Goal: Task Accomplishment & Management: Complete application form

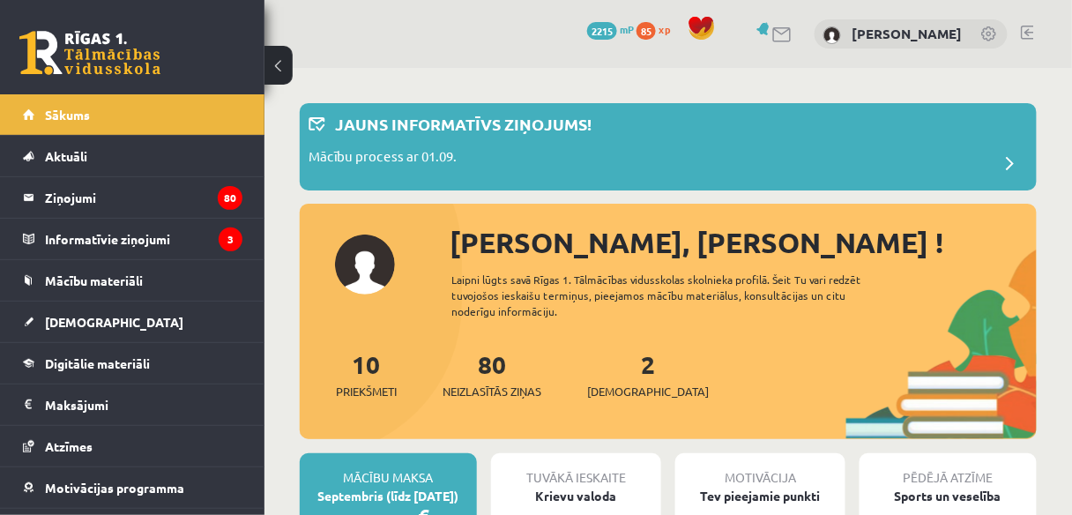
click at [1032, 30] on link at bounding box center [1027, 33] width 13 height 14
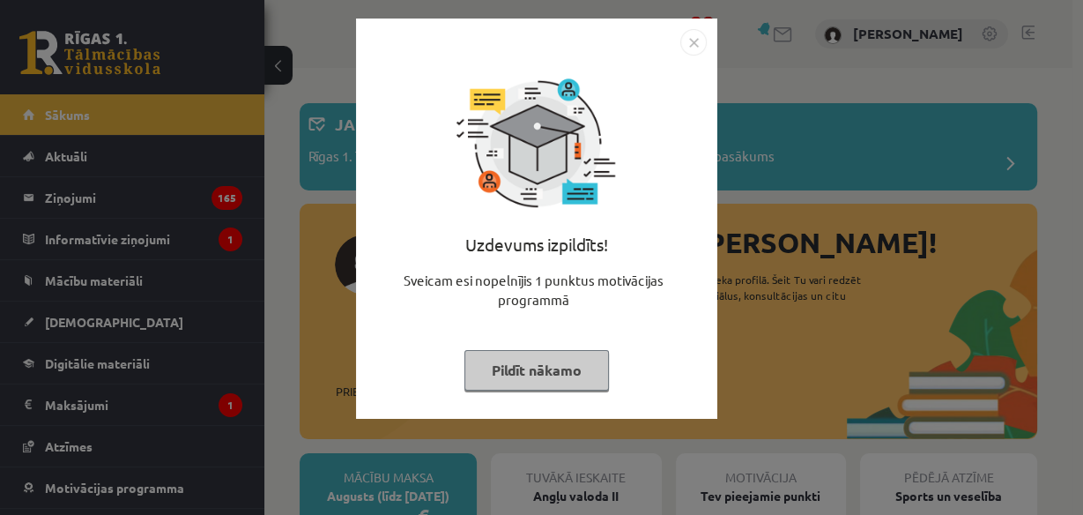
click at [545, 366] on button "Pildīt nākamo" at bounding box center [537, 370] width 145 height 41
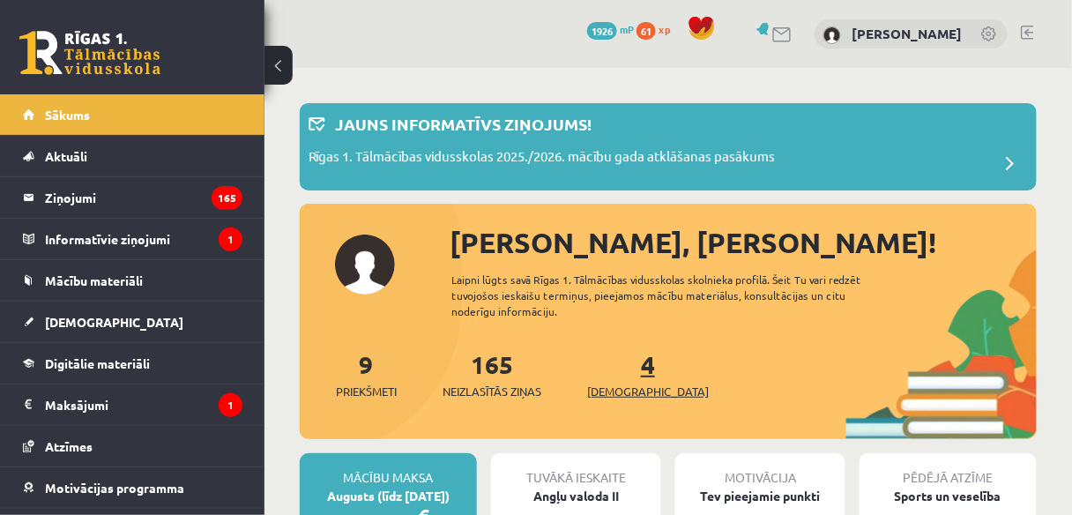
click at [617, 367] on link "4 Ieskaites" at bounding box center [648, 374] width 122 height 52
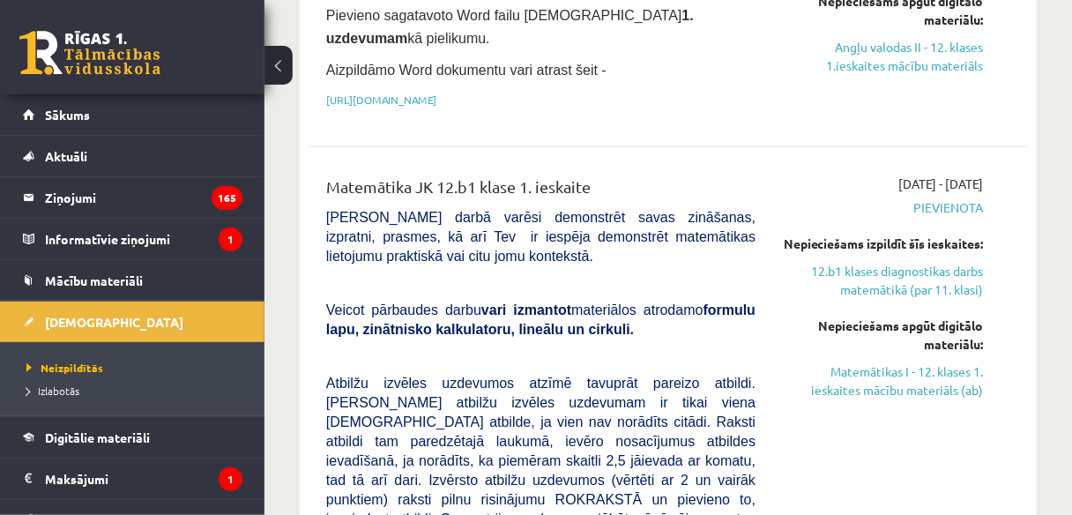
scroll to position [714, 0]
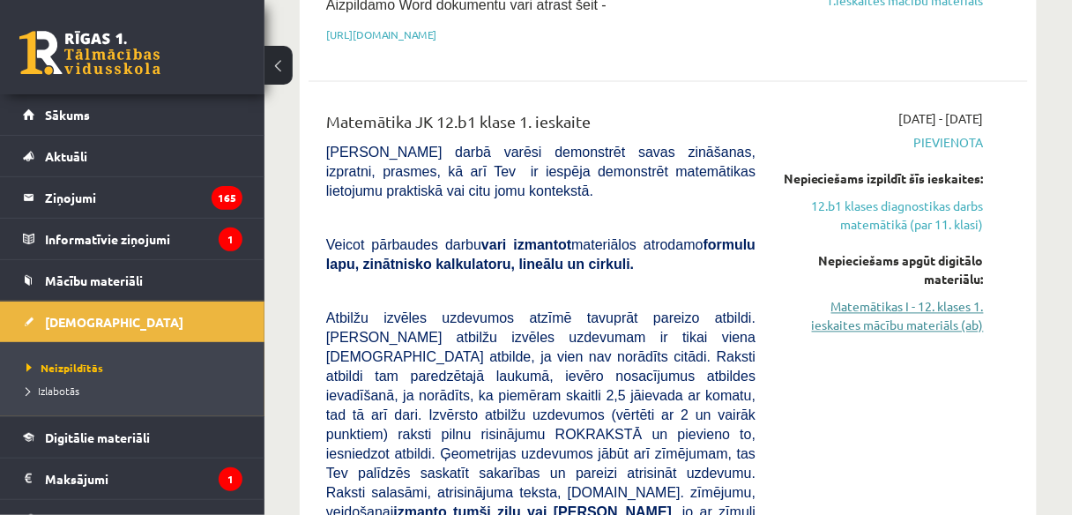
click at [897, 335] on link "Matemātikas I - 12. klases 1. ieskaites mācību materiāls (ab)" at bounding box center [883, 316] width 202 height 37
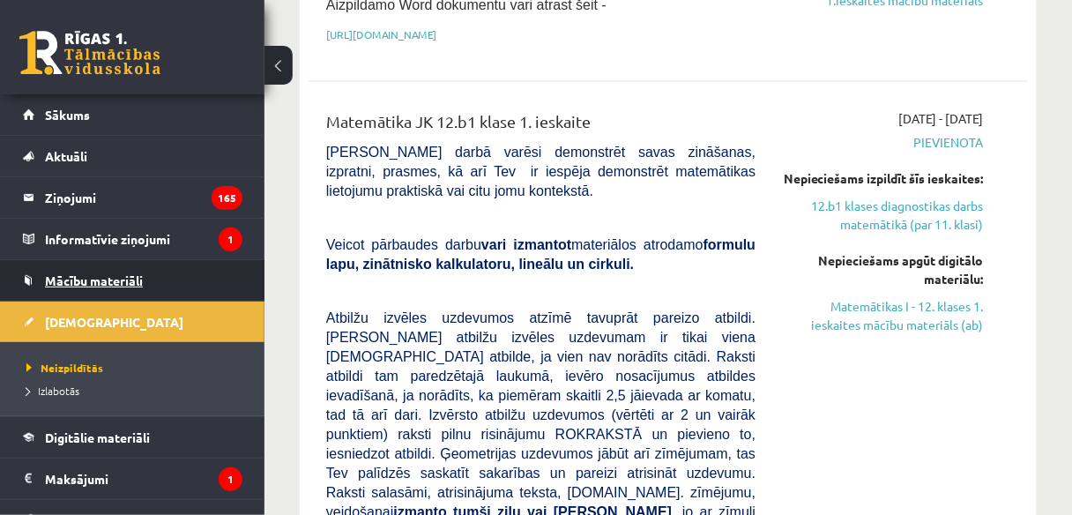
click at [134, 279] on span "Mācību materiāli" at bounding box center [94, 280] width 98 height 16
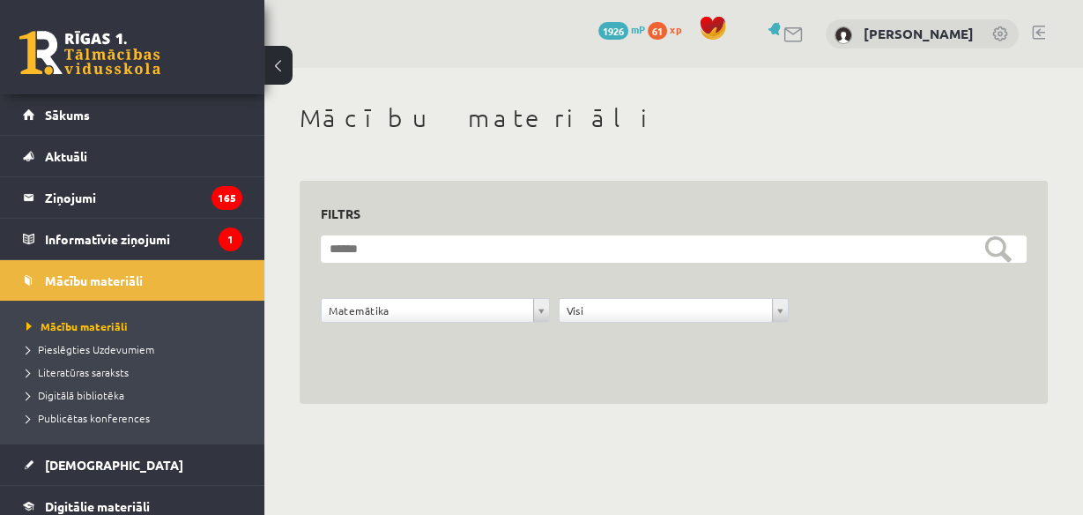
click at [1071, 428] on div "**********" at bounding box center [673, 253] width 819 height 371
click at [101, 321] on span "Mācību materiāli" at bounding box center [76, 326] width 101 height 14
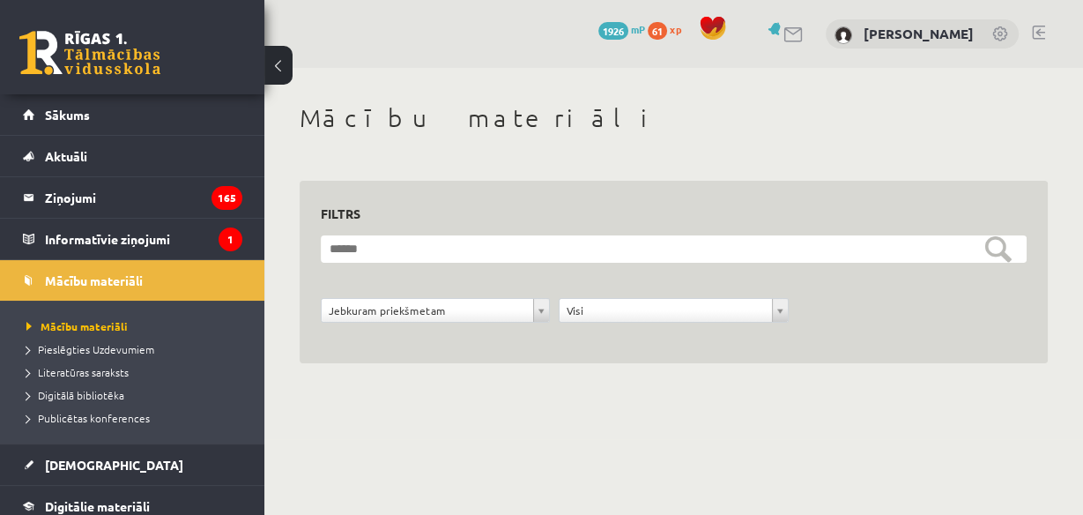
click at [1071, 504] on body "0 Dāvanas 1926 mP 61 xp Nikola Erliha Sākums Aktuāli Kā mācīties eSKOLĀ Kontakt…" at bounding box center [541, 257] width 1083 height 515
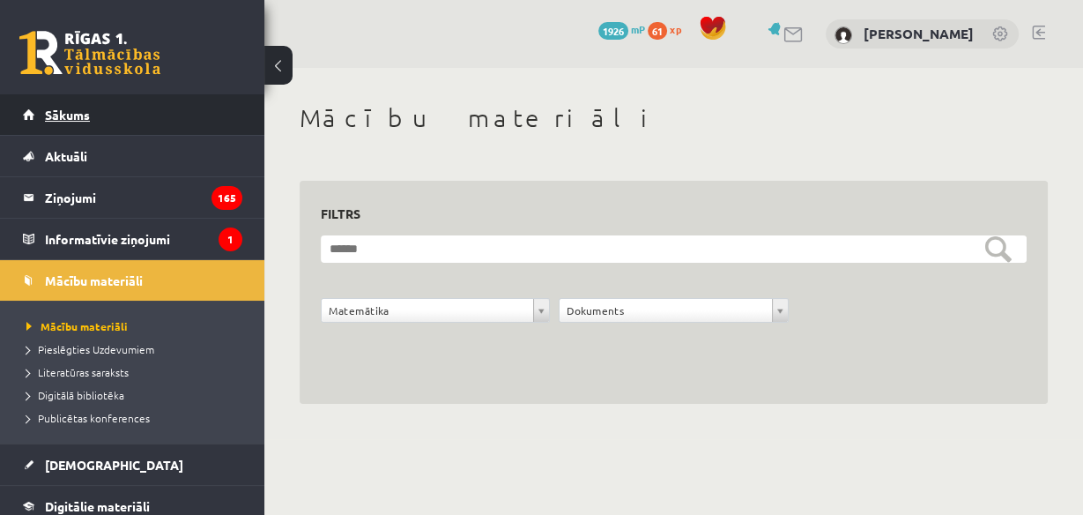
click at [71, 121] on link "Sākums" at bounding box center [133, 114] width 220 height 41
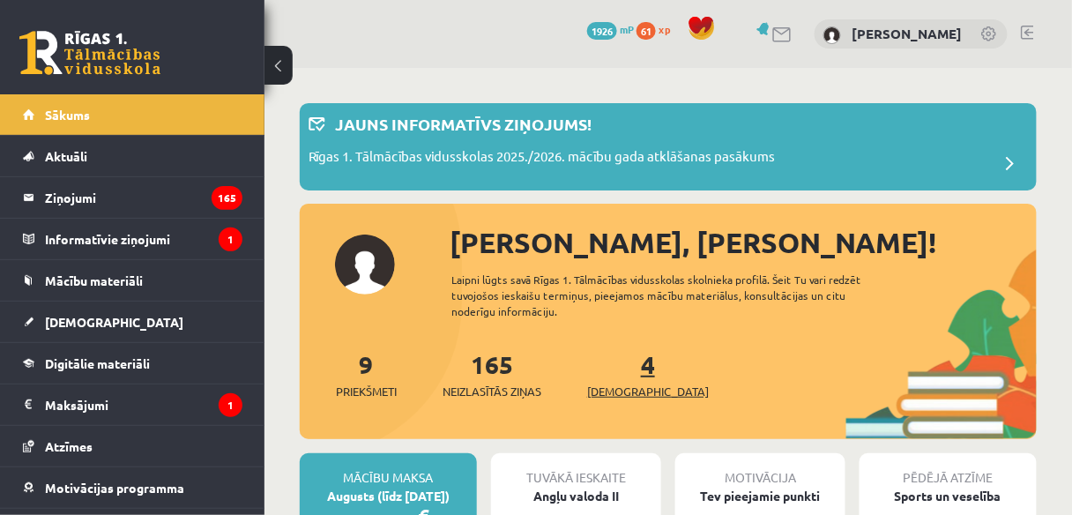
click at [621, 374] on link "4 Ieskaites" at bounding box center [648, 374] width 122 height 52
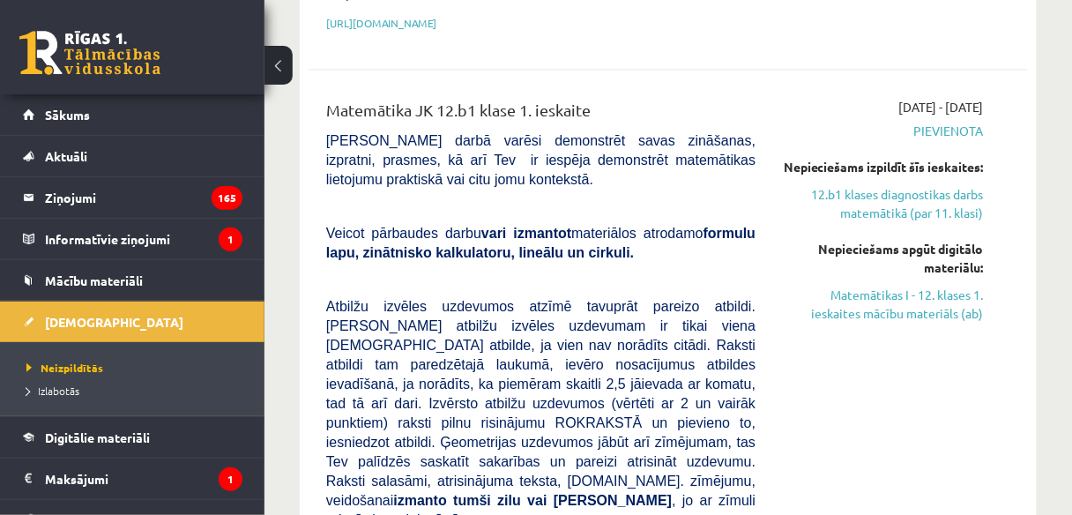
scroll to position [722, 0]
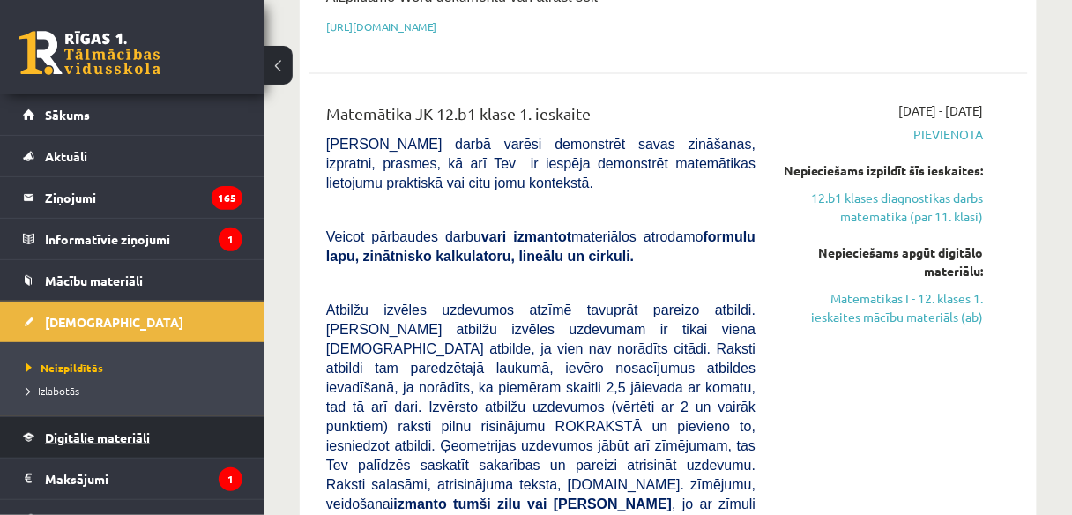
click at [126, 431] on span "Digitālie materiāli" at bounding box center [97, 437] width 105 height 16
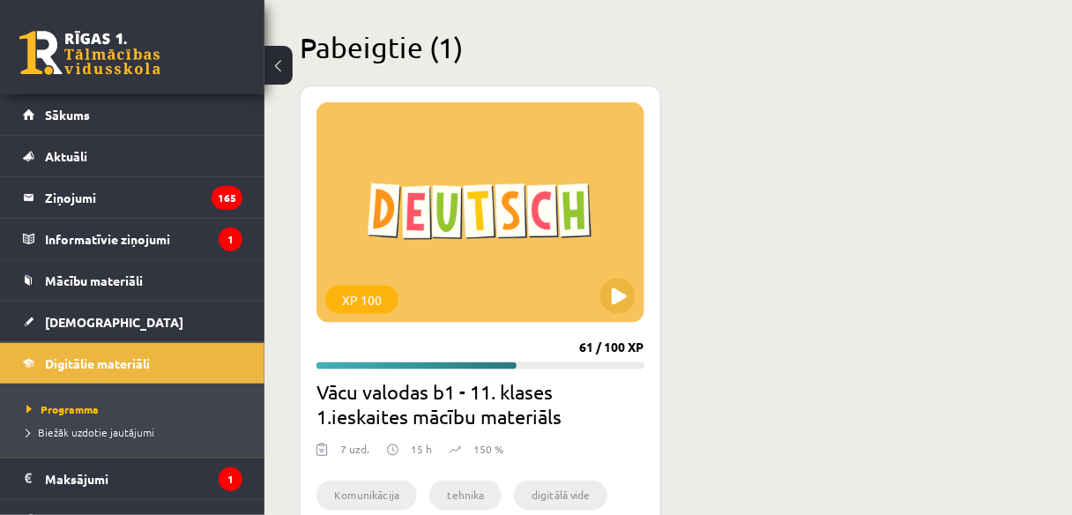
scroll to position [2207, 0]
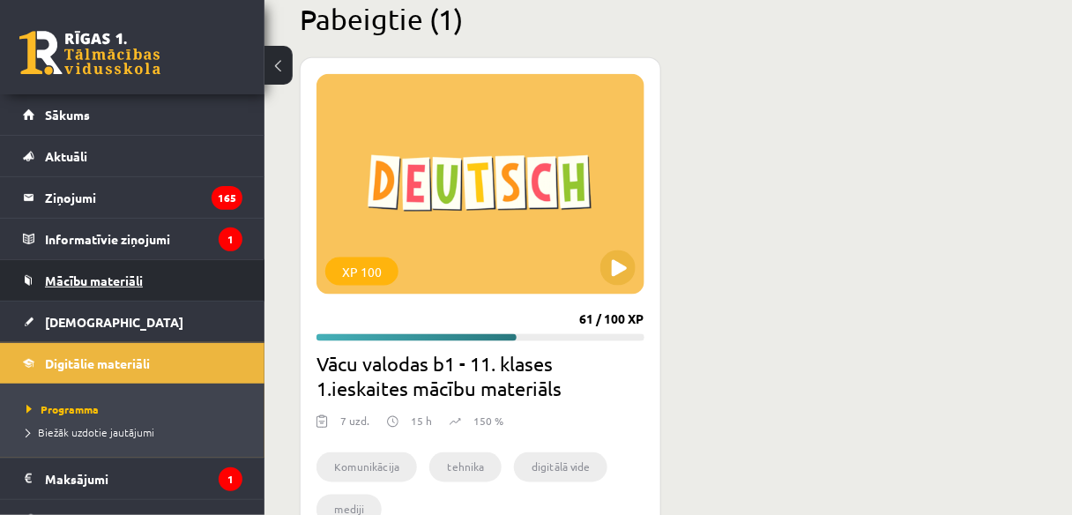
click at [80, 276] on span "Mācību materiāli" at bounding box center [94, 280] width 98 height 16
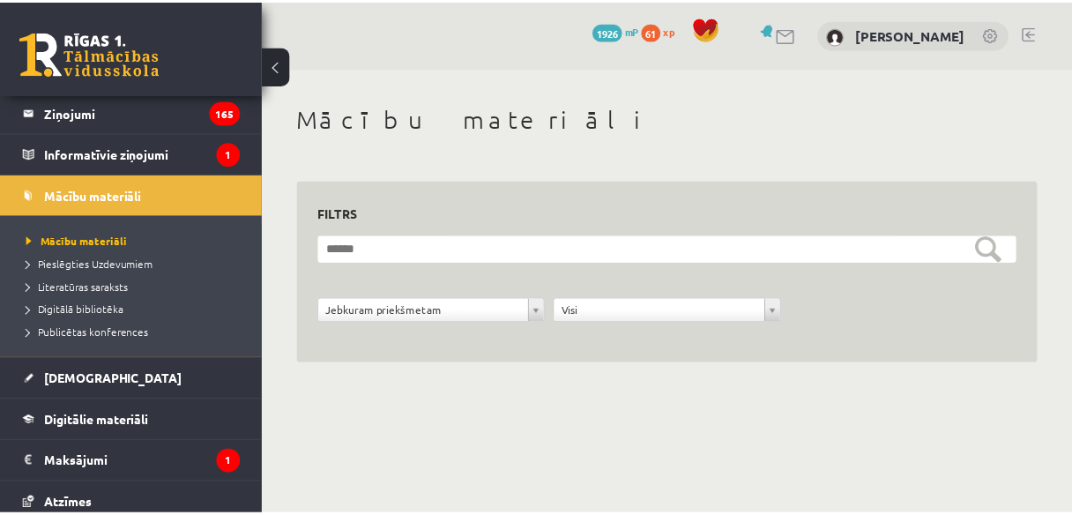
scroll to position [113, 0]
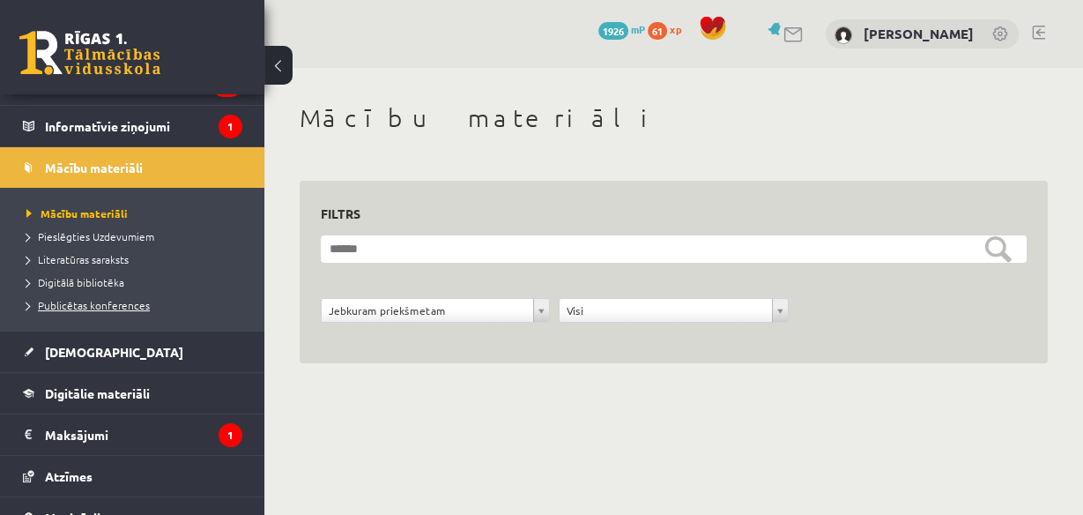
click at [109, 300] on span "Publicētas konferences" at bounding box center [87, 305] width 123 height 14
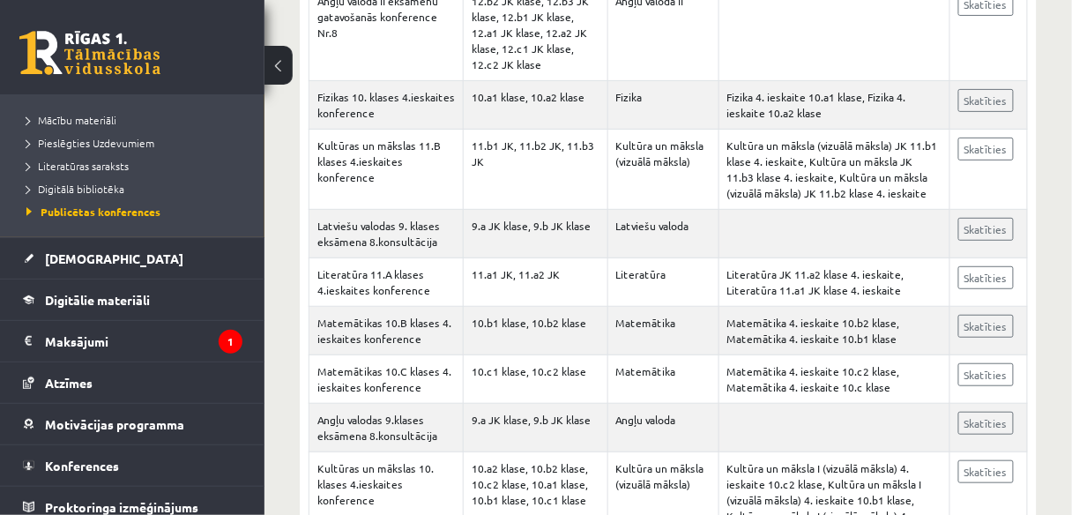
scroll to position [215, 0]
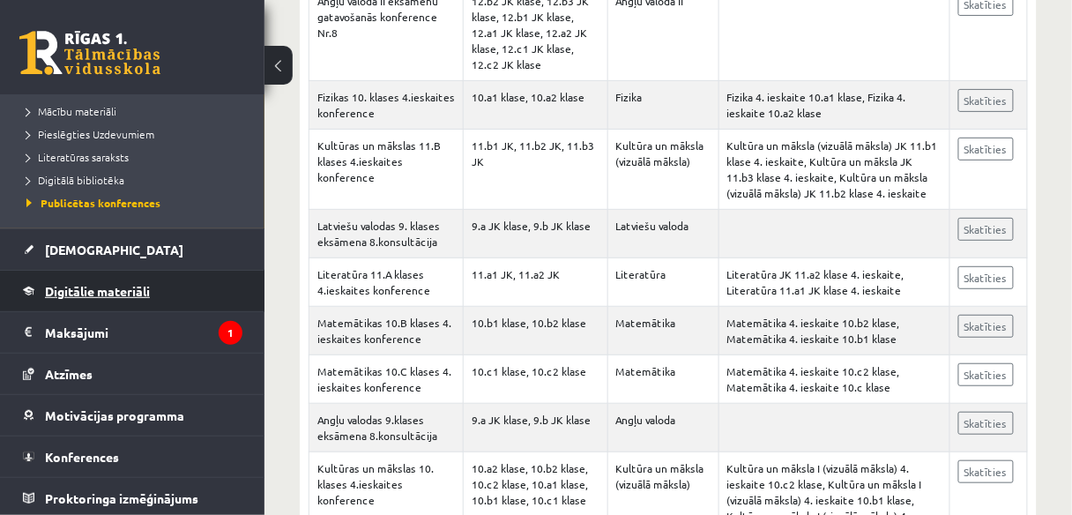
click at [171, 301] on link "Digitālie materiāli" at bounding box center [133, 291] width 220 height 41
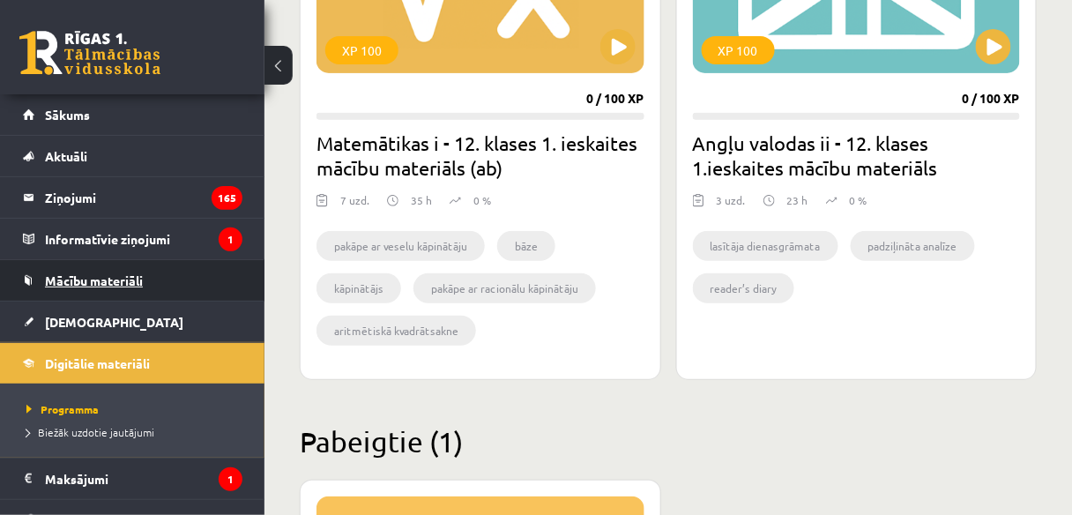
click at [123, 272] on span "Mācību materiāli" at bounding box center [94, 280] width 98 height 16
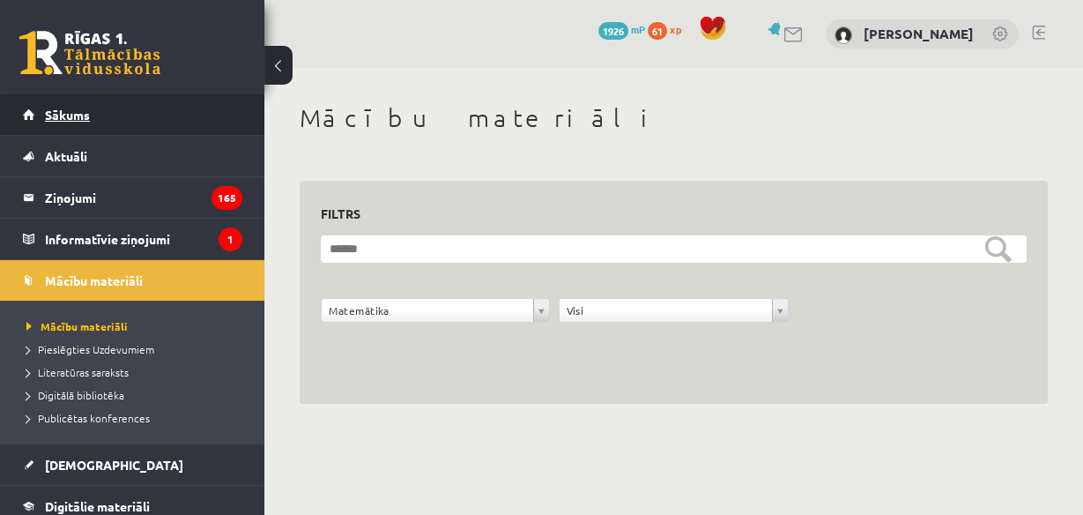
click at [78, 129] on link "Sākums" at bounding box center [133, 114] width 220 height 41
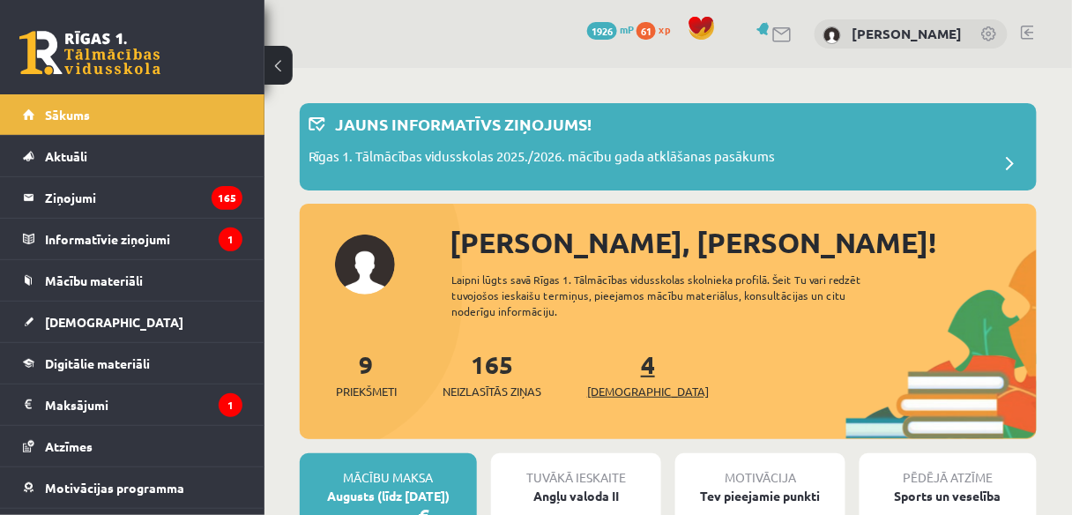
click at [614, 396] on span "[DEMOGRAPHIC_DATA]" at bounding box center [648, 392] width 122 height 18
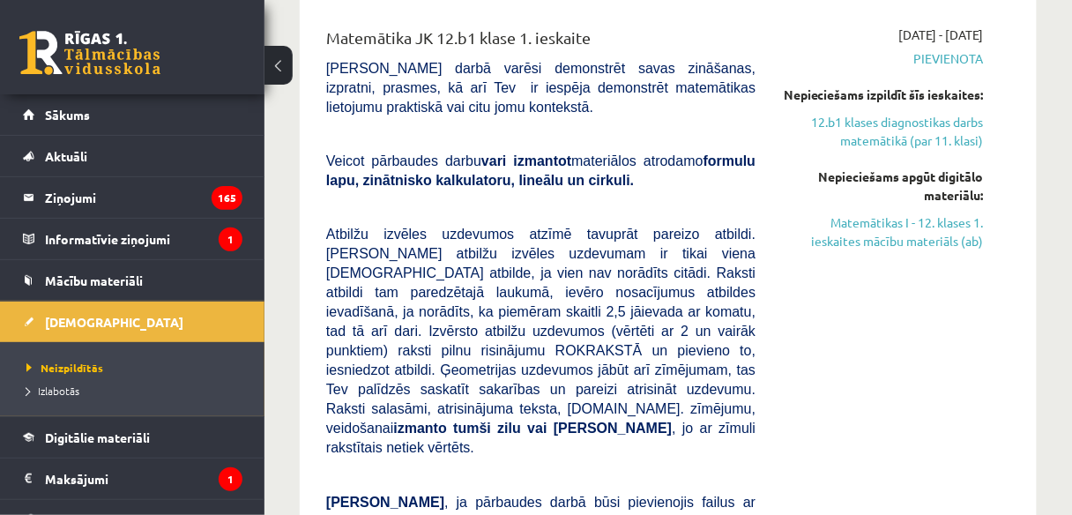
scroll to position [836, 0]
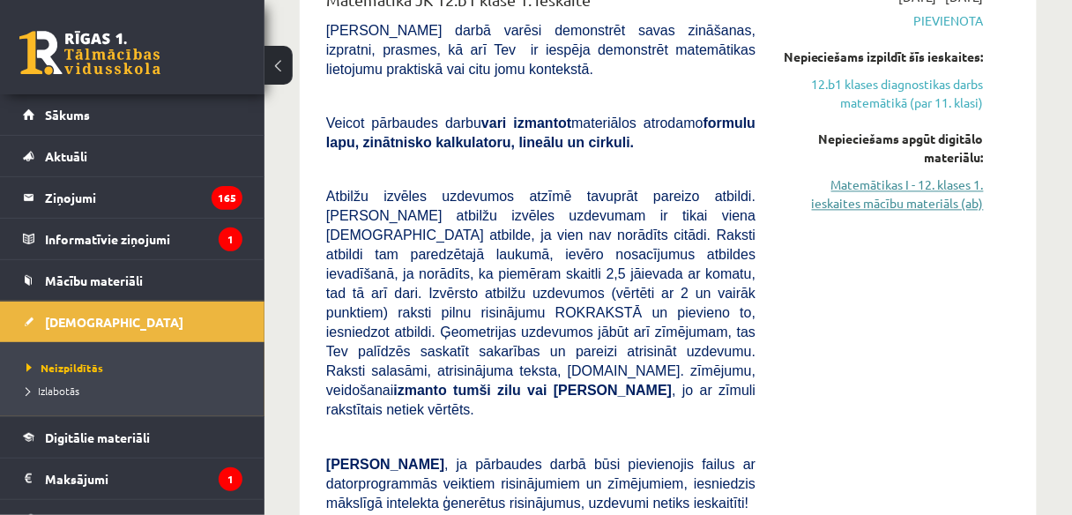
click at [910, 213] on link "Matemātikas I - 12. klases 1. ieskaites mācību materiāls (ab)" at bounding box center [883, 194] width 202 height 37
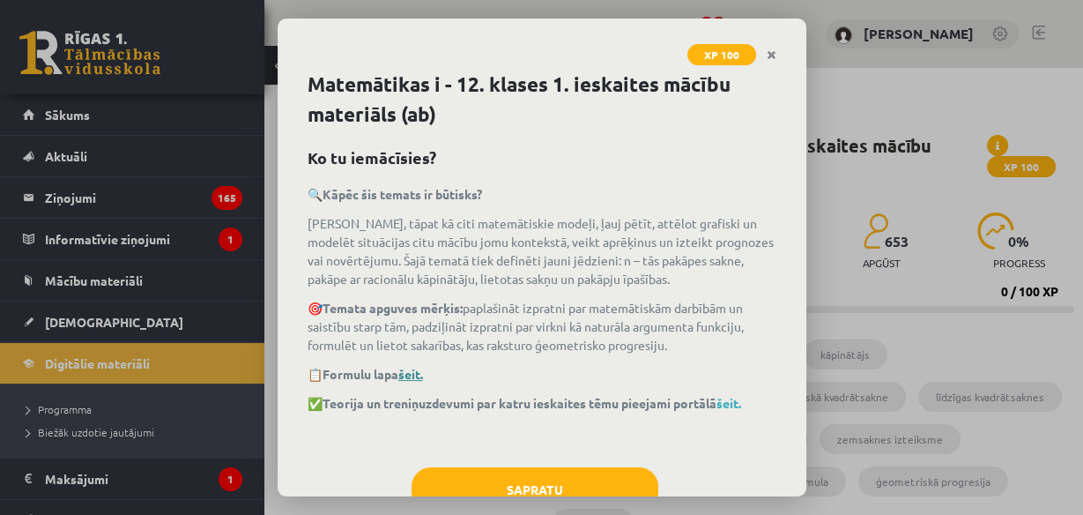
click at [423, 369] on link "šeit." at bounding box center [410, 374] width 25 height 16
click at [741, 402] on link "šeit." at bounding box center [729, 403] width 25 height 16
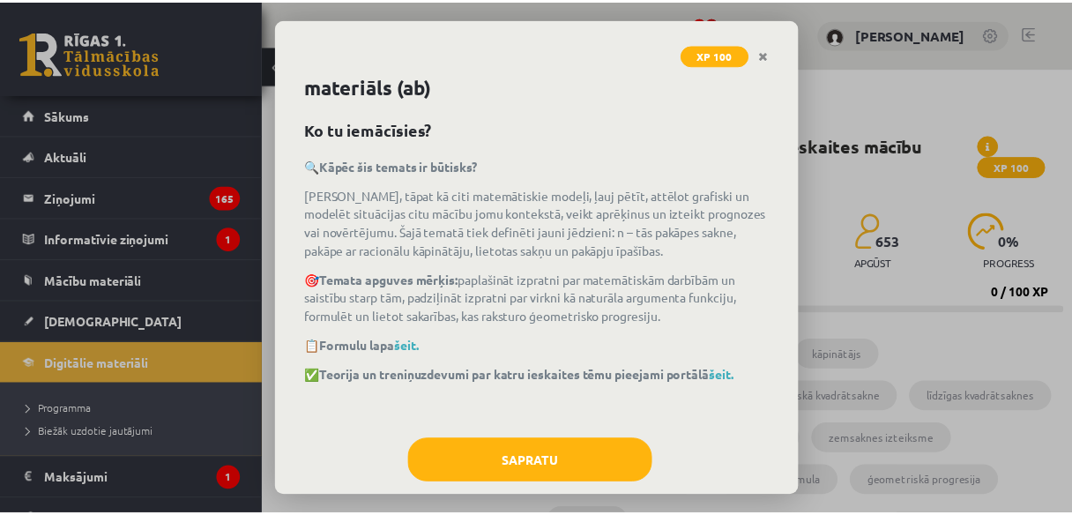
scroll to position [56, 0]
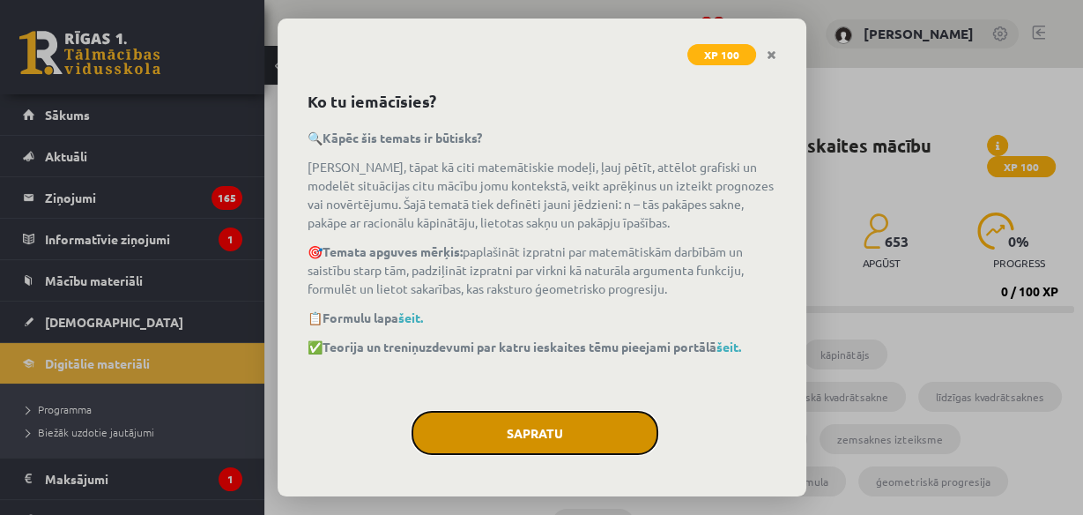
click at [522, 424] on button "Sapratu" at bounding box center [535, 433] width 247 height 44
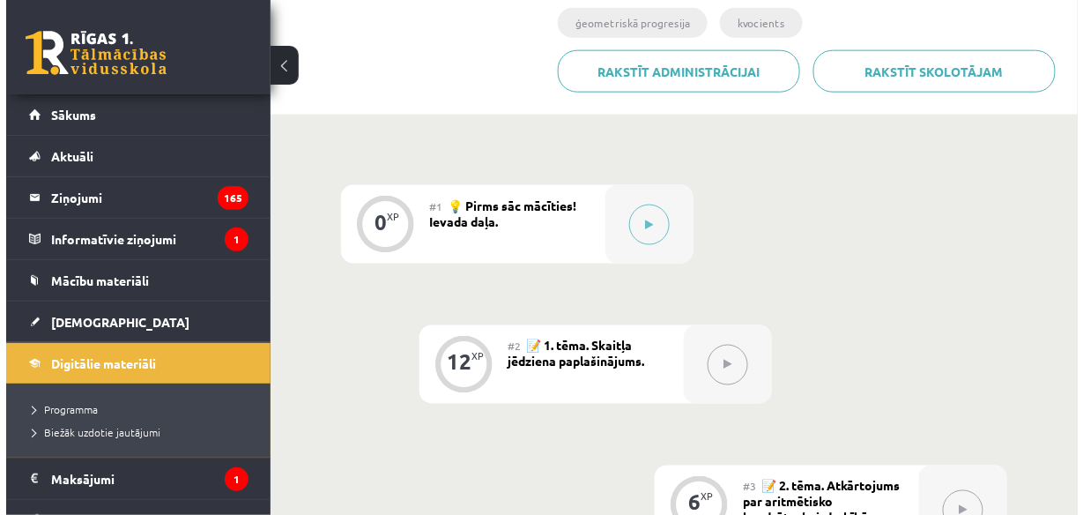
scroll to position [473, 0]
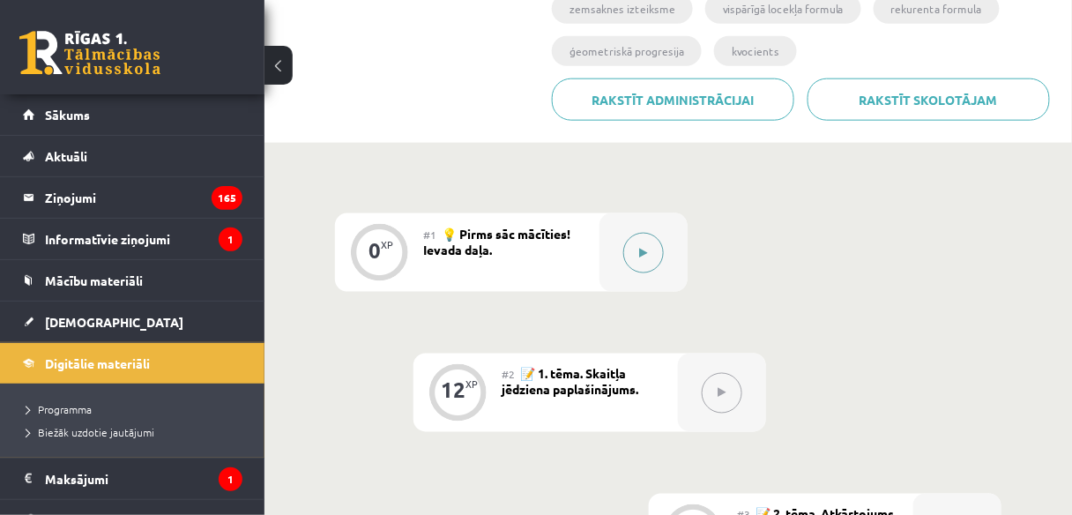
click at [651, 247] on button at bounding box center [643, 253] width 41 height 41
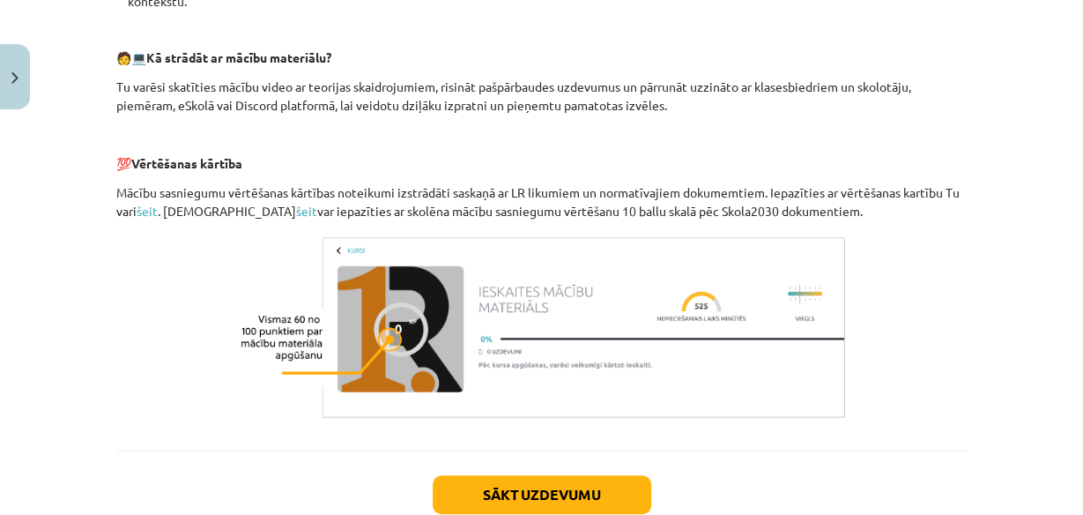
scroll to position [902, 0]
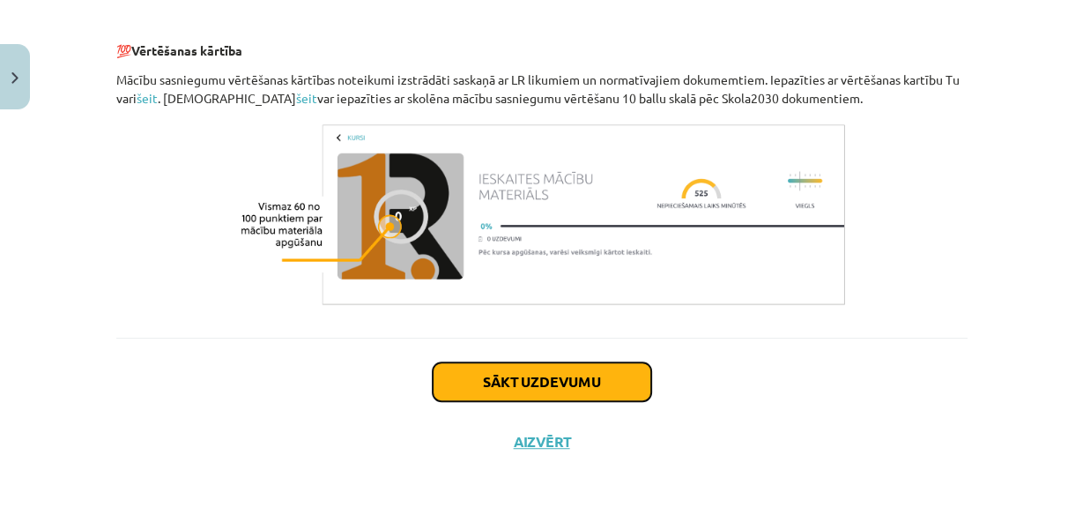
click at [531, 378] on button "Sākt uzdevumu" at bounding box center [542, 381] width 219 height 39
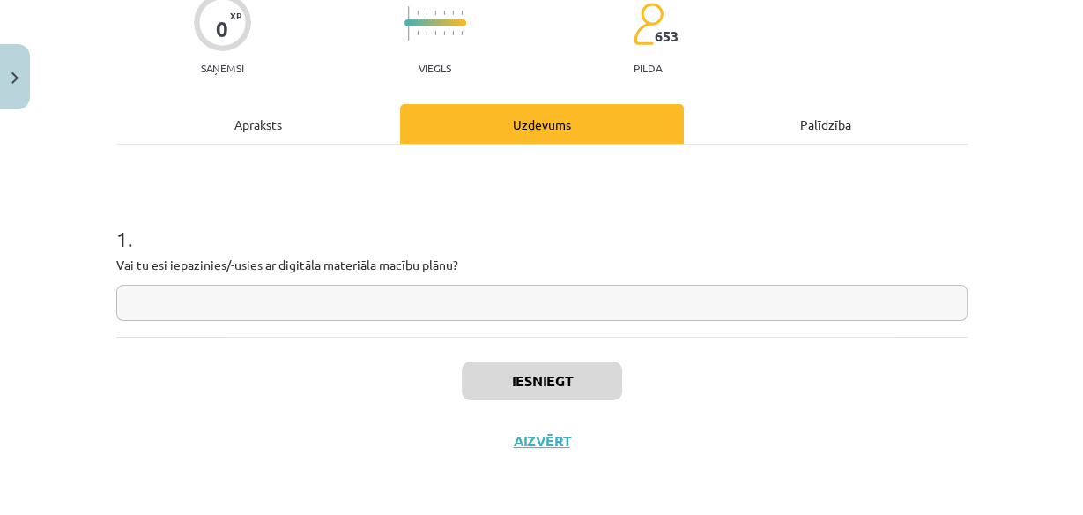
scroll to position [43, 0]
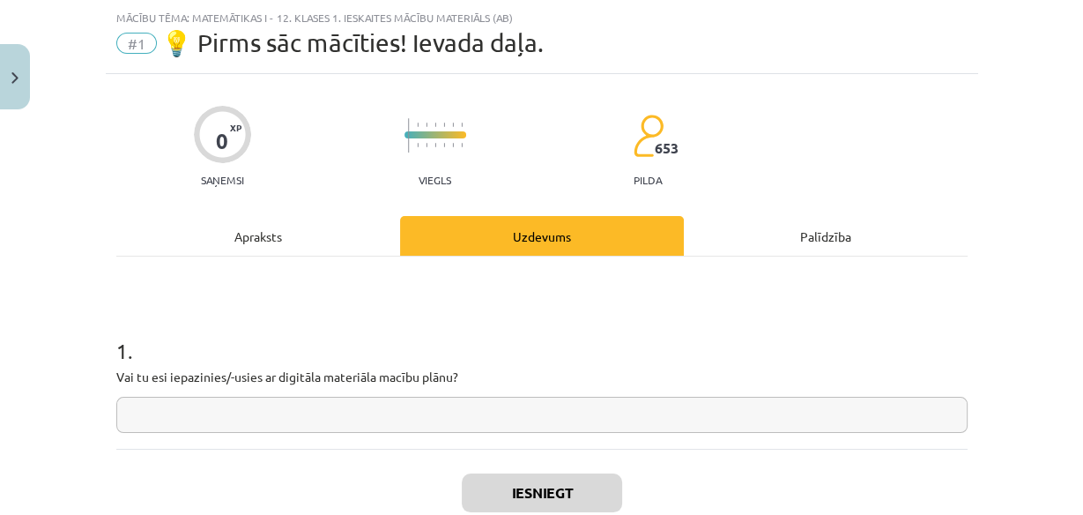
click at [436, 410] on input "text" at bounding box center [542, 415] width 852 height 36
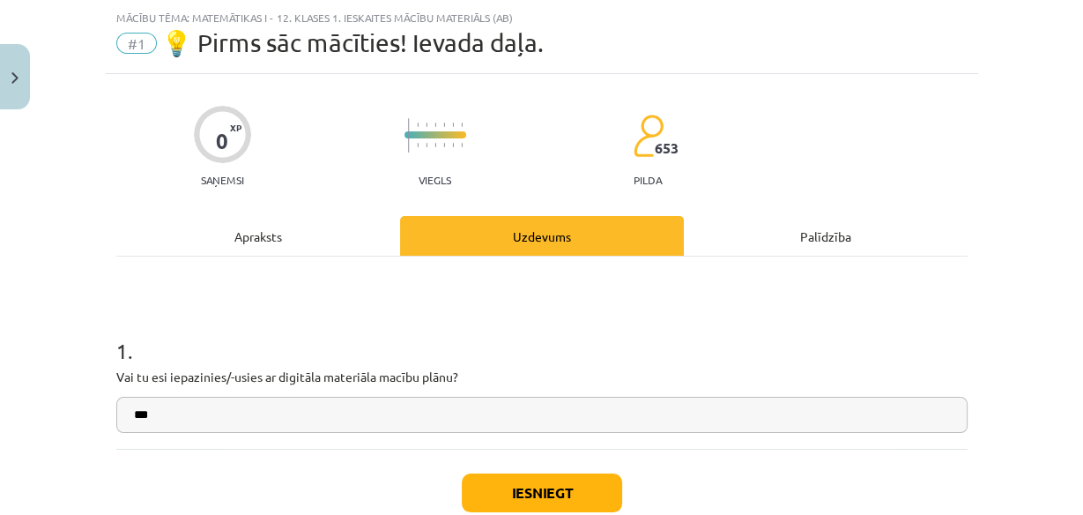
type input "***"
click at [539, 494] on button "Iesniegt" at bounding box center [542, 492] width 160 height 39
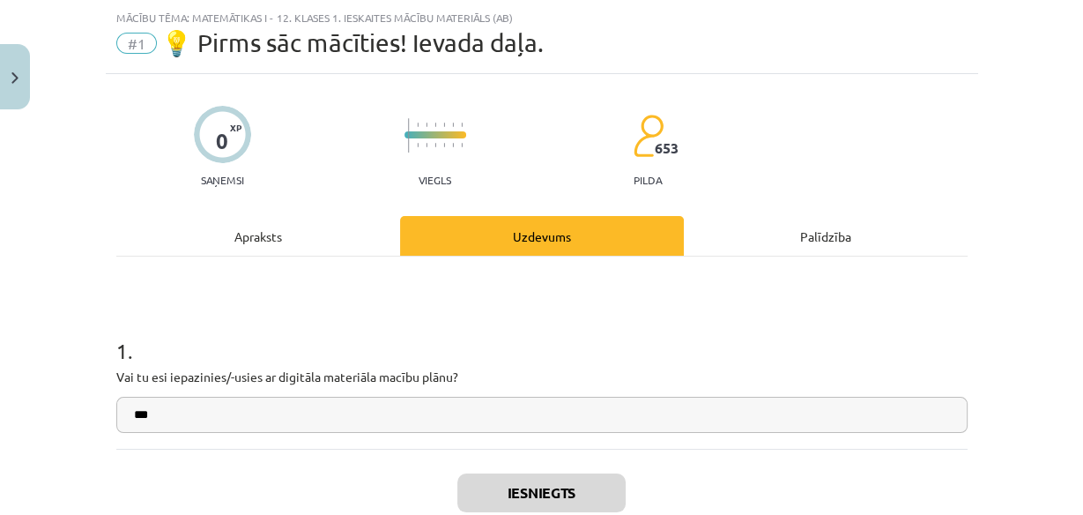
click at [1067, 481] on div "Mācību tēma: Matemātikas i - 12. klases 1. ieskaites mācību materiāls (ab) #1 💡…" at bounding box center [541, 257] width 1083 height 515
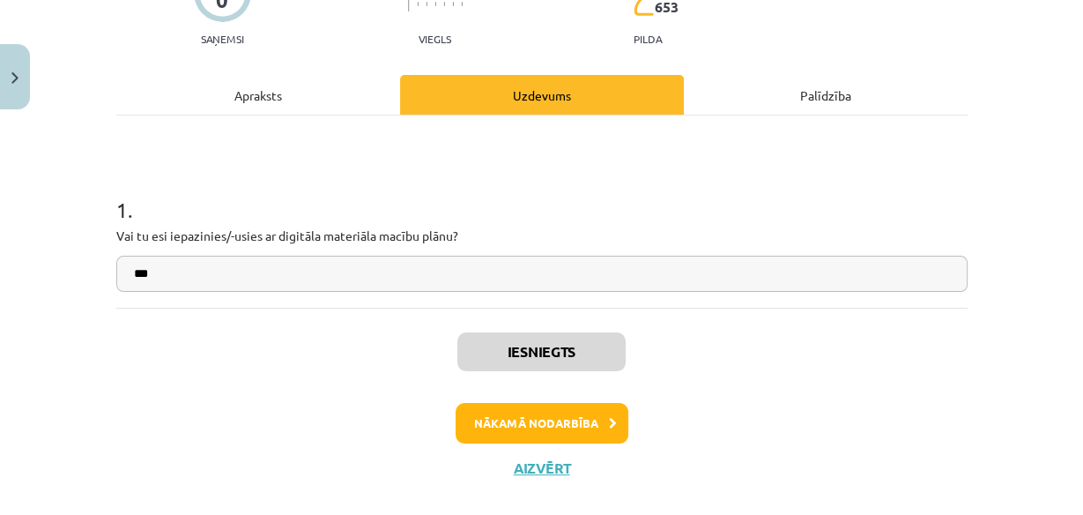
scroll to position [210, 0]
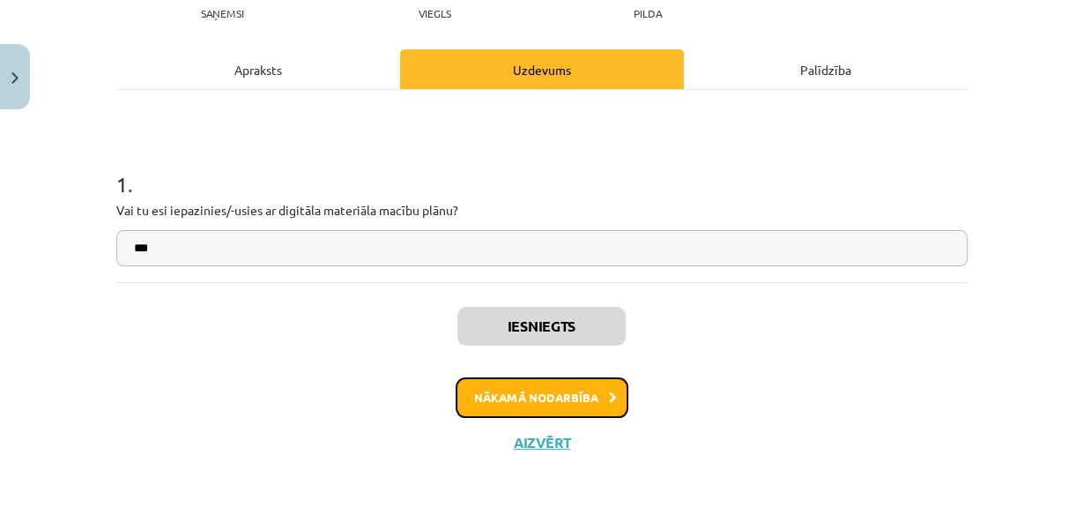
click at [545, 394] on button "Nākamā nodarbība" at bounding box center [542, 397] width 173 height 41
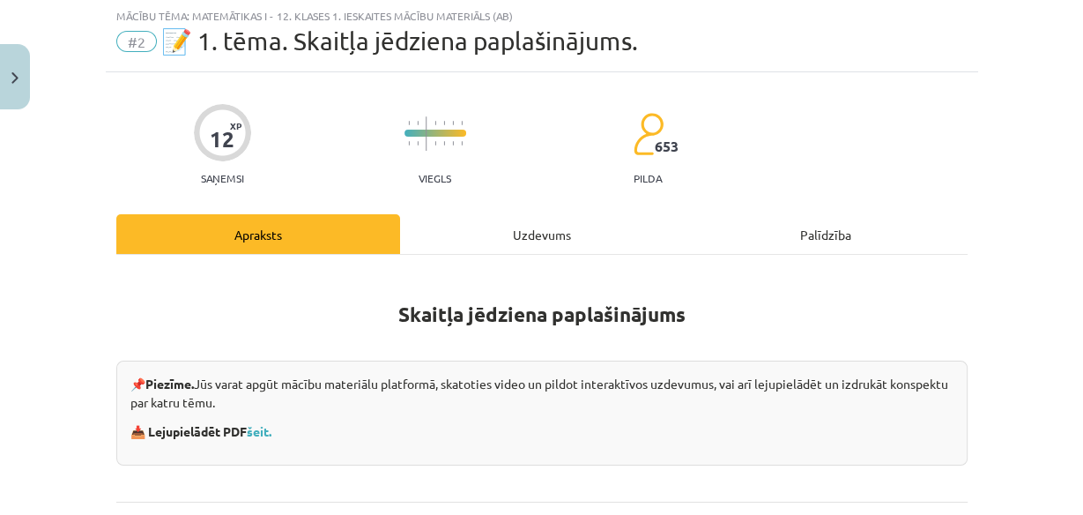
scroll to position [43, 0]
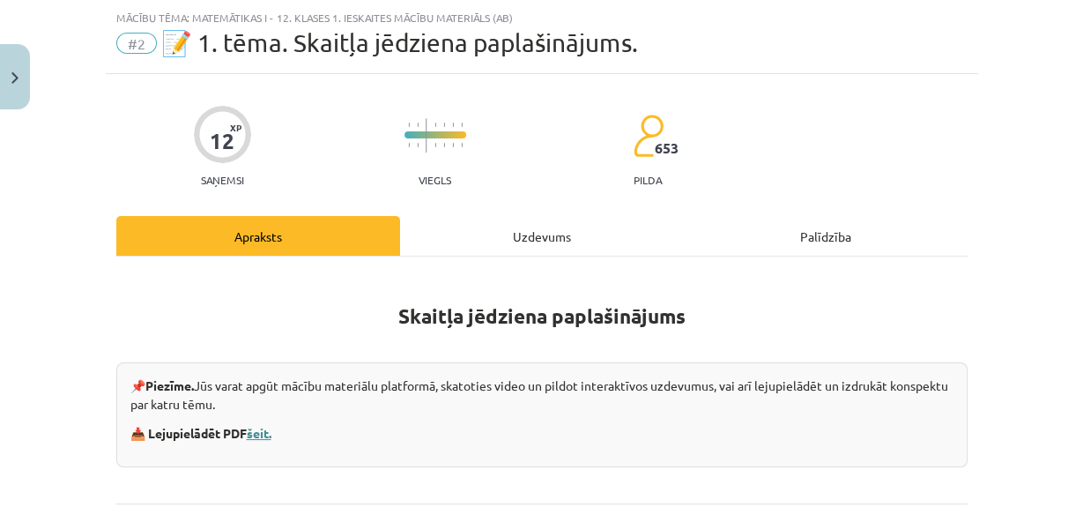
click at [258, 431] on link "šeit." at bounding box center [259, 433] width 25 height 16
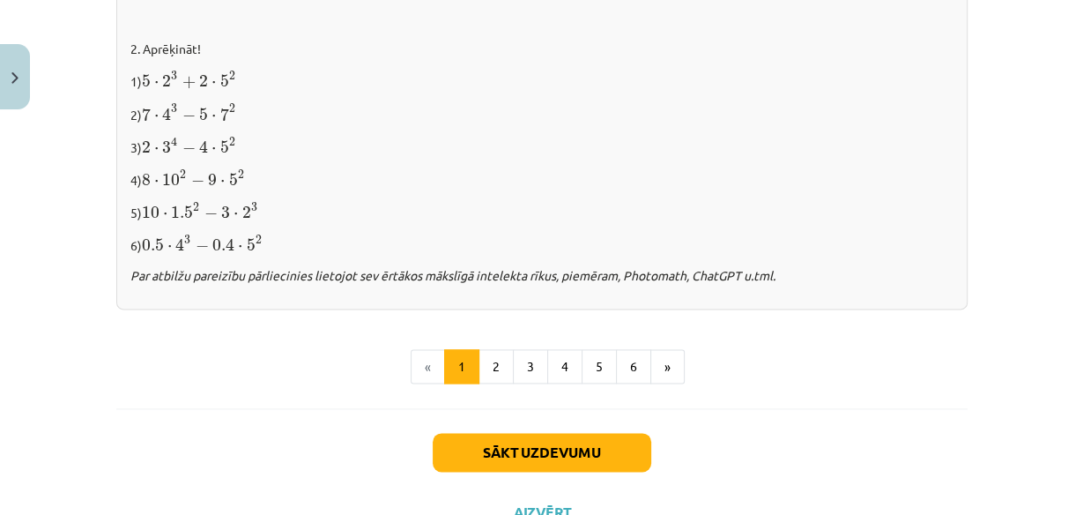
scroll to position [1987, 0]
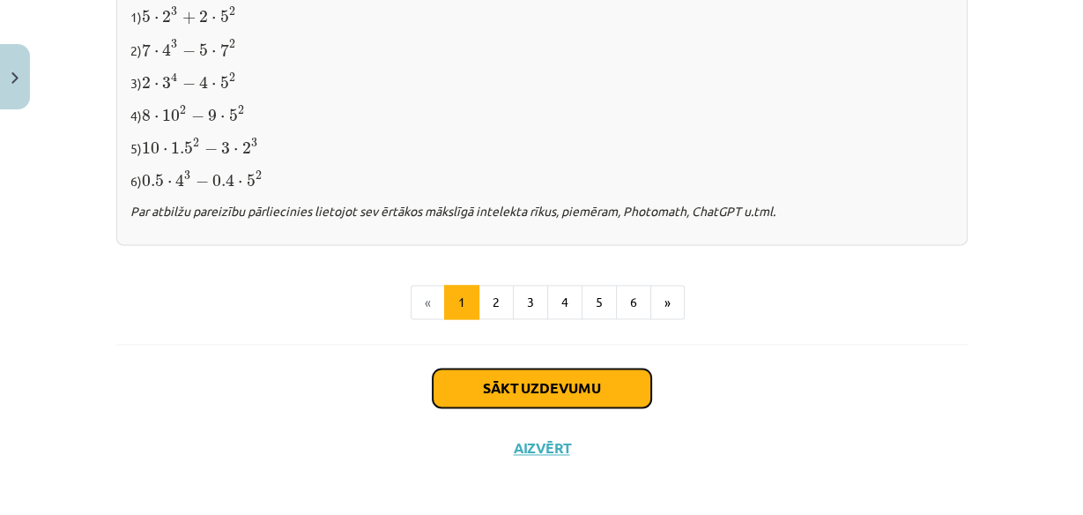
click at [595, 385] on button "Sākt uzdevumu" at bounding box center [542, 388] width 219 height 39
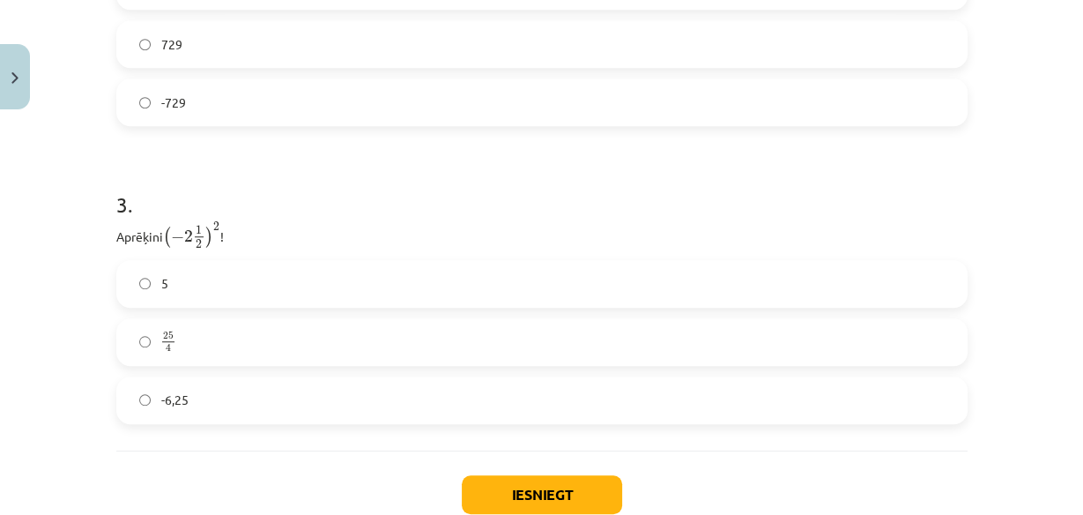
scroll to position [1068, 0]
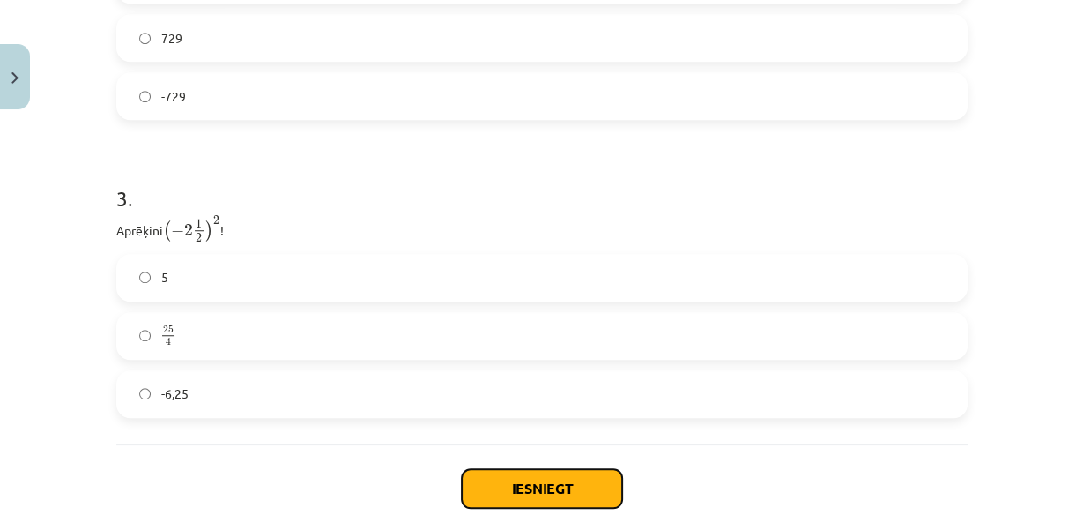
click at [540, 492] on button "Iesniegt" at bounding box center [542, 488] width 160 height 39
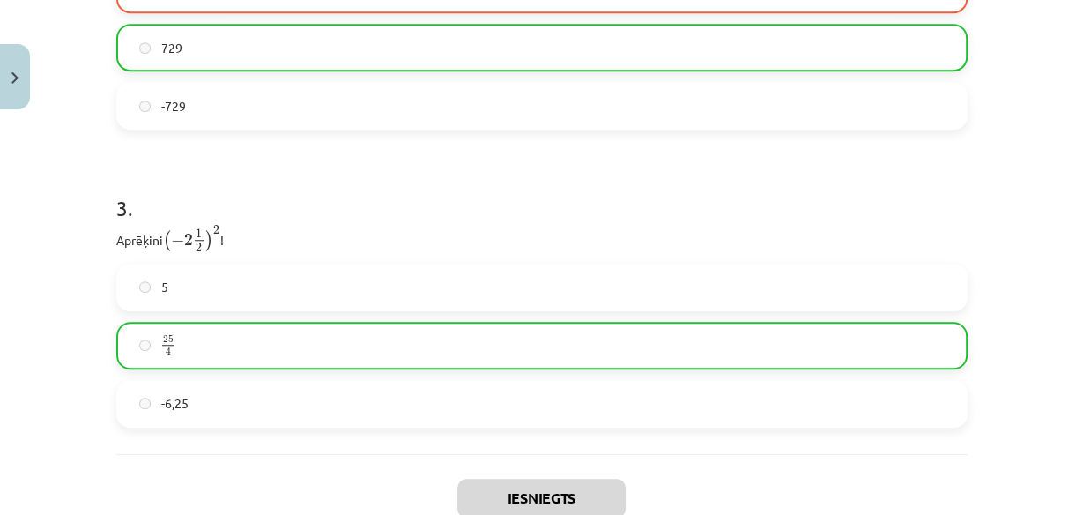
scroll to position [1124, 0]
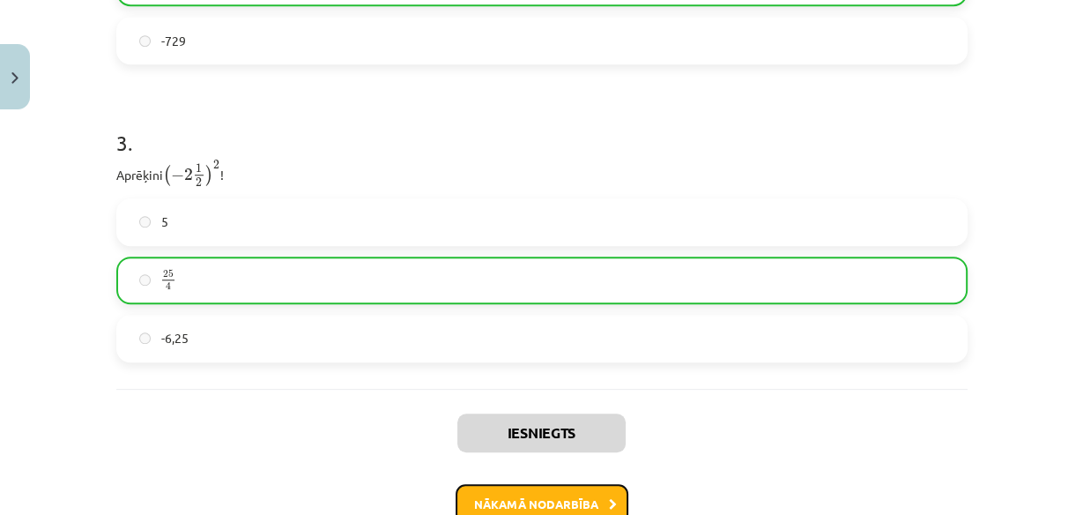
click at [551, 491] on button "Nākamā nodarbība" at bounding box center [542, 504] width 173 height 41
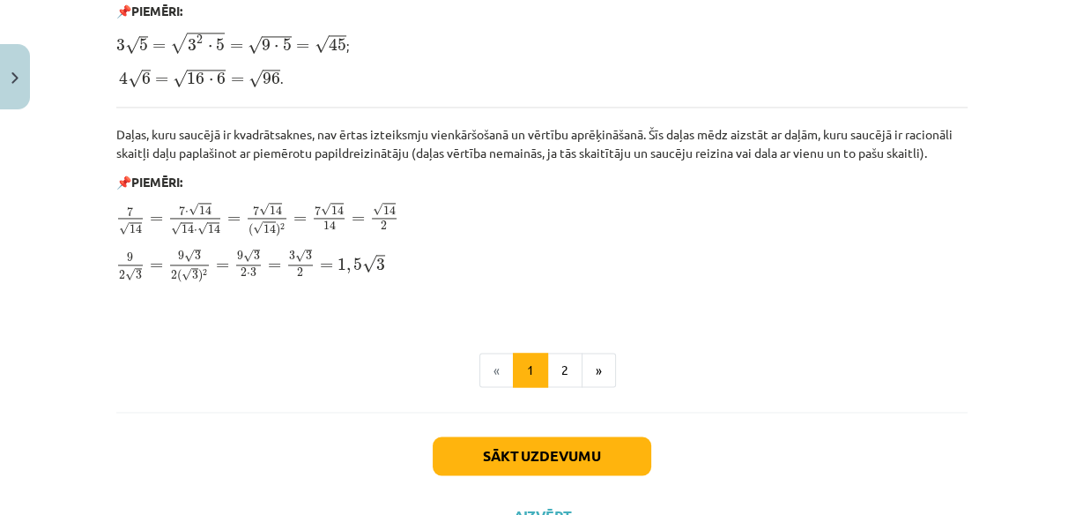
scroll to position [2251, 0]
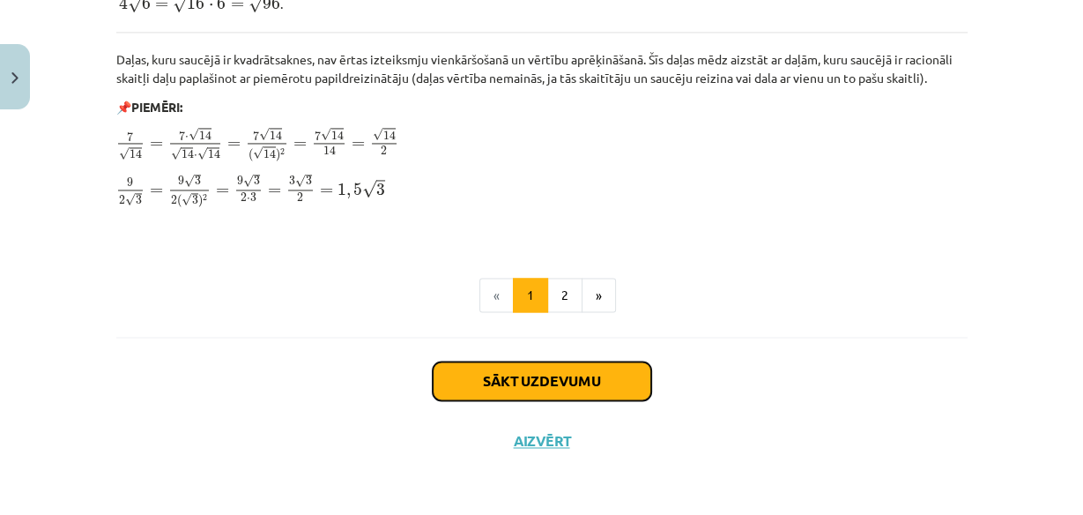
click at [540, 384] on button "Sākt uzdevumu" at bounding box center [542, 380] width 219 height 39
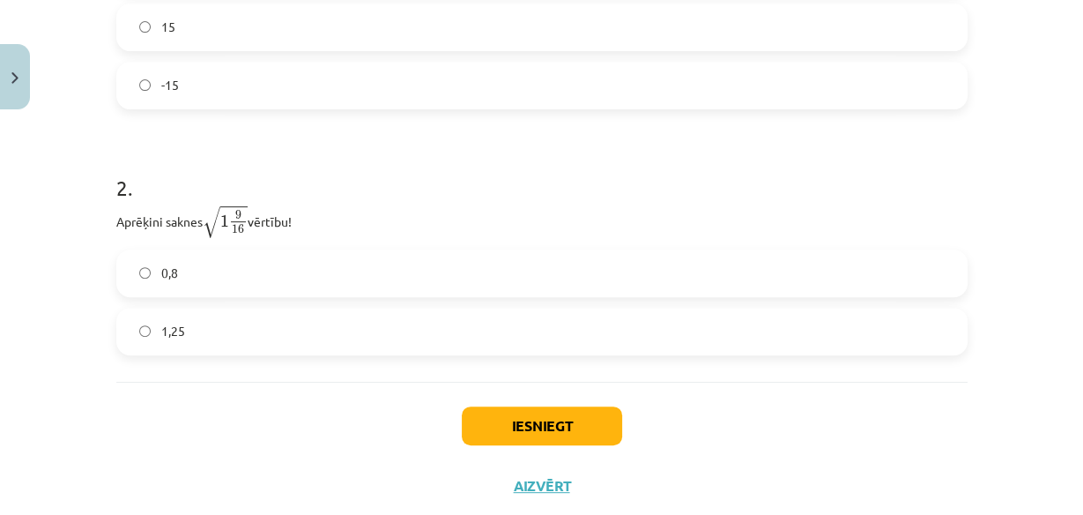
scroll to position [532, 0]
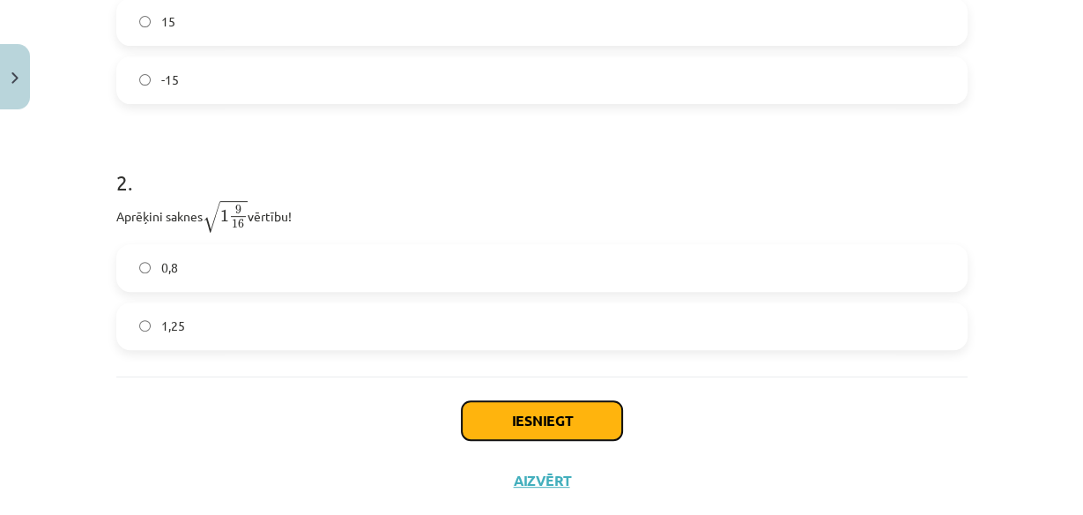
click at [563, 425] on button "Iesniegt" at bounding box center [542, 420] width 160 height 39
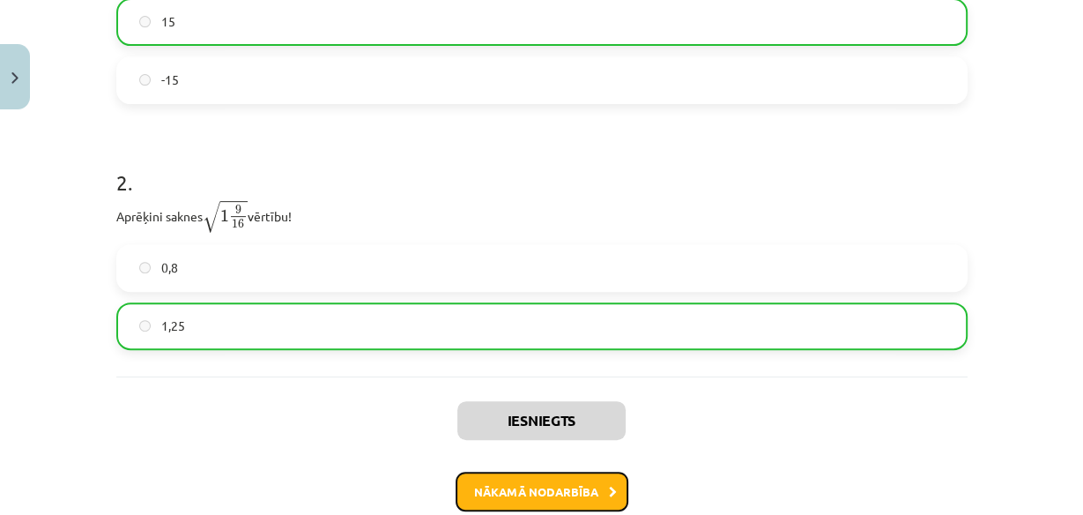
click at [557, 492] on button "Nākamā nodarbība" at bounding box center [542, 492] width 173 height 41
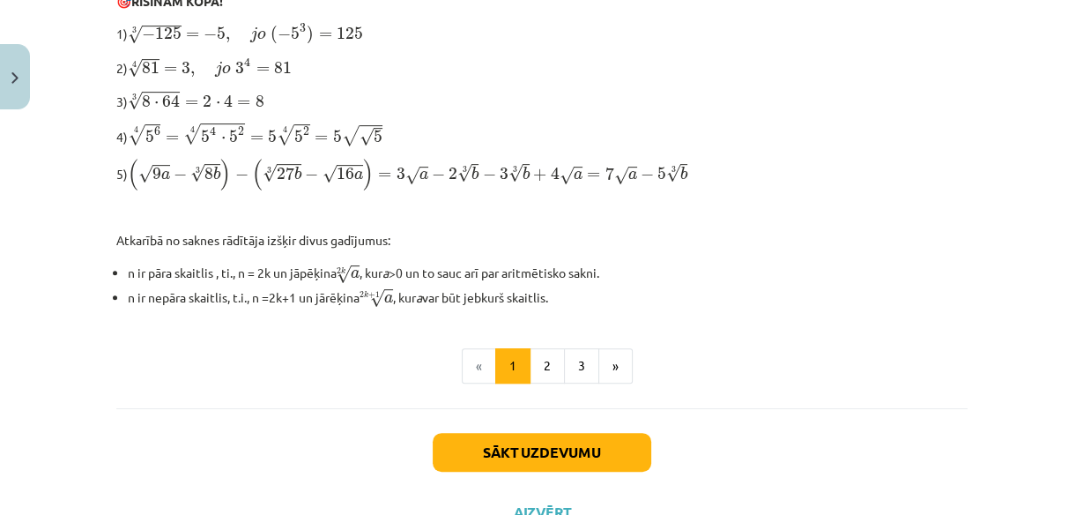
scroll to position [691, 0]
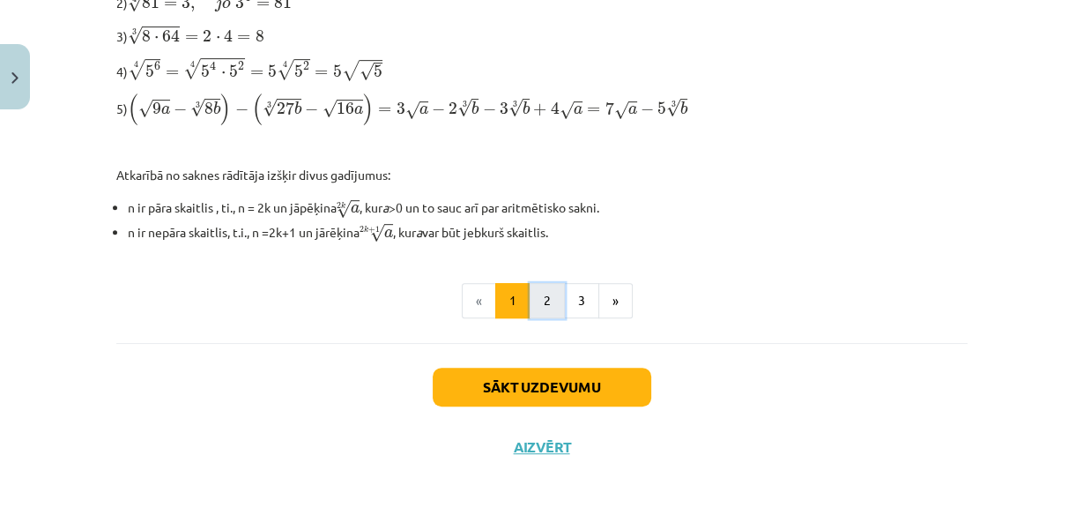
click at [545, 291] on button "2" at bounding box center [547, 300] width 35 height 35
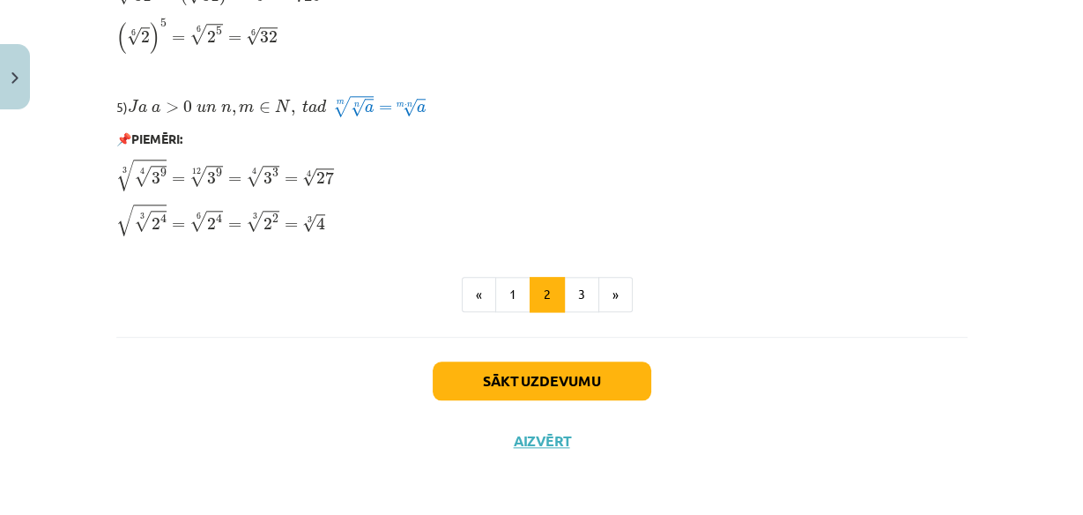
scroll to position [1631, 0]
click at [576, 298] on button "3" at bounding box center [581, 294] width 35 height 35
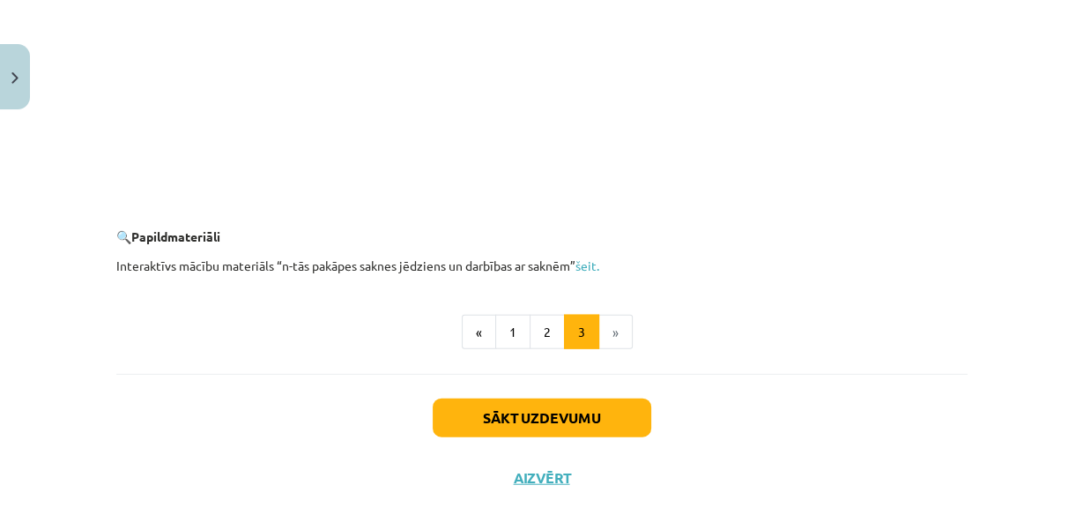
scroll to position [3334, 0]
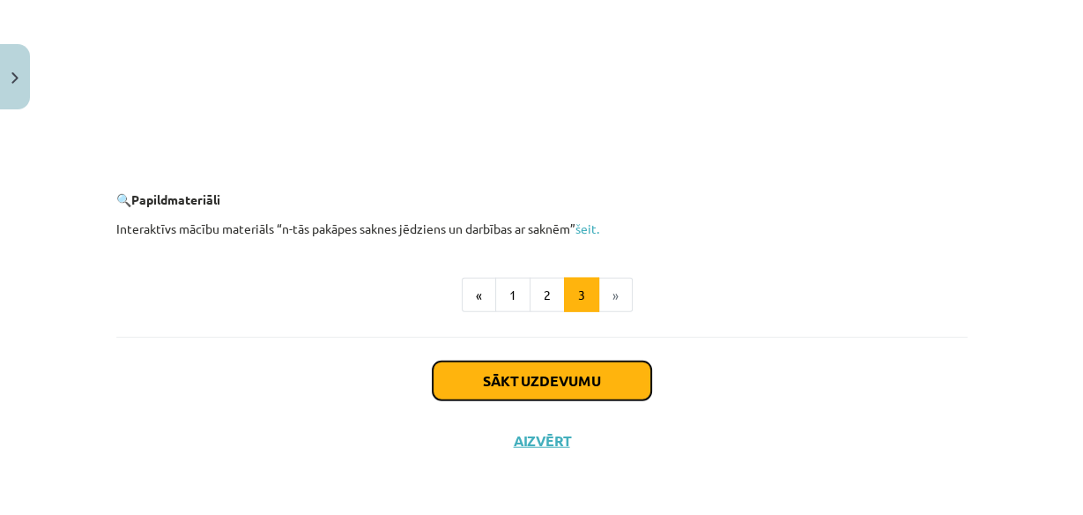
click at [535, 369] on button "Sākt uzdevumu" at bounding box center [542, 380] width 219 height 39
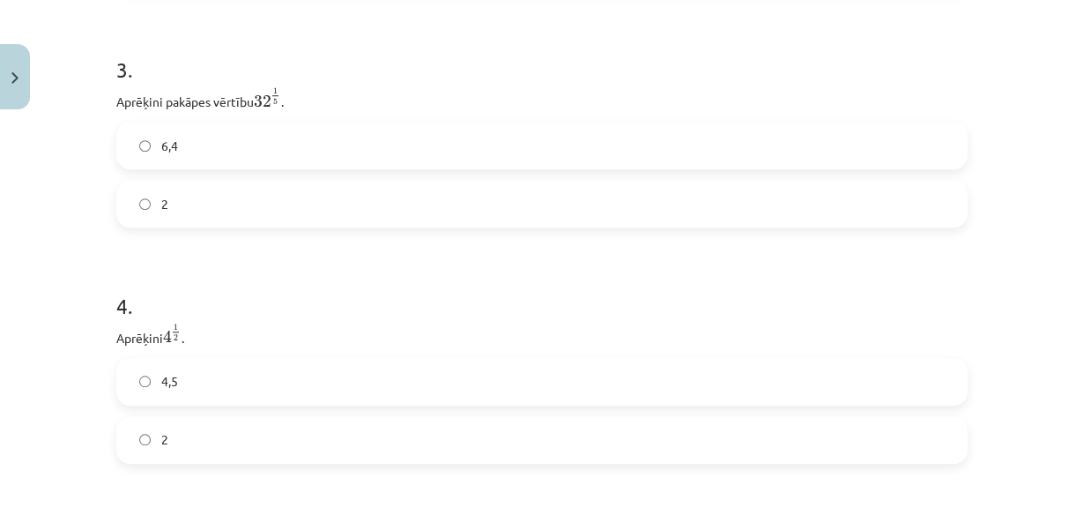
scroll to position [1031, 0]
click at [198, 212] on label "2" at bounding box center [542, 197] width 848 height 44
click at [185, 431] on label "2" at bounding box center [542, 434] width 848 height 44
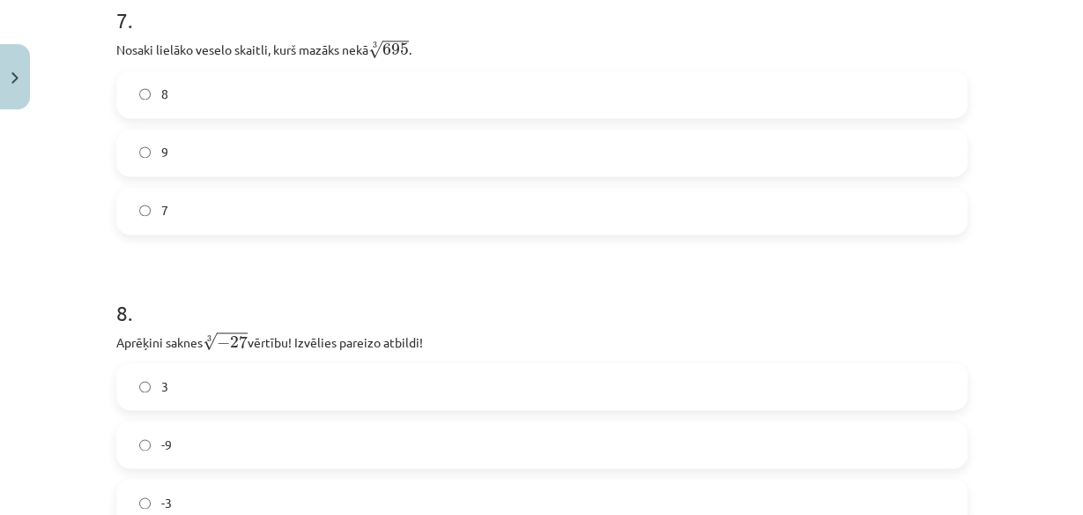
scroll to position [2186, 0]
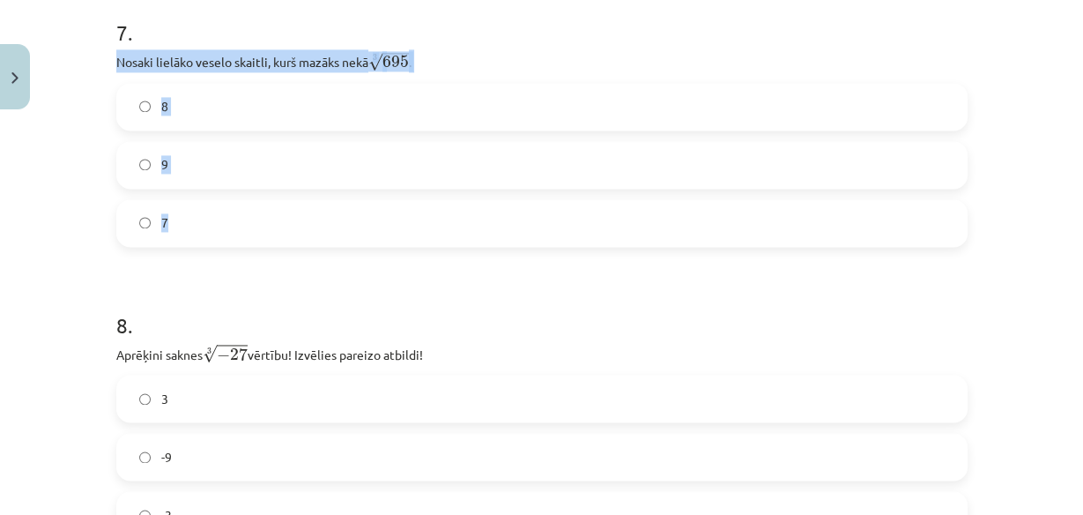
drag, startPoint x: 105, startPoint y: 64, endPoint x: 206, endPoint y: 212, distance: 178.8
click at [206, 212] on div "52 XP Saņemsi Sarežģīts 653 pilda Apraksts Uzdevums Palīdzība 1 . Kura izteiksm…" at bounding box center [542, 143] width 873 height 4425
copy div "Nosaki lielāko veselo skaitli, kurš mazāks nekā 3 √ 695 695 3 . 8 9 7"
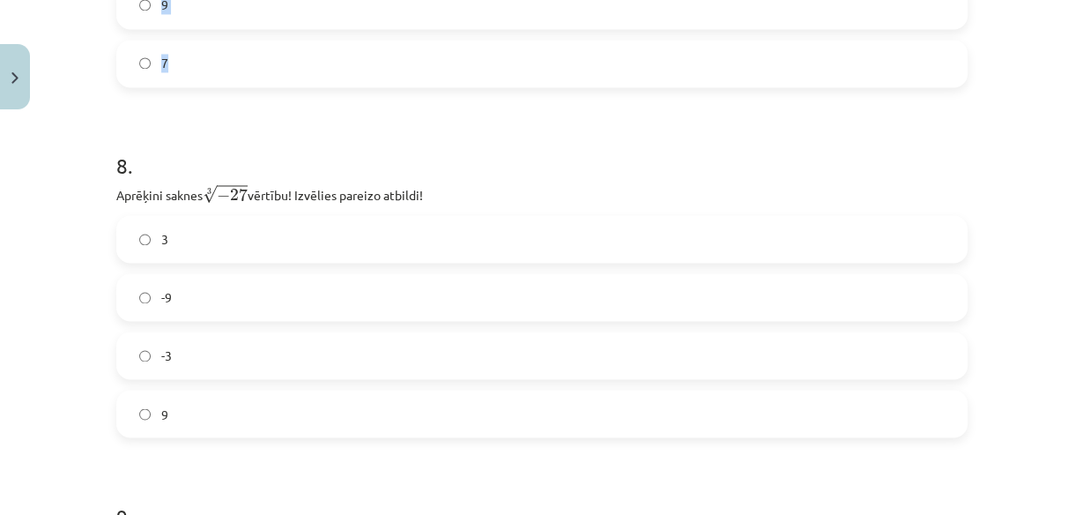
scroll to position [2459, 0]
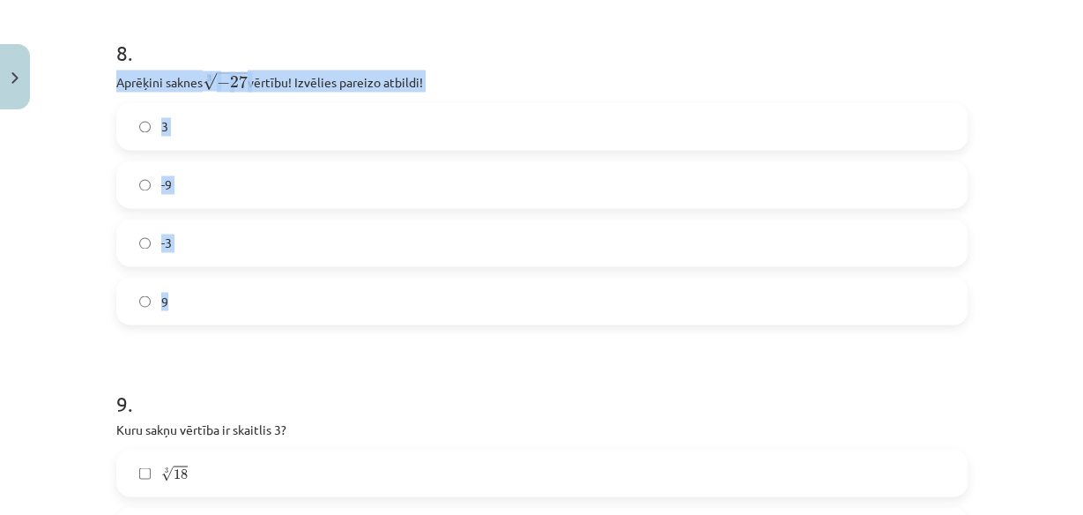
drag, startPoint x: 105, startPoint y: 81, endPoint x: 198, endPoint y: 296, distance: 234.5
copy div "Aprēķini saknes 3 √ − 27 − 27 3 vērtību! Izvēlies pareizo atbildi! 3 -9 -3 9"
click at [166, 244] on label "-3" at bounding box center [542, 242] width 848 height 44
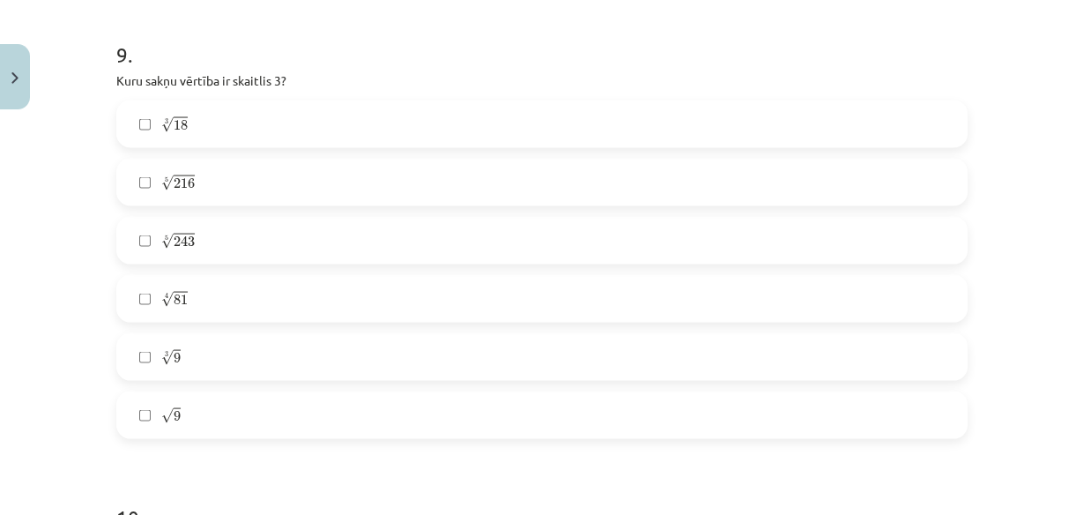
scroll to position [2816, 0]
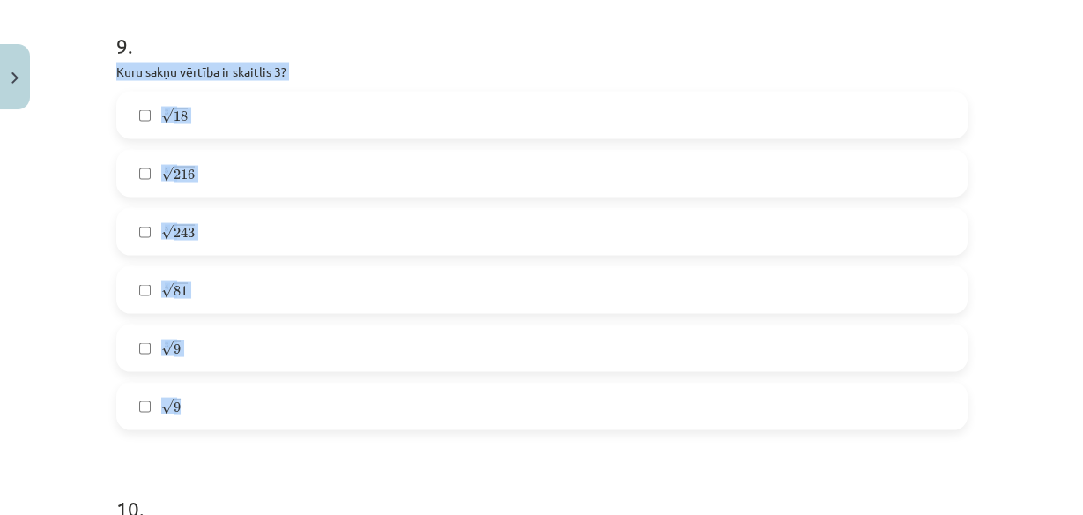
drag, startPoint x: 109, startPoint y: 76, endPoint x: 196, endPoint y: 418, distance: 352.8
copy div "Kuru sakņu vērtība ir skaitlis 3? 3 √ 18 18 3 5 √ 216 216 5 5 √ 243 243 5 4 √ 8…"
click at [131, 232] on label "5 √ 243 243 5" at bounding box center [542, 232] width 848 height 44
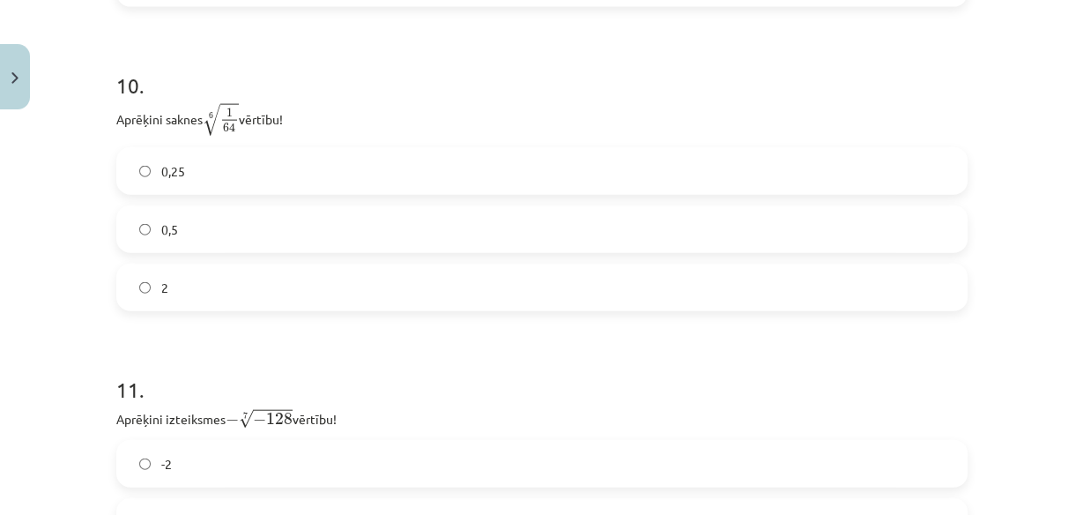
scroll to position [3257, 0]
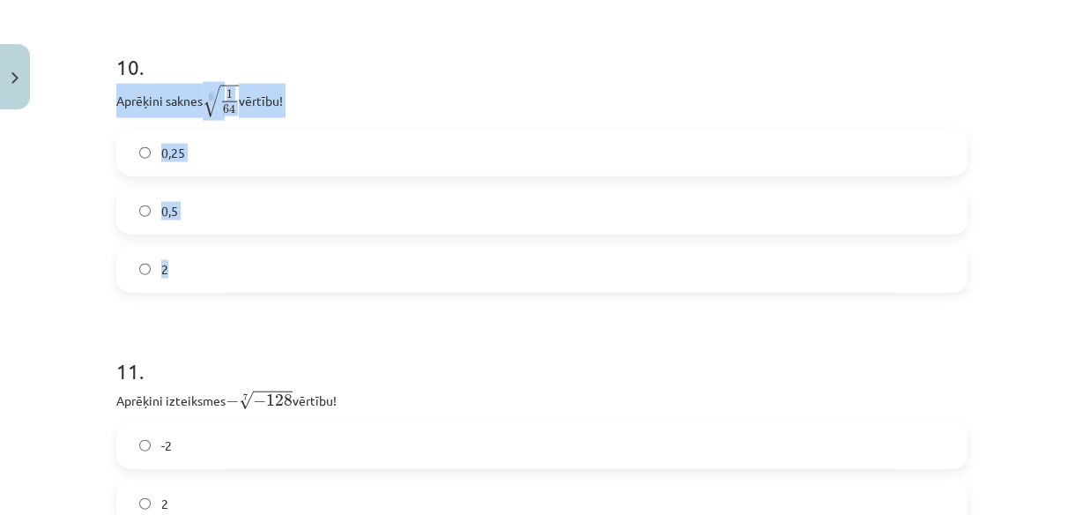
drag, startPoint x: 104, startPoint y: 97, endPoint x: 227, endPoint y: 281, distance: 221.3
click at [266, 216] on label "0,5" at bounding box center [542, 211] width 848 height 44
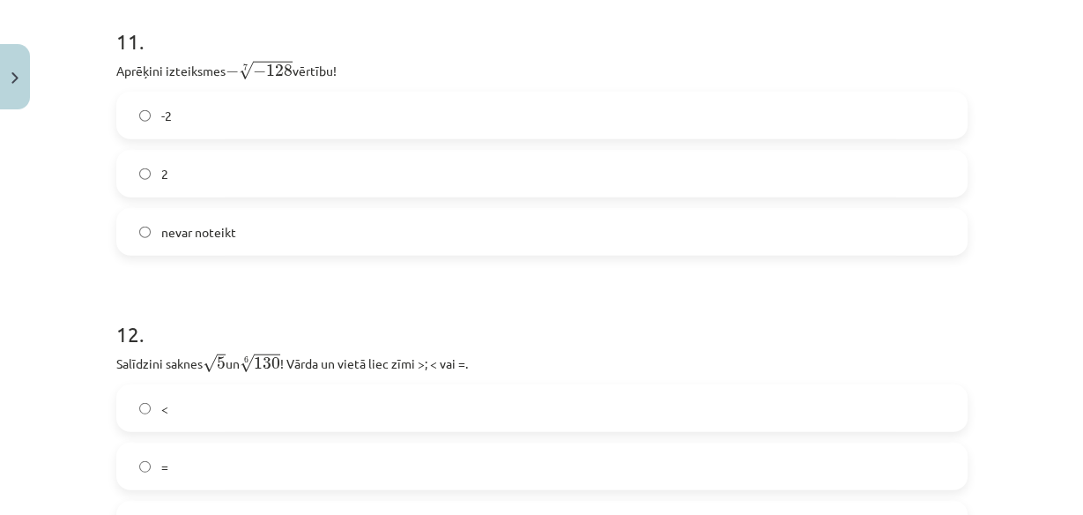
scroll to position [3596, 0]
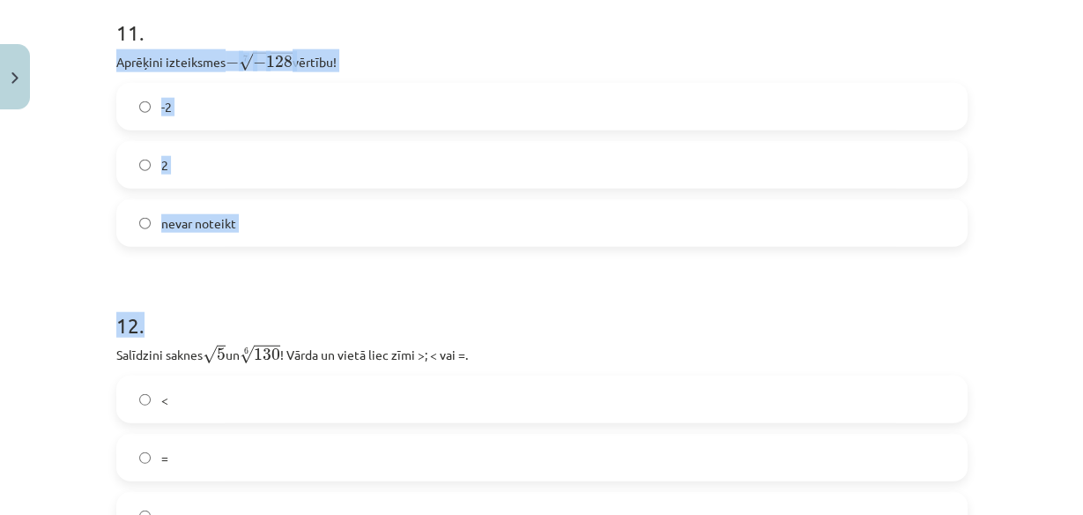
drag, startPoint x: 110, startPoint y: 63, endPoint x: 269, endPoint y: 254, distance: 248.6
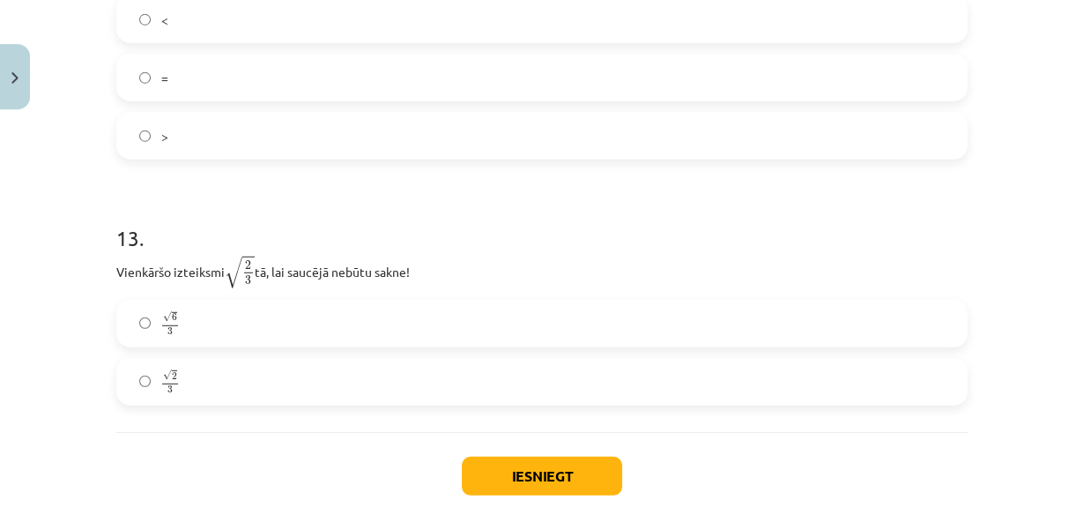
scroll to position [4075, 0]
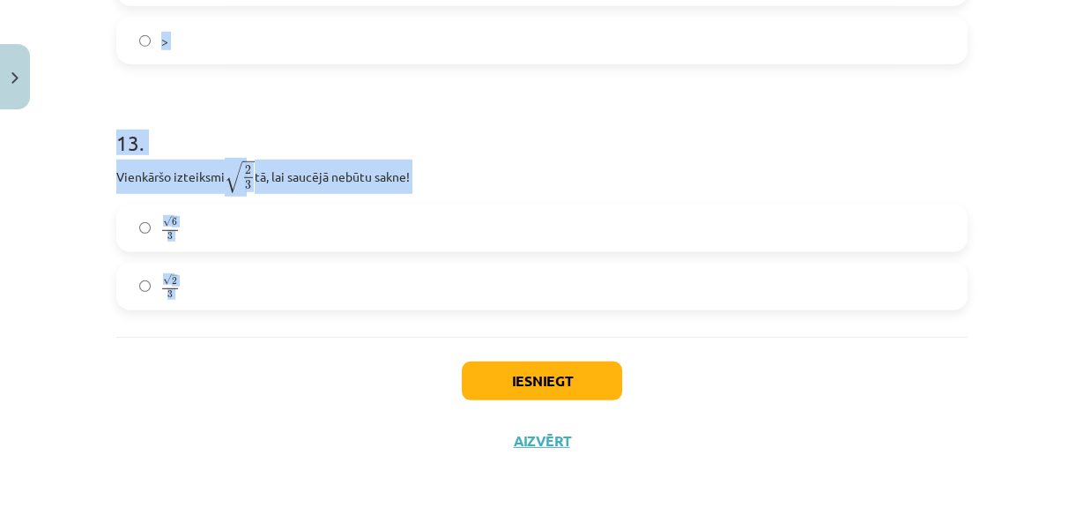
drag, startPoint x: 108, startPoint y: 62, endPoint x: 390, endPoint y: 386, distance: 429.4
copy form "Aprēķini izteiksmes − 7 √ − 128 − − 128 7 vērtību! -2 2 nevar noteikt 12 . Salī…"
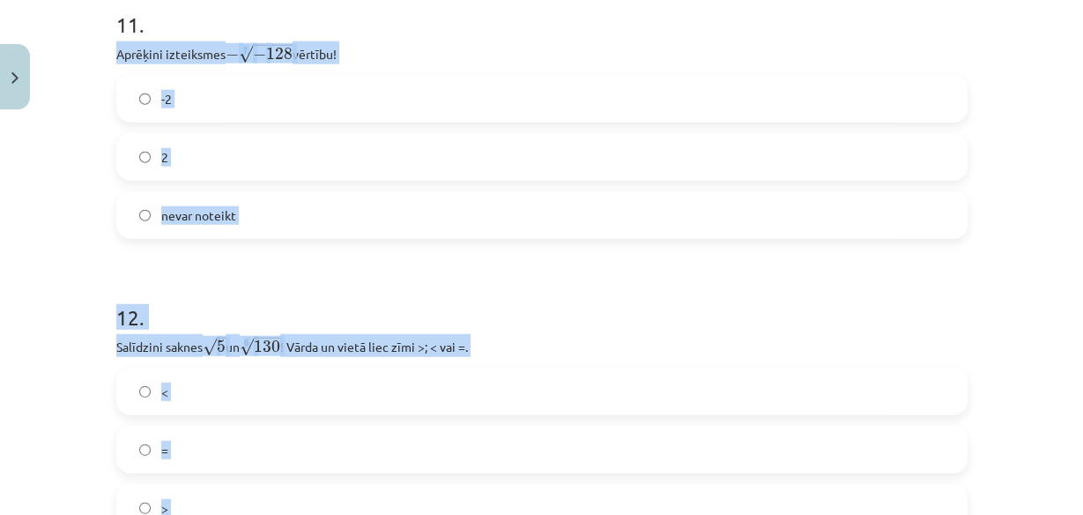
scroll to position [3576, 0]
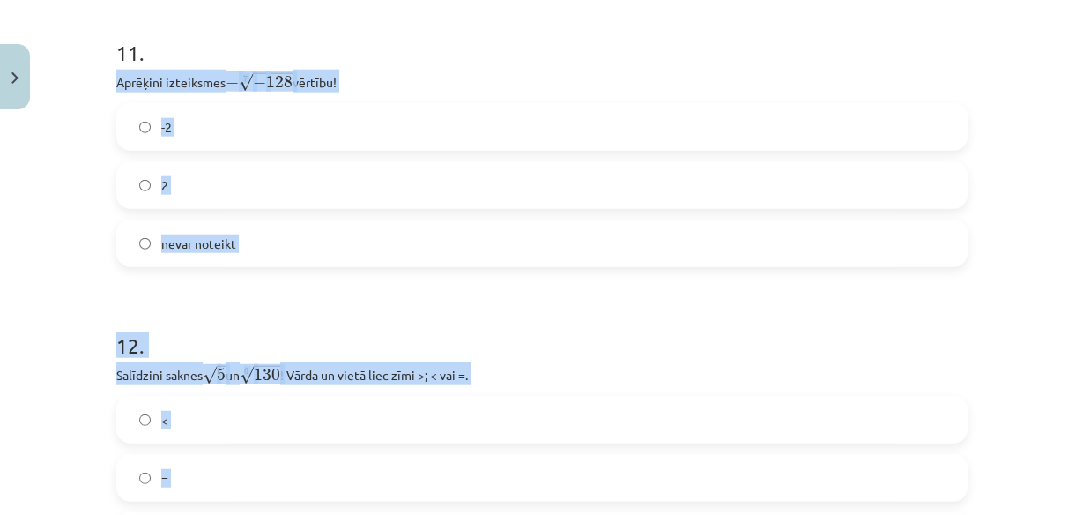
click at [188, 433] on label "<" at bounding box center [542, 420] width 848 height 44
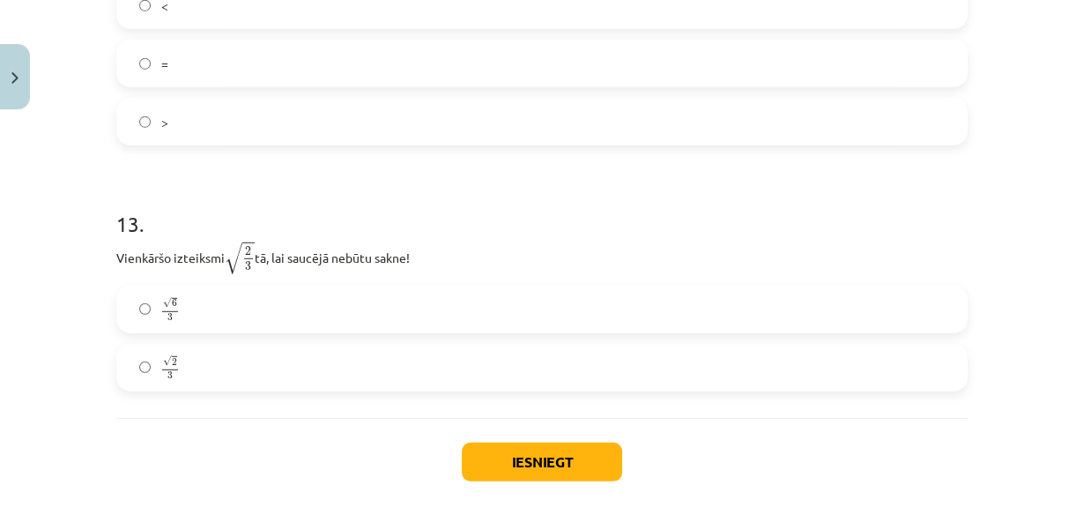
scroll to position [4075, 0]
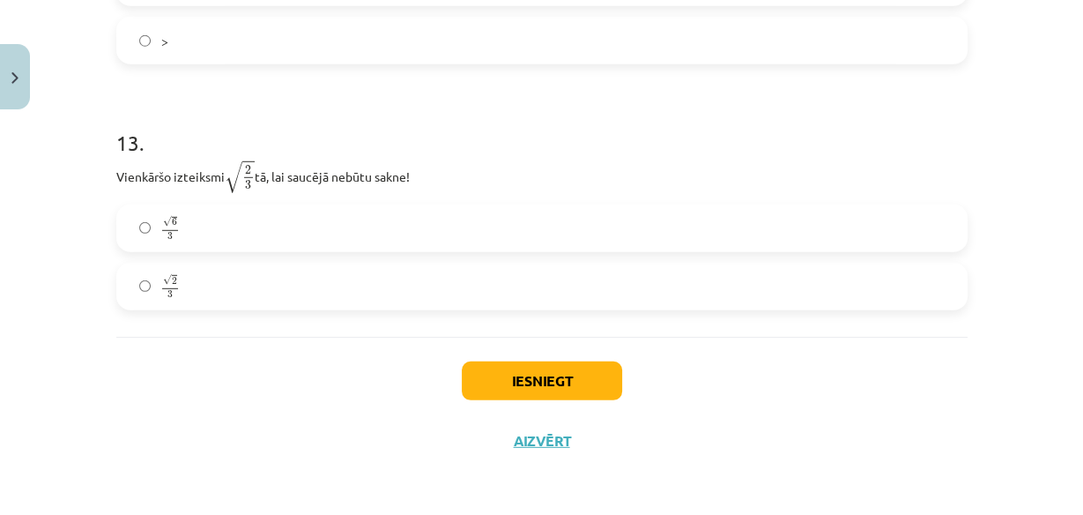
click at [287, 285] on label "√ 2 3 2 3" at bounding box center [542, 286] width 848 height 44
click at [540, 380] on button "Iesniegt" at bounding box center [542, 380] width 160 height 39
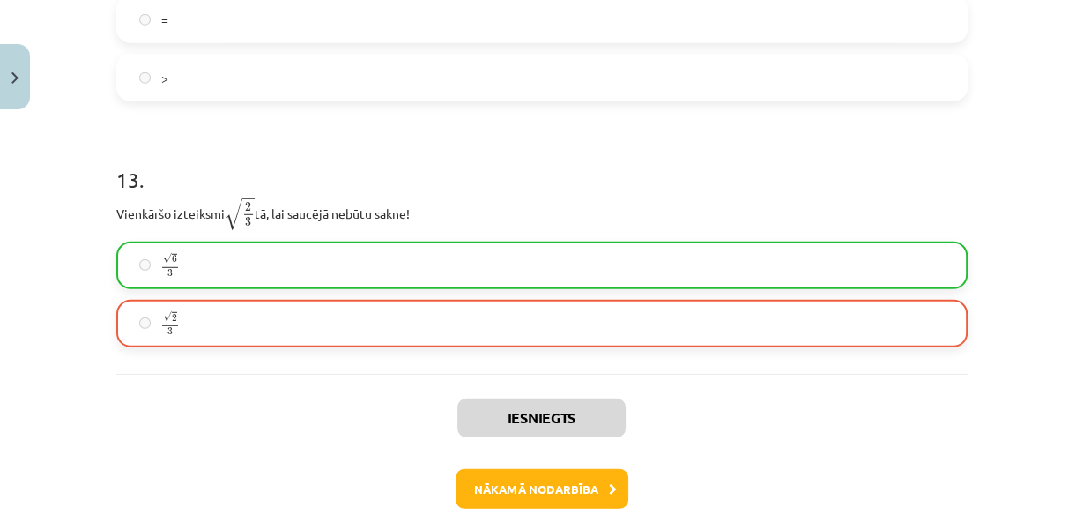
scroll to position [4099, 0]
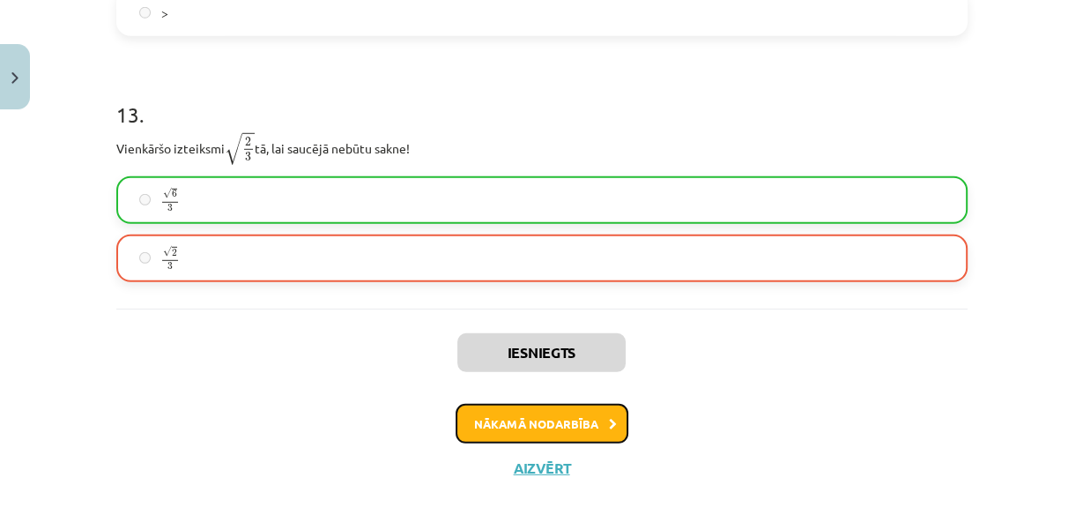
click at [530, 421] on button "Nākamā nodarbība" at bounding box center [542, 424] width 173 height 41
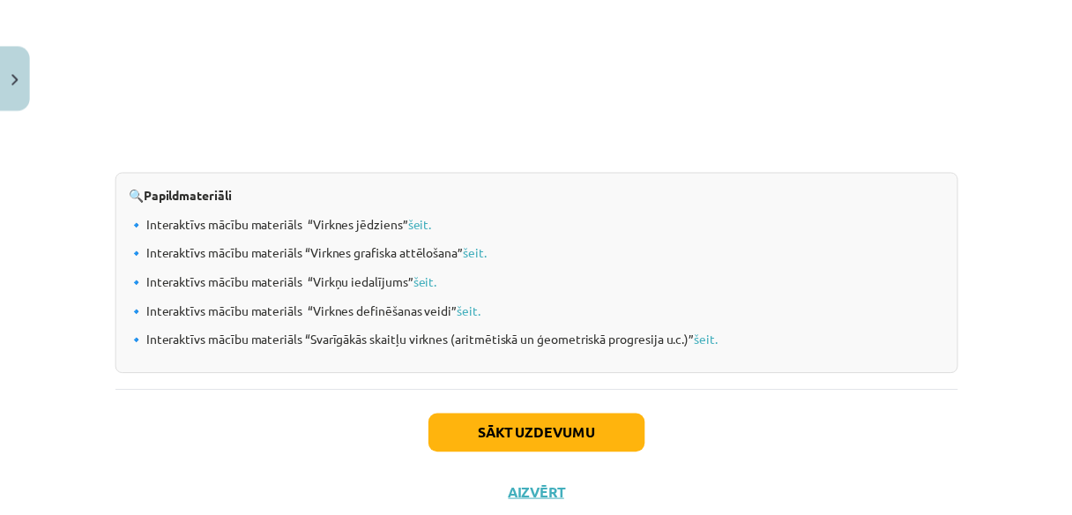
scroll to position [1953, 0]
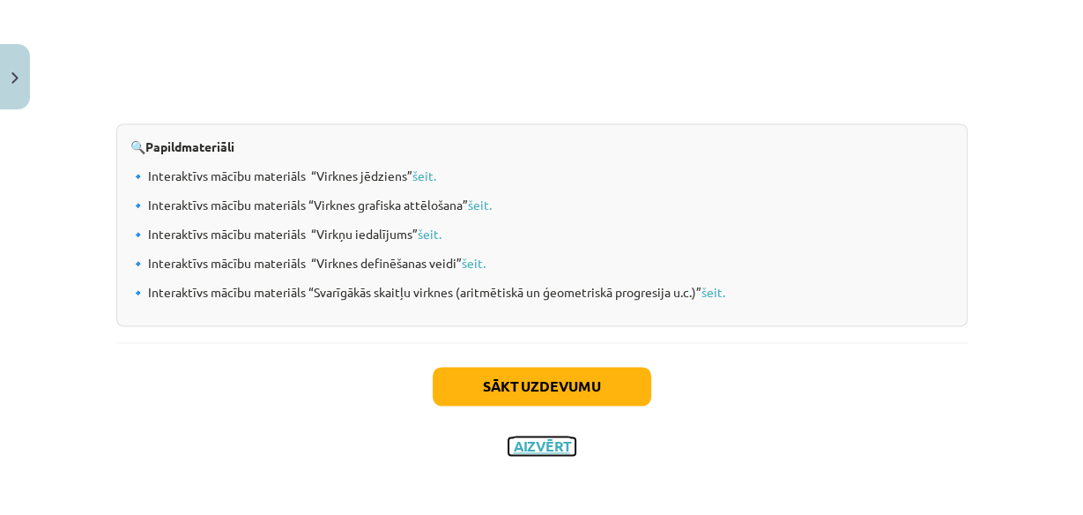
click at [545, 441] on button "Aizvērt" at bounding box center [542, 446] width 67 height 18
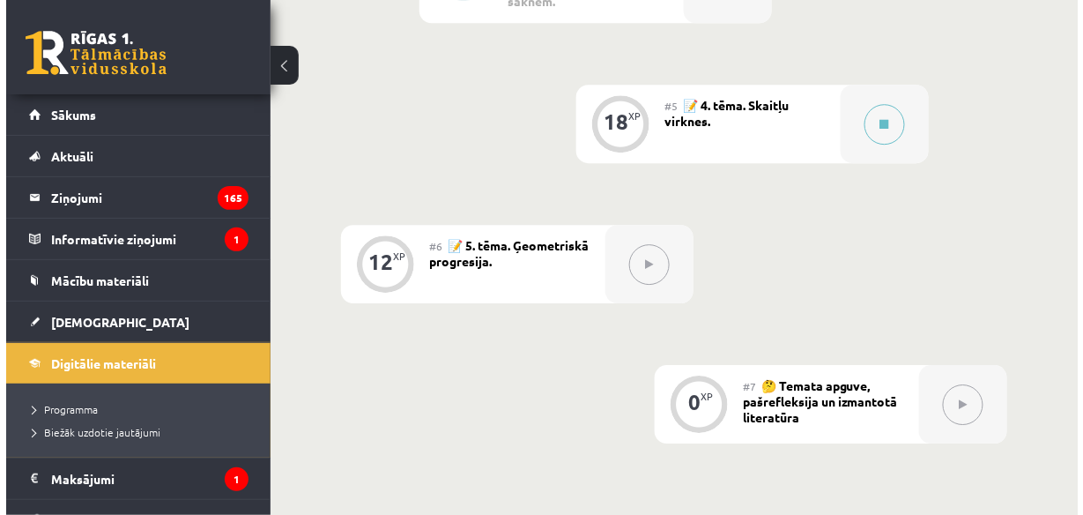
scroll to position [1141, 0]
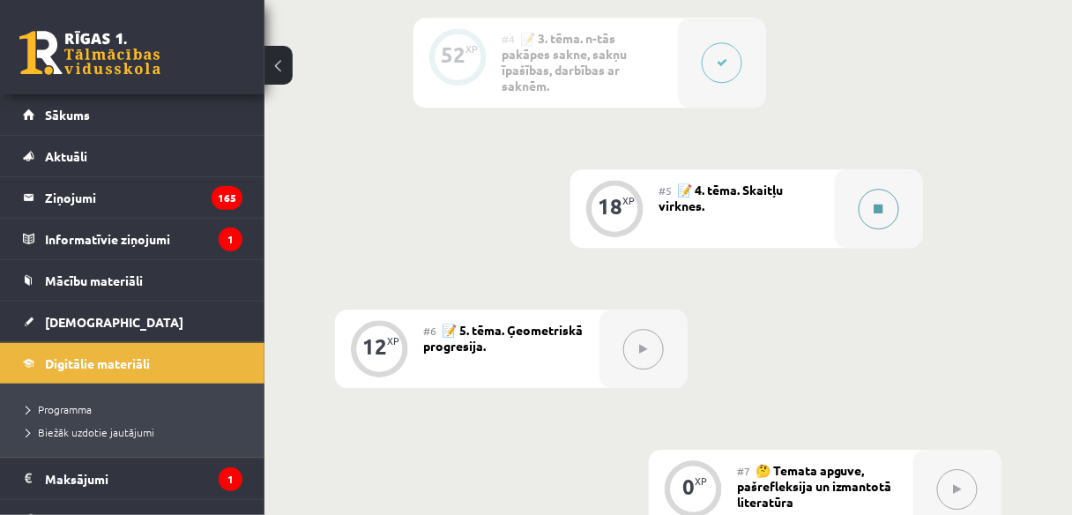
click at [859, 205] on button at bounding box center [879, 209] width 41 height 41
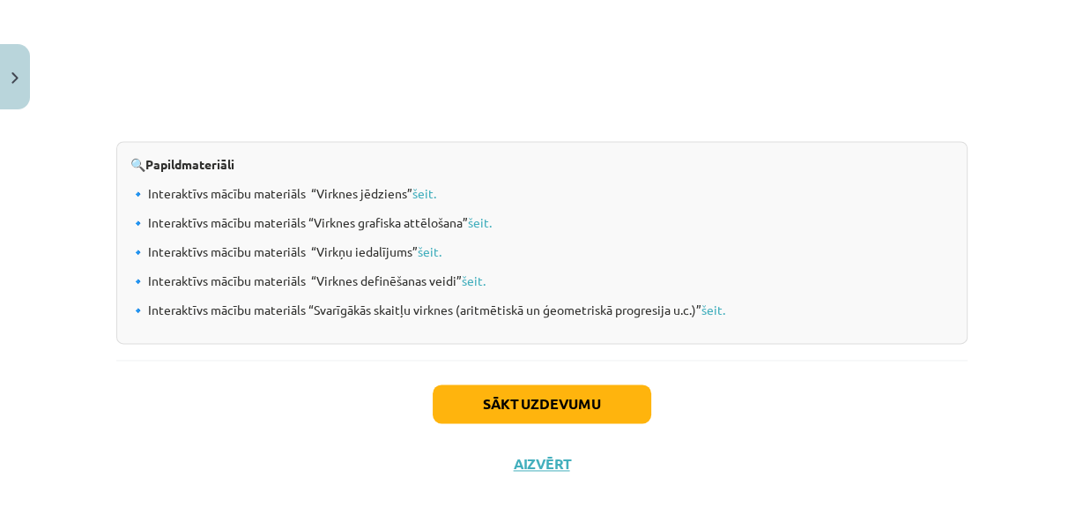
scroll to position [1953, 0]
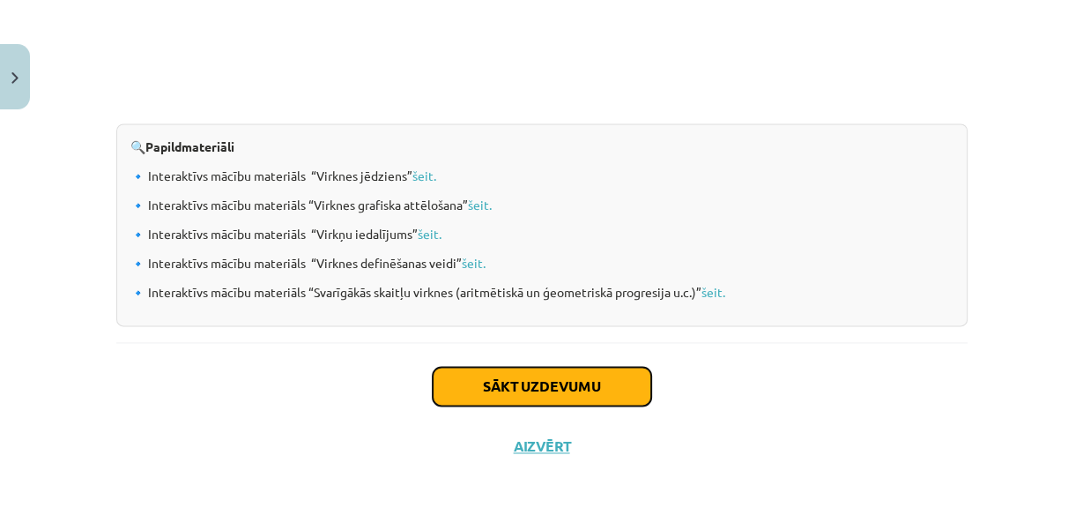
click at [509, 398] on button "Sākt uzdevumu" at bounding box center [542, 386] width 219 height 39
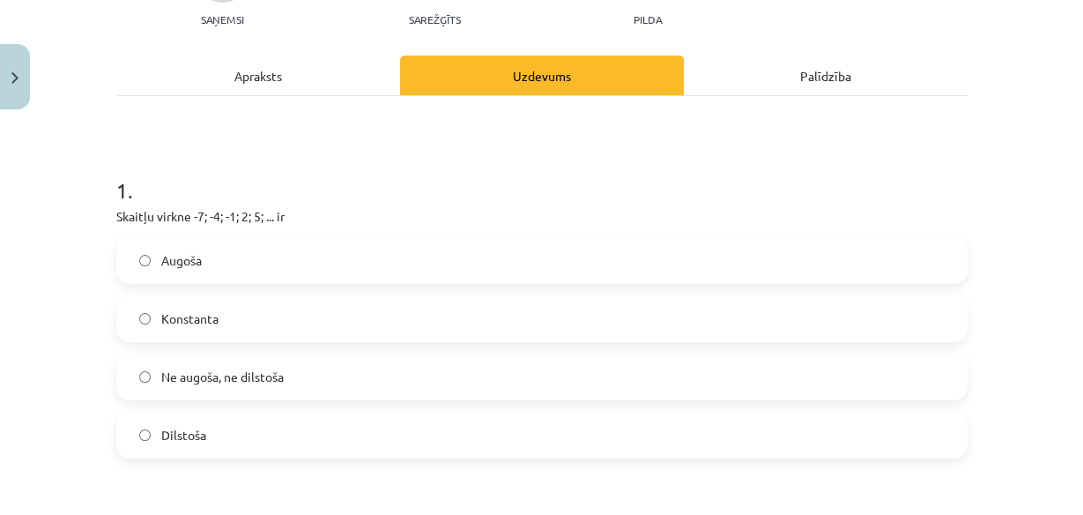
scroll to position [316, 0]
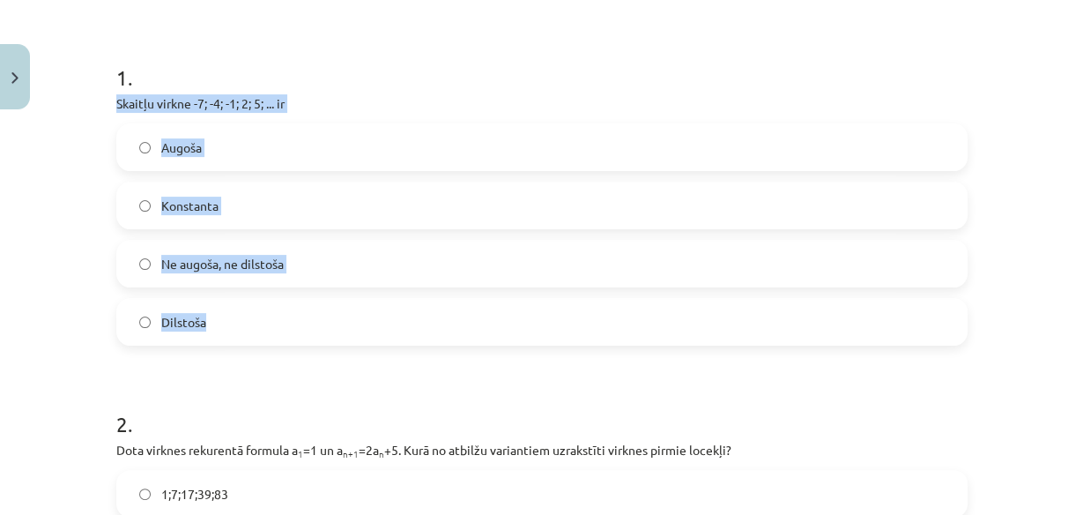
drag, startPoint x: 109, startPoint y: 103, endPoint x: 208, endPoint y: 302, distance: 221.6
click at [208, 302] on div "1 . Skaitļu virkne -7; -4; -1; 2; 5; ... ir Augoša Konstanta Ne augoša, ne dils…" at bounding box center [542, 189] width 852 height 311
copy div "Skaitļu virkne -7; -4; -1; 2; 5; ... ir Augoša Konstanta Ne augoša, ne dilstoša…"
click at [168, 143] on span "Augoša" at bounding box center [181, 147] width 41 height 19
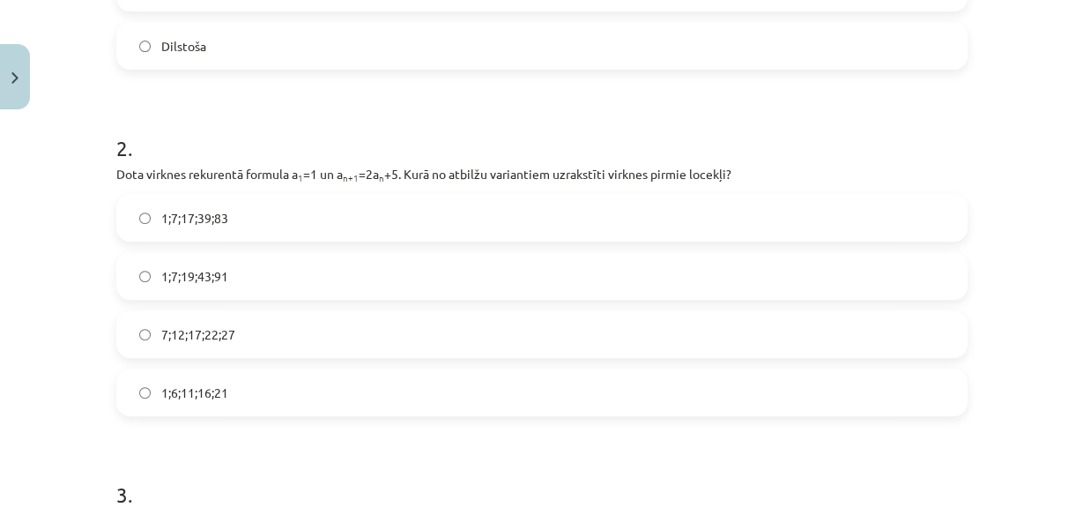
scroll to position [599, 0]
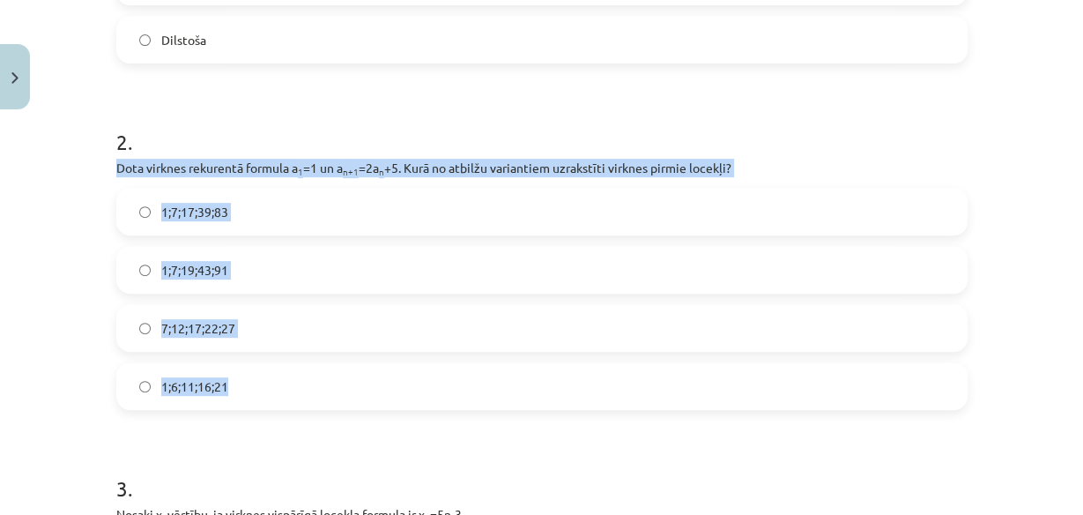
drag, startPoint x: 111, startPoint y: 165, endPoint x: 222, endPoint y: 371, distance: 234.3
click at [222, 371] on div "2 . Dota virknes rekurentā formula a 1 =1 un a n+1 =2a n +5. Kurā no atbilžu va…" at bounding box center [542, 254] width 852 height 311
copy div "Dota virknes rekurentā formula a 1 =1 un a n+1 =2a n +5. Kurā no atbilžu varian…"
click at [194, 265] on span "1;7;19;43;91" at bounding box center [194, 270] width 67 height 19
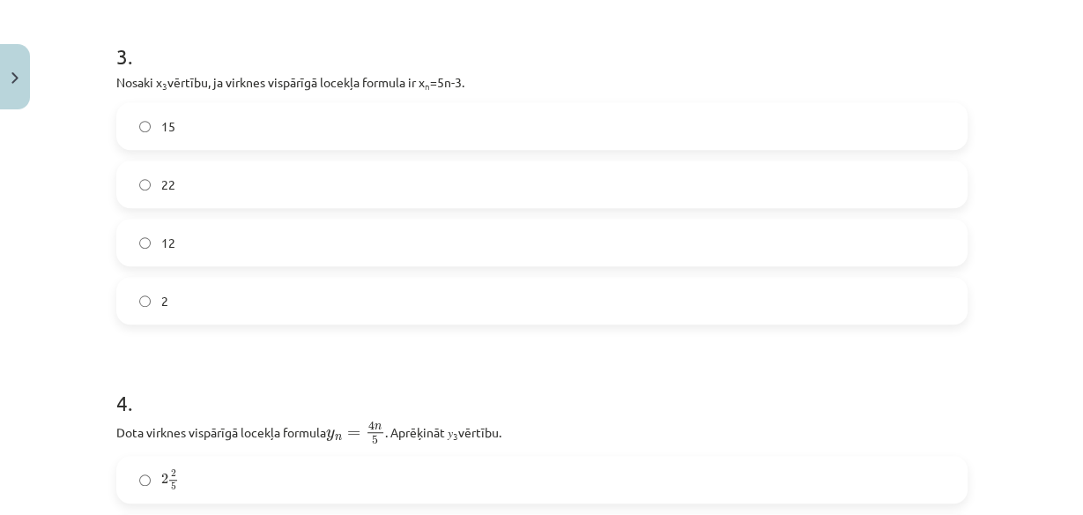
scroll to position [1068, 0]
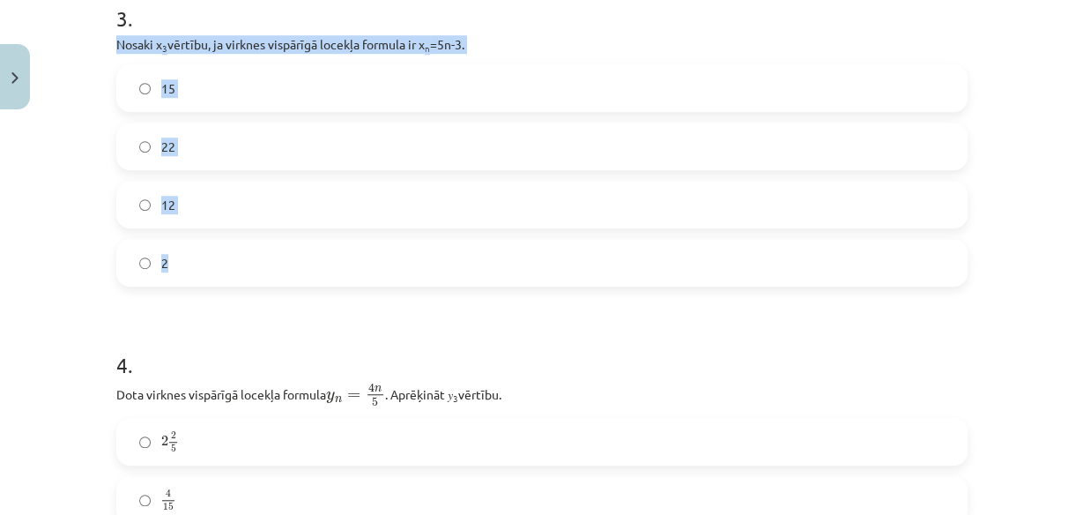
drag, startPoint x: 114, startPoint y: 42, endPoint x: 168, endPoint y: 284, distance: 247.5
click at [168, 284] on div "3 . Nosaki x 3 vērtību, ja virknes vispārīgā locekļa formula ir x n =5n-3. 15 2…" at bounding box center [542, 130] width 852 height 311
copy div "Nosaki x 3 vērtību, ja virknes vispārīgā locekļa formula ir x n =5n-3. 15 22 12…"
click at [228, 212] on label "12" at bounding box center [542, 204] width 848 height 44
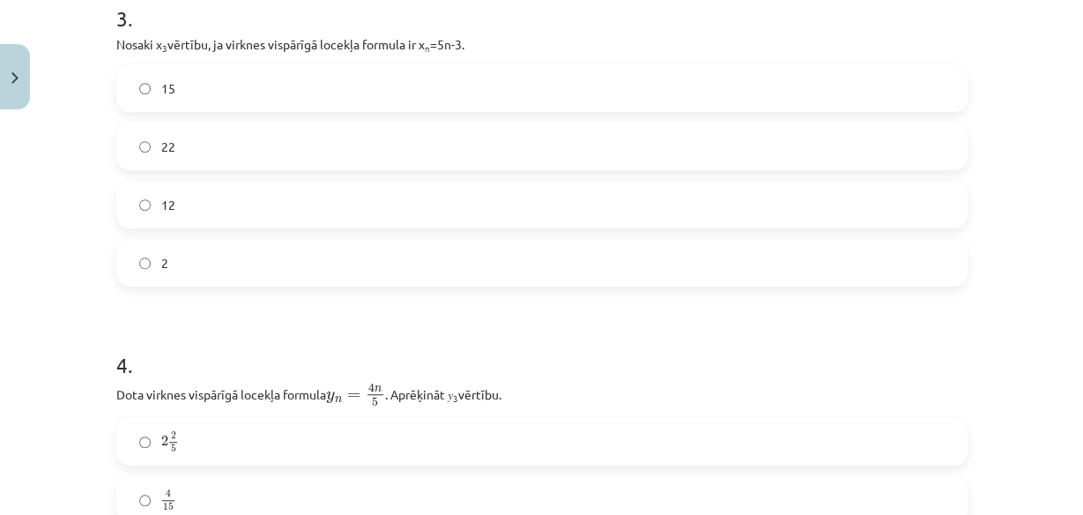
click at [807, 453] on label "2 2 5 2 2 5" at bounding box center [542, 442] width 848 height 44
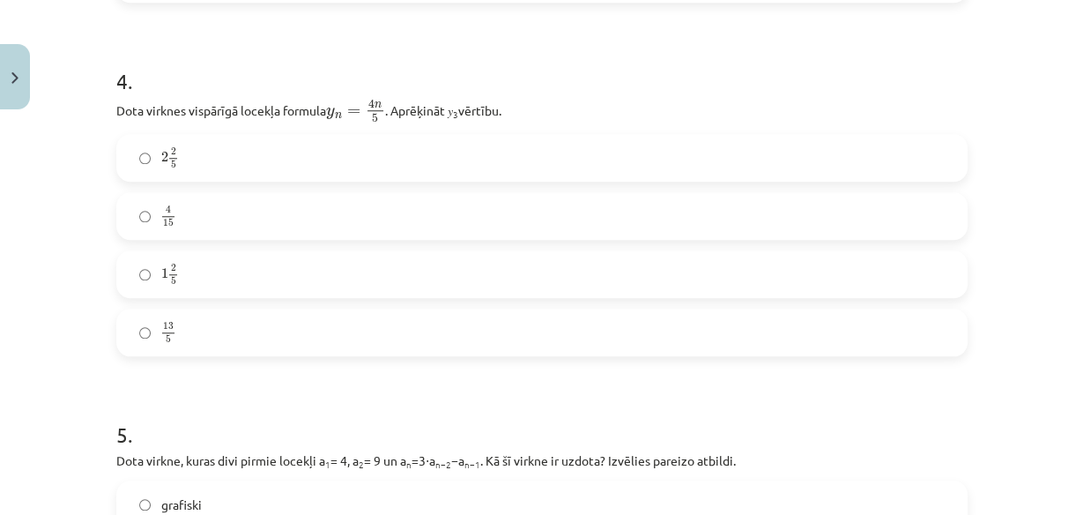
scroll to position [1378, 0]
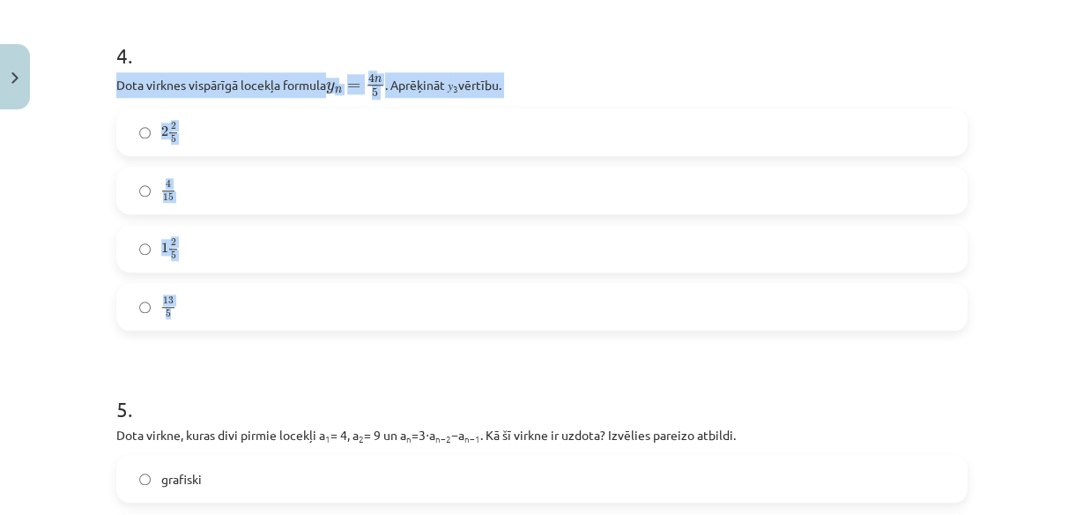
drag, startPoint x: 103, startPoint y: 82, endPoint x: 199, endPoint y: 290, distance: 229.2
copy div "Dota virknes vispārīgā locekļa formula y n = 4 n 5 y n = 4 n 5 . Aprēķināt 𝑦 3 …"
click at [200, 130] on label "2 2 5 2 2 5" at bounding box center [542, 132] width 848 height 44
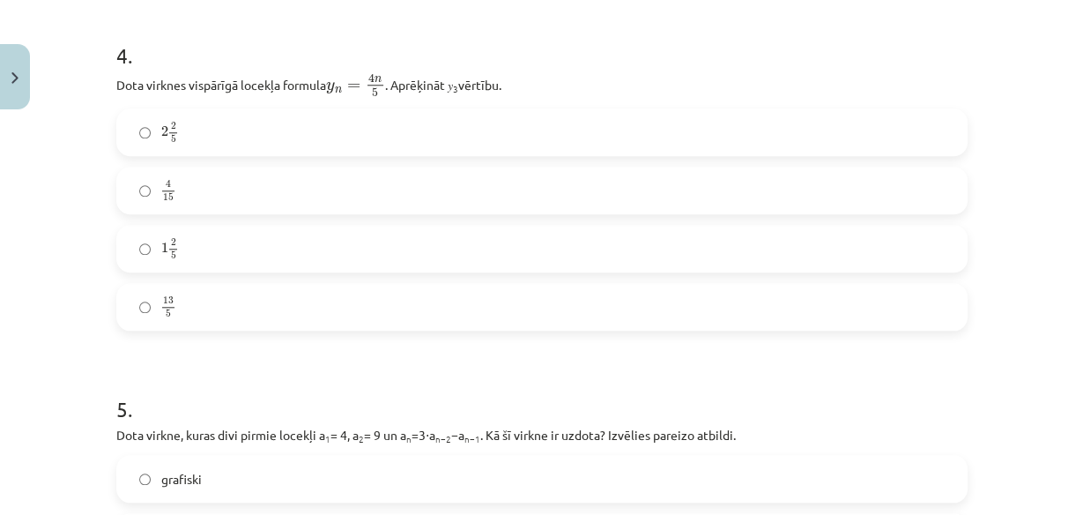
click at [200, 130] on label "2 2 5 2 2 5" at bounding box center [542, 132] width 848 height 44
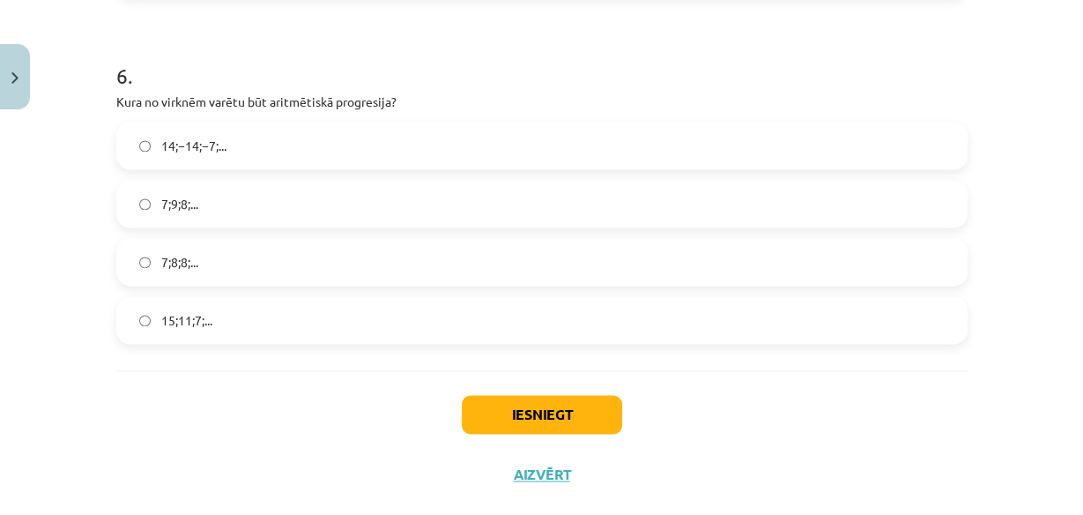
scroll to position [2090, 0]
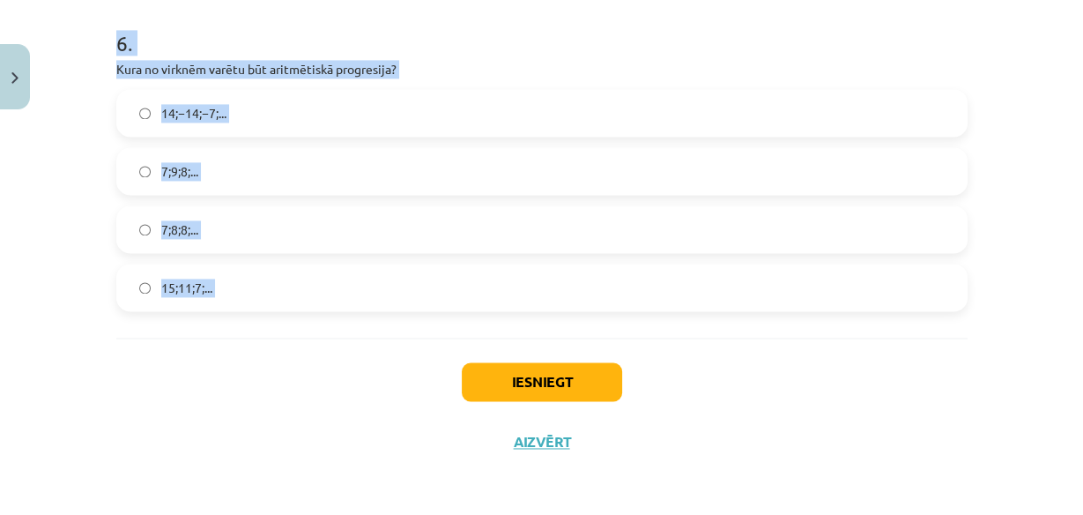
drag, startPoint x: 112, startPoint y: 75, endPoint x: 279, endPoint y: 375, distance: 342.9
copy form "5 . Dota virkne, kuras divi pirmie locekļi a 1 = 4, a 2 = 9 un a n =3⋅a n−2 −a …"
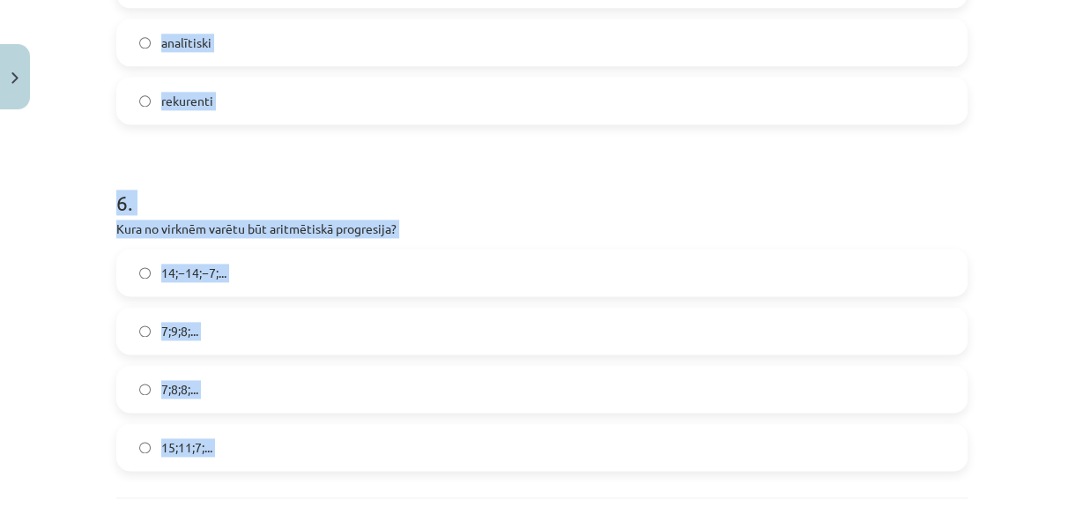
scroll to position [1883, 0]
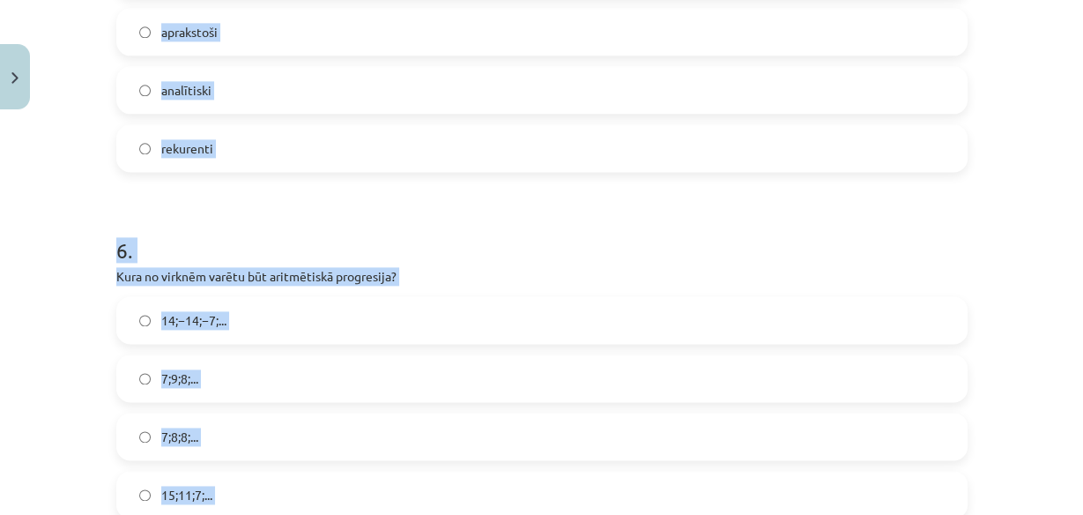
click at [242, 155] on label "rekurenti" at bounding box center [542, 148] width 848 height 44
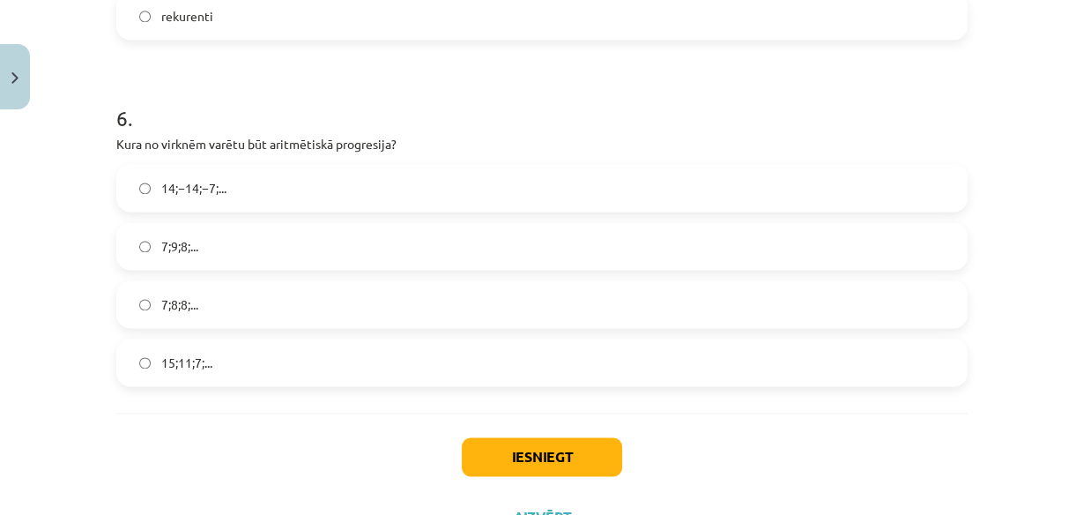
scroll to position [2024, 0]
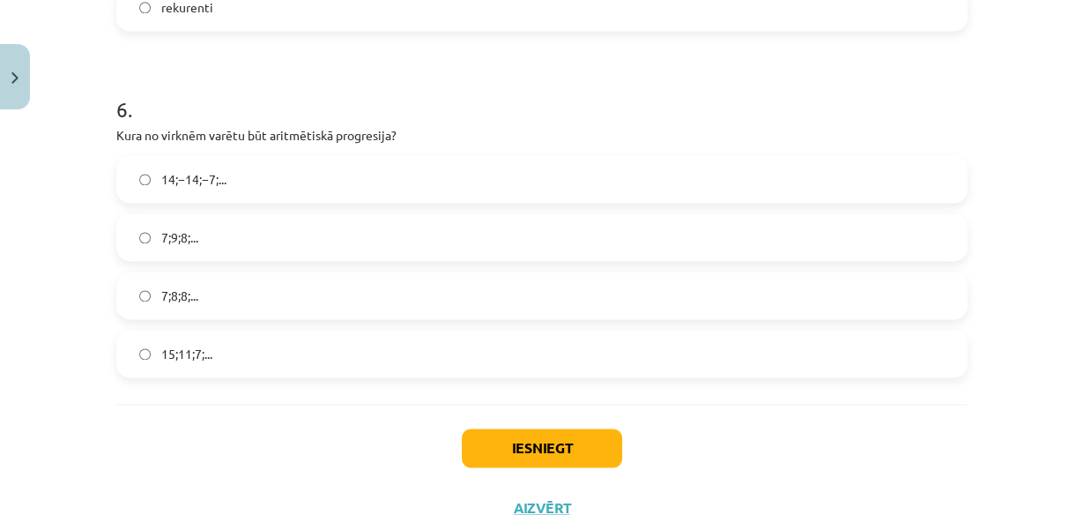
click at [212, 361] on label "15;11;7;..." at bounding box center [542, 353] width 848 height 44
click at [542, 443] on button "Iesniegt" at bounding box center [542, 447] width 160 height 39
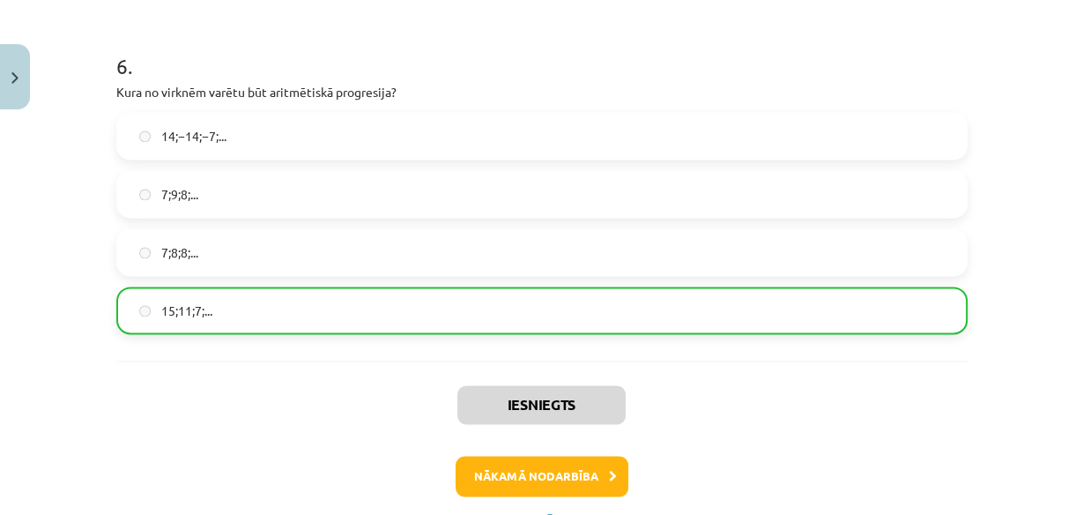
scroll to position [2145, 0]
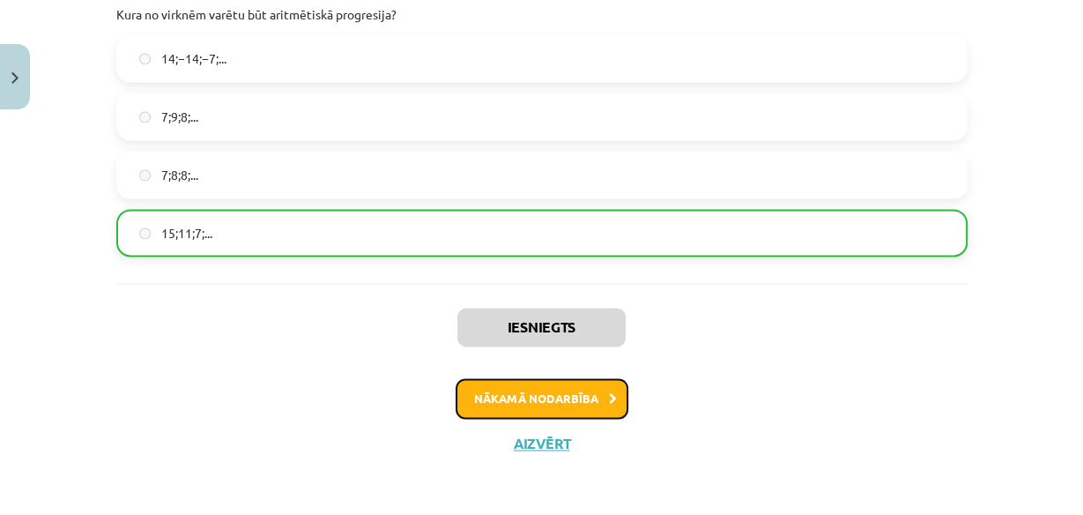
click at [501, 379] on button "Nākamā nodarbība" at bounding box center [542, 398] width 173 height 41
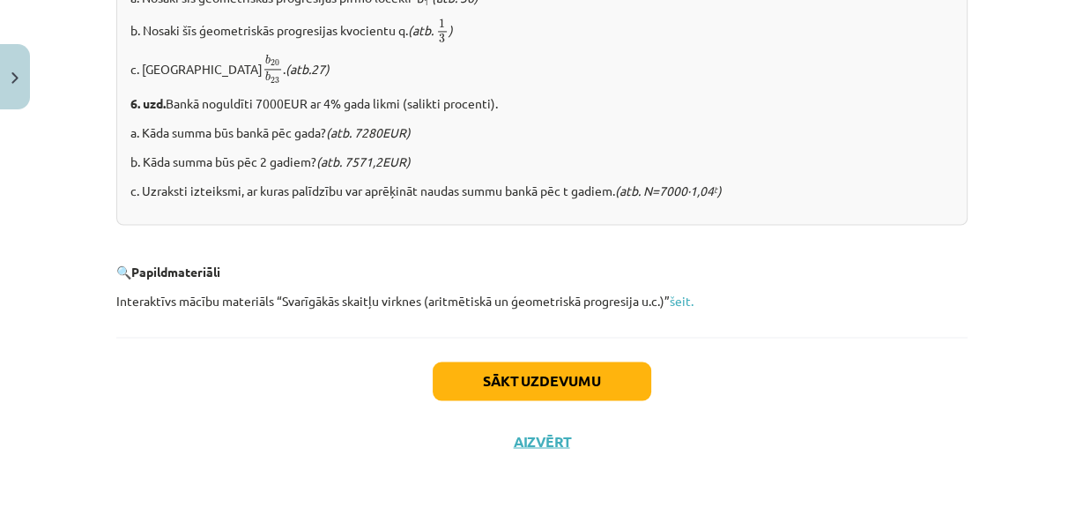
scroll to position [2341, 0]
click at [599, 387] on button "Sākt uzdevumu" at bounding box center [542, 380] width 219 height 39
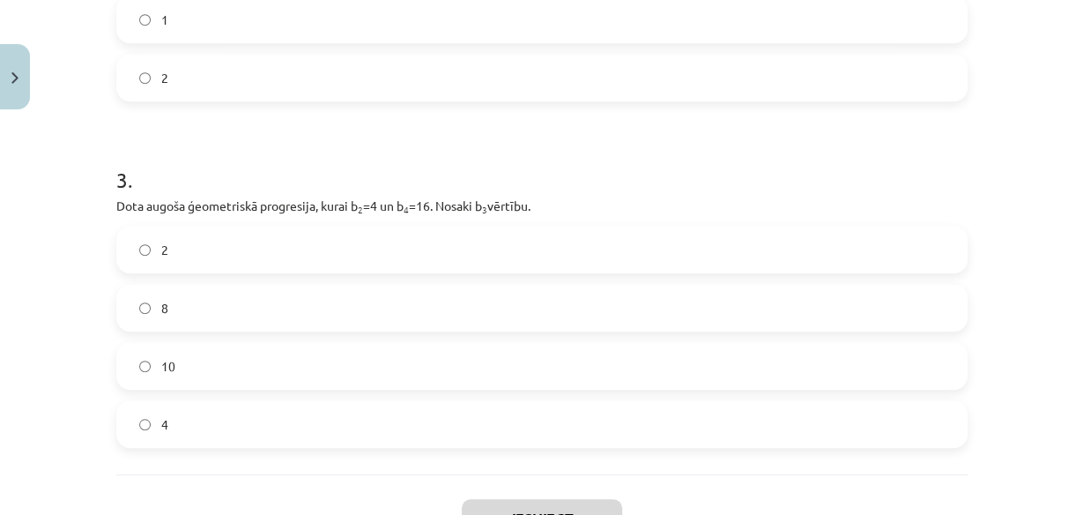
scroll to position [927, 0]
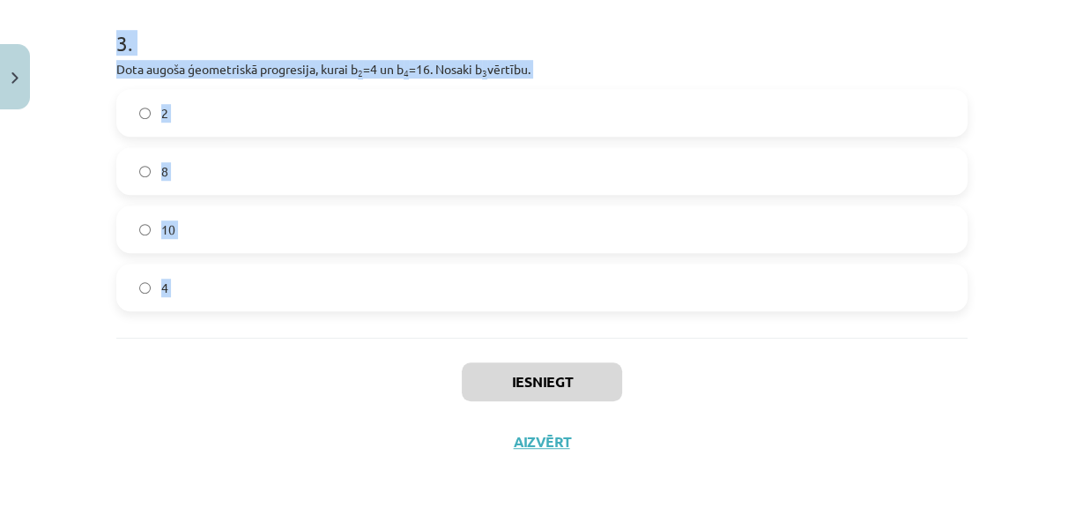
drag, startPoint x: 111, startPoint y: 42, endPoint x: 242, endPoint y: 379, distance: 361.2
copy form "Aprēķini ģeometriskās progresijas nākamo locekli, ja b 1 = 7 un q=5. 12 35 2 . …"
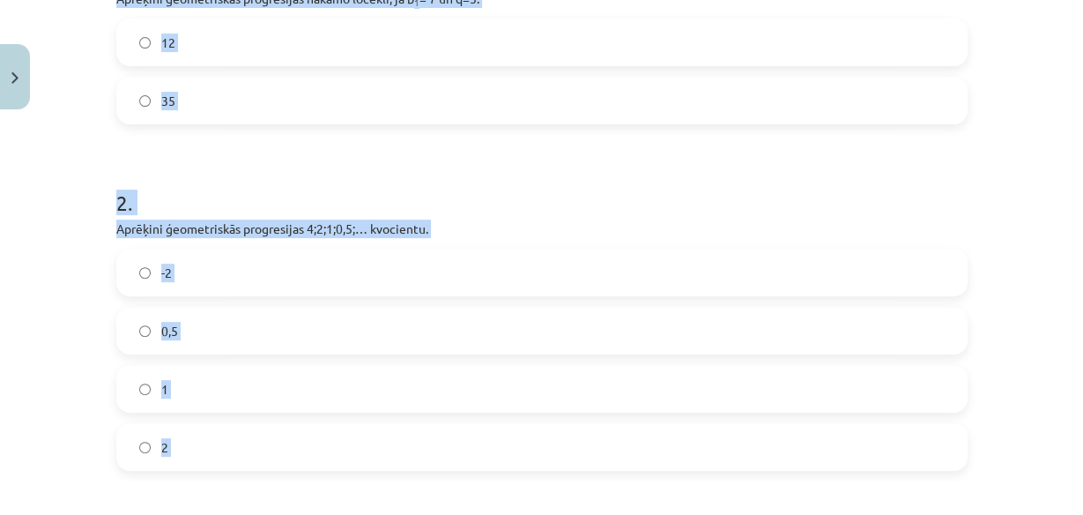
scroll to position [430, 0]
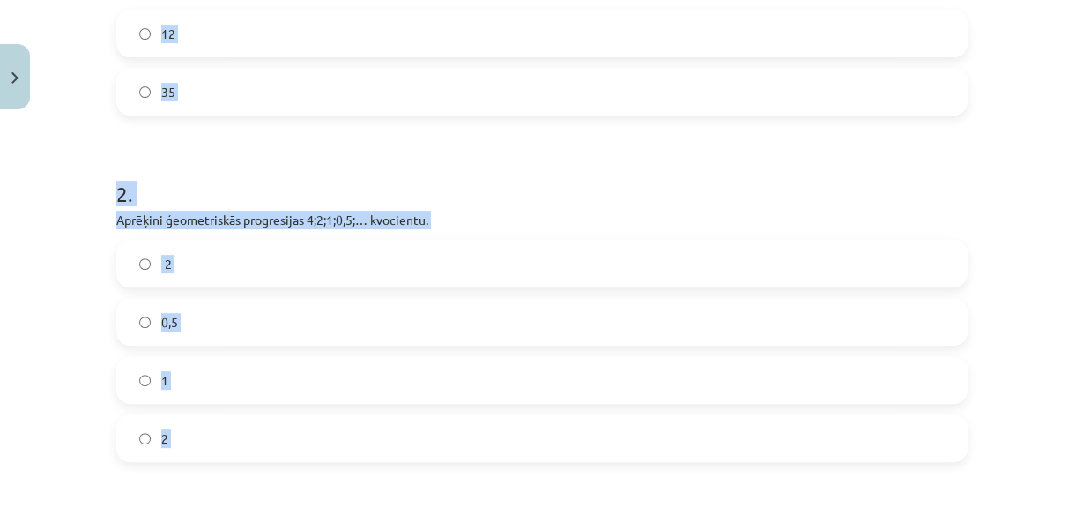
click at [211, 105] on label "35" at bounding box center [542, 92] width 848 height 44
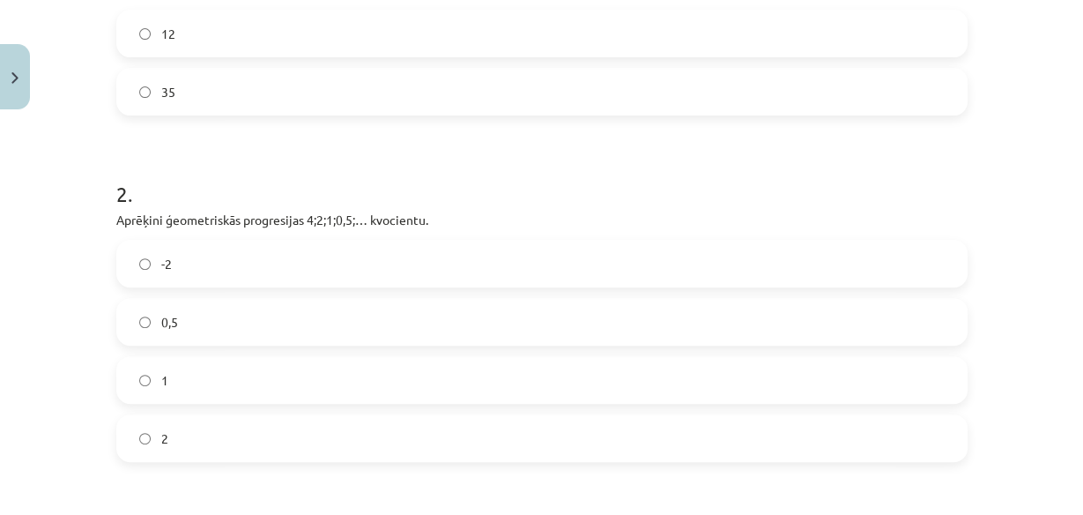
click at [322, 320] on label "0,5" at bounding box center [542, 322] width 848 height 44
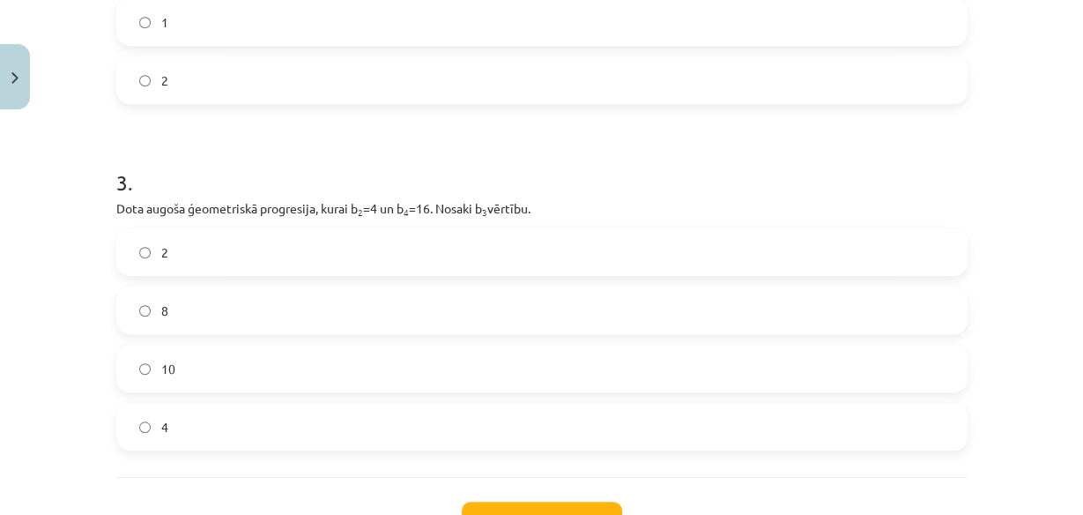
scroll to position [816, 0]
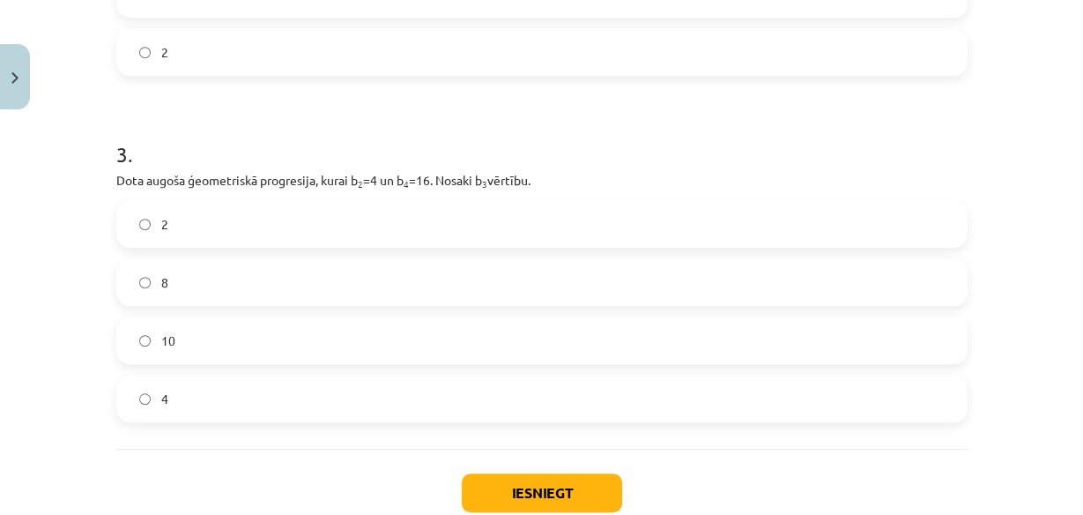
click at [145, 281] on label "8" at bounding box center [542, 282] width 848 height 44
click at [543, 473] on button "Iesniegt" at bounding box center [542, 492] width 160 height 39
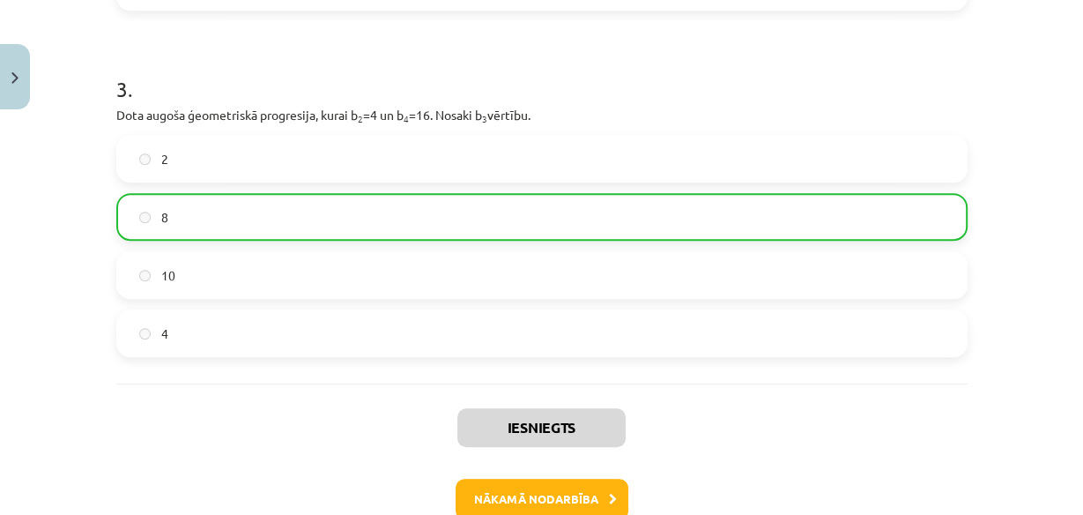
scroll to position [982, 0]
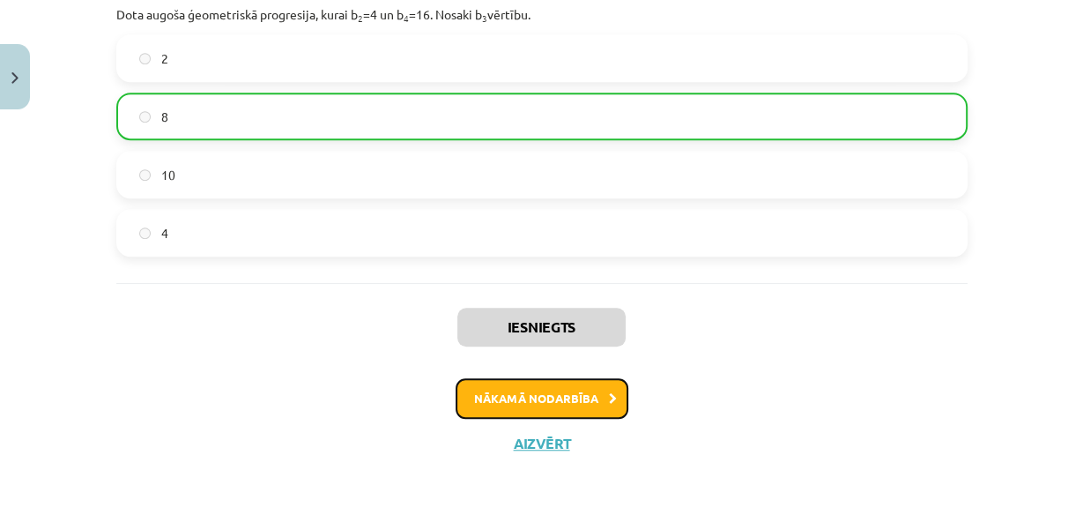
click at [529, 401] on button "Nākamā nodarbība" at bounding box center [542, 398] width 173 height 41
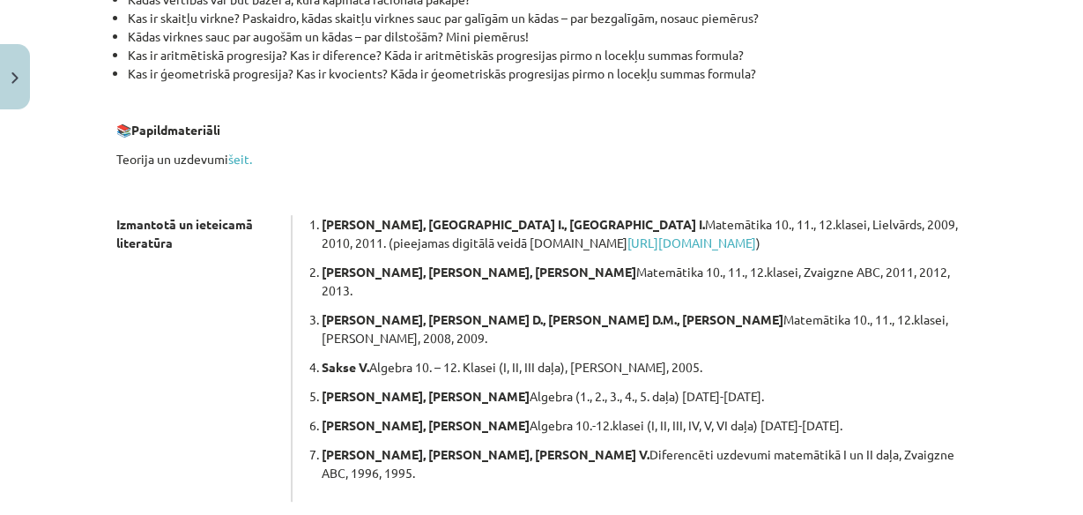
scroll to position [514, 0]
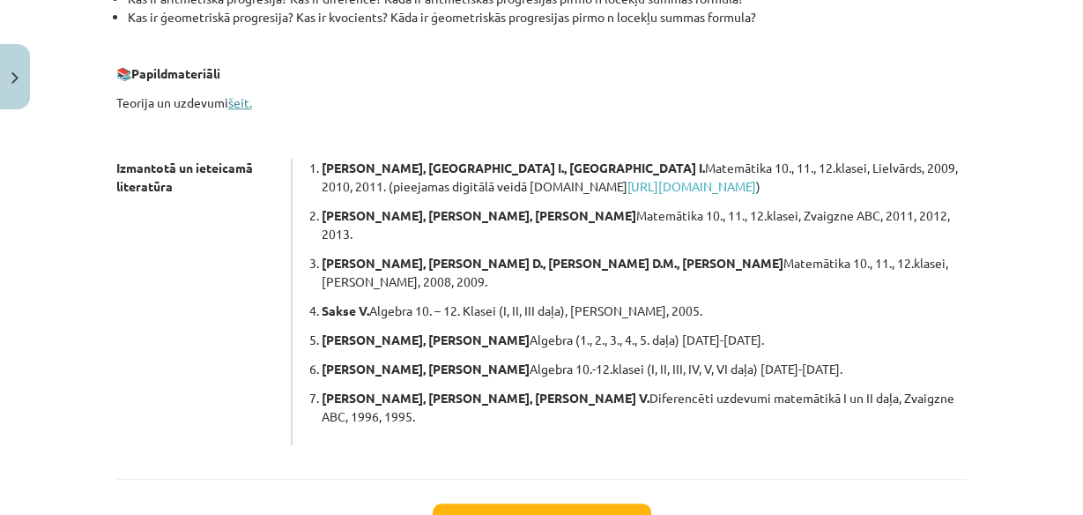
click at [239, 99] on link "šeit." at bounding box center [240, 102] width 24 height 16
click at [513, 503] on button "Sākt uzdevumu" at bounding box center [542, 522] width 219 height 39
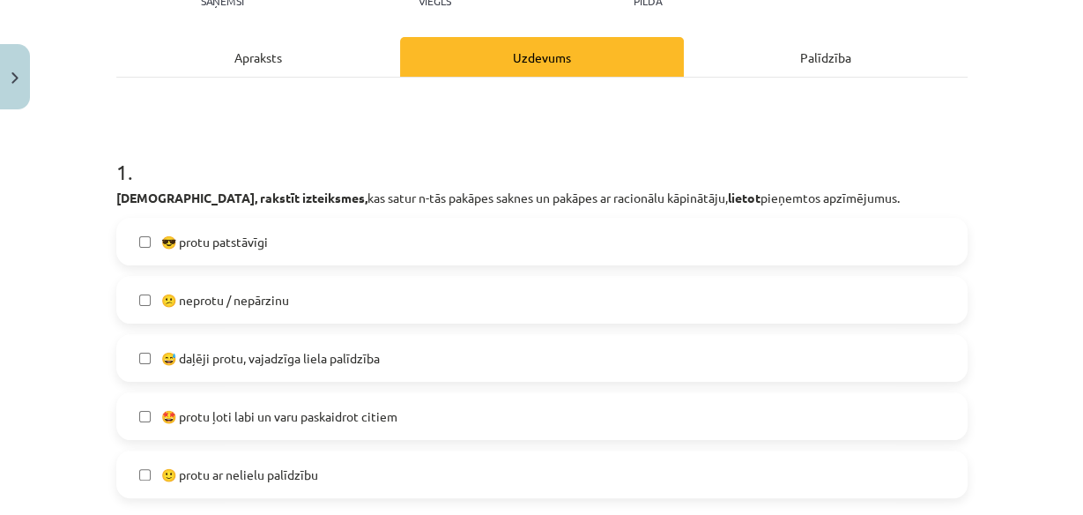
scroll to position [345, 0]
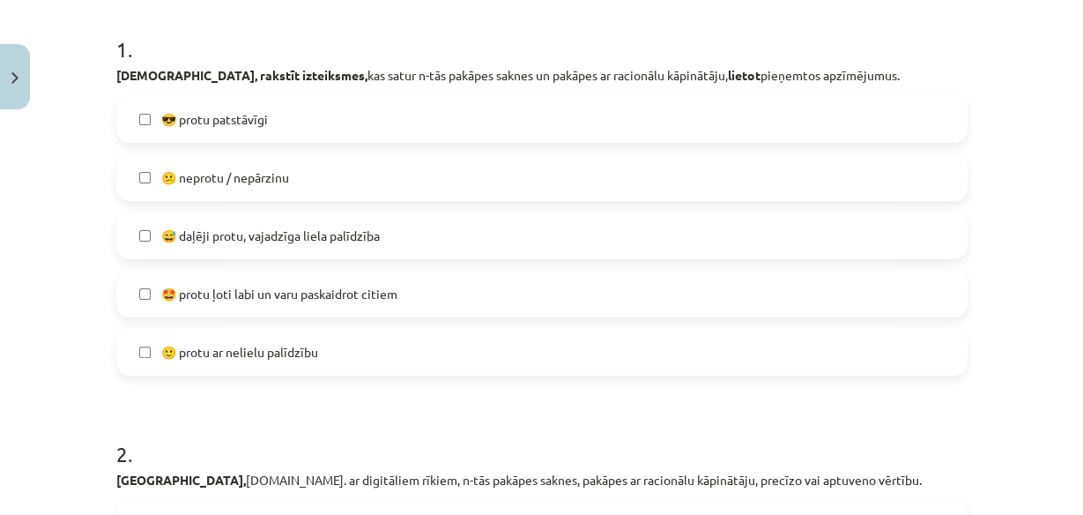
click at [254, 239] on span "😅 daļēji protu, vajadzīga liela palīdzība" at bounding box center [270, 236] width 219 height 19
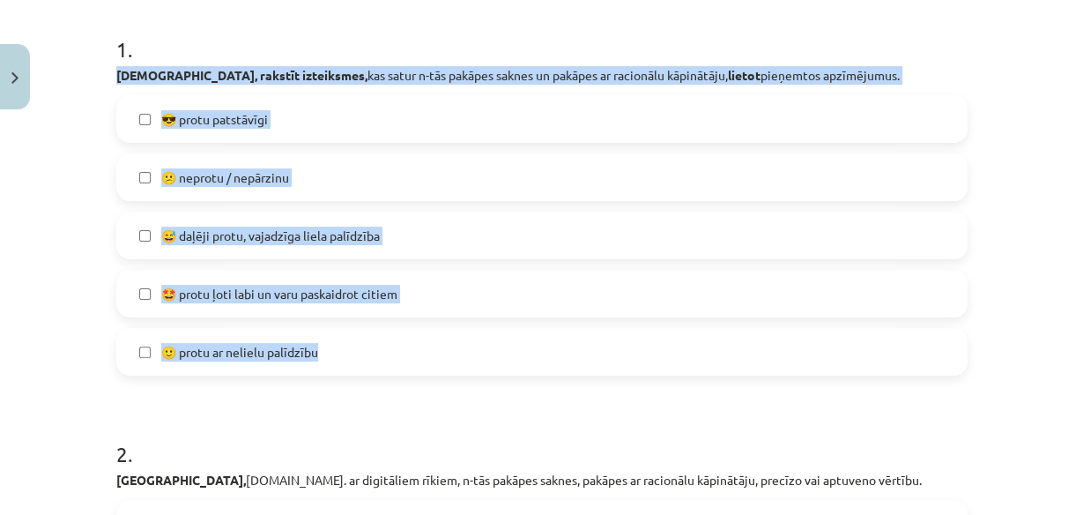
drag, startPoint x: 107, startPoint y: 76, endPoint x: 355, endPoint y: 359, distance: 376.7
click at [63, 220] on div "Mācību tēma: Matemātikas i - 12. klases 1. ieskaites mācību materiāls (ab) #7 🤔…" at bounding box center [541, 257] width 1083 height 515
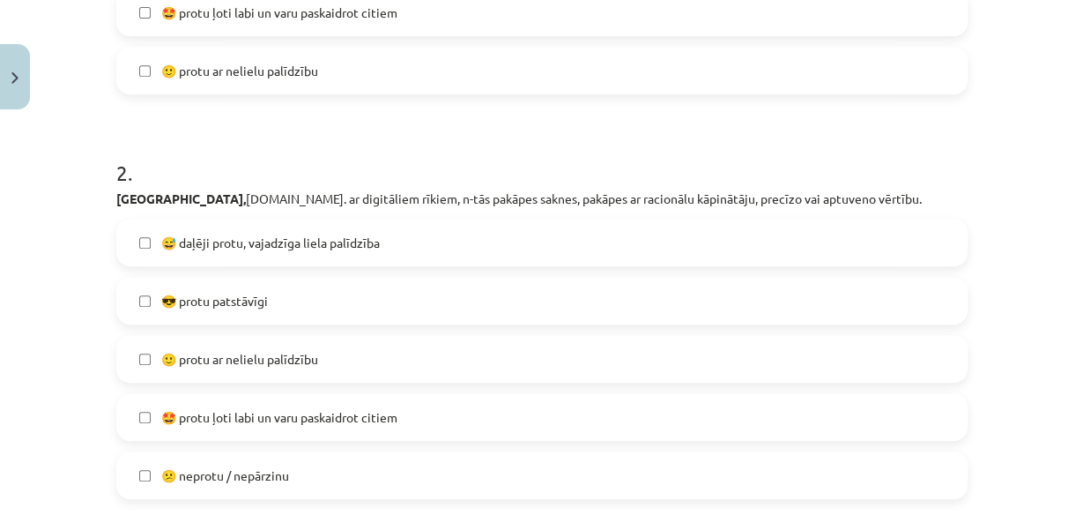
scroll to position [730, 0]
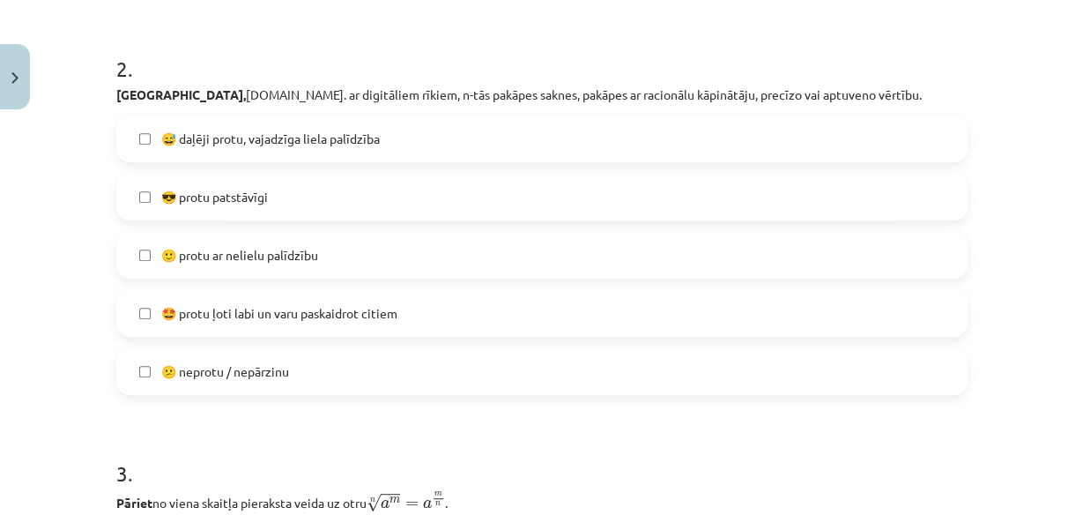
click at [277, 135] on span "😅 daļēji protu, vajadzīga liela palīdzība" at bounding box center [270, 139] width 219 height 19
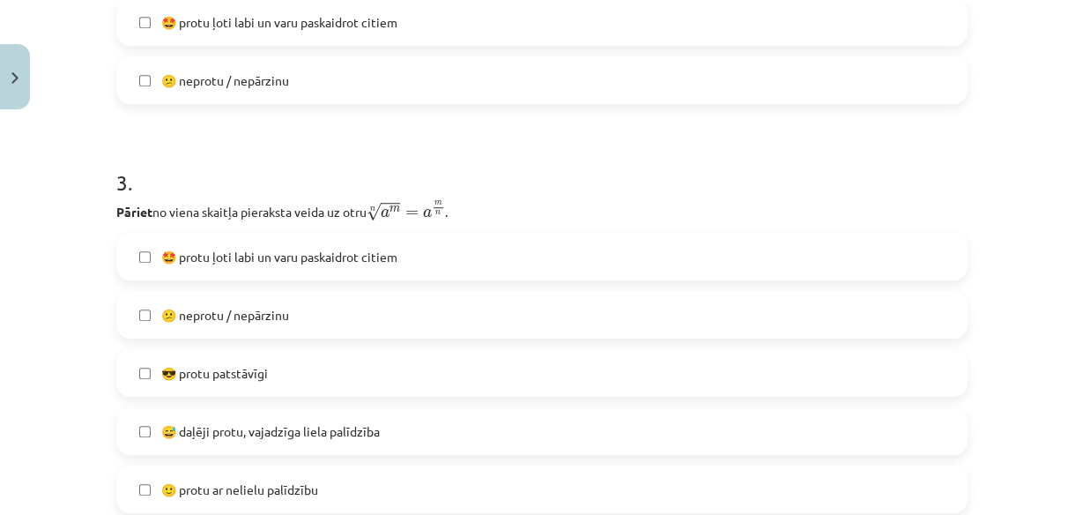
scroll to position [1114, 0]
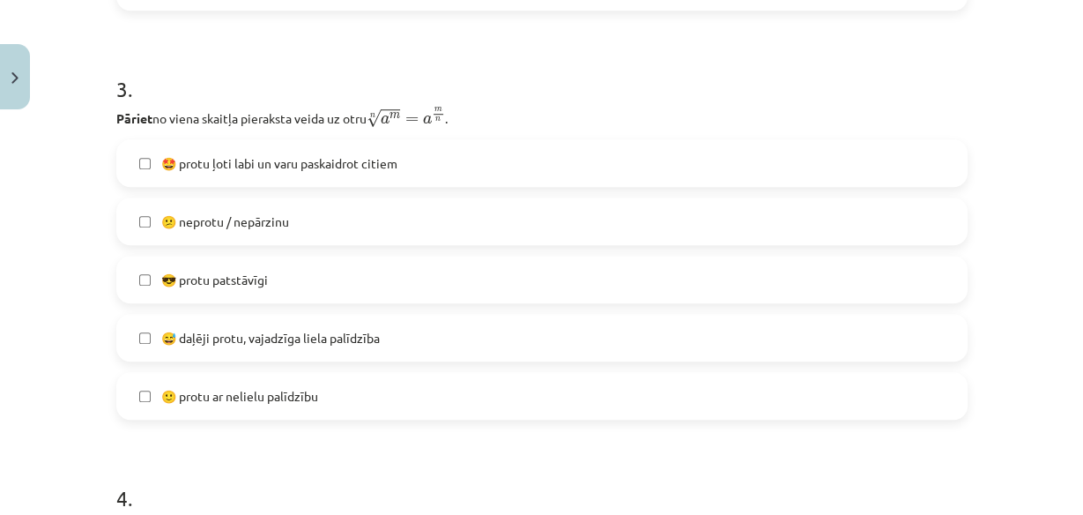
click at [227, 337] on span "😅 daļēji protu, vajadzīga liela palīdzība" at bounding box center [270, 338] width 219 height 19
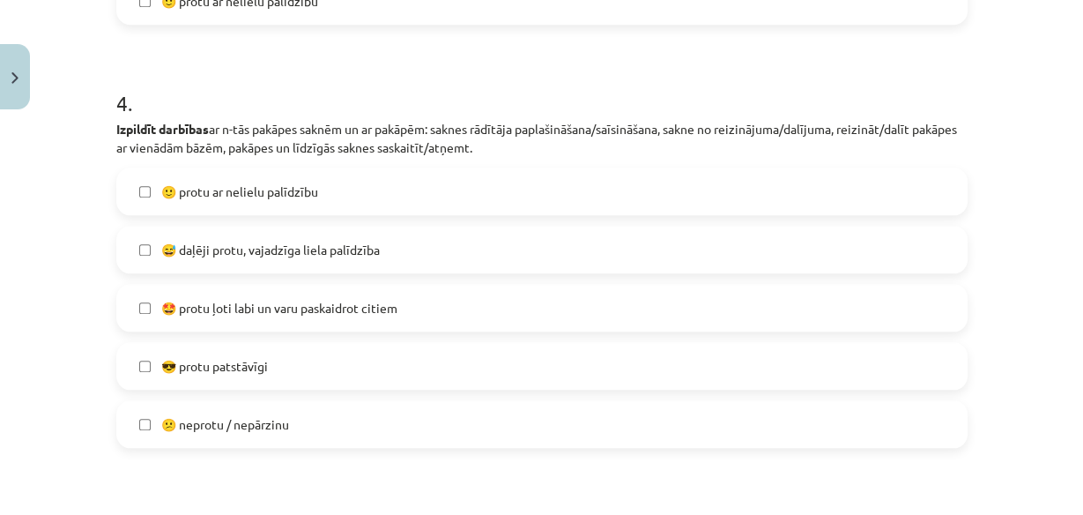
scroll to position [1538, 0]
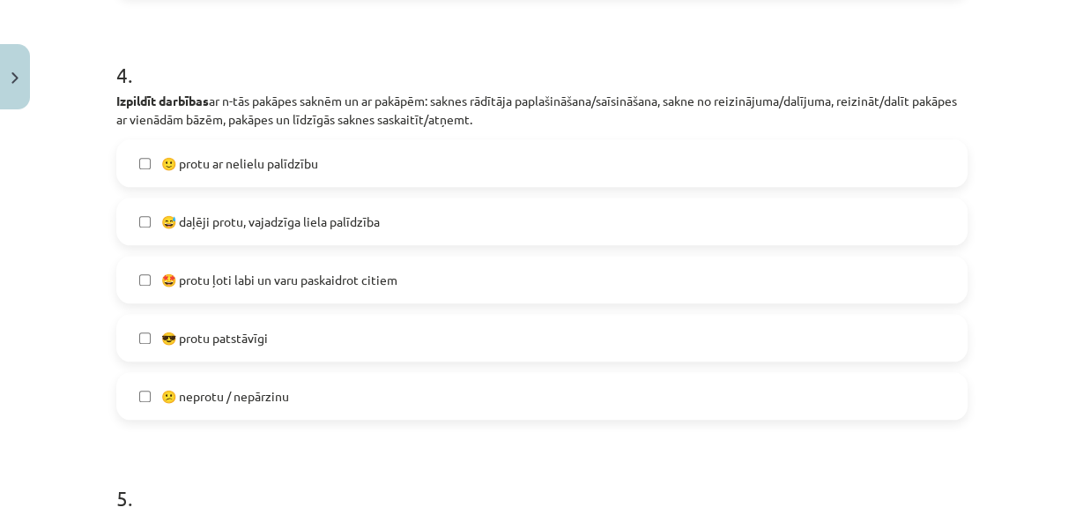
click at [310, 217] on span "😅 daļēji protu, vajadzīga liela palīdzība" at bounding box center [270, 221] width 219 height 19
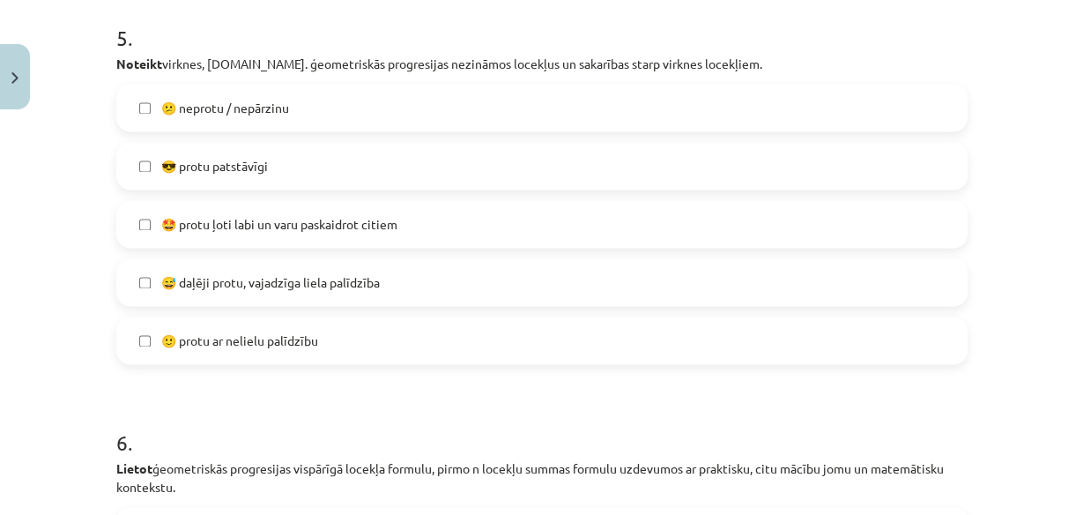
scroll to position [2026, 0]
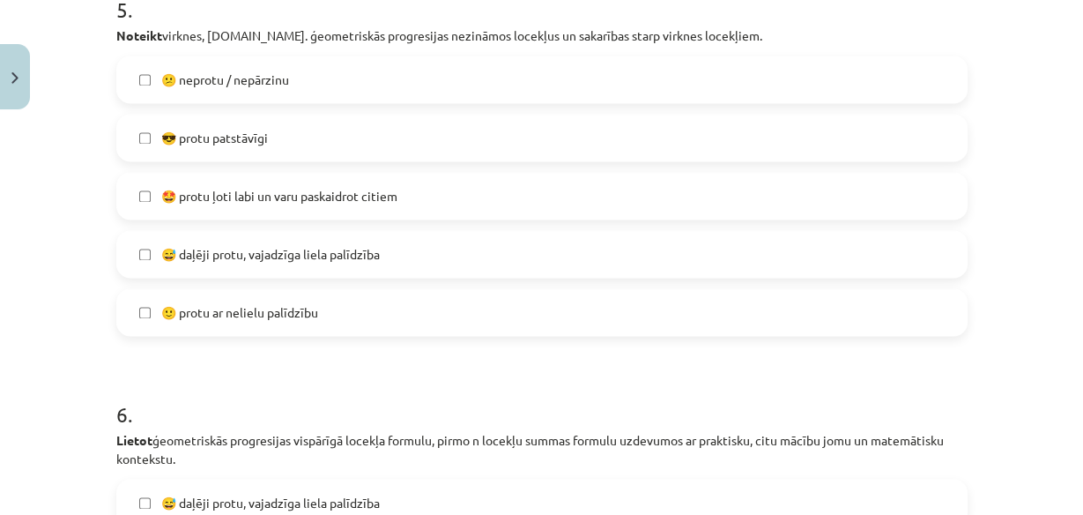
click at [283, 252] on span "😅 daļēji protu, vajadzīga liela palīdzība" at bounding box center [270, 254] width 219 height 19
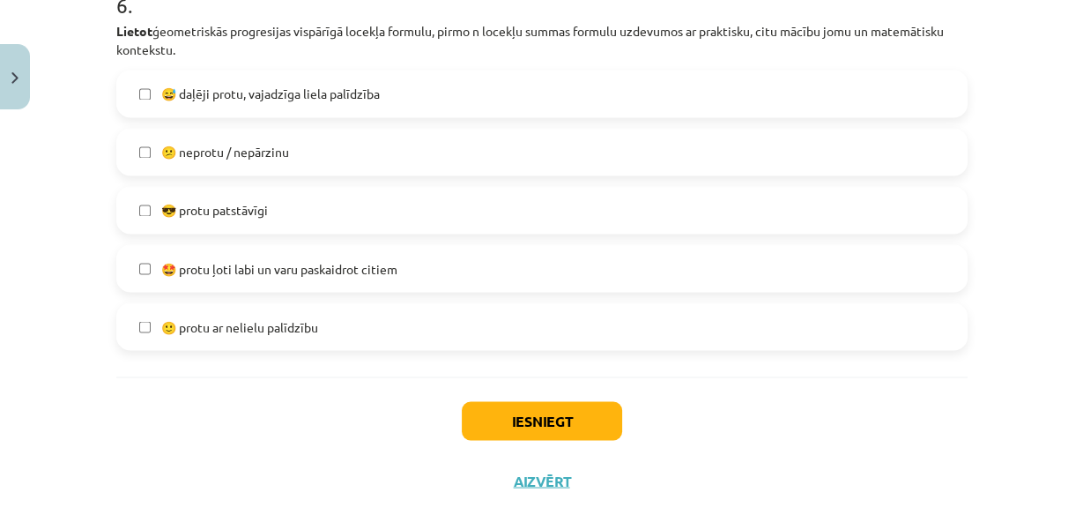
scroll to position [2449, 0]
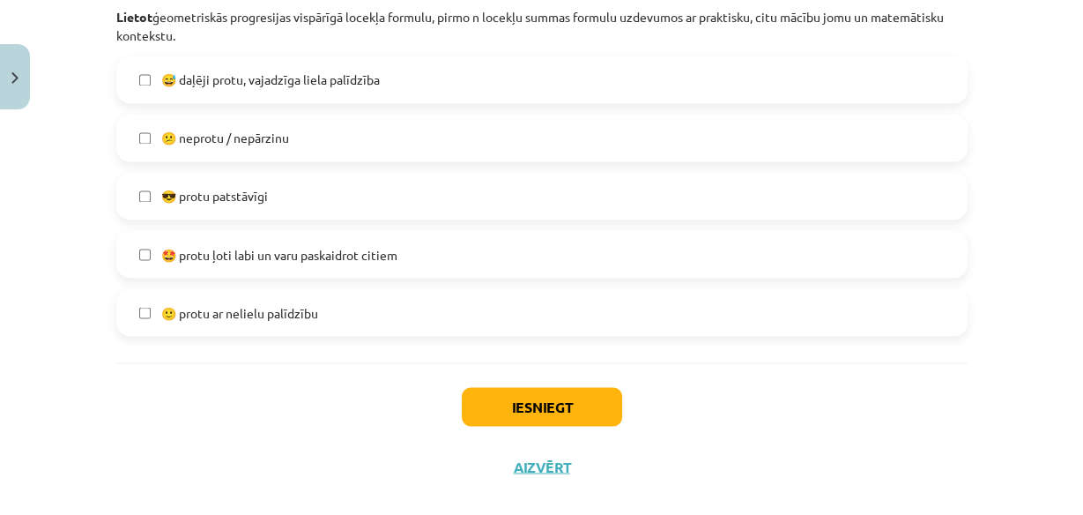
click at [229, 85] on span "😅 daļēji protu, vajadzīga liela palīdzība" at bounding box center [270, 80] width 219 height 19
click at [563, 401] on button "Iesniegt" at bounding box center [542, 406] width 160 height 39
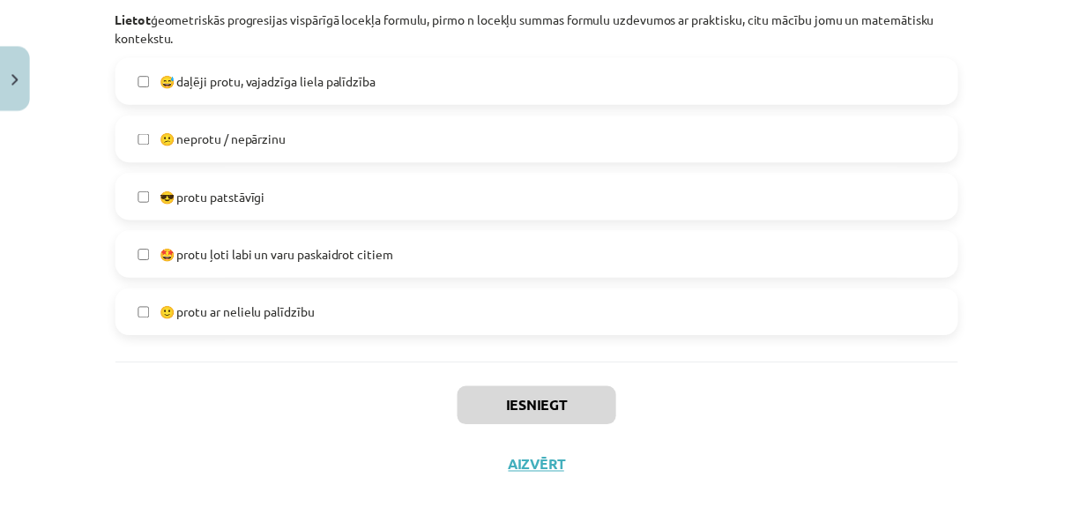
scroll to position [1100, 0]
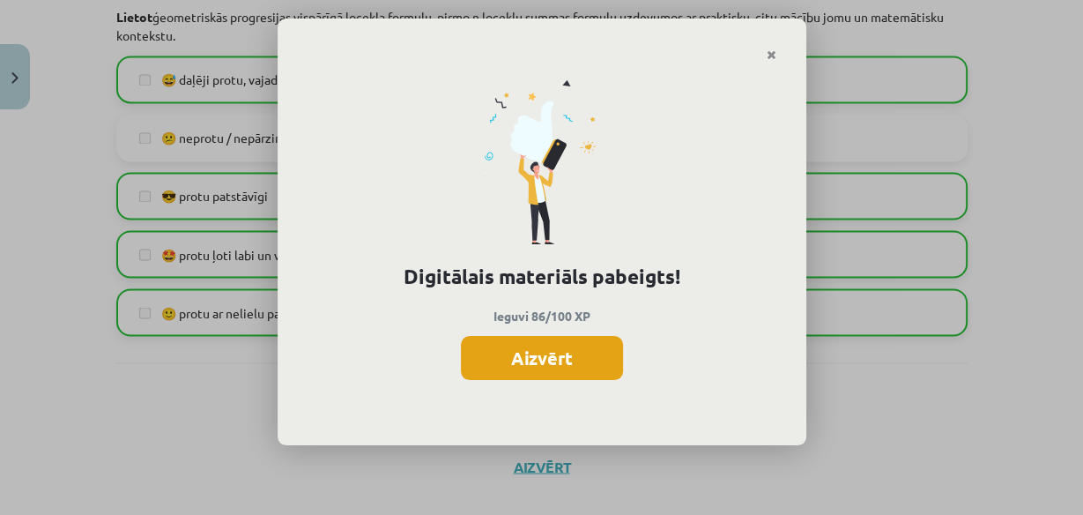
click at [545, 362] on button "Aizvērt" at bounding box center [542, 358] width 162 height 44
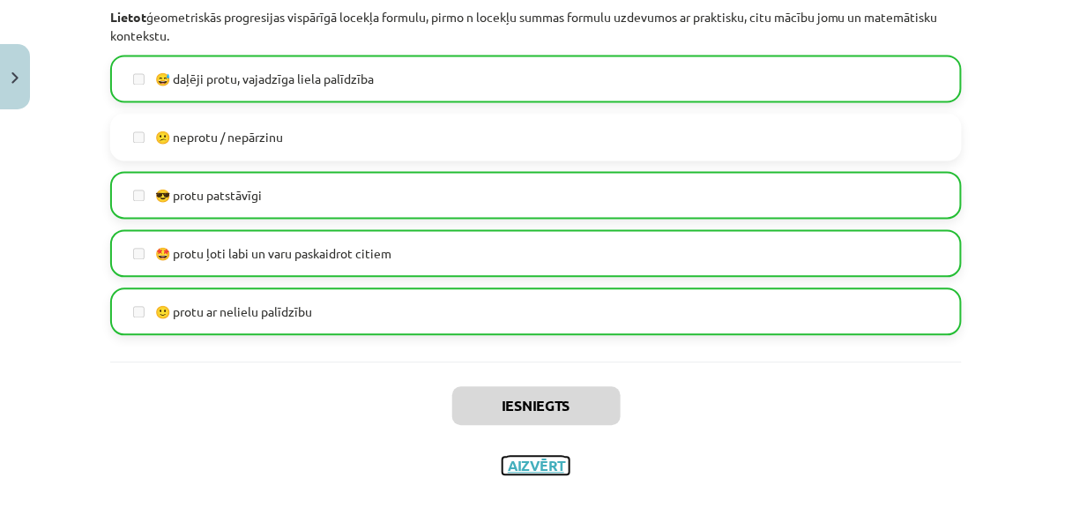
click at [536, 469] on button "Aizvērt" at bounding box center [536, 467] width 67 height 18
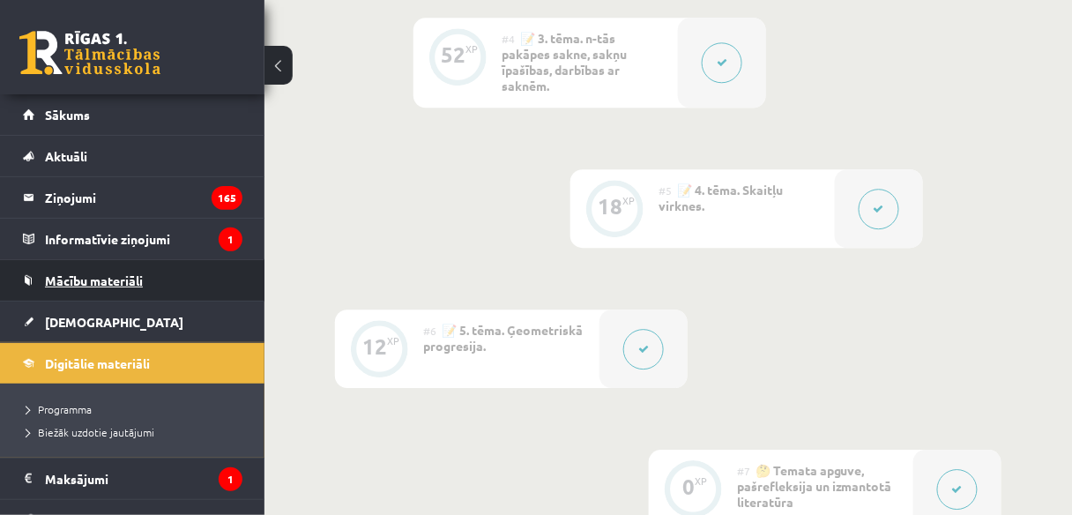
click at [80, 290] on link "Mācību materiāli" at bounding box center [133, 280] width 220 height 41
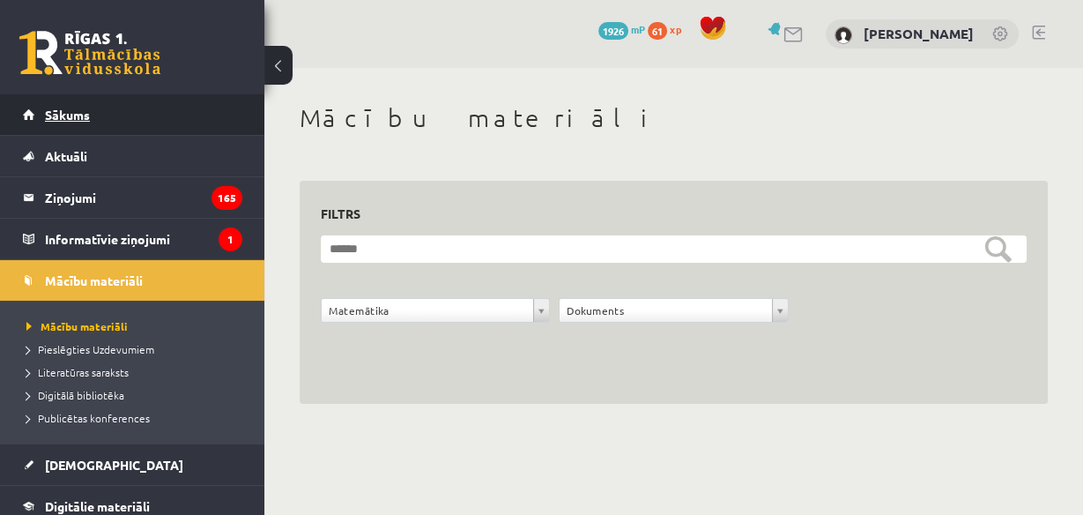
click at [58, 113] on span "Sākums" at bounding box center [67, 115] width 45 height 16
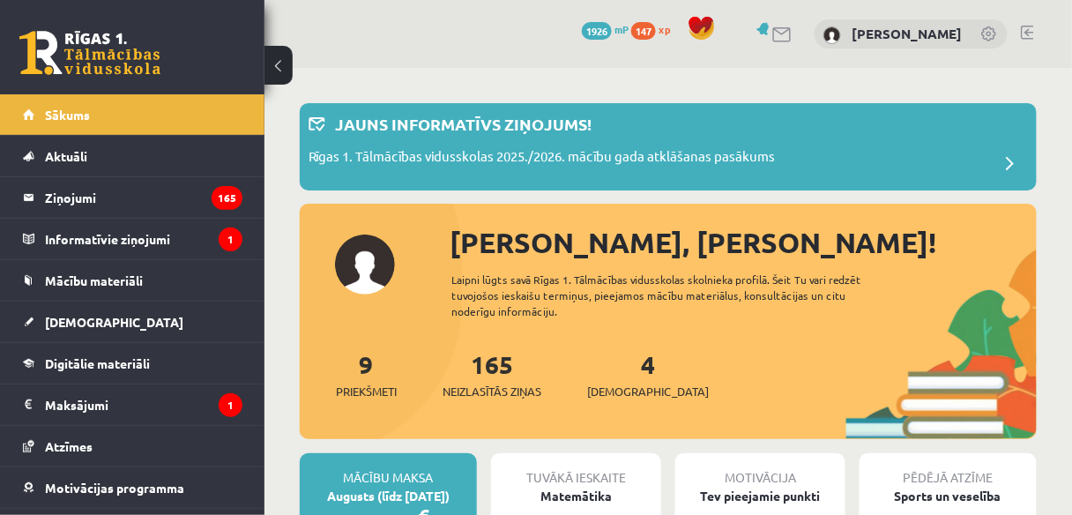
click at [1032, 26] on link at bounding box center [1027, 33] width 13 height 14
click at [623, 361] on link "4 Ieskaites" at bounding box center [648, 374] width 122 height 52
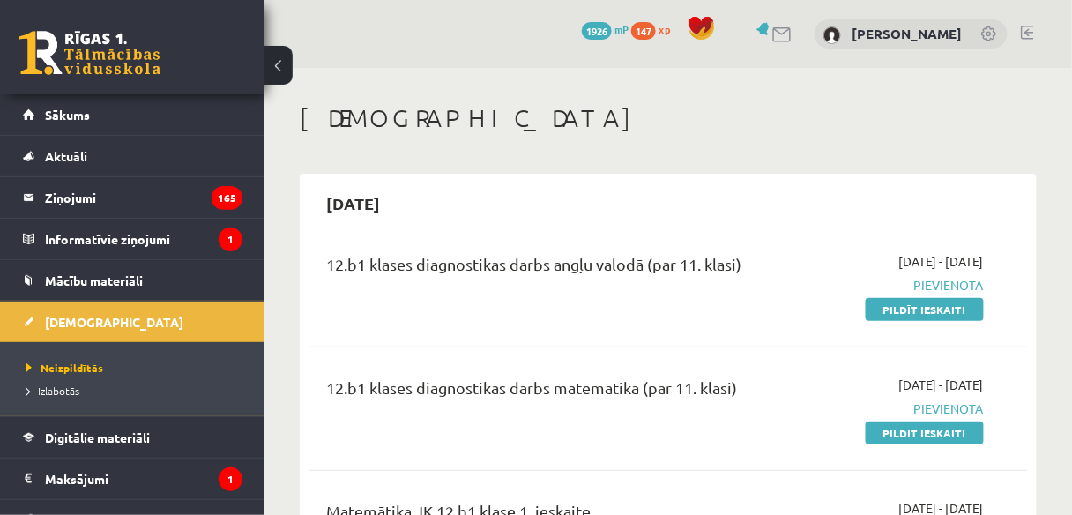
click at [1031, 30] on link at bounding box center [1027, 33] width 13 height 14
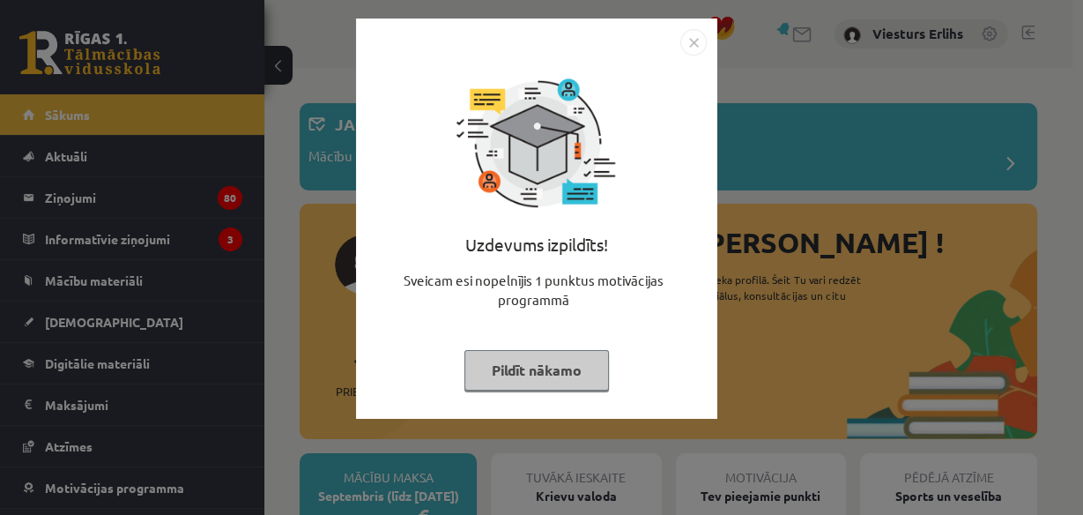
click at [581, 373] on button "Pildīt nākamo" at bounding box center [537, 370] width 145 height 41
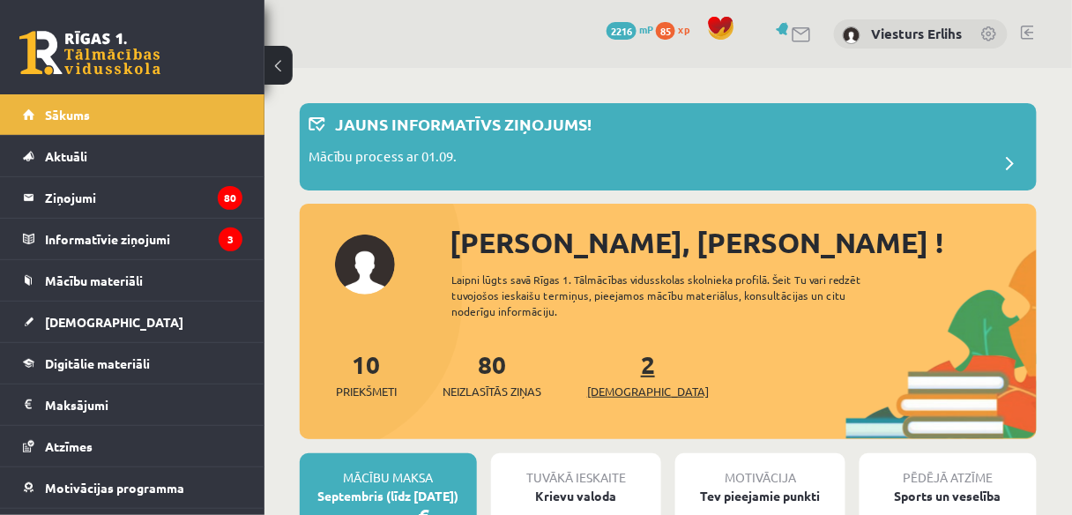
click at [619, 361] on link "2 Ieskaites" at bounding box center [648, 374] width 122 height 52
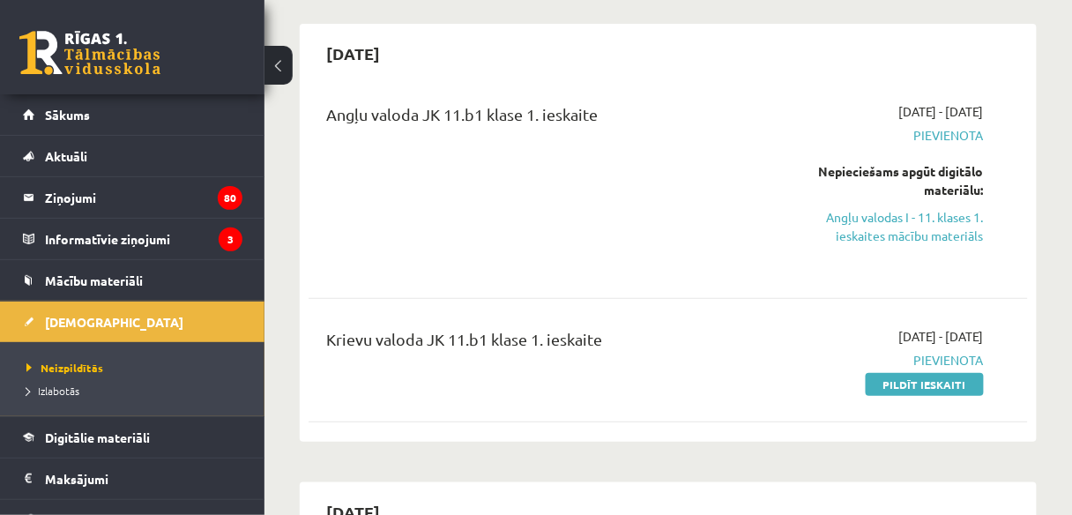
scroll to position [85, 0]
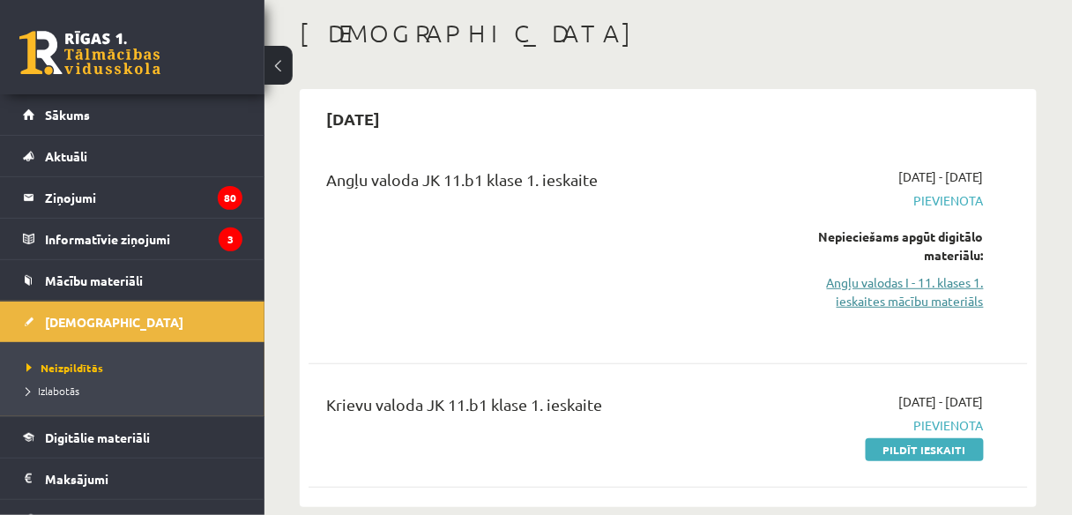
click at [945, 290] on link "Angļu valodas I - 11. klases 1. ieskaites mācību materiāls" at bounding box center [883, 291] width 202 height 37
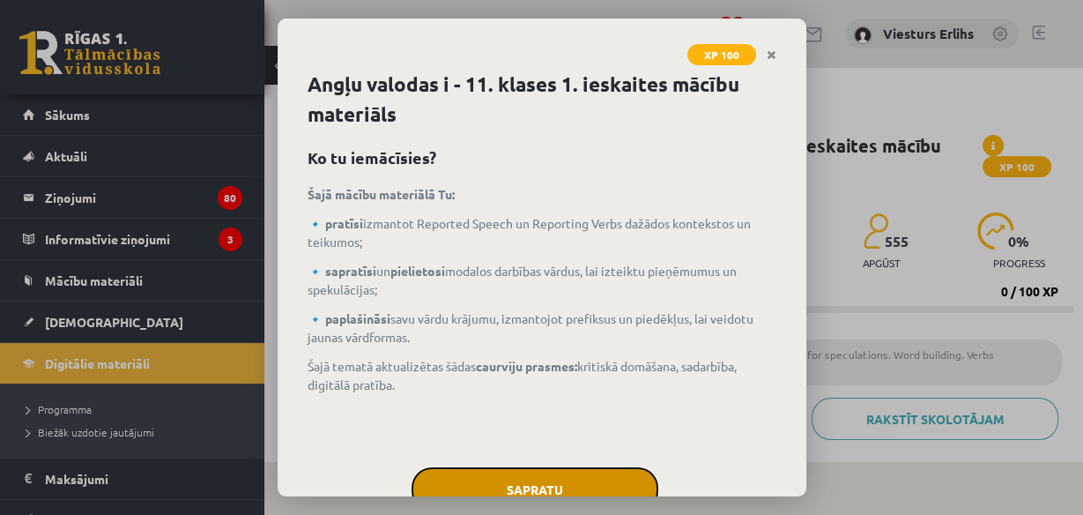
click at [528, 490] on button "Sapratu" at bounding box center [535, 489] width 247 height 44
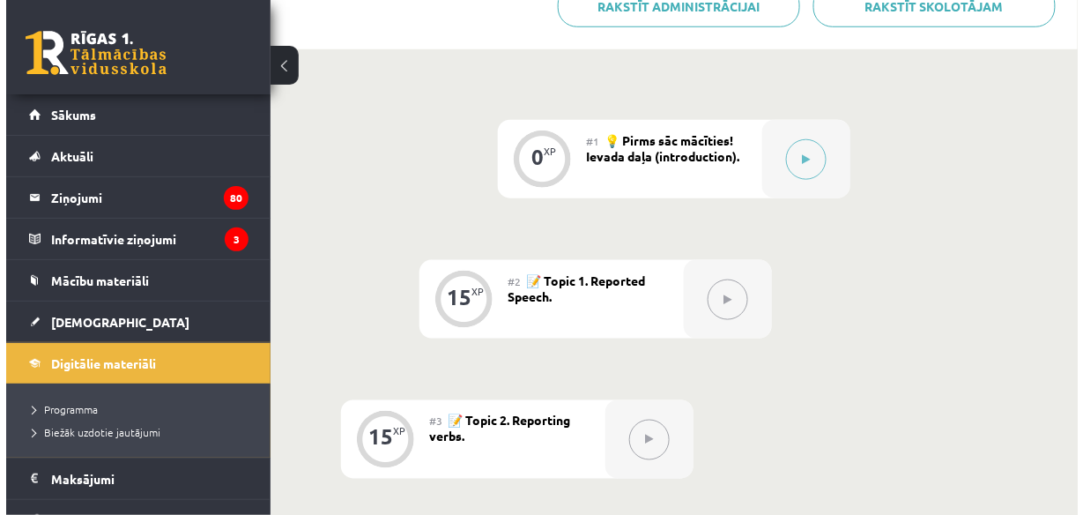
scroll to position [310, 0]
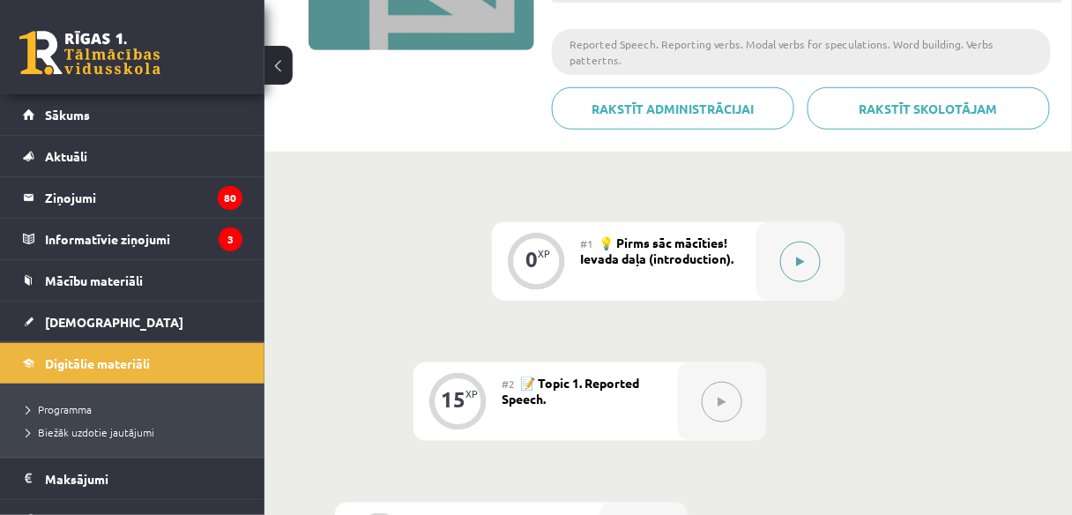
click at [808, 242] on button at bounding box center [800, 262] width 41 height 41
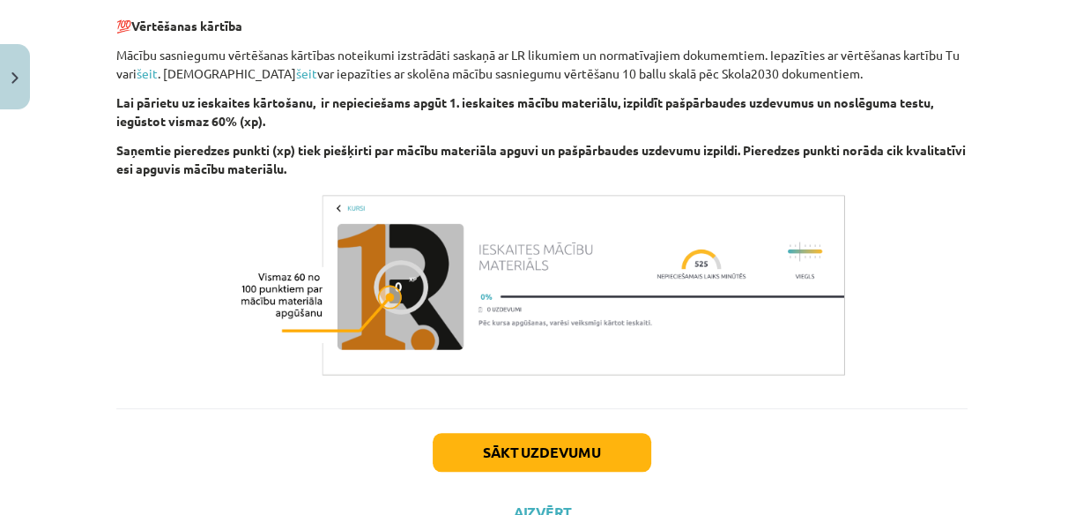
scroll to position [1337, 0]
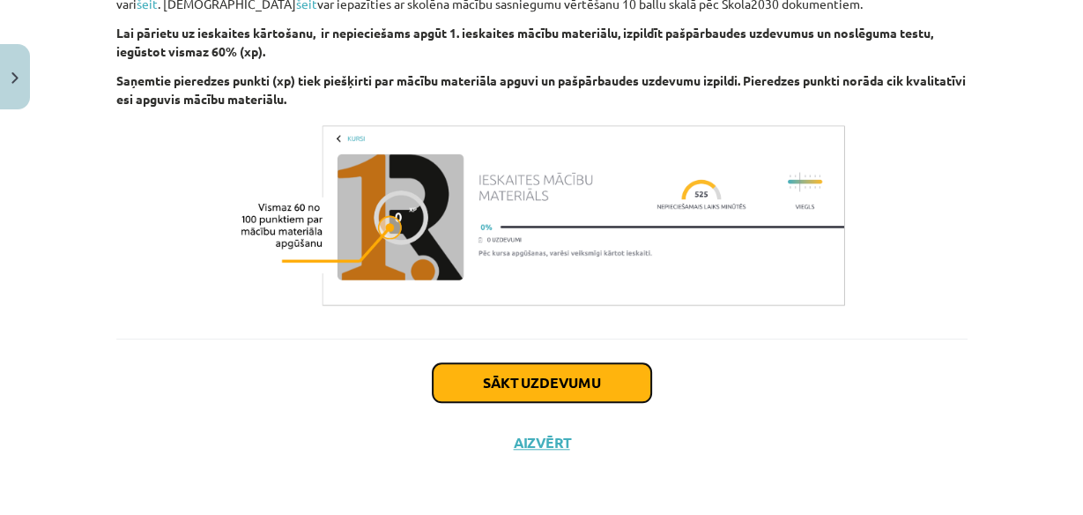
click at [495, 371] on button "Sākt uzdevumu" at bounding box center [542, 382] width 219 height 39
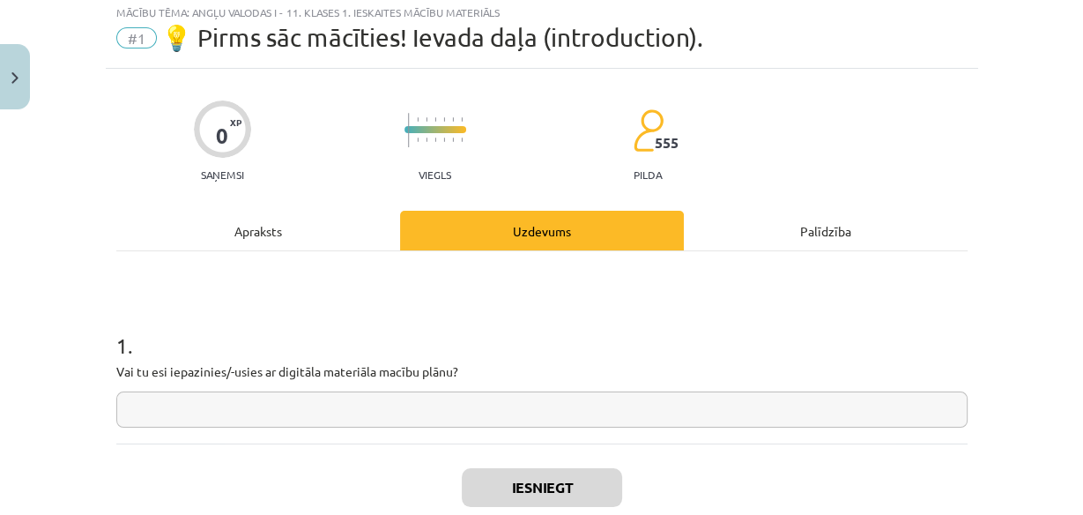
scroll to position [43, 0]
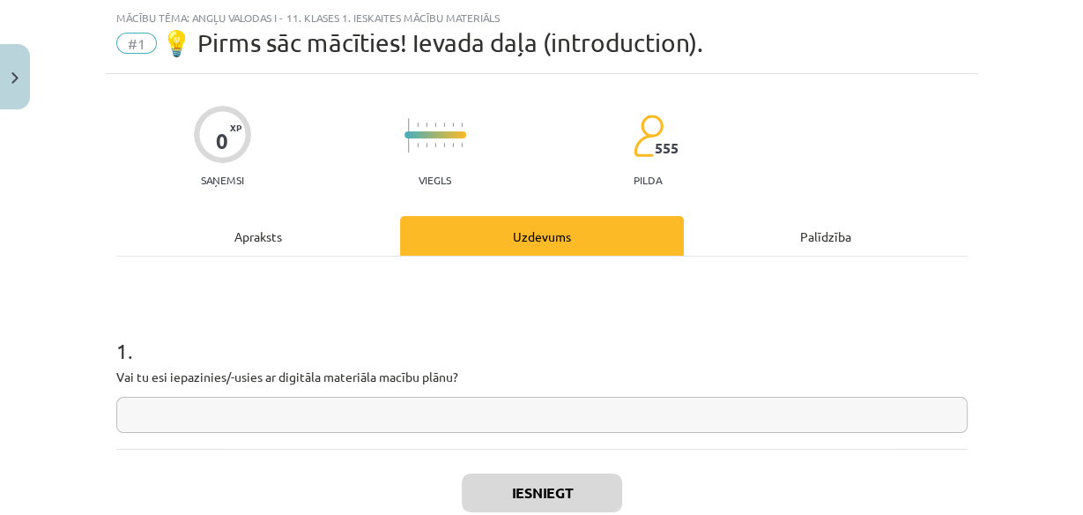
click at [442, 413] on input "text" at bounding box center [542, 415] width 852 height 36
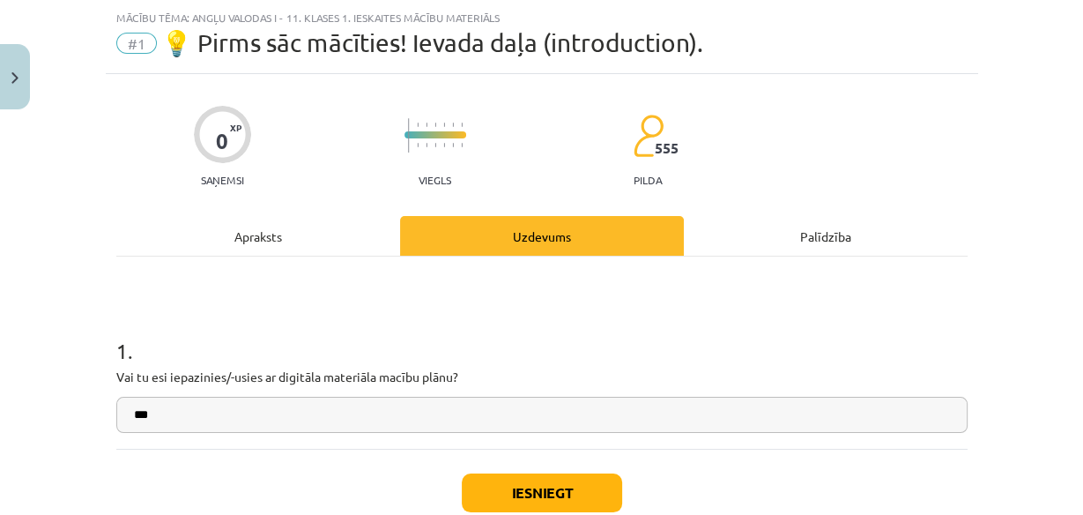
type input "***"
click at [531, 481] on button "Iesniegt" at bounding box center [542, 492] width 160 height 39
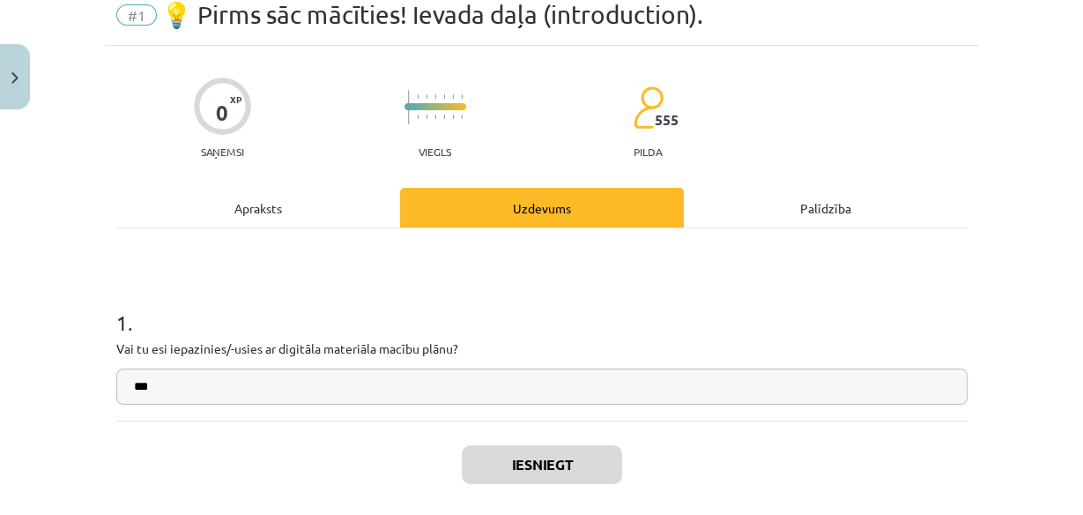
scroll to position [154, 0]
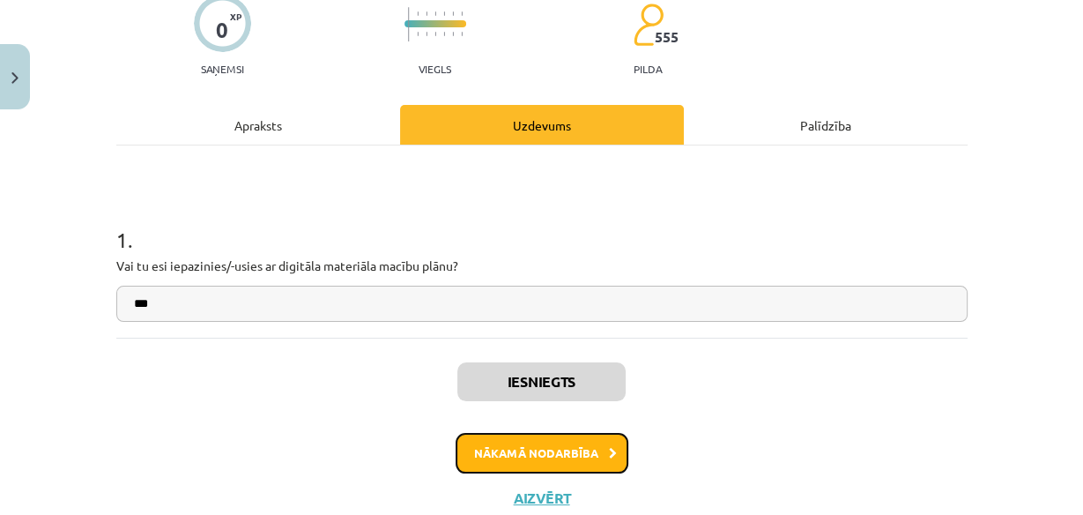
click at [490, 450] on button "Nākamā nodarbība" at bounding box center [542, 453] width 173 height 41
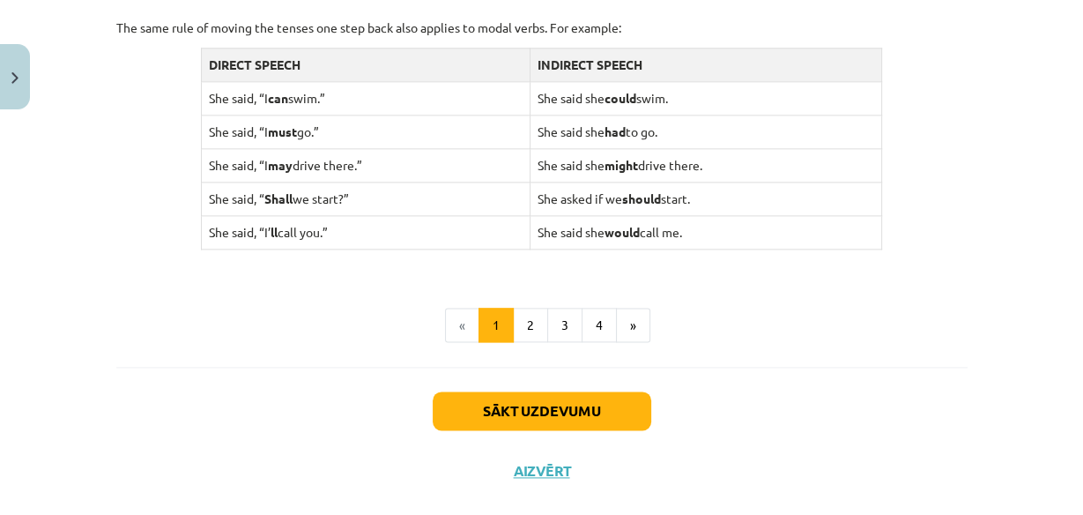
scroll to position [1861, 0]
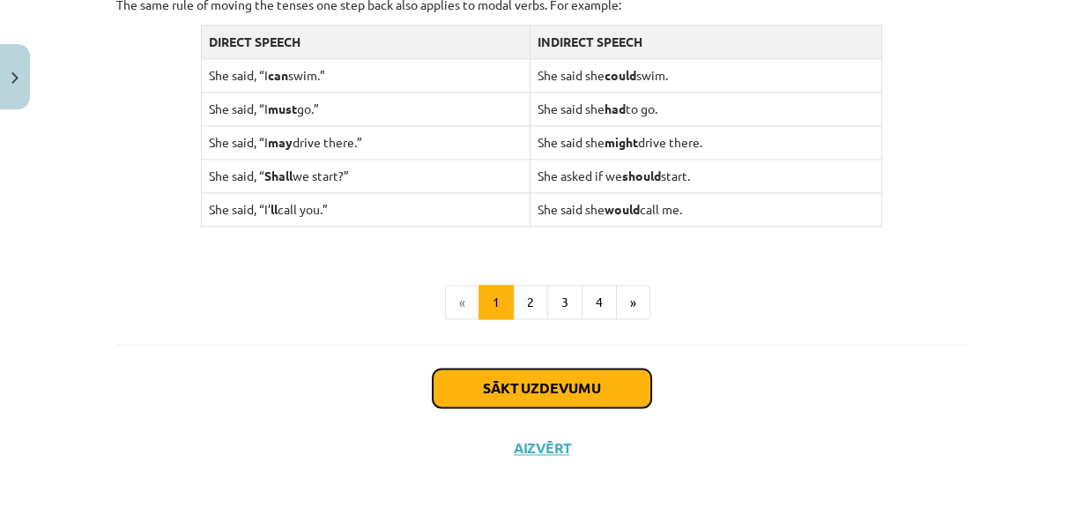
click at [504, 382] on button "Sākt uzdevumu" at bounding box center [542, 388] width 219 height 39
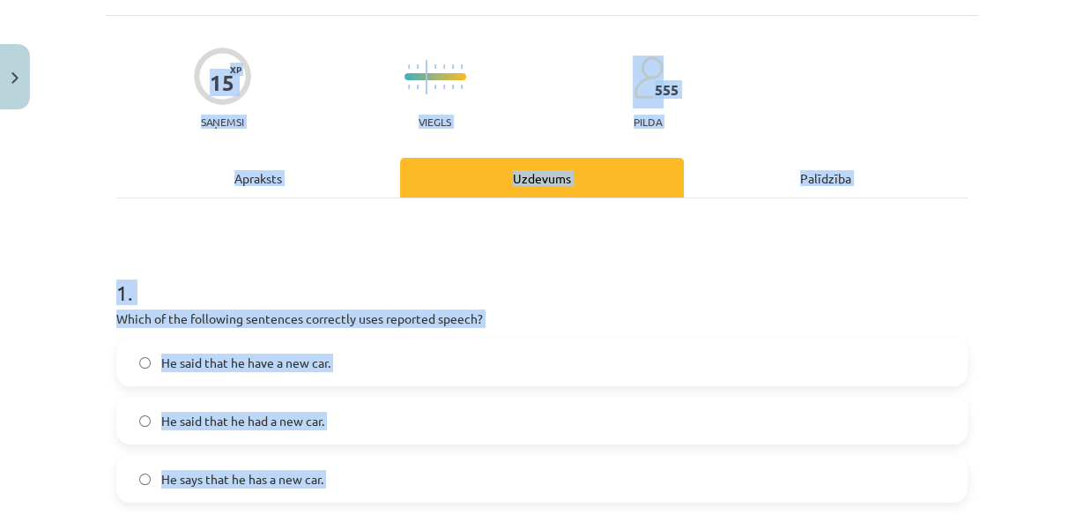
scroll to position [0, 0]
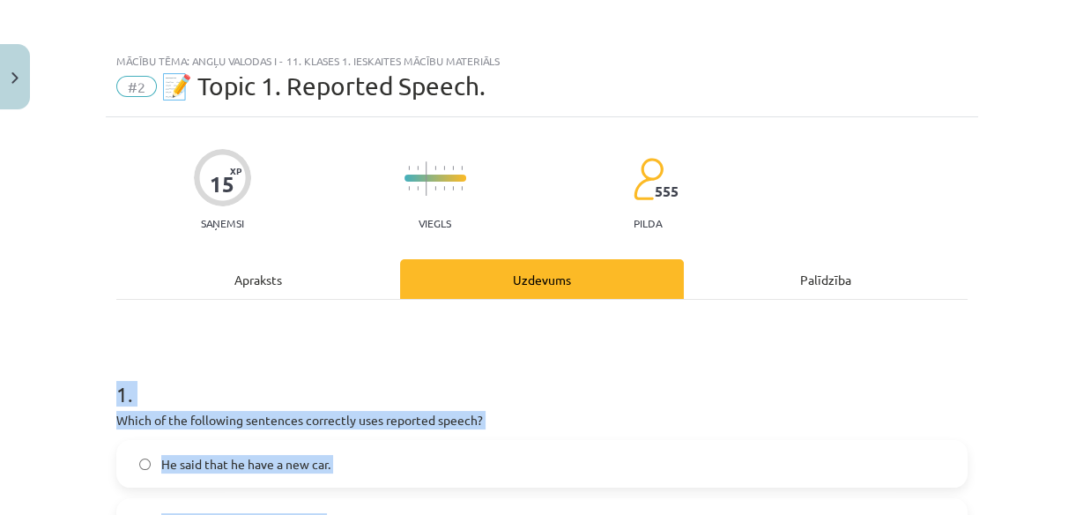
drag, startPoint x: 342, startPoint y: 292, endPoint x: 78, endPoint y: 342, distance: 269.2
click at [78, 342] on div "Mācību tēma: Angļu valodas i - 11. klases 1. ieskaites mācību materiāls #2 📝 To…" at bounding box center [541, 257] width 1083 height 515
copy form "1 . Which of the following sentences correctly uses reported speech? He said th…"
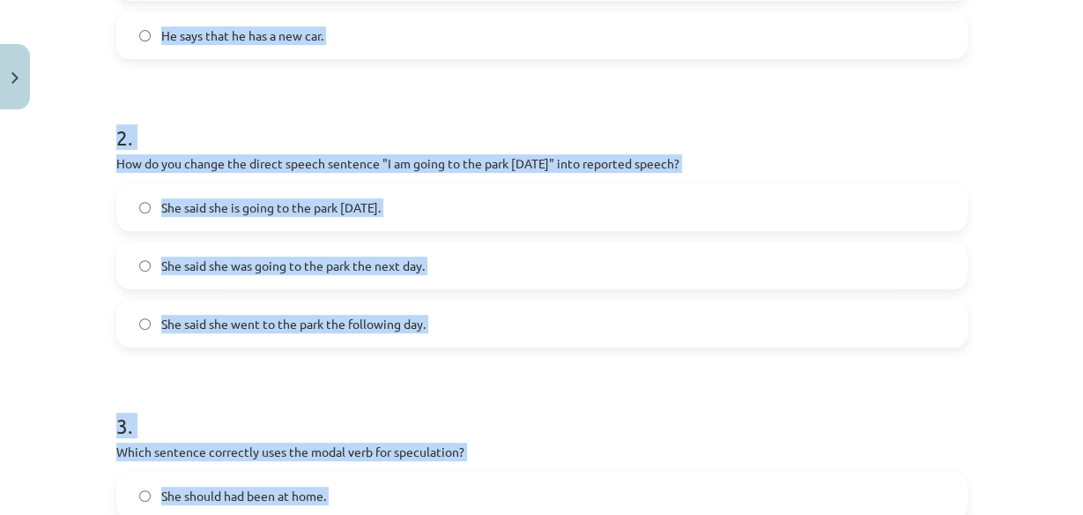
scroll to position [611, 0]
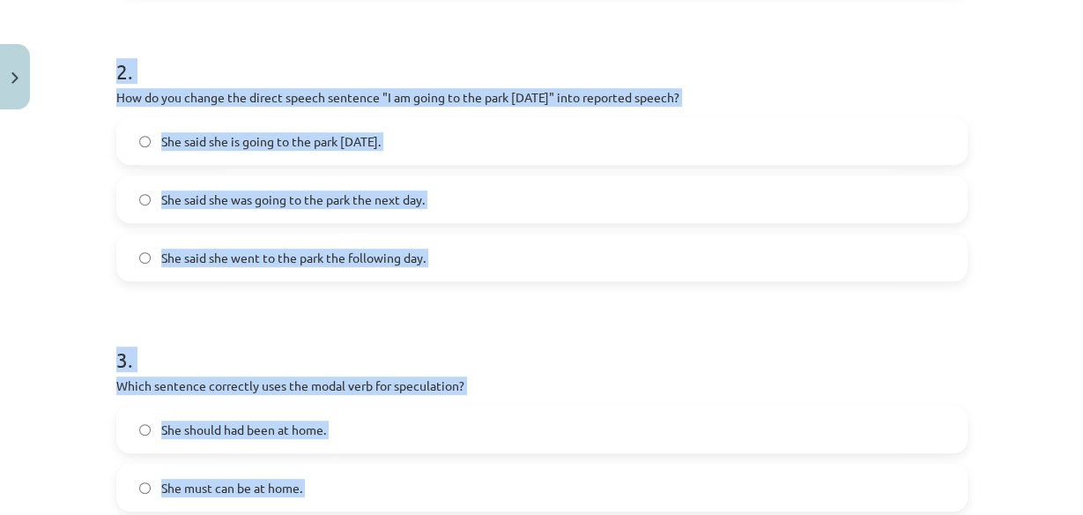
click at [384, 197] on span "She said she was going to the park the next day." at bounding box center [293, 199] width 264 height 19
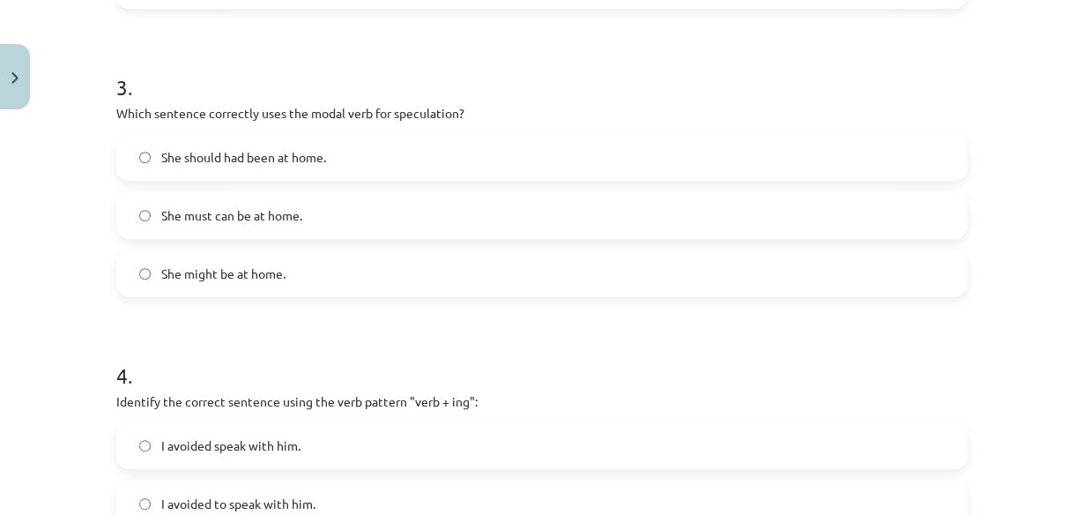
scroll to position [940, 0]
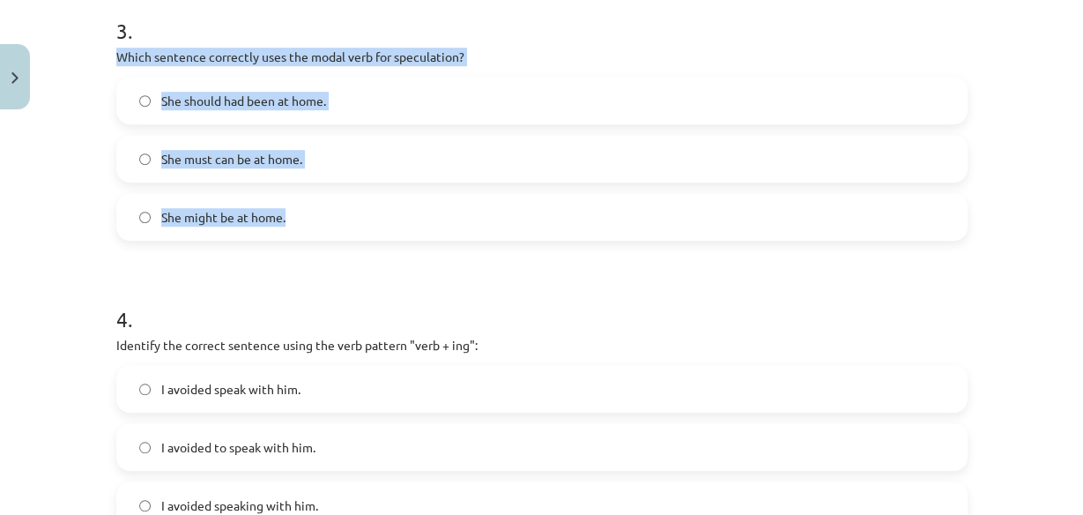
drag, startPoint x: 104, startPoint y: 55, endPoint x: 290, endPoint y: 222, distance: 250.3
click at [290, 222] on div "15 XP Saņemsi Viegls 555 pilda Apraksts Uzdevums Palīdzība 1 . Which of the fol…" at bounding box center [542, 77] width 873 height 1800
copy div "Which sentence correctly uses the modal verb for speculation? She should had be…"
click at [225, 222] on span "She might be at home." at bounding box center [223, 217] width 124 height 19
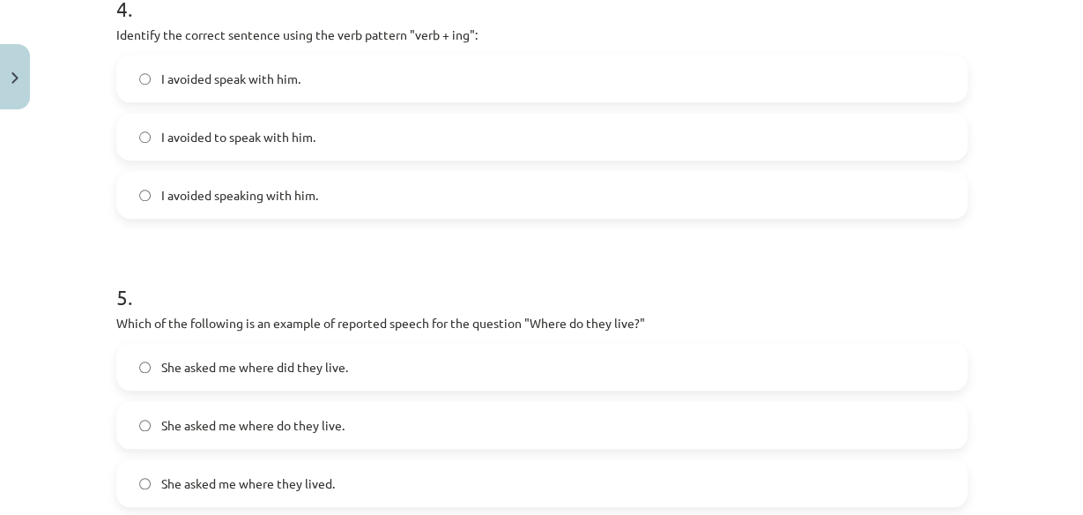
scroll to position [1278, 0]
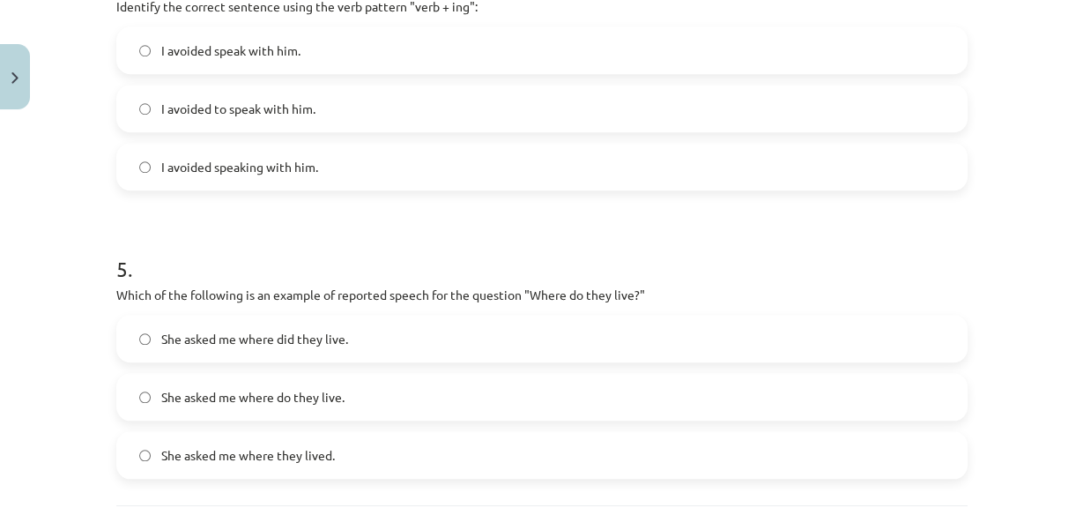
click at [266, 108] on span "I avoided to speak with him." at bounding box center [238, 109] width 154 height 19
click at [258, 413] on label "She asked me where do they live." at bounding box center [542, 397] width 848 height 44
click at [297, 346] on span "She asked me where did they live." at bounding box center [254, 339] width 187 height 19
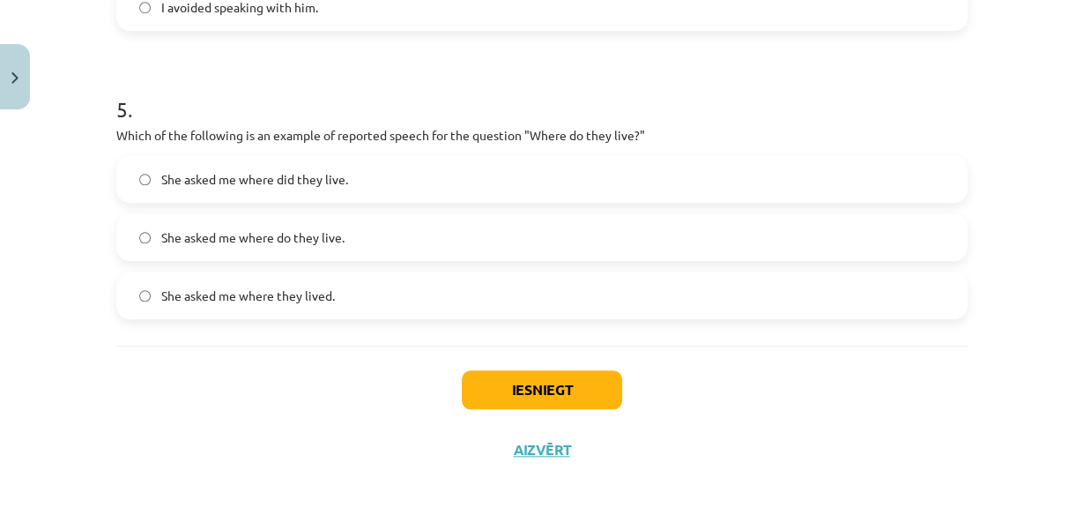
scroll to position [1446, 0]
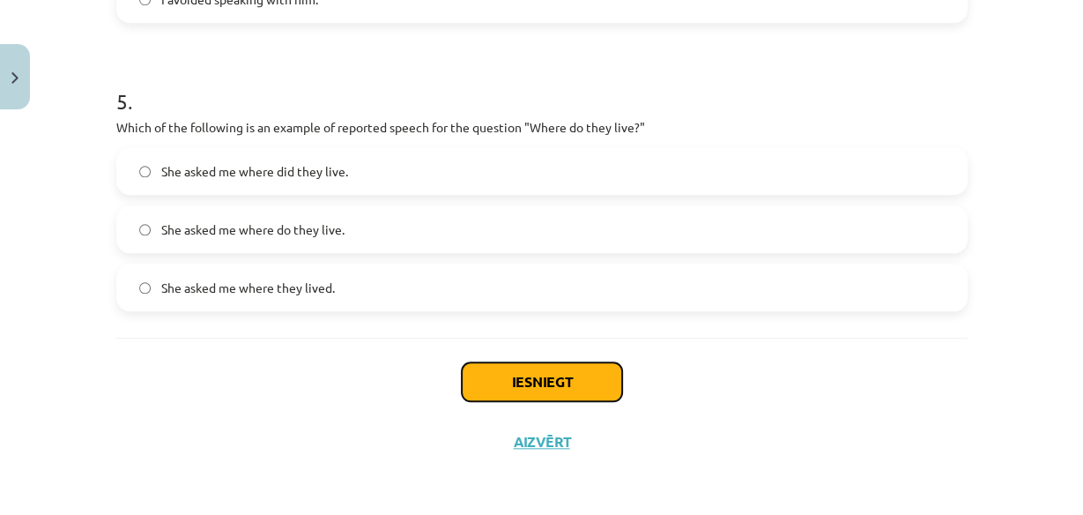
click at [540, 387] on button "Iesniegt" at bounding box center [542, 381] width 160 height 39
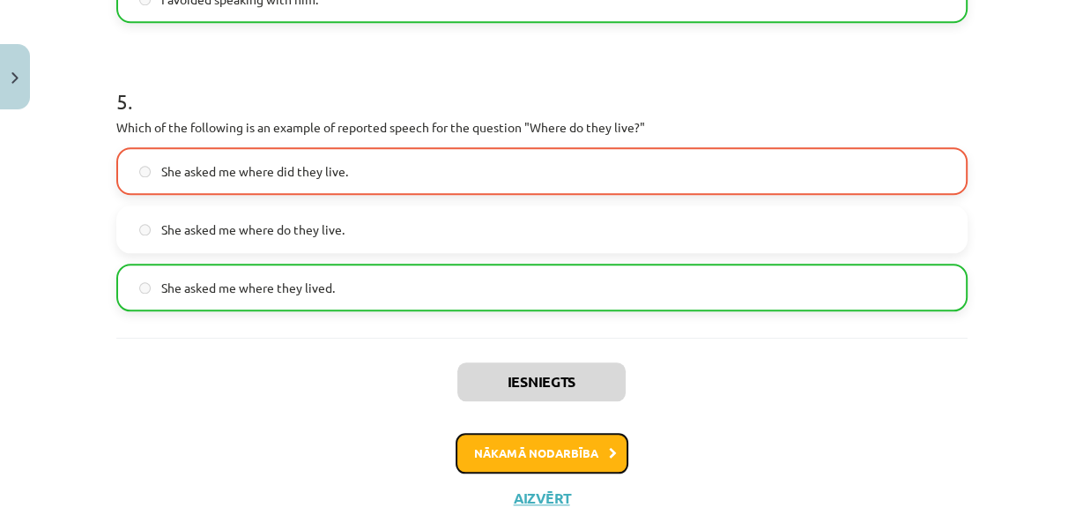
click at [538, 452] on button "Nākamā nodarbība" at bounding box center [542, 453] width 173 height 41
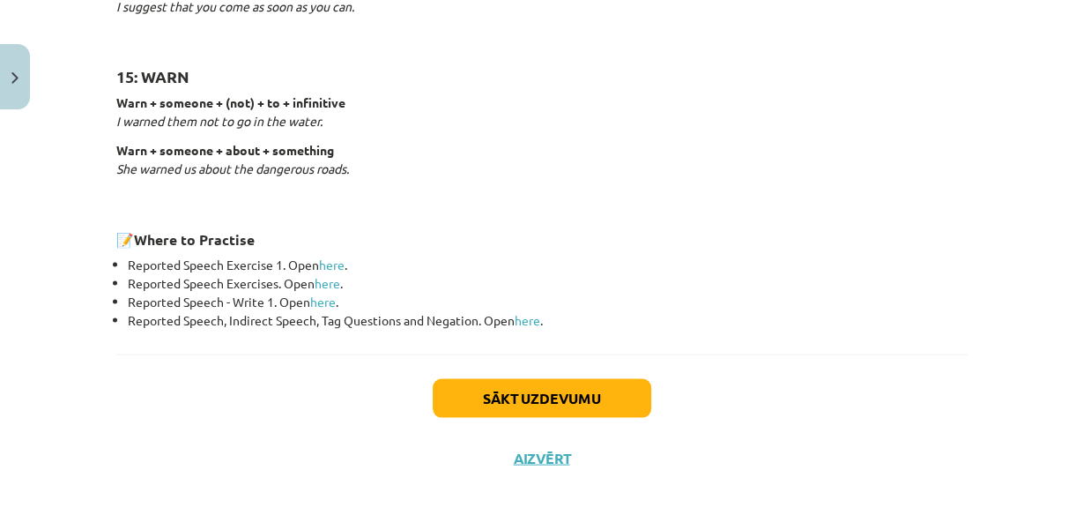
scroll to position [2886, 0]
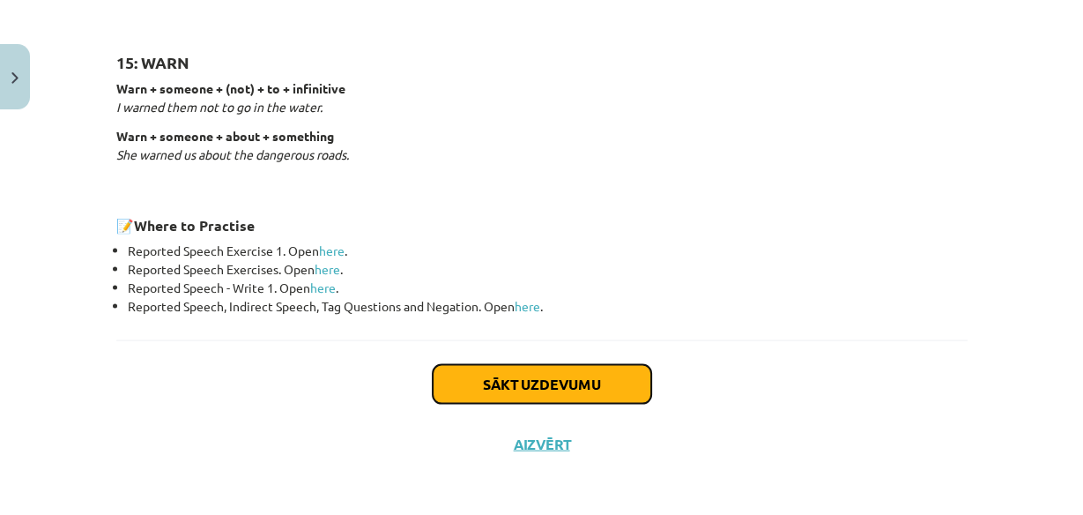
click at [559, 375] on button "Sākt uzdevumu" at bounding box center [542, 384] width 219 height 39
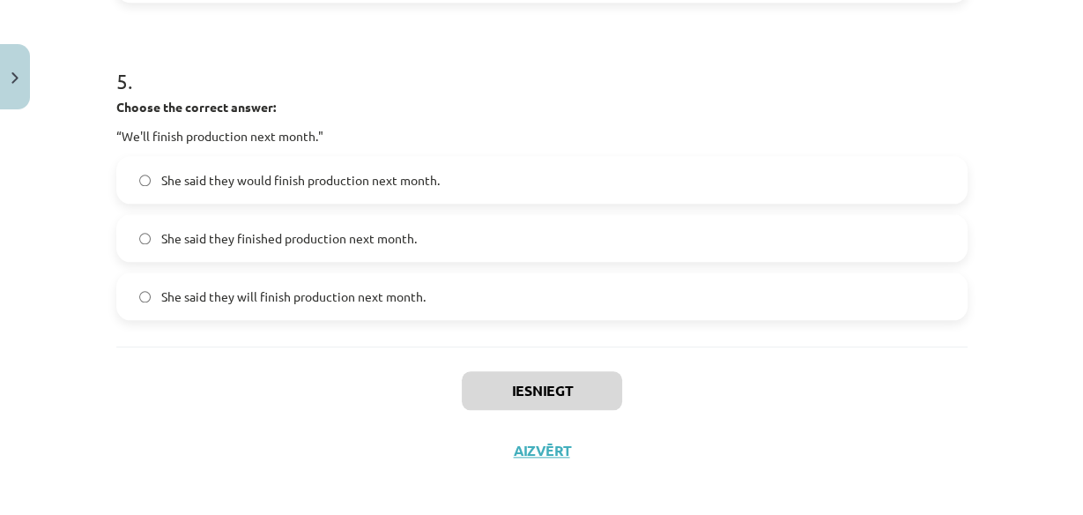
scroll to position [1591, 0]
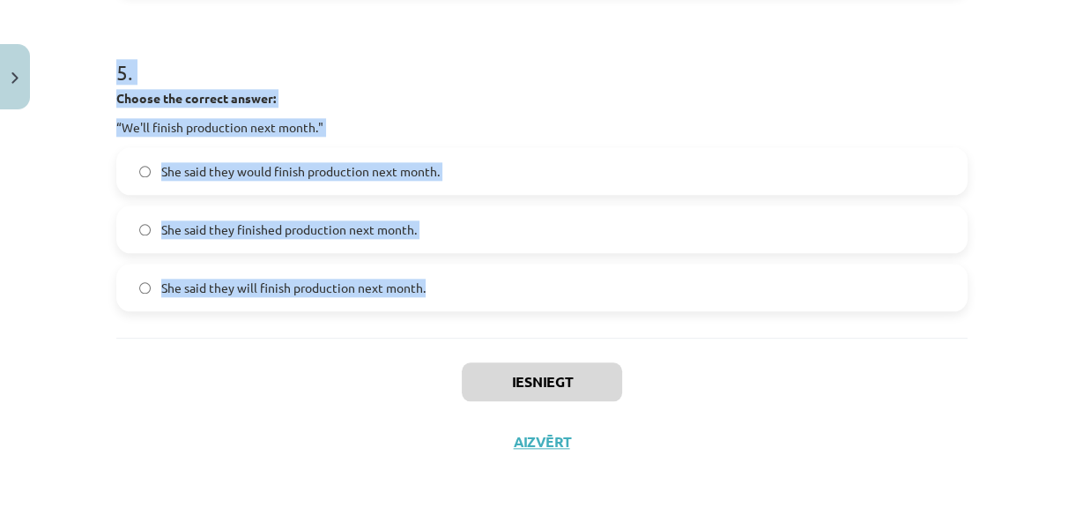
drag, startPoint x: 110, startPoint y: 74, endPoint x: 460, endPoint y: 298, distance: 415.5
copy form "Choose the correct answer: "I'm ready for the meeting." He said he was ready fo…"
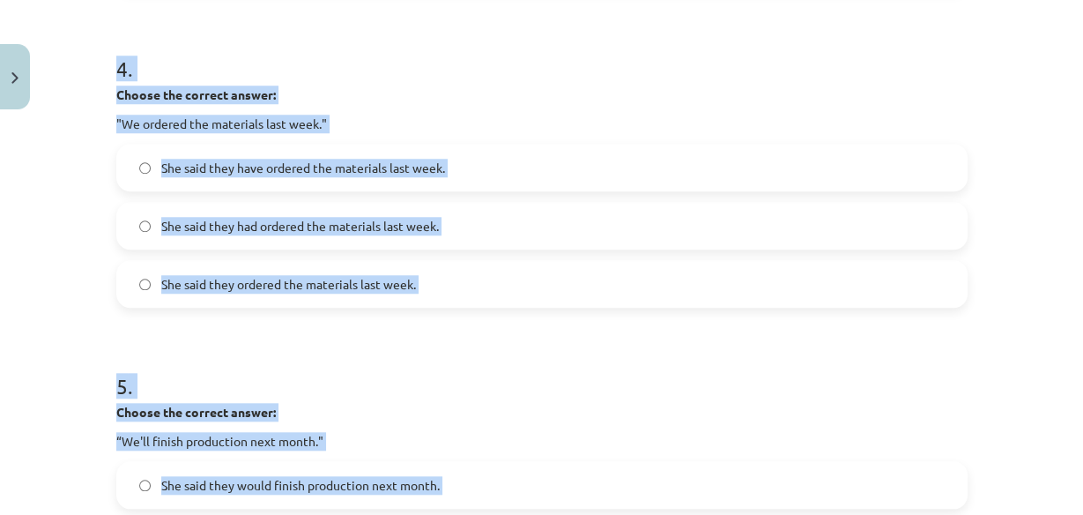
scroll to position [1325, 0]
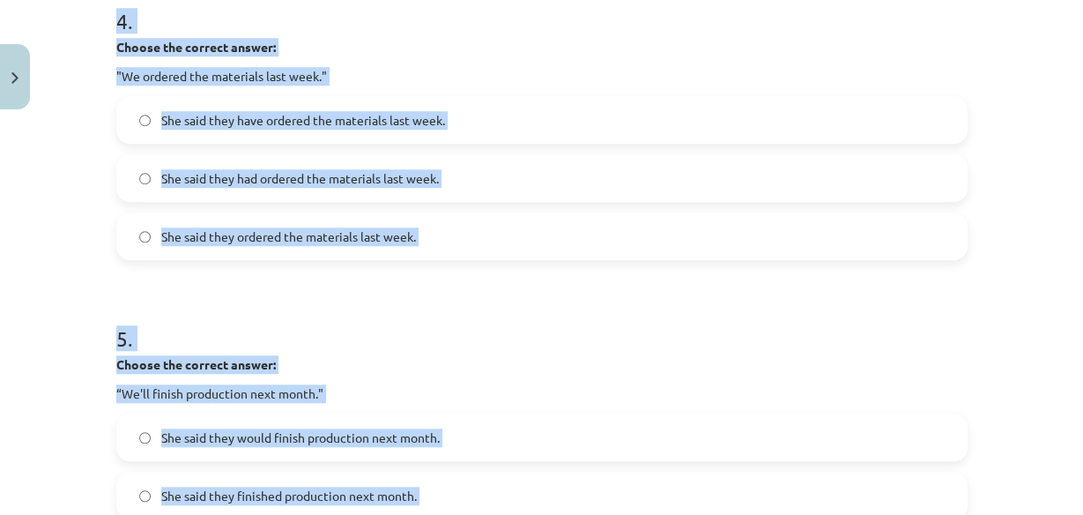
click at [249, 179] on span "She said they had ordered the materials last week." at bounding box center [300, 178] width 278 height 19
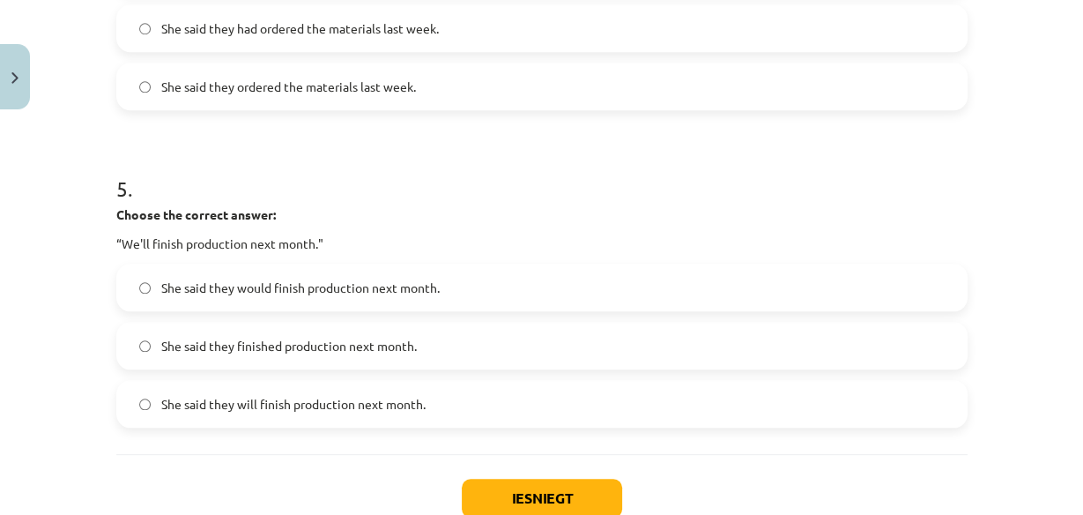
scroll to position [1591, 0]
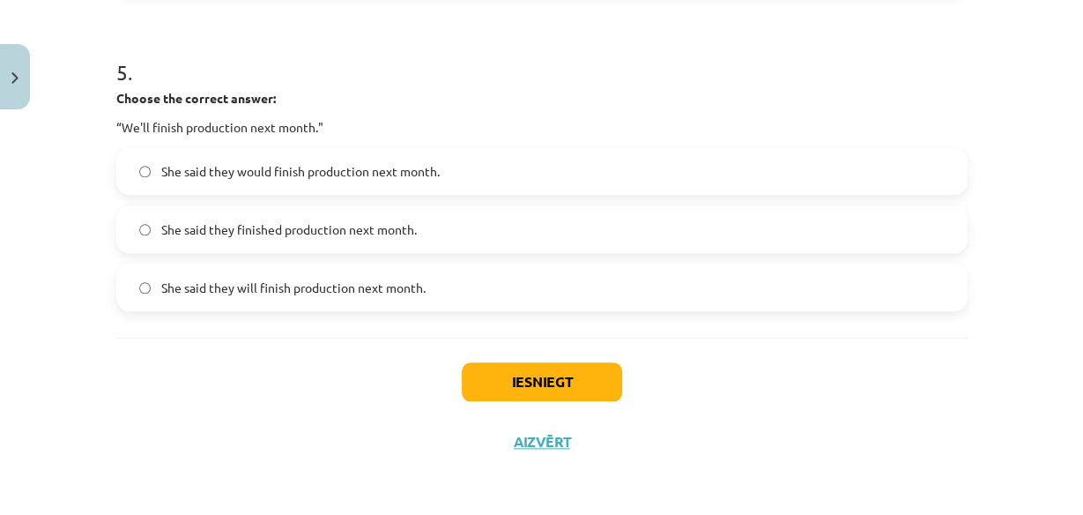
click at [327, 171] on span "She said they would finish production next month." at bounding box center [300, 171] width 279 height 19
click at [532, 381] on button "Iesniegt" at bounding box center [542, 381] width 160 height 39
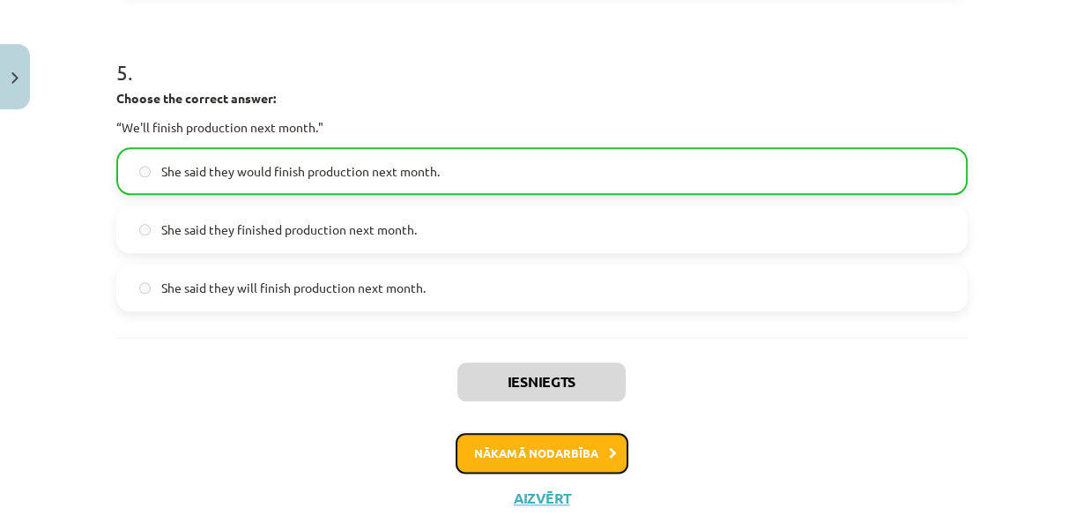
click at [540, 445] on button "Nākamā nodarbība" at bounding box center [542, 453] width 173 height 41
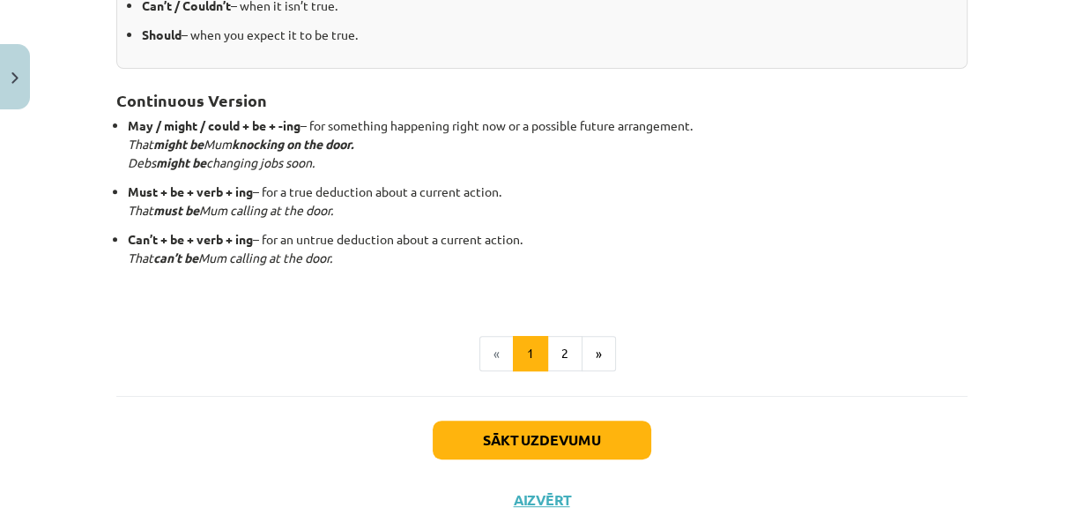
scroll to position [587, 0]
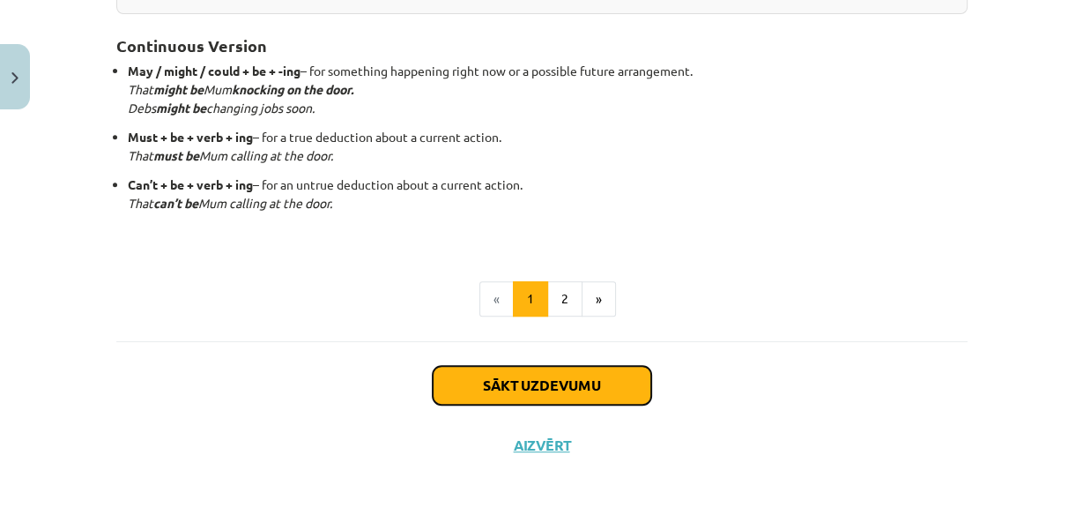
click at [509, 383] on button "Sākt uzdevumu" at bounding box center [542, 385] width 219 height 39
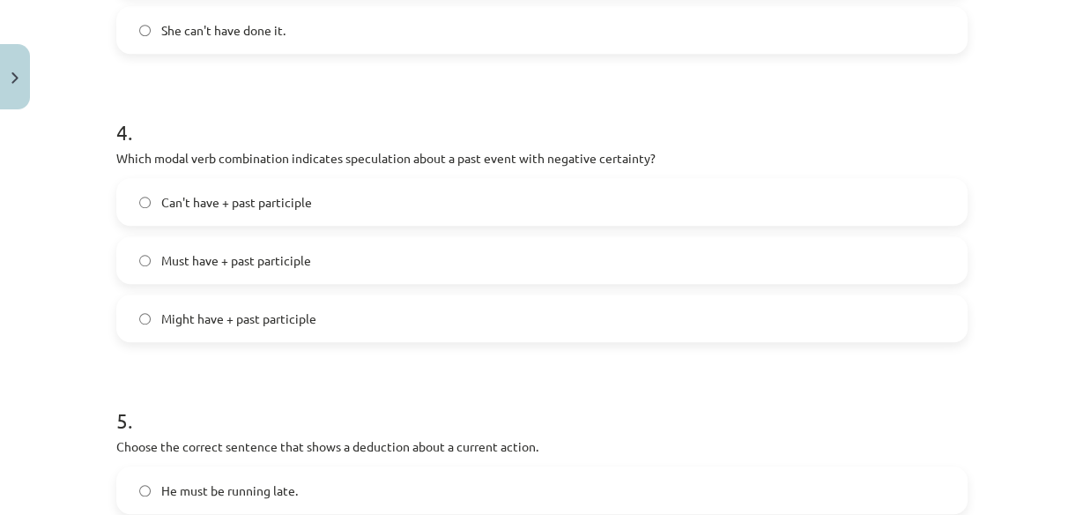
scroll to position [1446, 0]
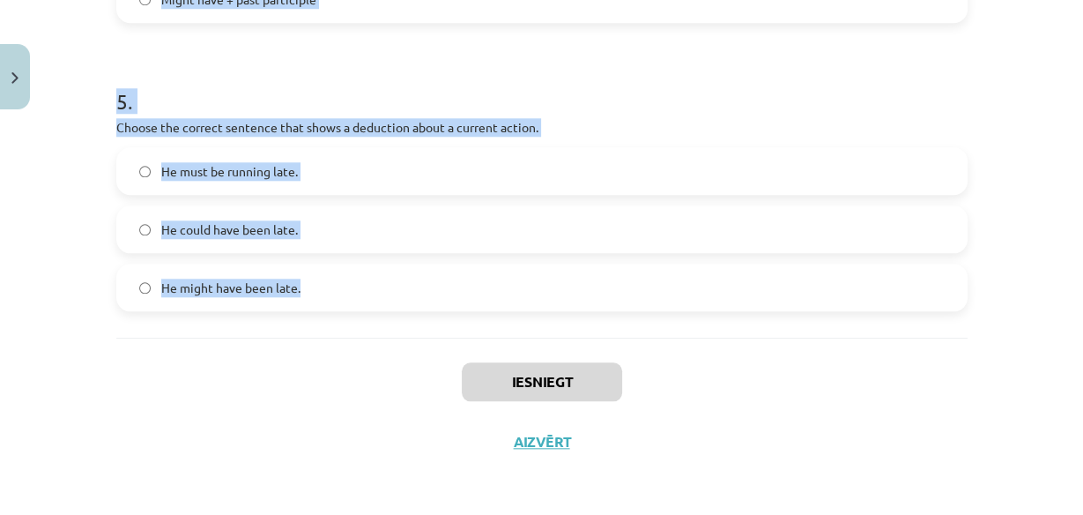
drag, startPoint x: 112, startPoint y: 168, endPoint x: 394, endPoint y: 292, distance: 307.9
copy form "Which modal verb would you use to speculate about something that is possibly tr…"
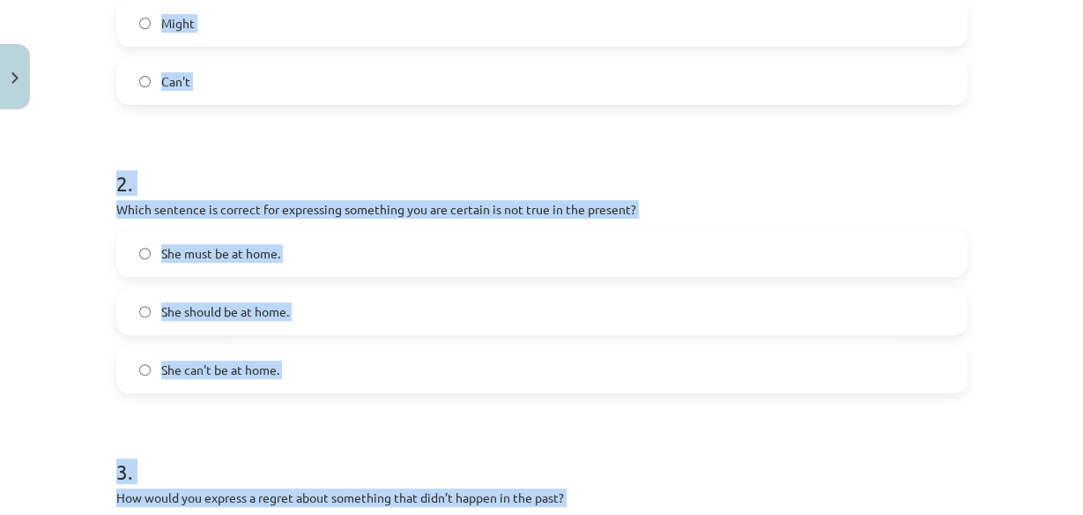
scroll to position [603, 0]
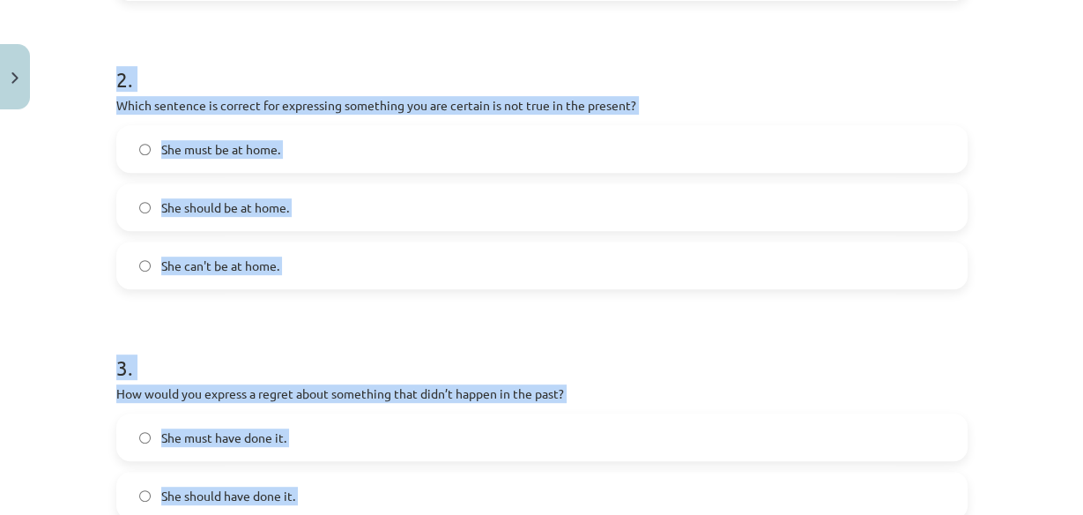
click at [175, 265] on span "She can't be at home." at bounding box center [220, 266] width 118 height 19
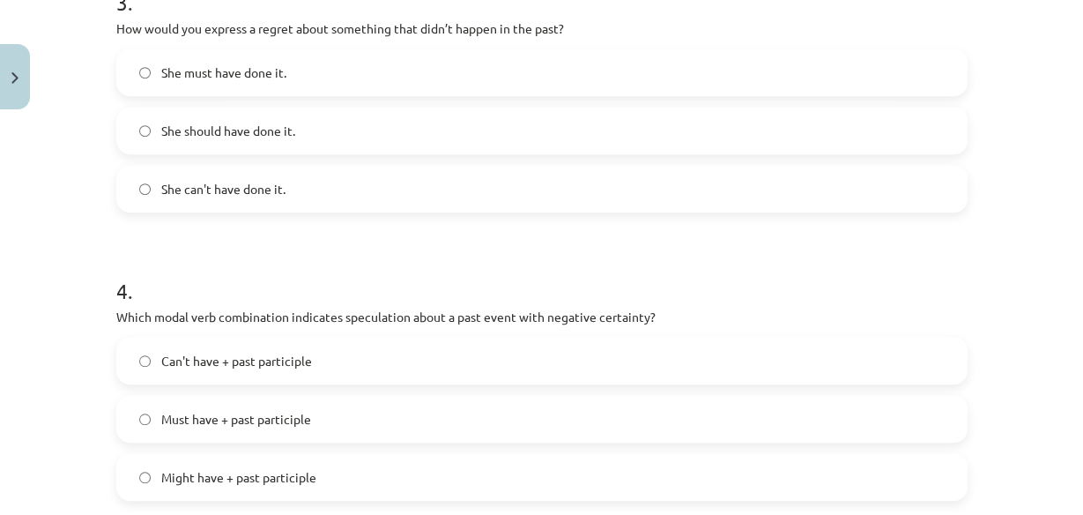
scroll to position [973, 0]
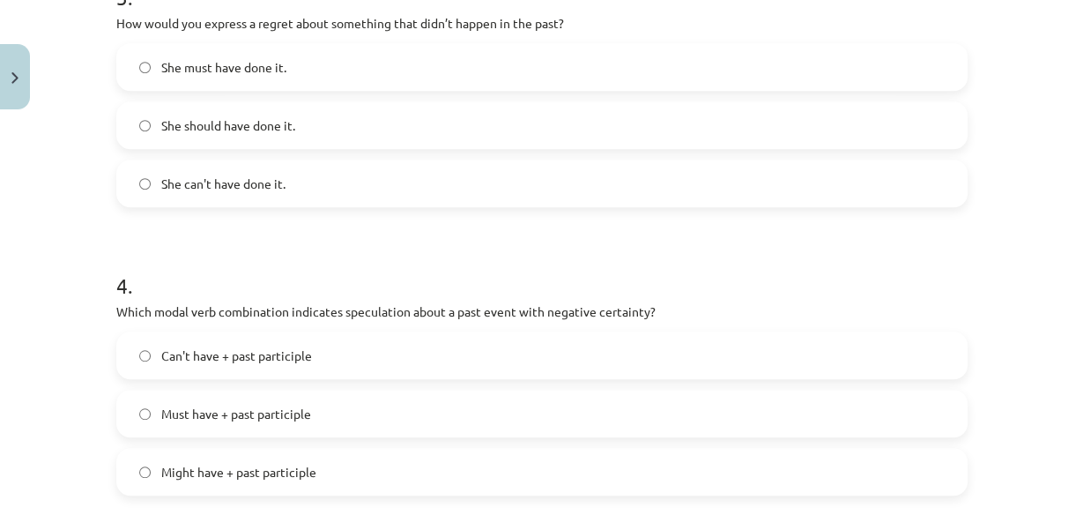
click at [241, 128] on span "She should have done it." at bounding box center [228, 125] width 134 height 19
click at [230, 369] on label "Can't have + past participle" at bounding box center [542, 355] width 848 height 44
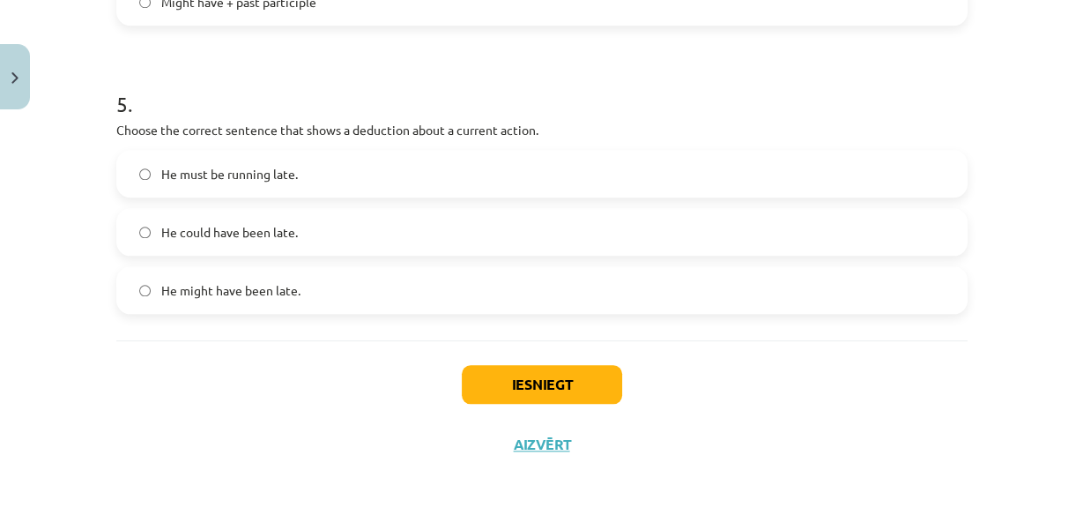
scroll to position [1446, 0]
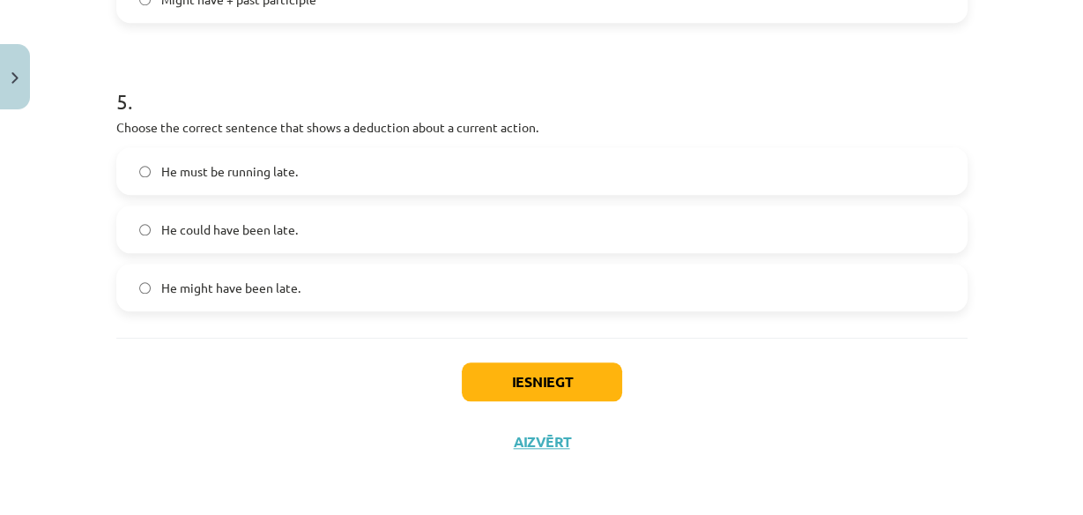
click at [330, 173] on label "He must be running late." at bounding box center [542, 171] width 848 height 44
click at [543, 390] on button "Iesniegt" at bounding box center [542, 381] width 160 height 39
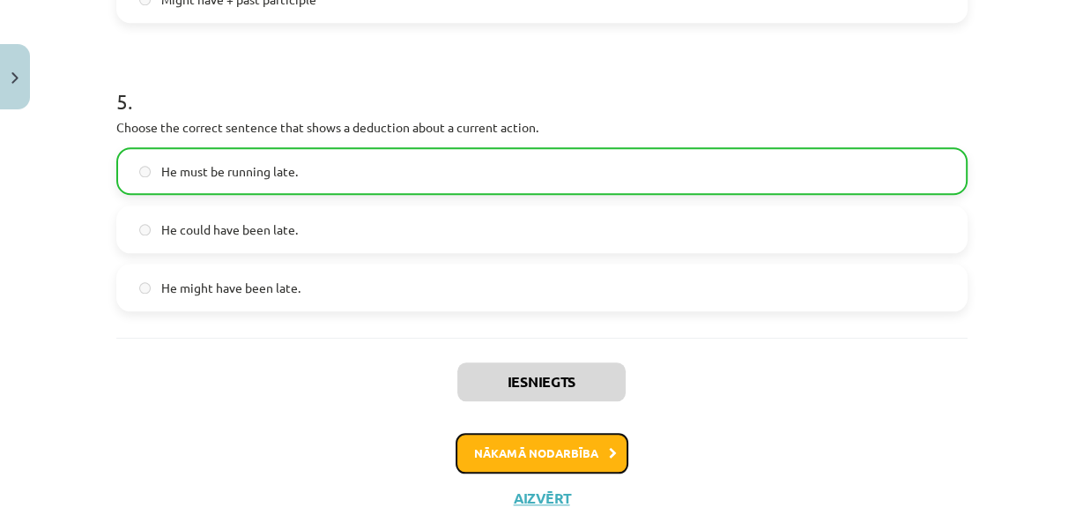
click at [551, 458] on button "Nākamā nodarbība" at bounding box center [542, 453] width 173 height 41
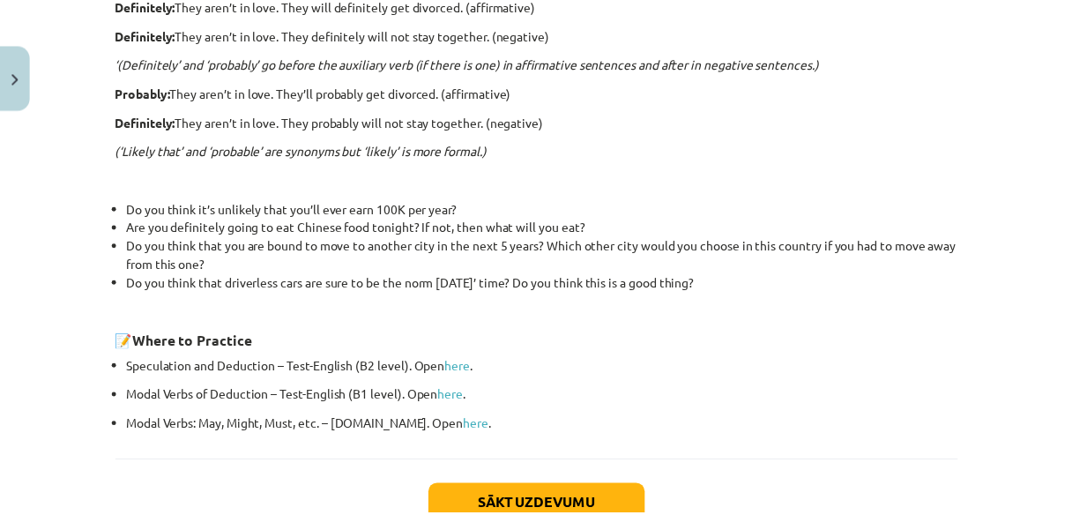
scroll to position [700, 0]
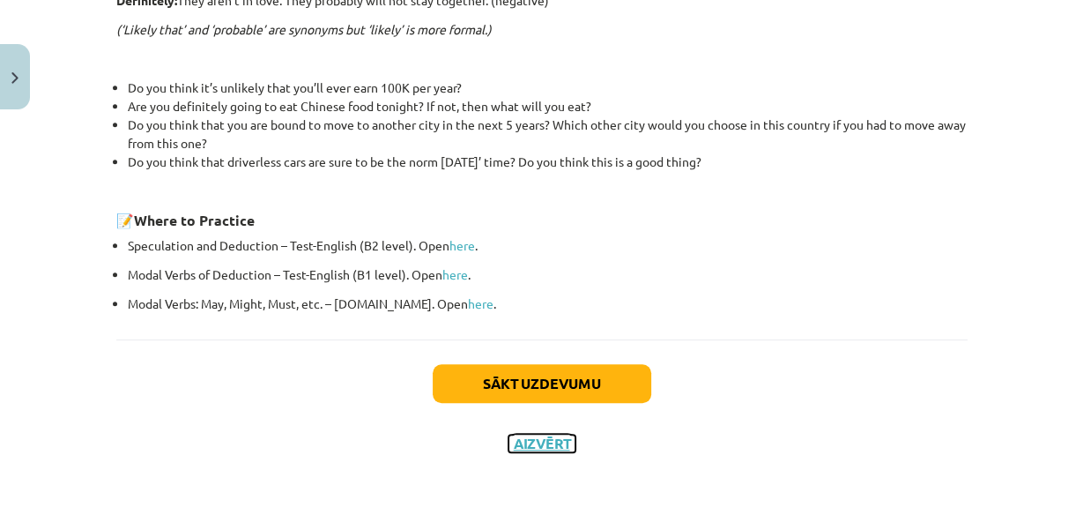
click at [551, 443] on button "Aizvērt" at bounding box center [542, 444] width 67 height 18
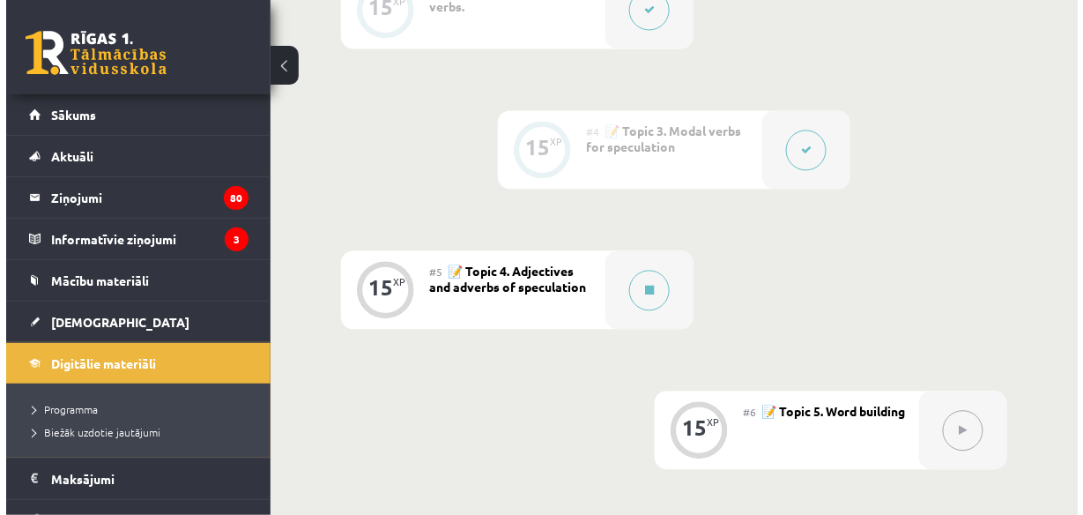
scroll to position [865, 0]
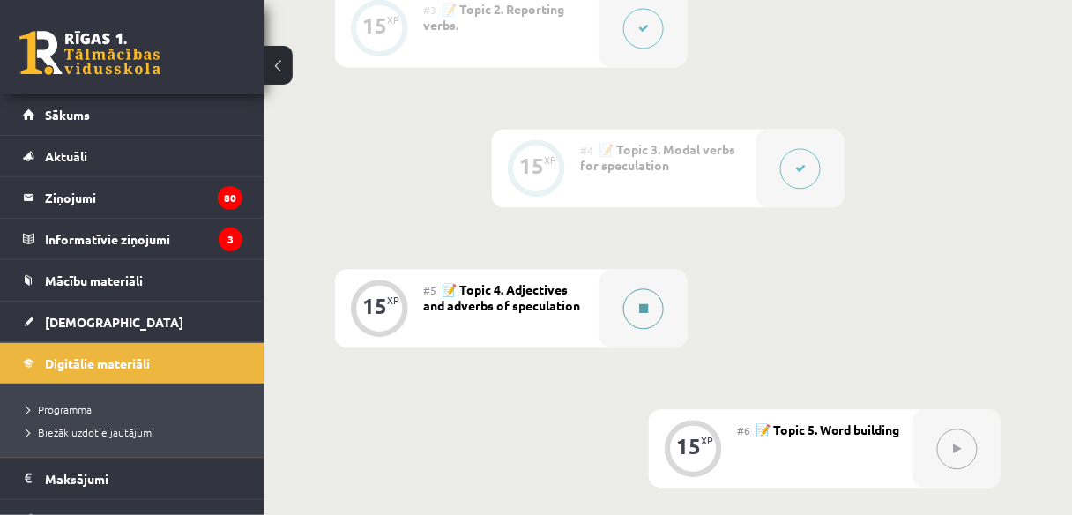
click at [659, 290] on button at bounding box center [643, 308] width 41 height 41
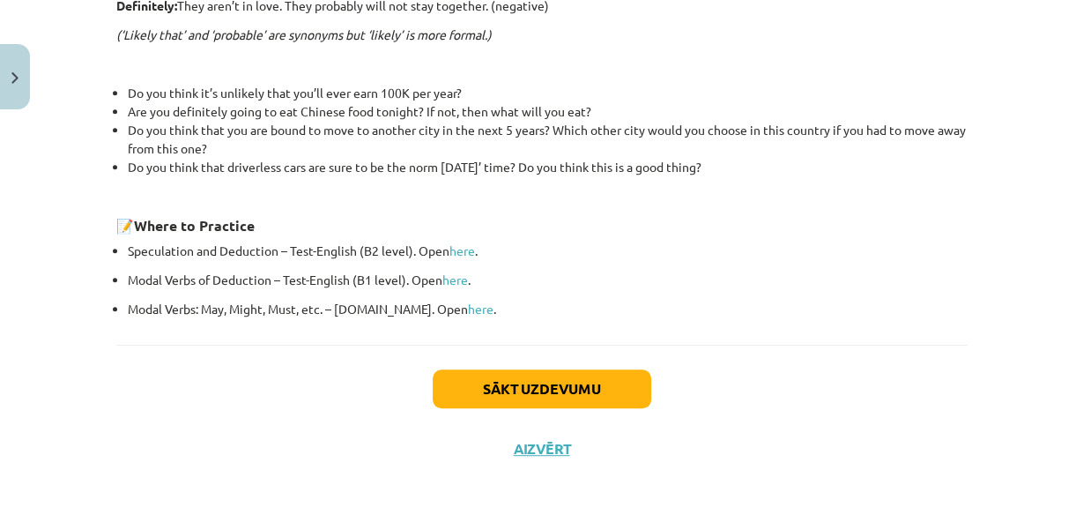
scroll to position [700, 0]
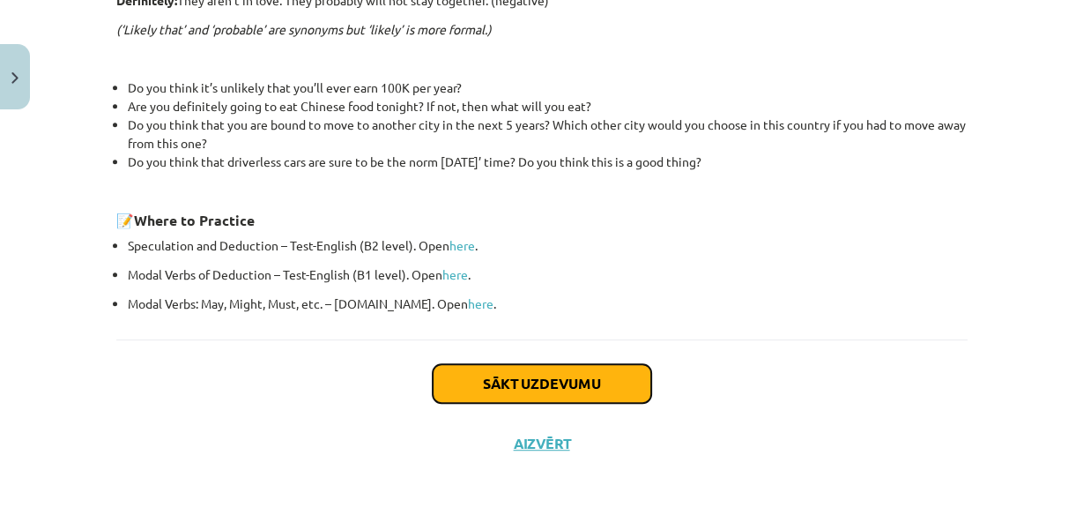
click at [528, 368] on button "Sākt uzdevumu" at bounding box center [542, 383] width 219 height 39
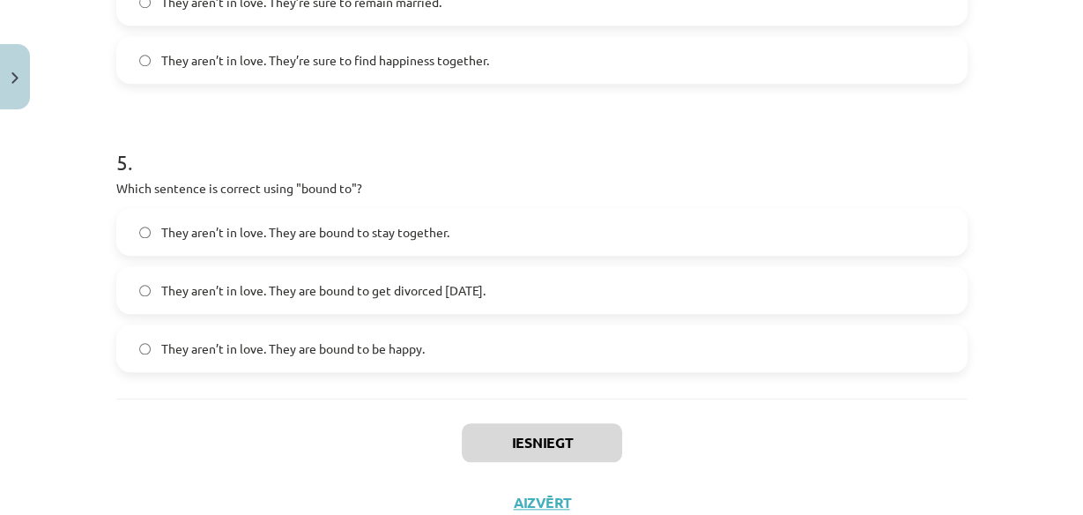
scroll to position [1474, 0]
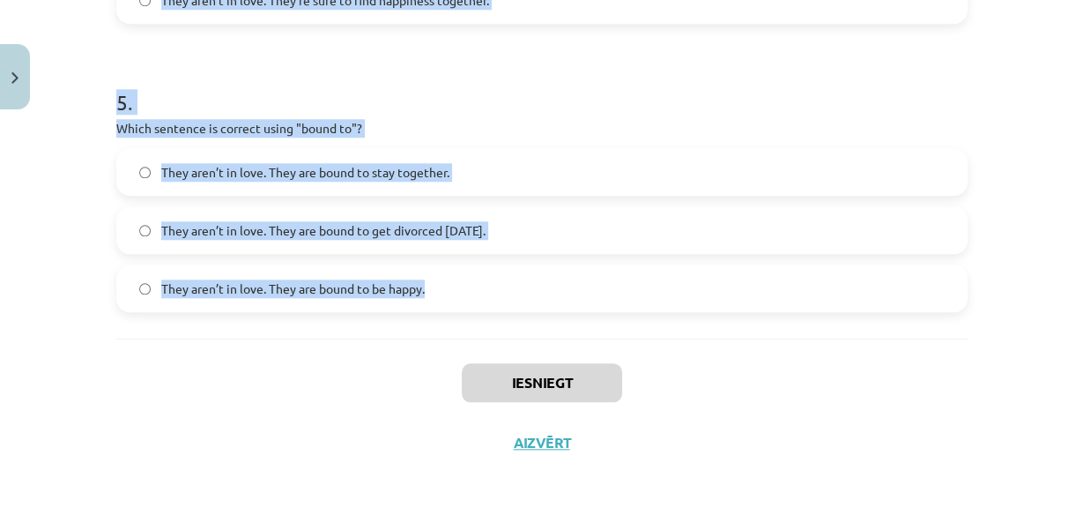
drag, startPoint x: 105, startPoint y: 342, endPoint x: 520, endPoint y: 292, distance: 418.3
copy form "1 . Choose the correct sentence using "probably" in an affirmative context: The…"
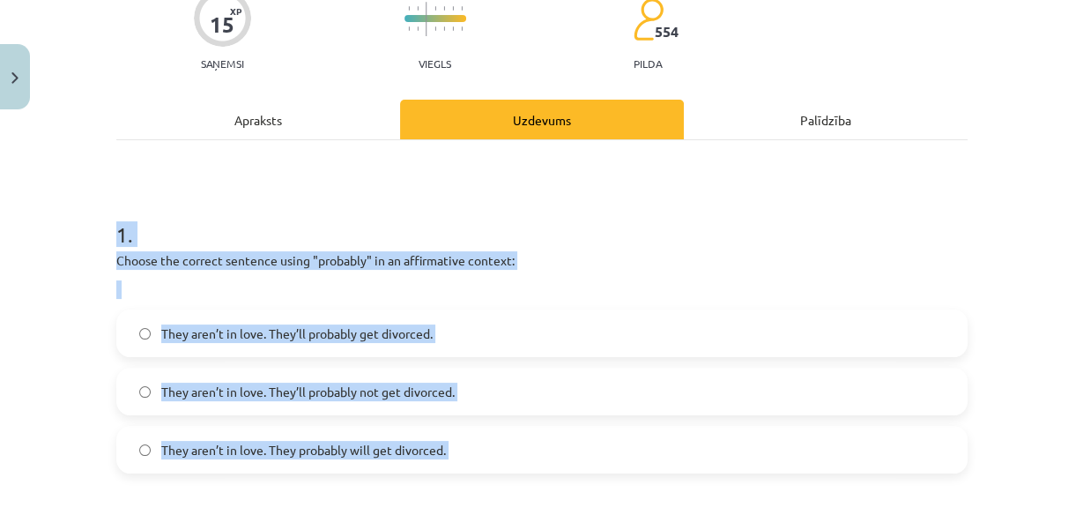
scroll to position [206, 0]
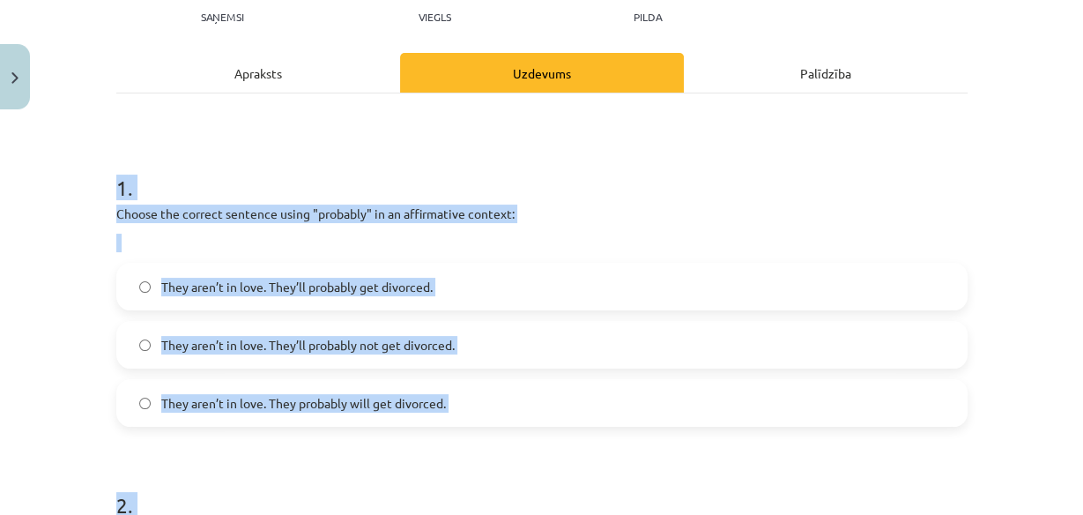
click at [979, 316] on div "Mācību tēma: Angļu valodas i - 11. klases 1. ieskaites mācību materiāls #5 📝 To…" at bounding box center [541, 257] width 1083 height 515
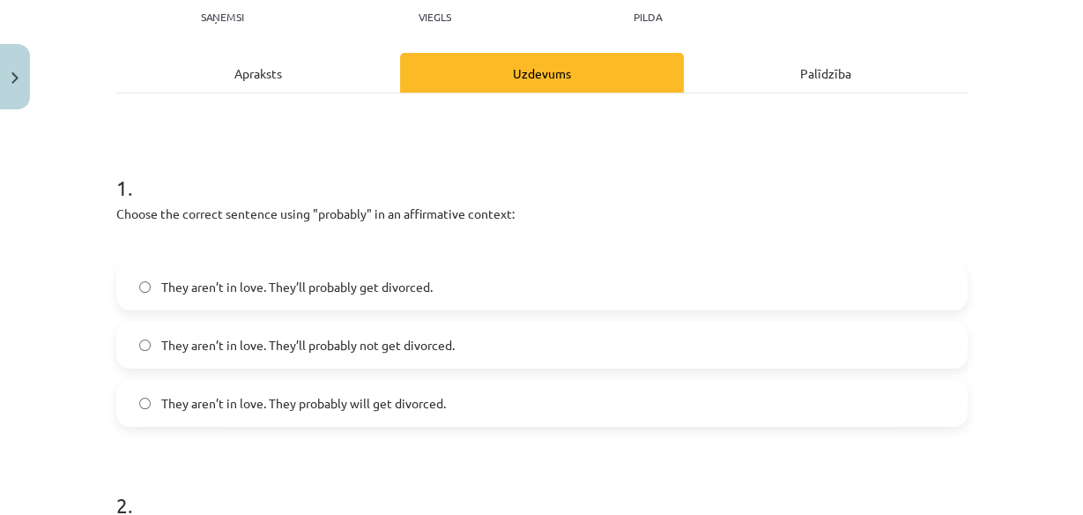
click at [391, 287] on span "They aren’t in love. They’ll probably get divorced." at bounding box center [297, 287] width 272 height 19
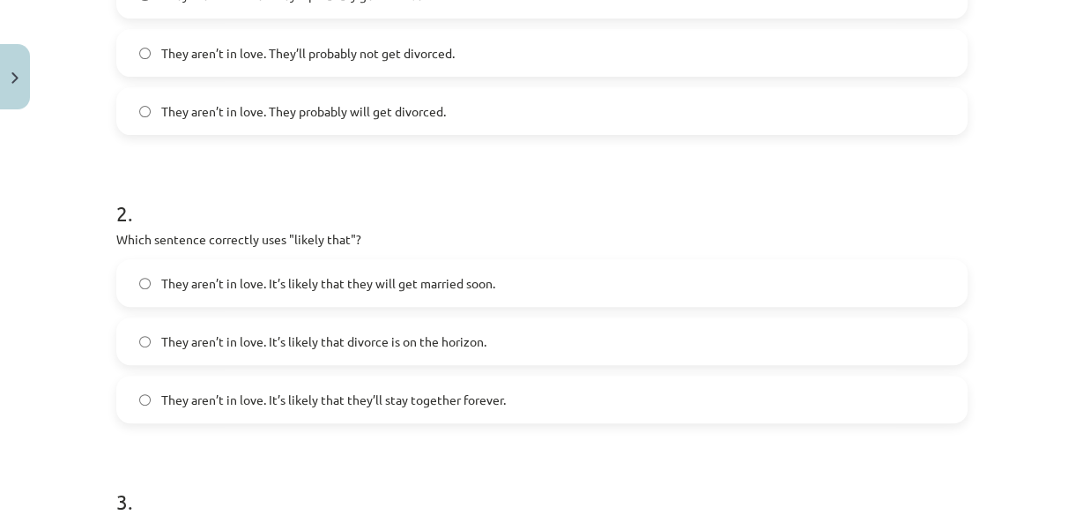
scroll to position [555, 0]
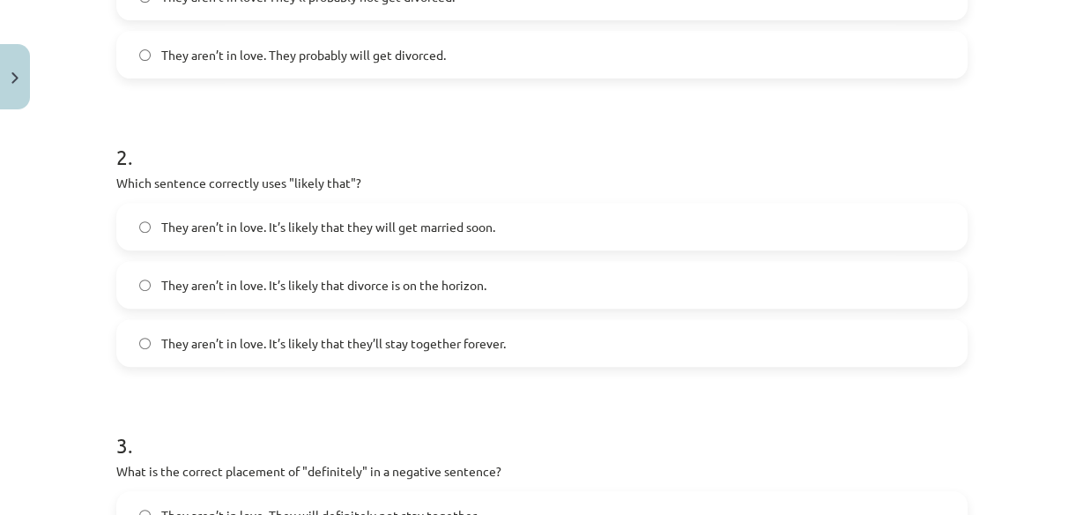
click at [912, 302] on label "They aren’t in love. It’s likely that divorce is on the horizon." at bounding box center [542, 285] width 848 height 44
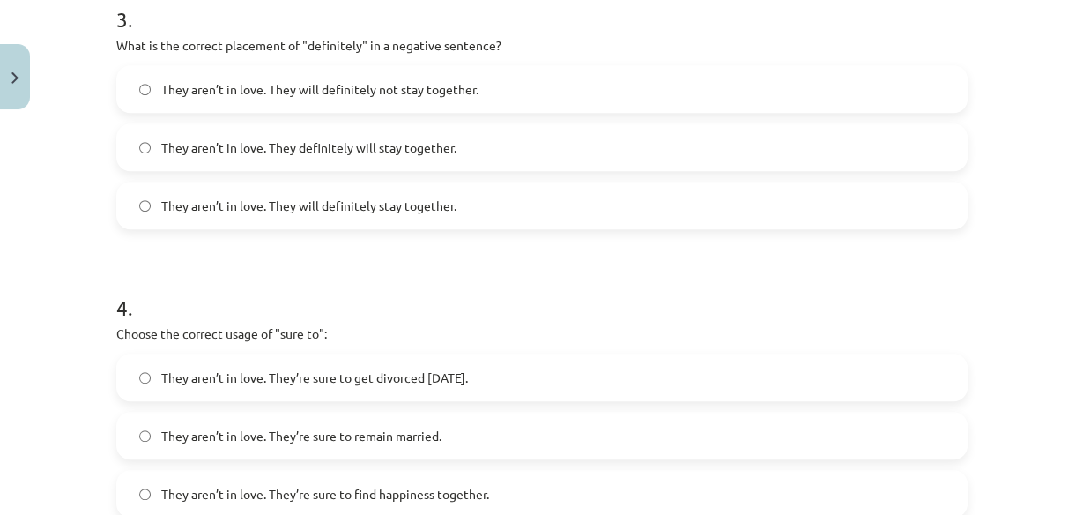
scroll to position [987, 0]
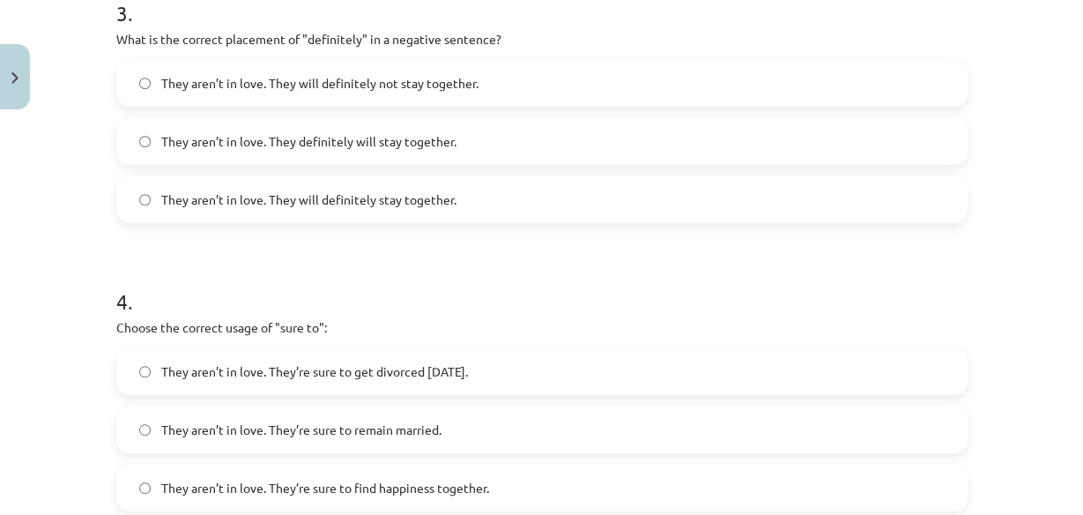
click at [745, 78] on label "They aren’t in love. They will definitely not stay together." at bounding box center [542, 83] width 848 height 44
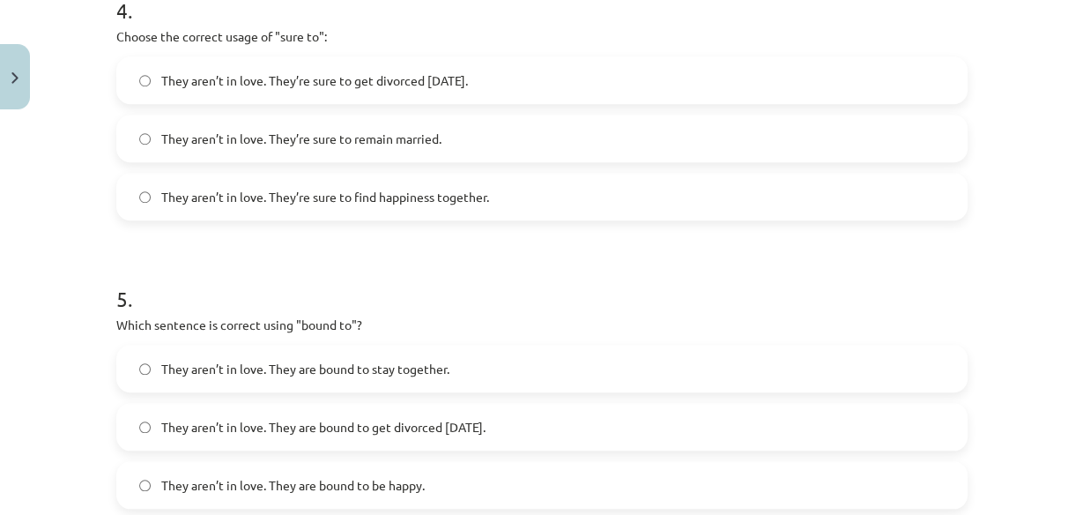
scroll to position [1315, 0]
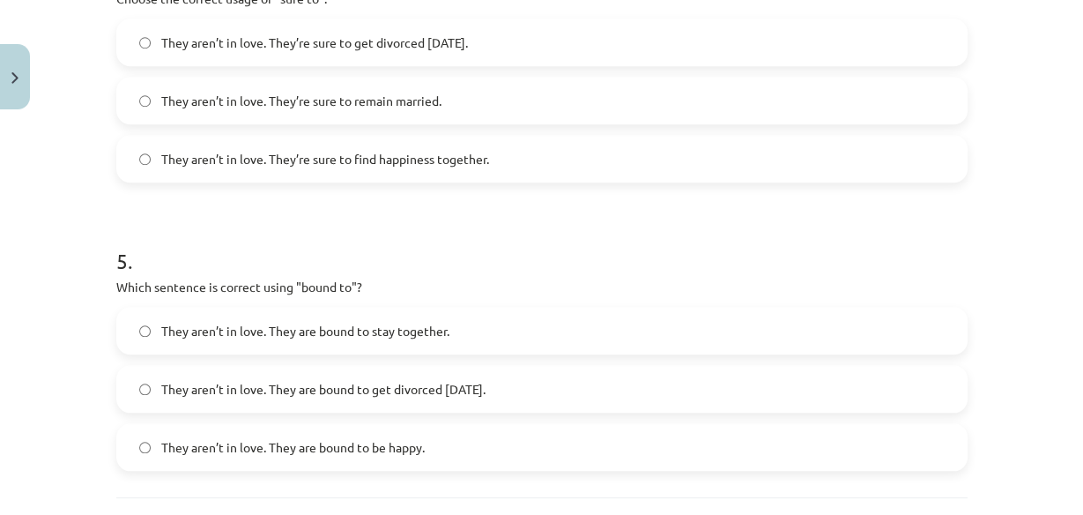
click at [468, 34] on span "They aren’t in love. They’re sure to get divorced within six months." at bounding box center [314, 43] width 307 height 19
click at [429, 389] on span "They aren’t in love. They are bound to get divorced within six months." at bounding box center [323, 389] width 324 height 19
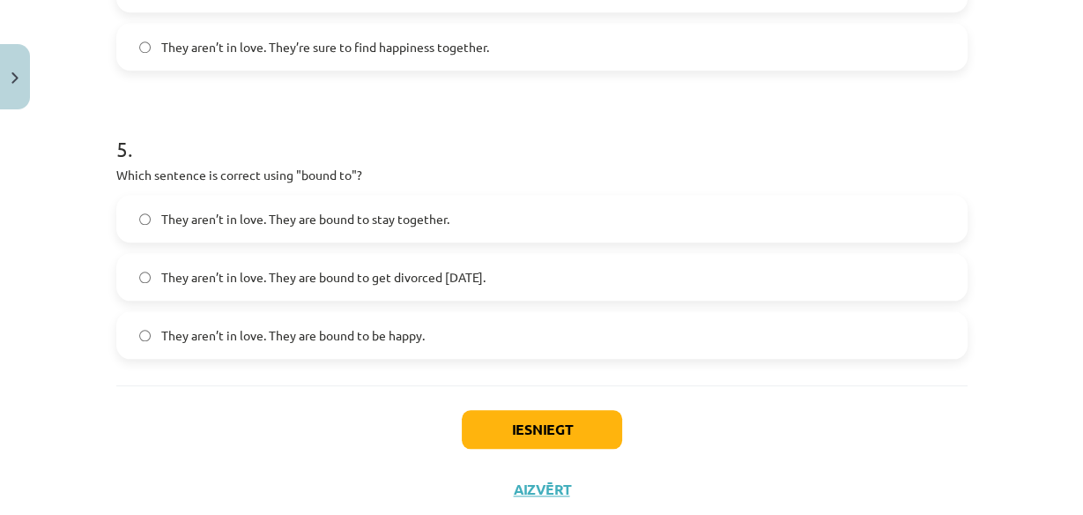
scroll to position [1474, 0]
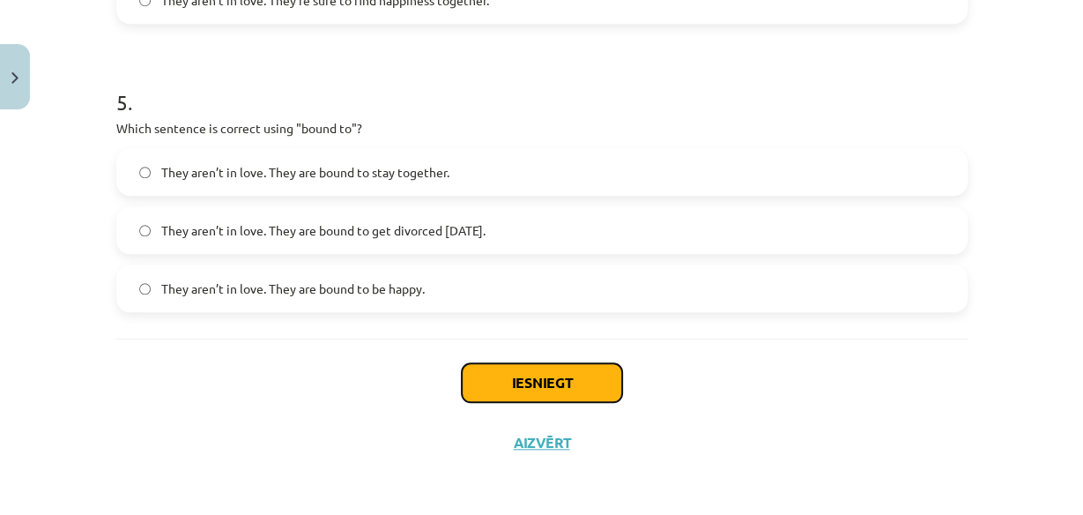
click at [525, 372] on button "Iesniegt" at bounding box center [542, 382] width 160 height 39
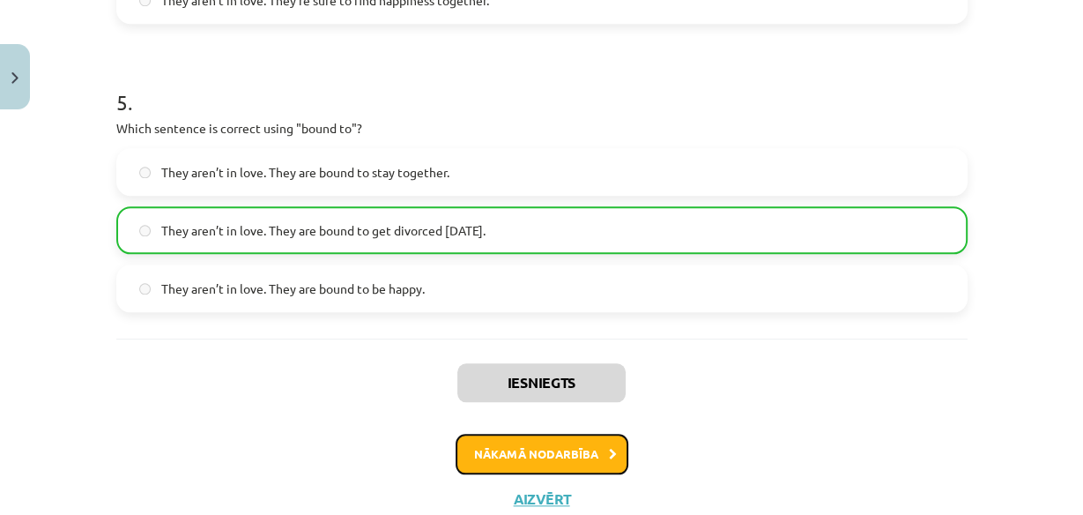
click at [557, 446] on button "Nākamā nodarbība" at bounding box center [542, 454] width 173 height 41
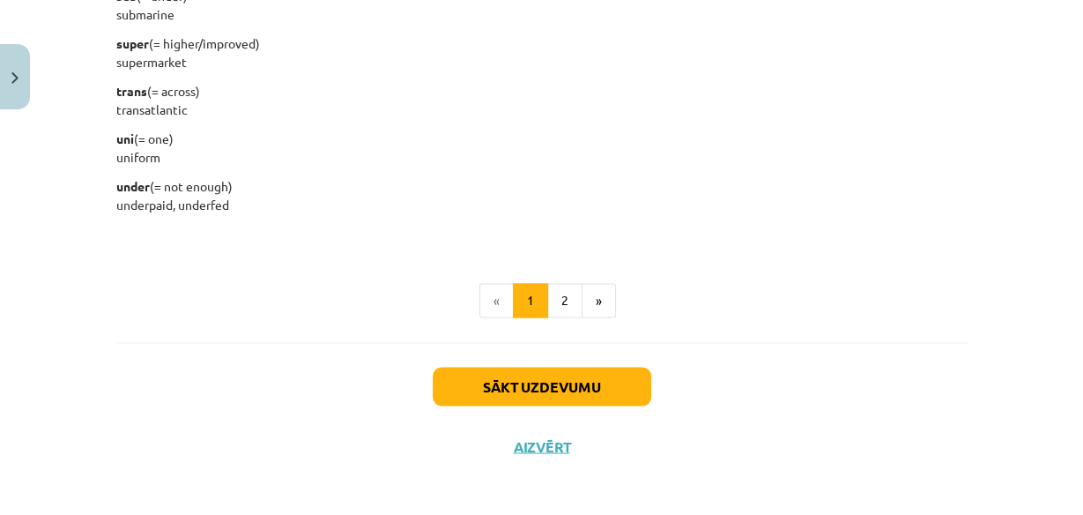
scroll to position [2361, 0]
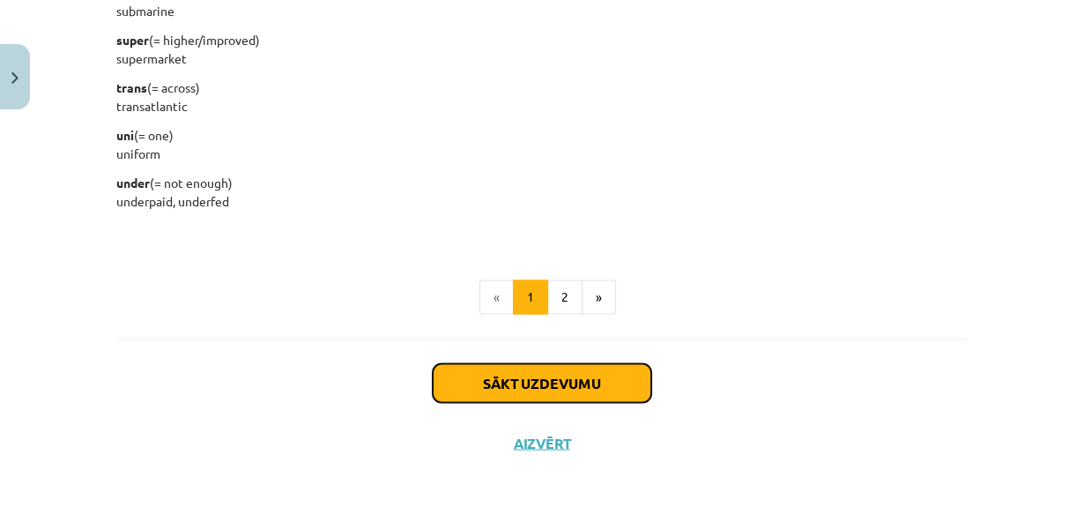
click at [537, 367] on button "Sākt uzdevumu" at bounding box center [542, 382] width 219 height 39
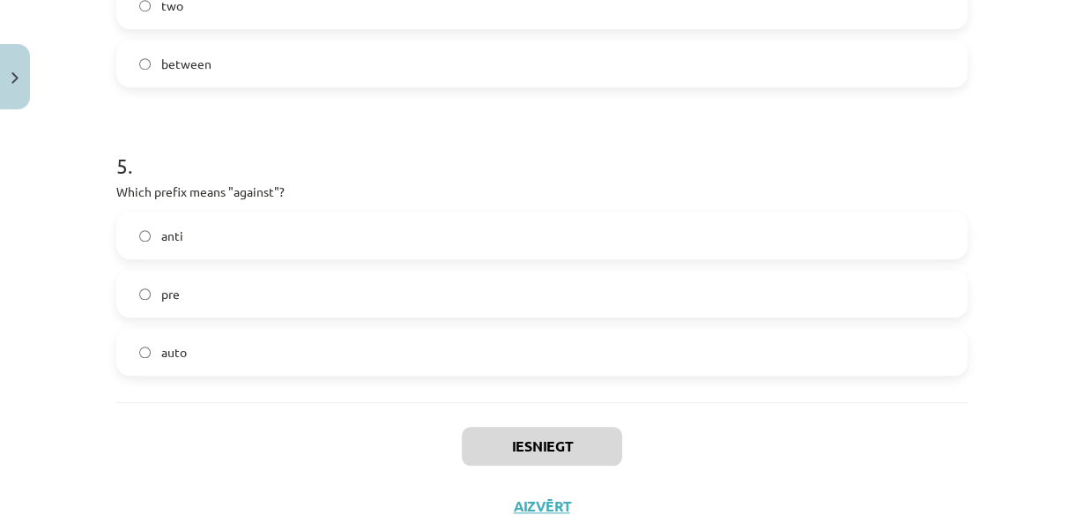
scroll to position [1474, 0]
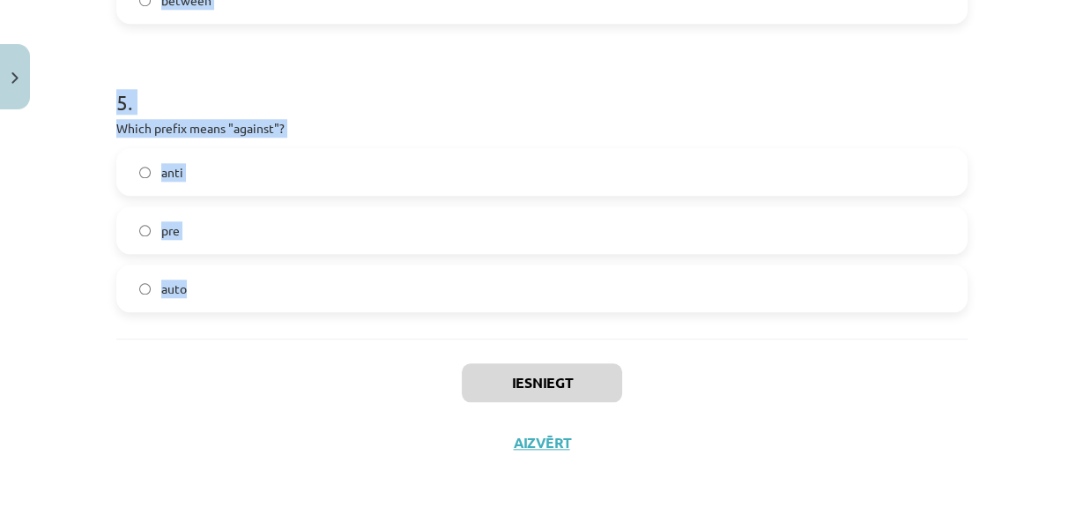
drag, startPoint x: 108, startPoint y: 137, endPoint x: 226, endPoint y: 296, distance: 198.5
copy form "What does the prefix "sub-" mean? across above under 2 . Which of the following…"
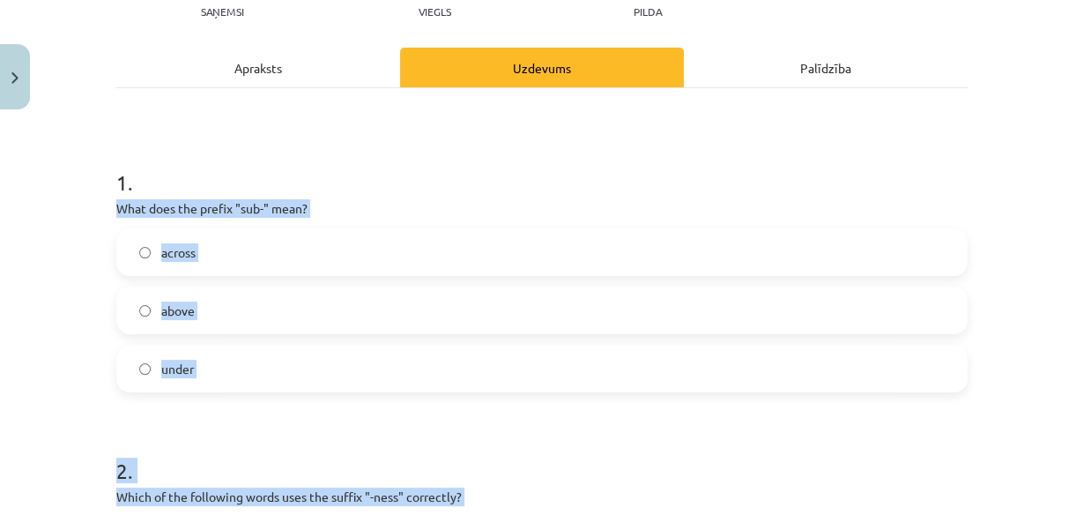
scroll to position [226, 0]
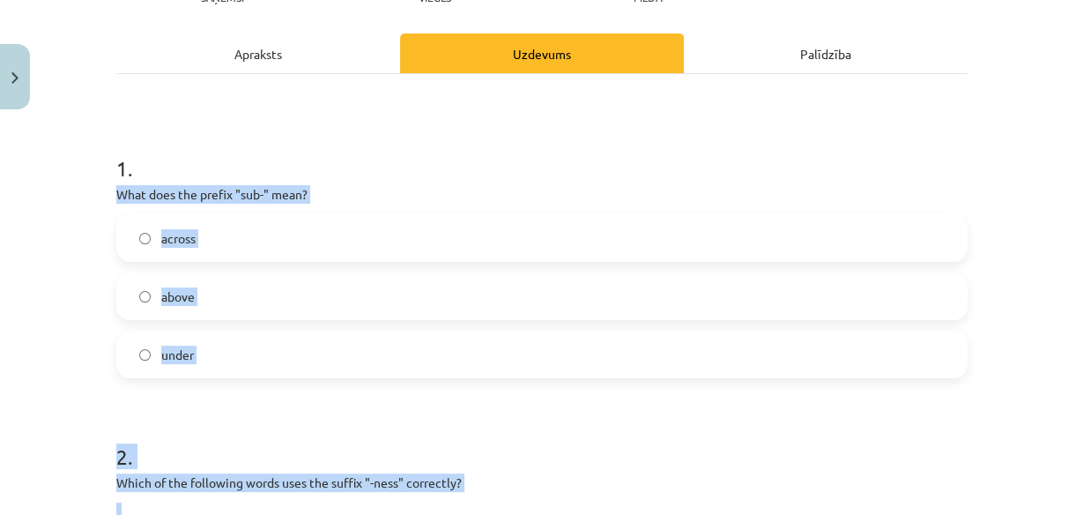
click at [218, 370] on label "under" at bounding box center [542, 354] width 848 height 44
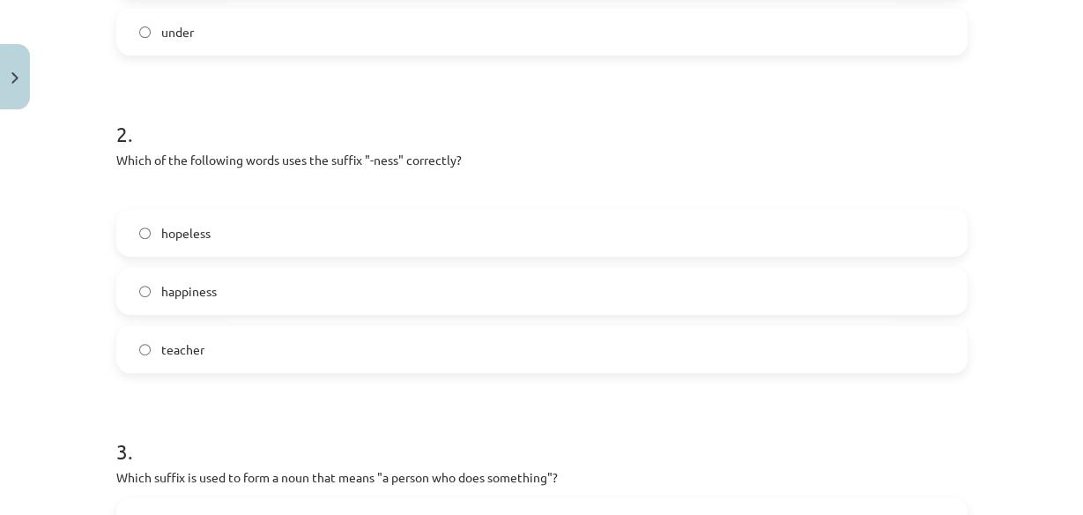
scroll to position [564, 0]
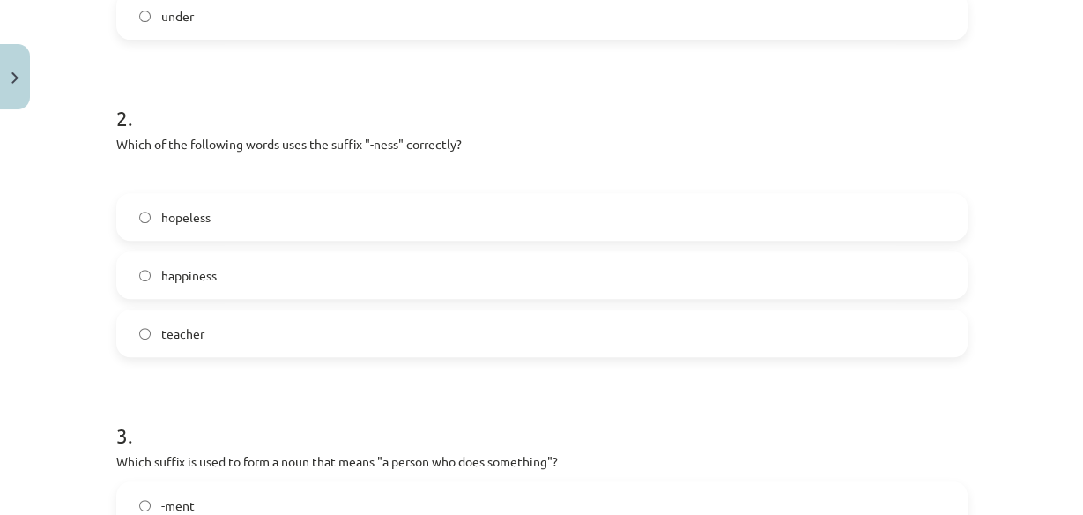
click at [940, 284] on label "happiness" at bounding box center [542, 275] width 848 height 44
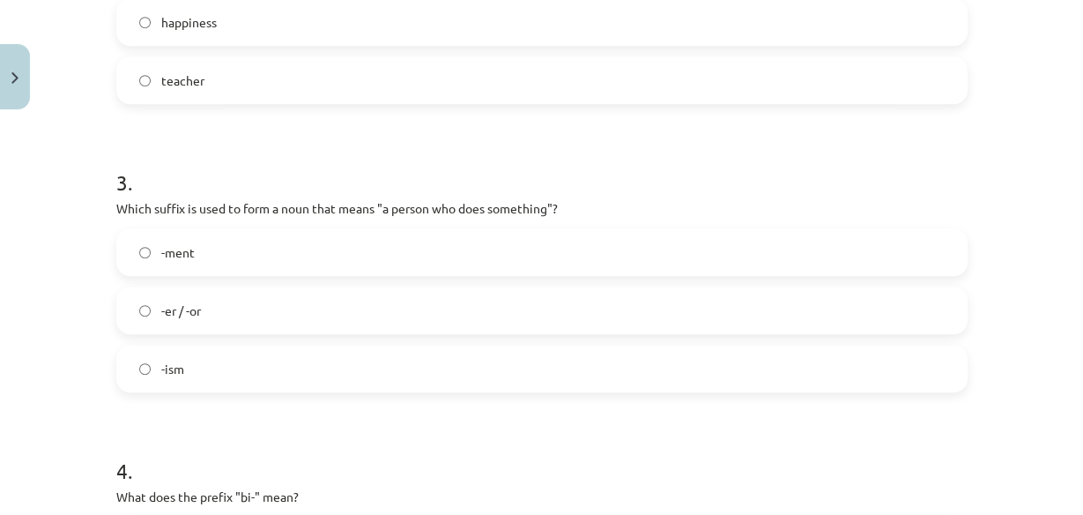
scroll to position [818, 0]
click at [949, 320] on label "-er / -or" at bounding box center [542, 309] width 848 height 44
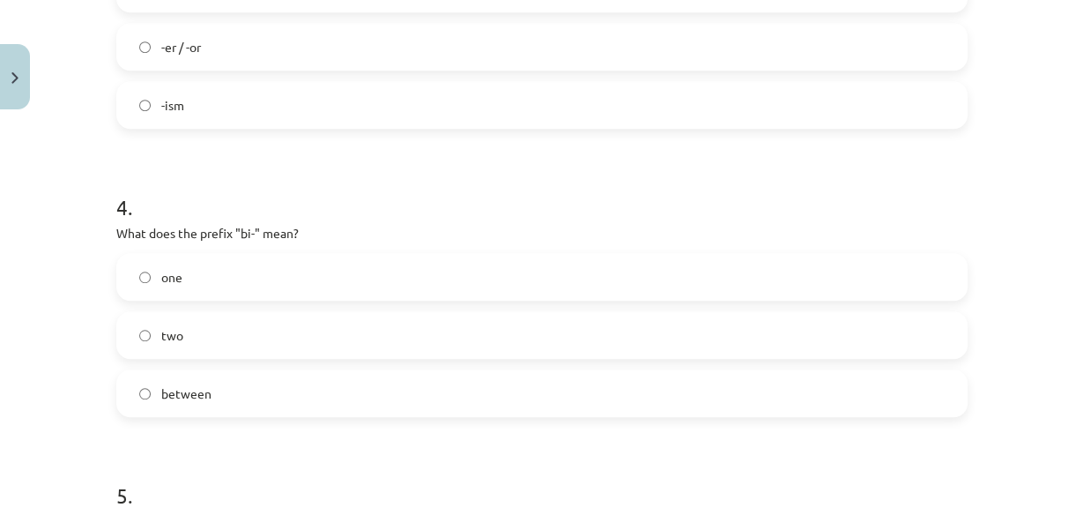
scroll to position [1165, 0]
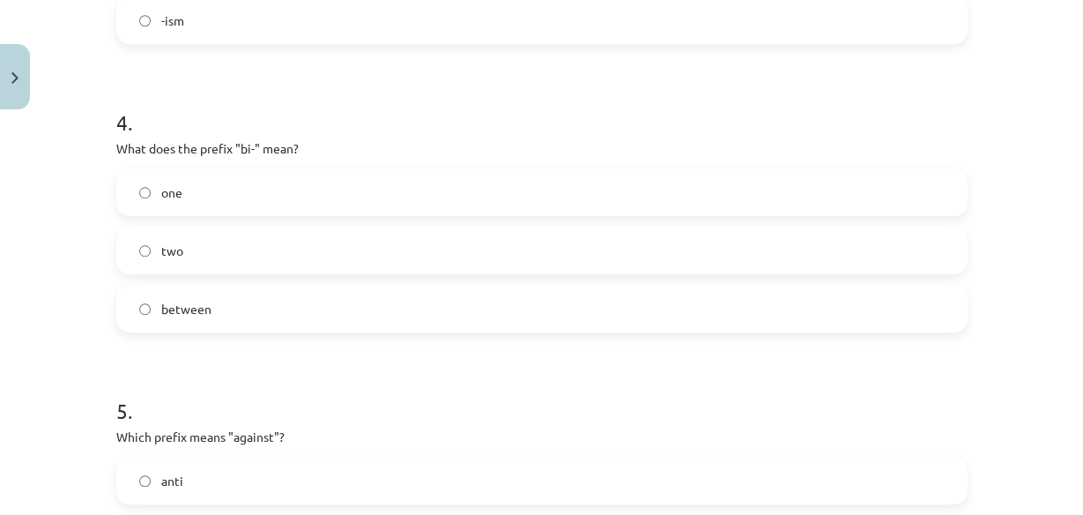
click at [949, 264] on label "two" at bounding box center [542, 250] width 848 height 44
click at [922, 483] on label "anti" at bounding box center [542, 480] width 848 height 44
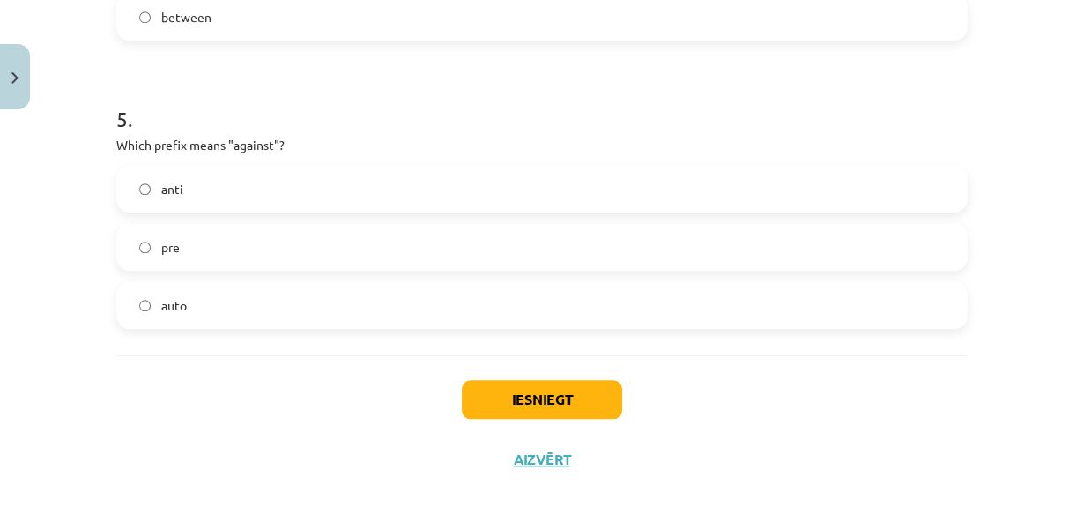
scroll to position [1474, 0]
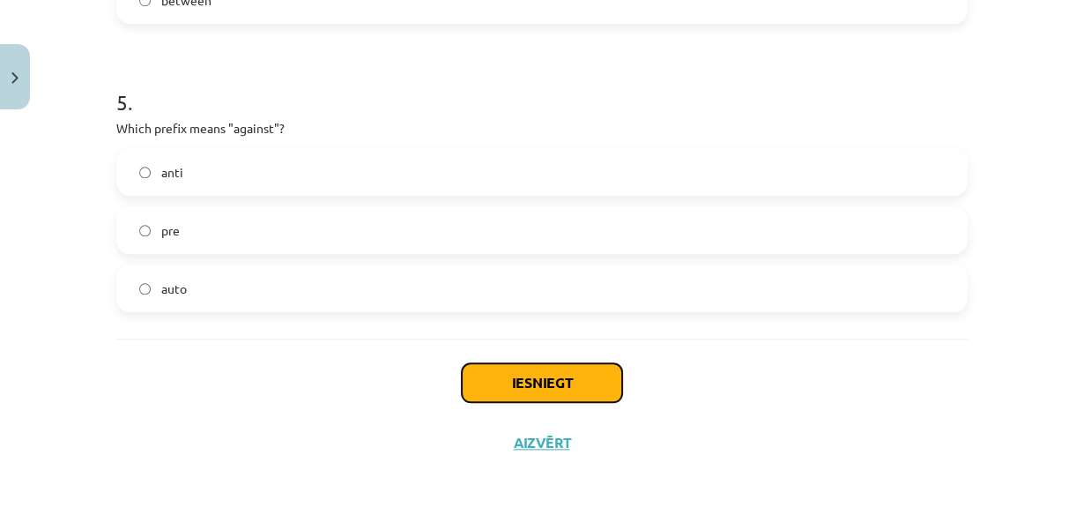
click at [538, 391] on button "Iesniegt" at bounding box center [542, 382] width 160 height 39
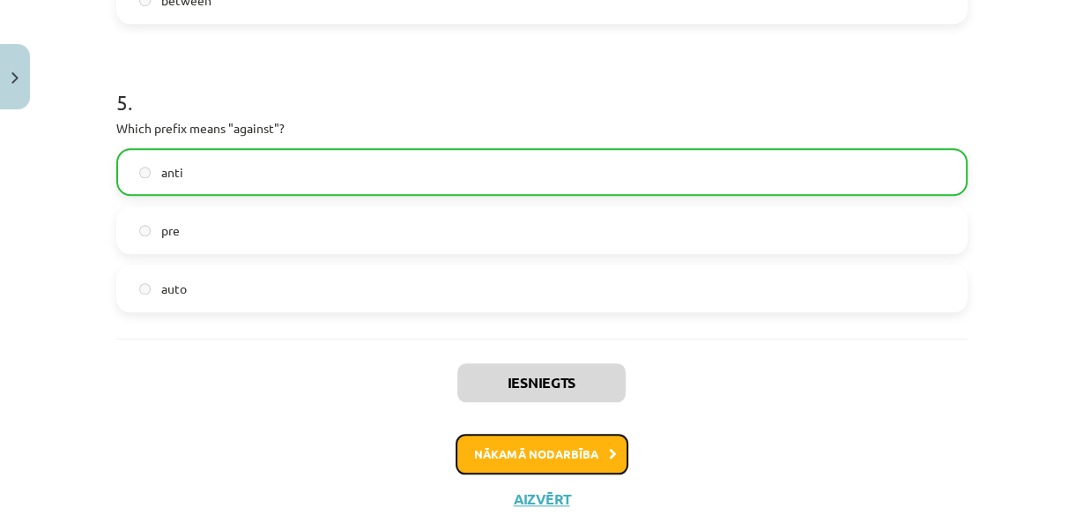
click at [541, 457] on button "Nākamā nodarbība" at bounding box center [542, 454] width 173 height 41
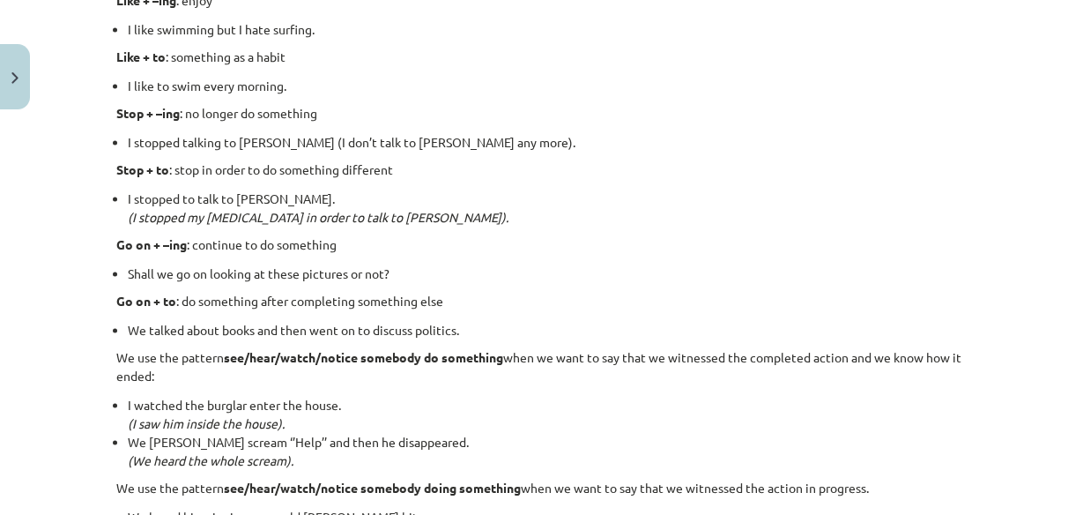
scroll to position [2491, 0]
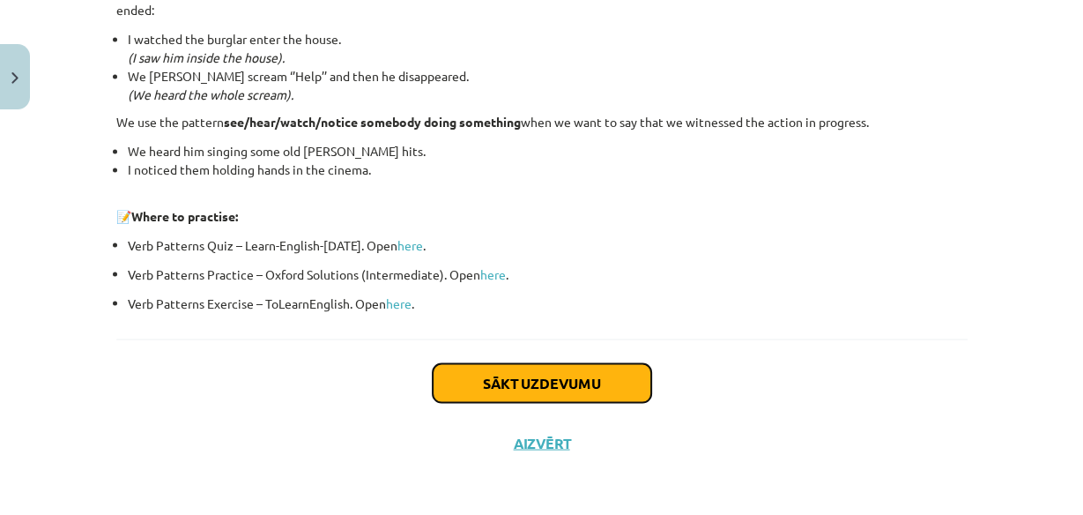
click at [508, 381] on button "Sākt uzdevumu" at bounding box center [542, 382] width 219 height 39
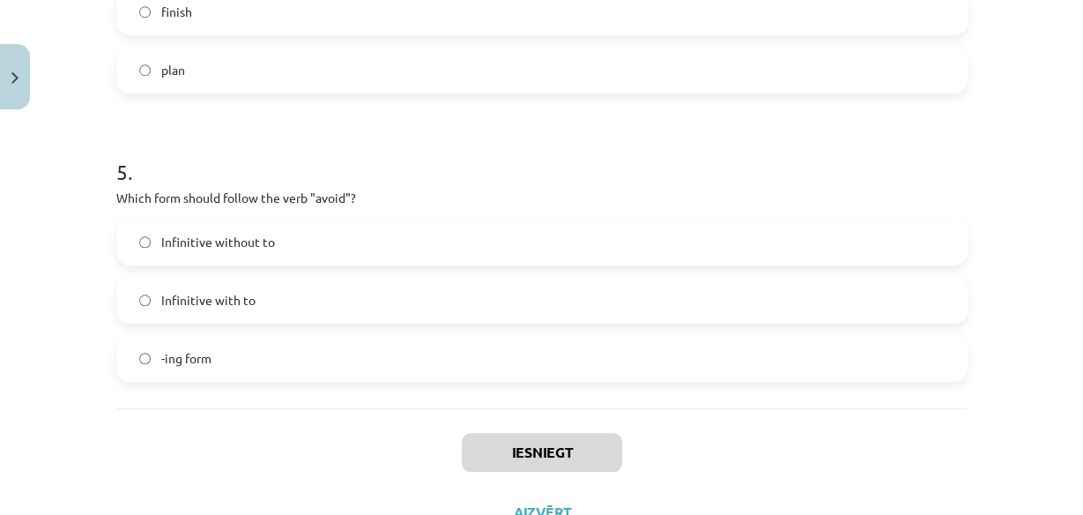
scroll to position [1446, 0]
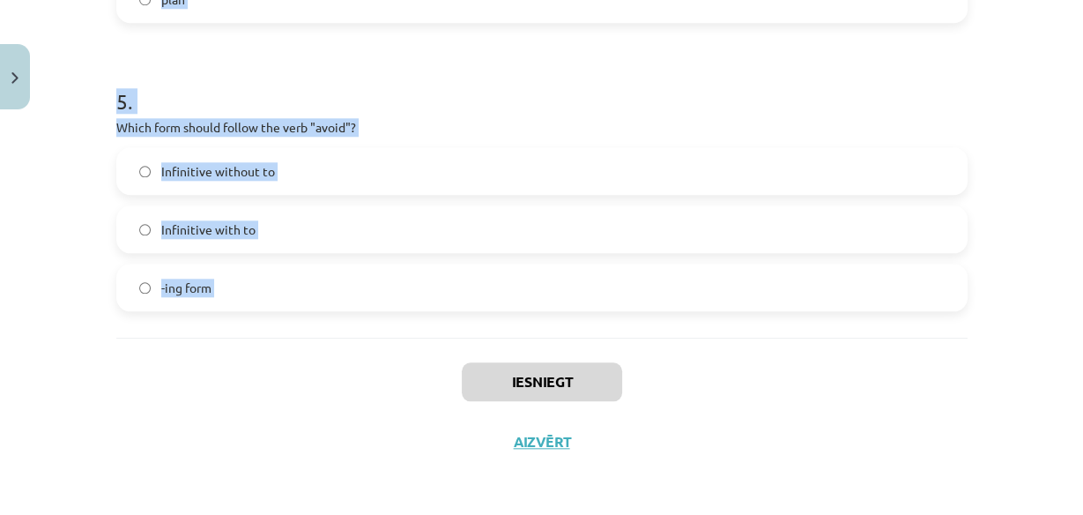
drag, startPoint x: 110, startPoint y: 369, endPoint x: 301, endPoint y: 347, distance: 191.7
copy form "What is the difference in meaning between "stop talking" and "stop to talk"? "S…"
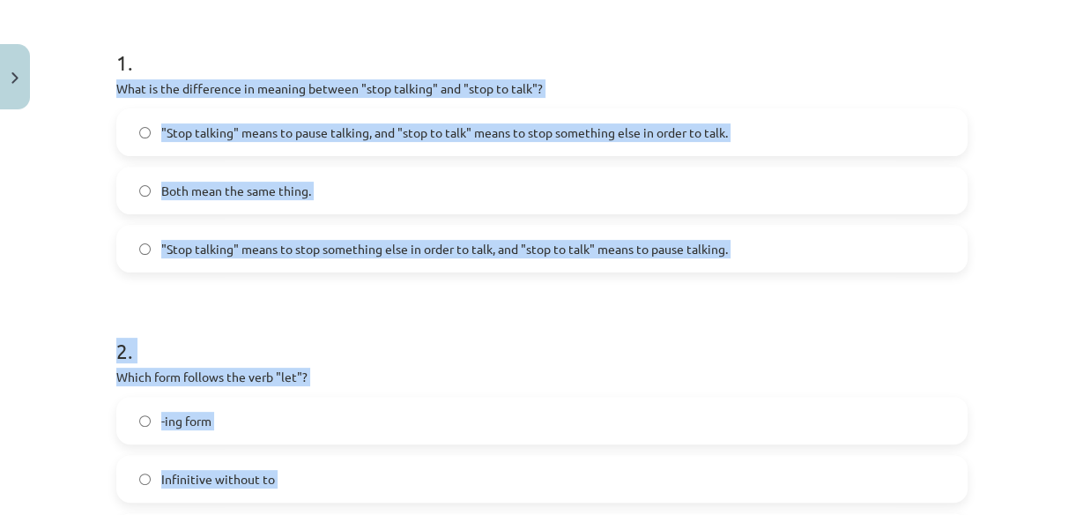
scroll to position [252, 0]
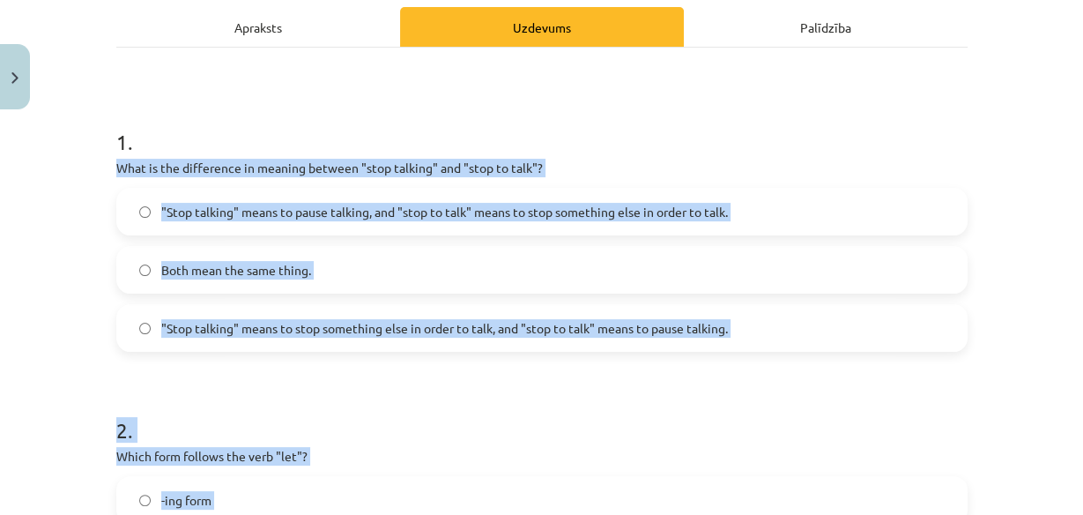
click at [1016, 227] on div "Mācību tēma: Angļu valodas i - 11. klases 1. ieskaites mācību materiāls #7 📝 To…" at bounding box center [541, 257] width 1083 height 515
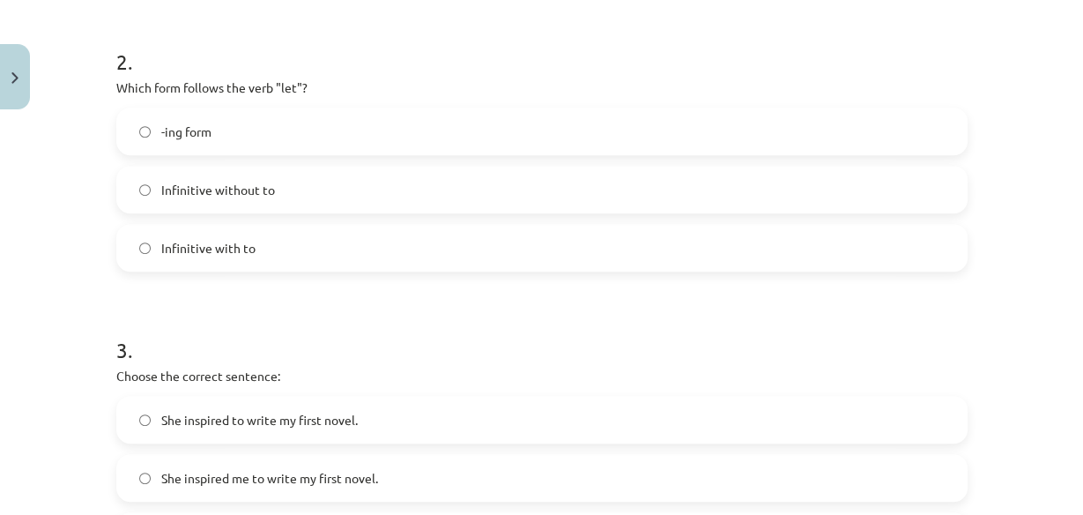
scroll to position [647, 0]
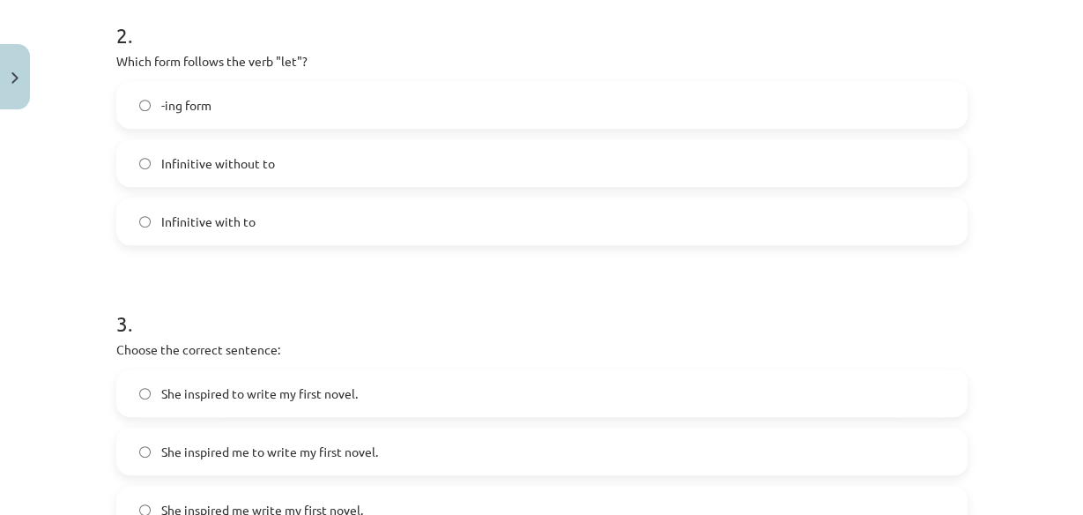
click at [235, 163] on span "Infinitive without to" at bounding box center [218, 163] width 114 height 19
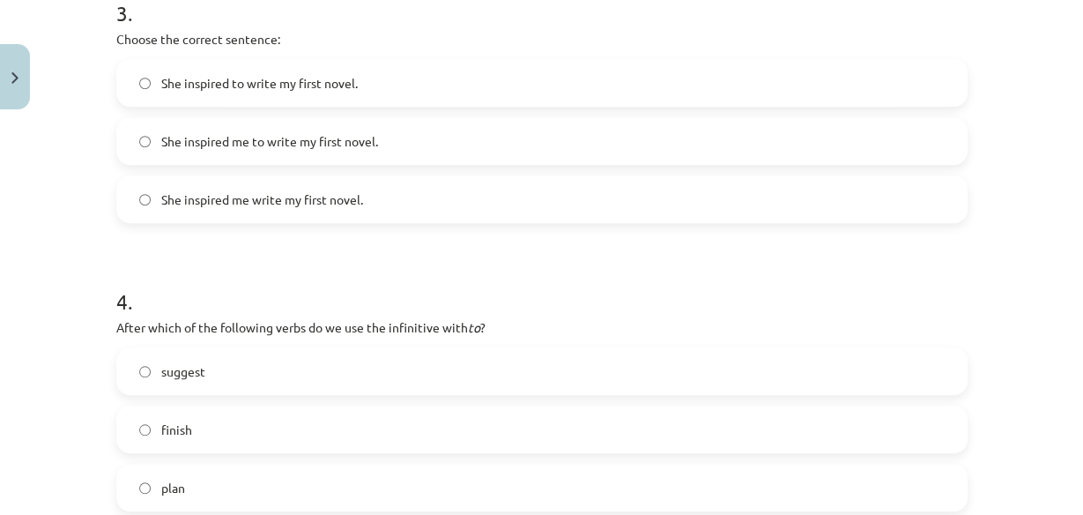
scroll to position [986, 0]
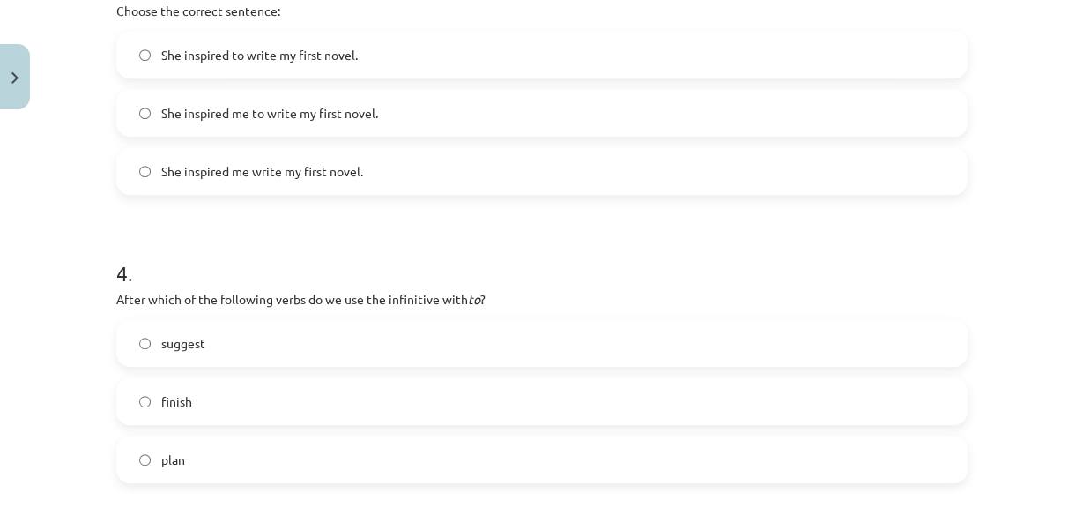
click at [327, 119] on span "She inspired me to write my first novel." at bounding box center [269, 113] width 217 height 19
click at [349, 464] on label "plan" at bounding box center [542, 459] width 848 height 44
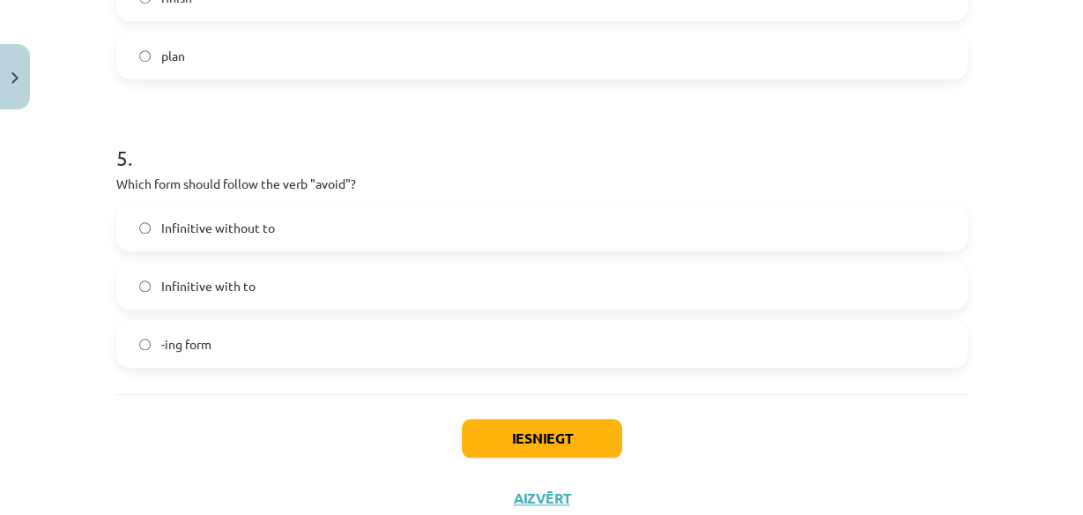
scroll to position [1446, 0]
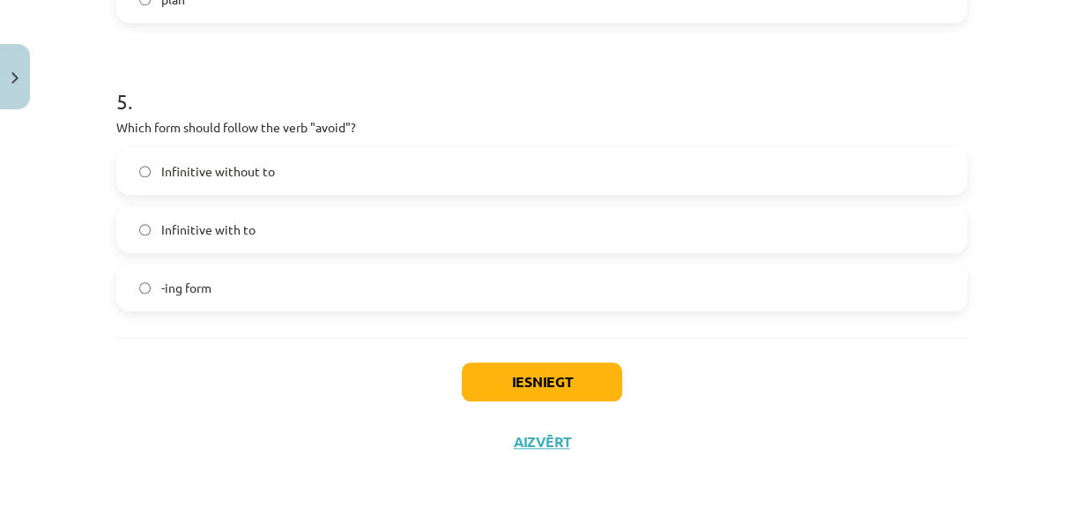
click at [230, 301] on label "-ing form" at bounding box center [542, 287] width 848 height 44
click at [579, 379] on button "Iesniegt" at bounding box center [542, 381] width 160 height 39
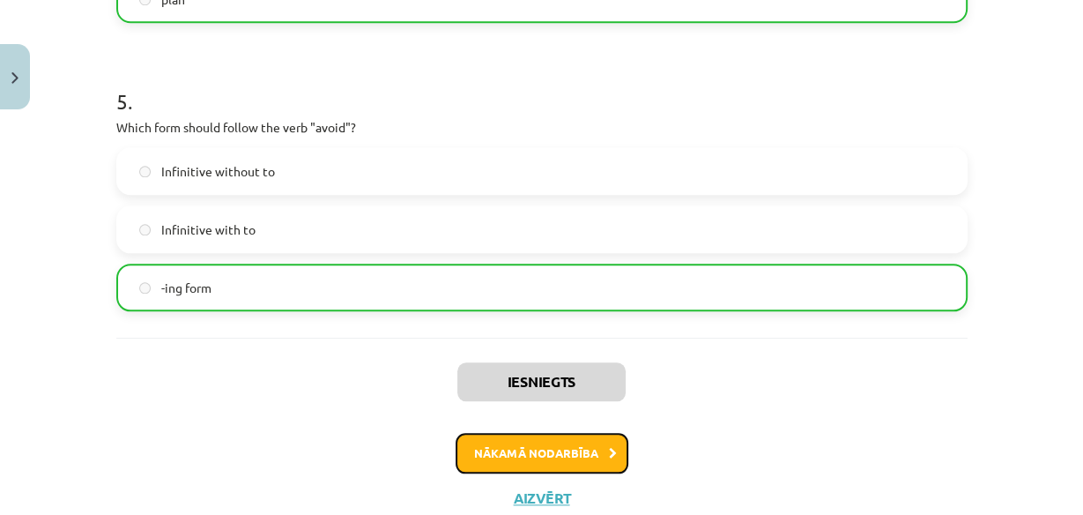
click at [584, 458] on button "Nākamā nodarbība" at bounding box center [542, 453] width 173 height 41
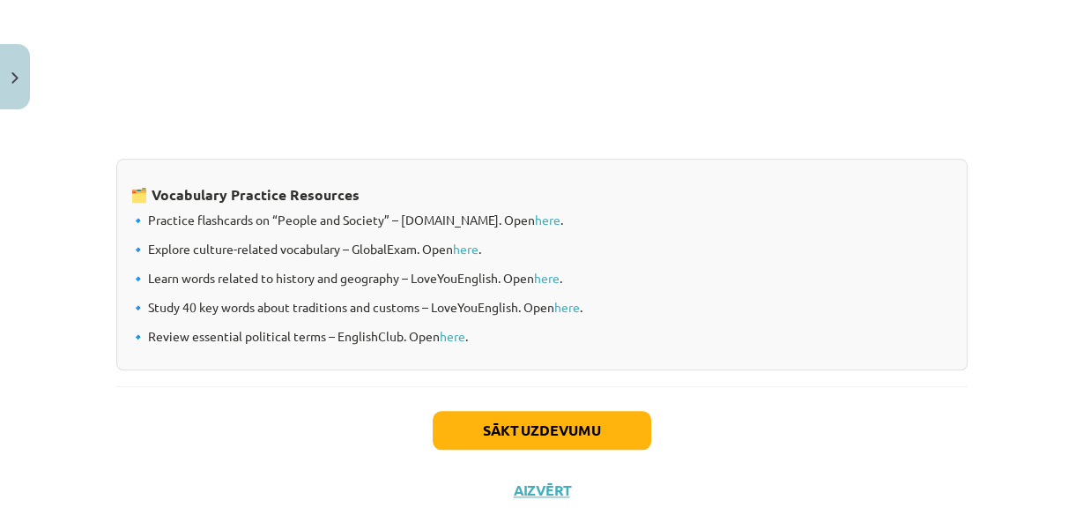
scroll to position [1564, 0]
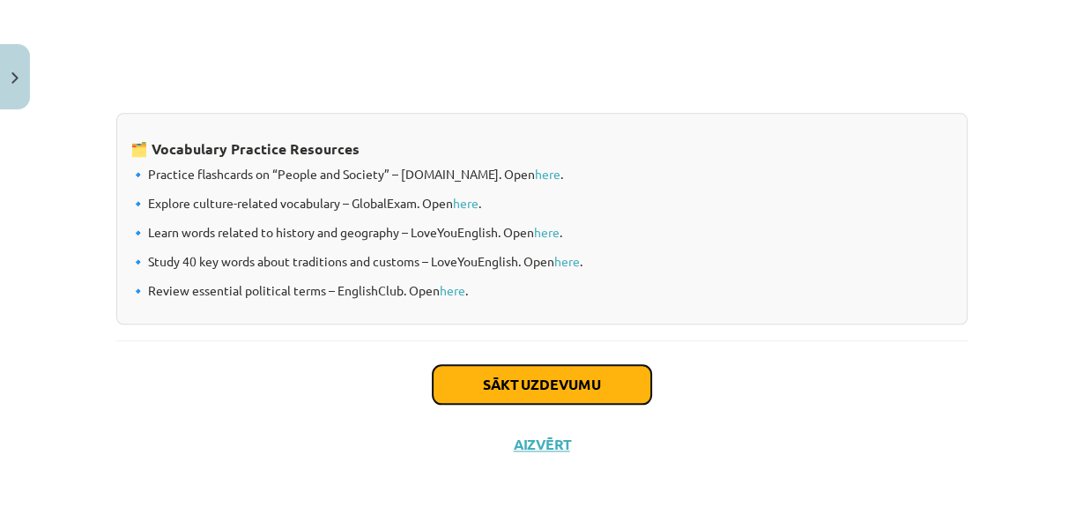
click at [548, 392] on button "Sākt uzdevumu" at bounding box center [542, 384] width 219 height 39
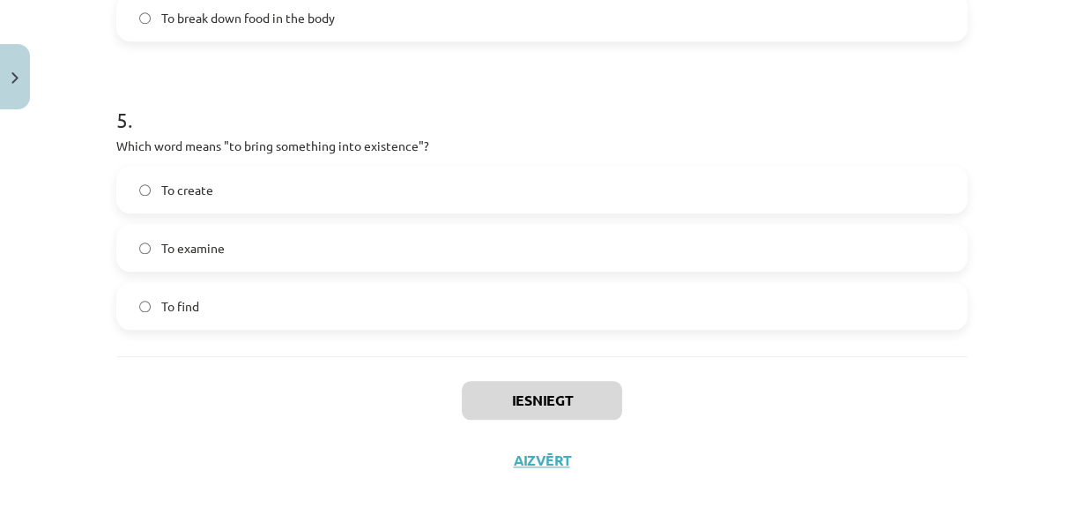
scroll to position [1504, 0]
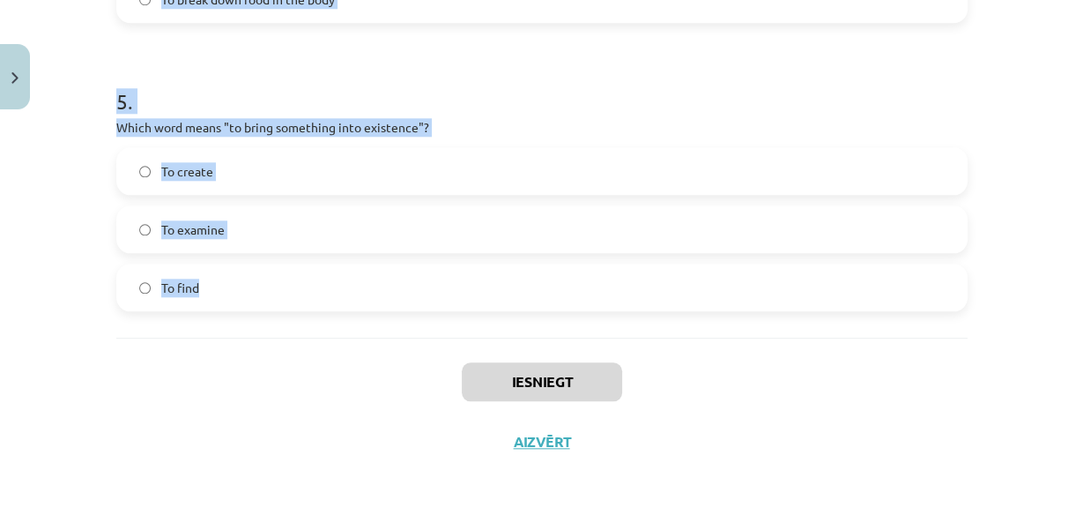
drag, startPoint x: 103, startPoint y: 369, endPoint x: 224, endPoint y: 298, distance: 139.9
copy form "Which of the following means "the surroundings or conditions in which a person,…"
click at [179, 169] on span "To create" at bounding box center [187, 171] width 52 height 19
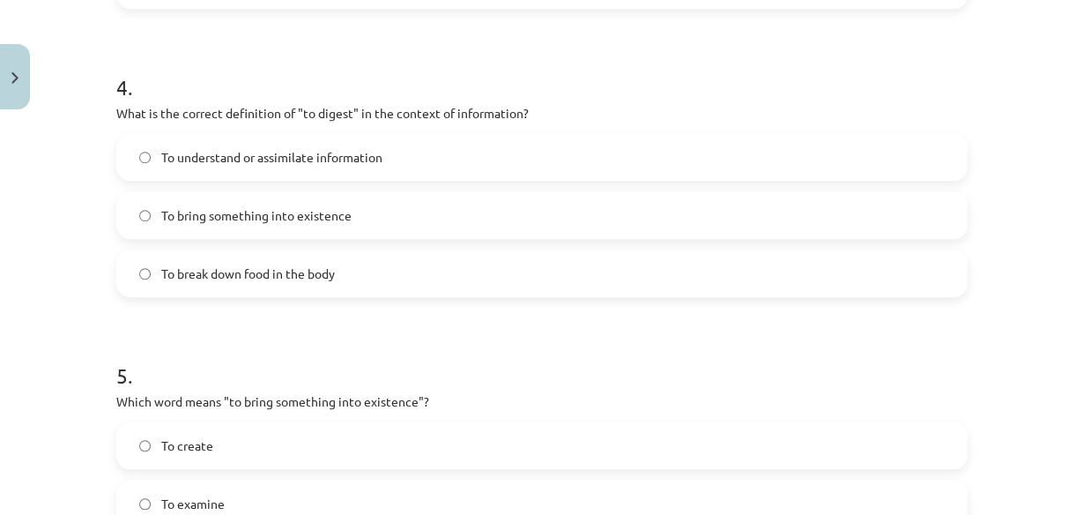
scroll to position [1222, 0]
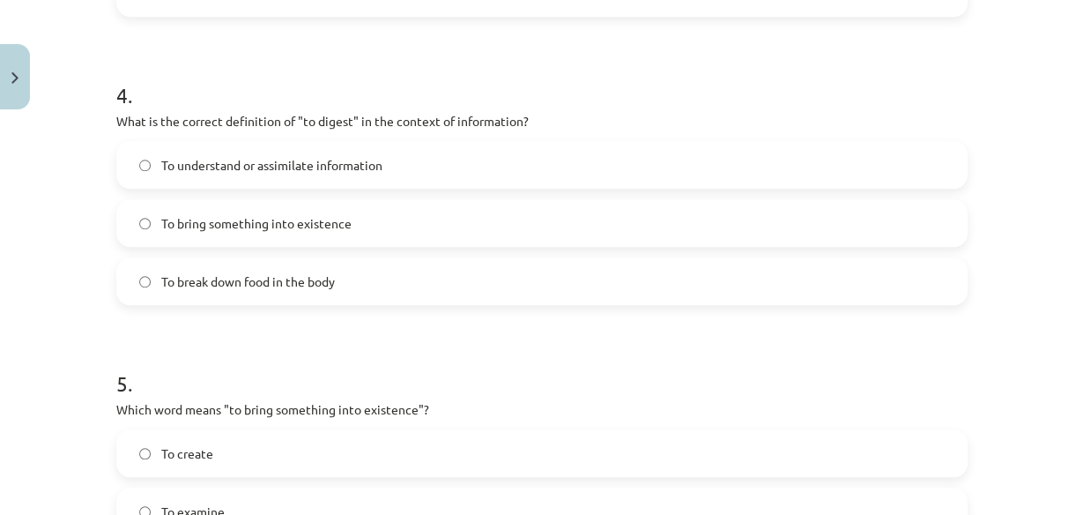
click at [227, 166] on span "To understand or assimilate information" at bounding box center [271, 165] width 221 height 19
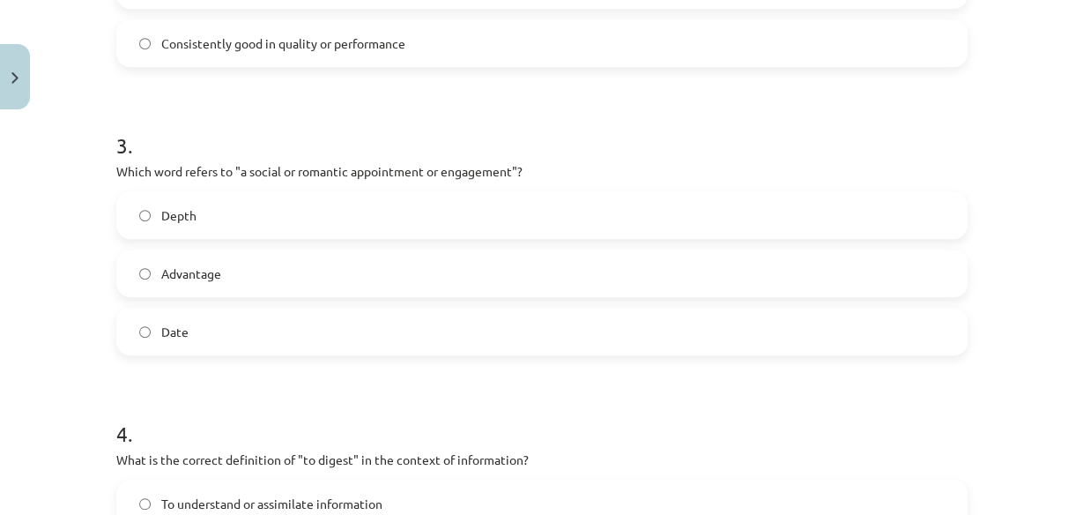
scroll to position [846, 0]
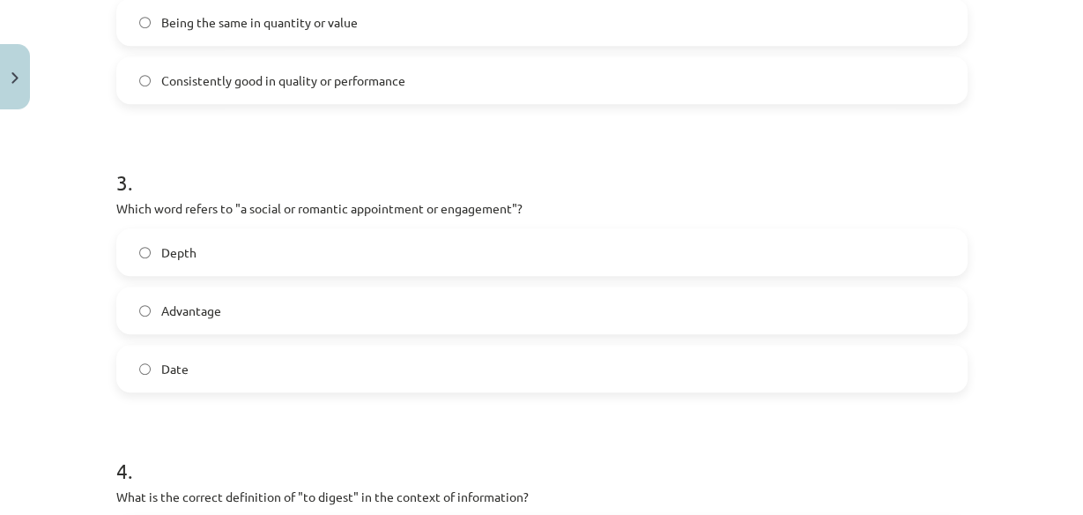
click at [304, 371] on label "Date" at bounding box center [542, 368] width 848 height 44
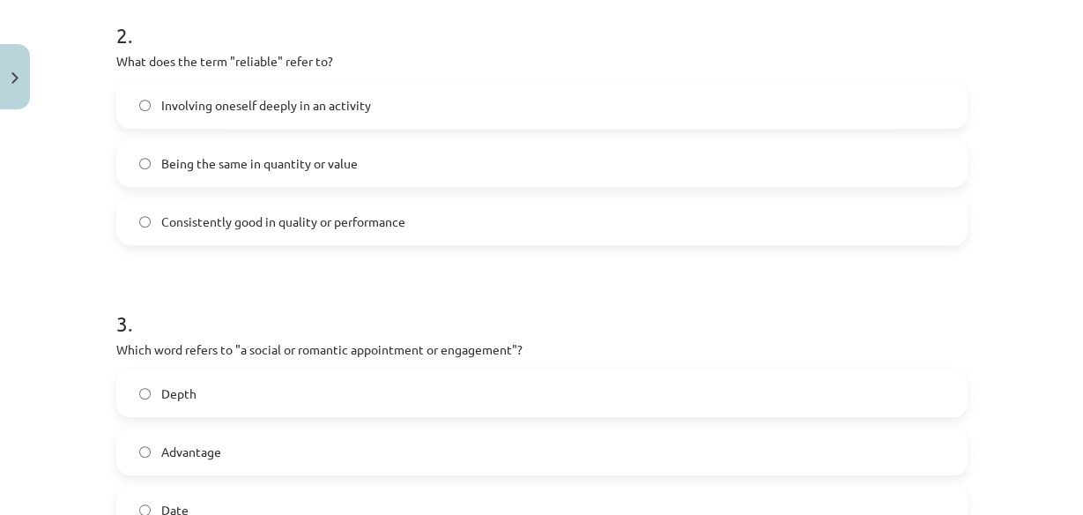
scroll to position [621, 0]
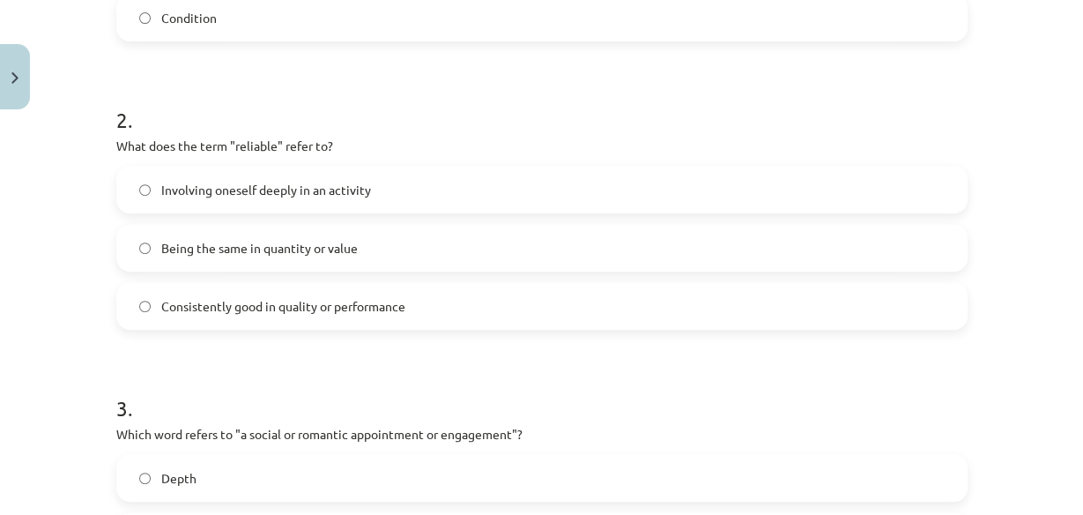
click at [412, 312] on label "Consistently good in quality or performance" at bounding box center [542, 306] width 848 height 44
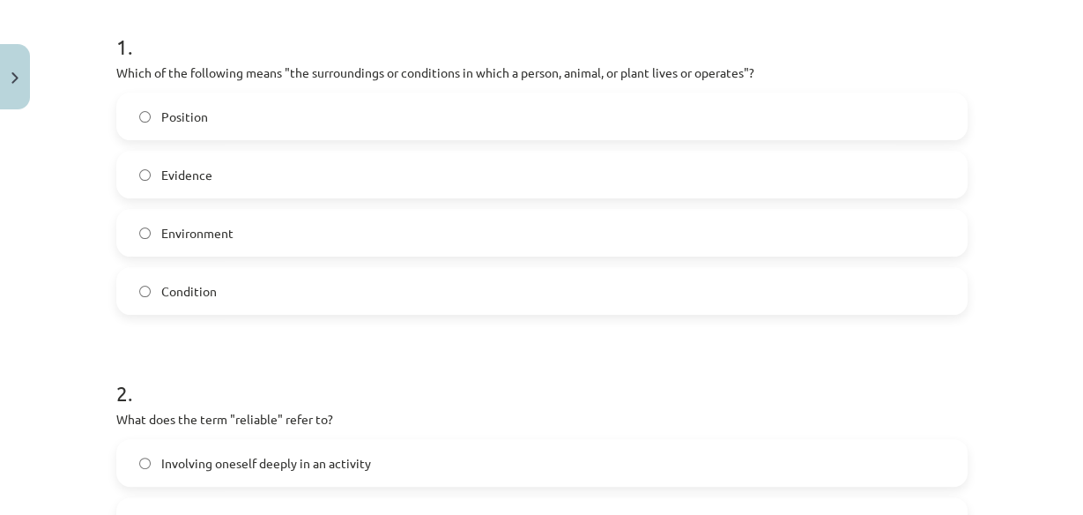
scroll to position [282, 0]
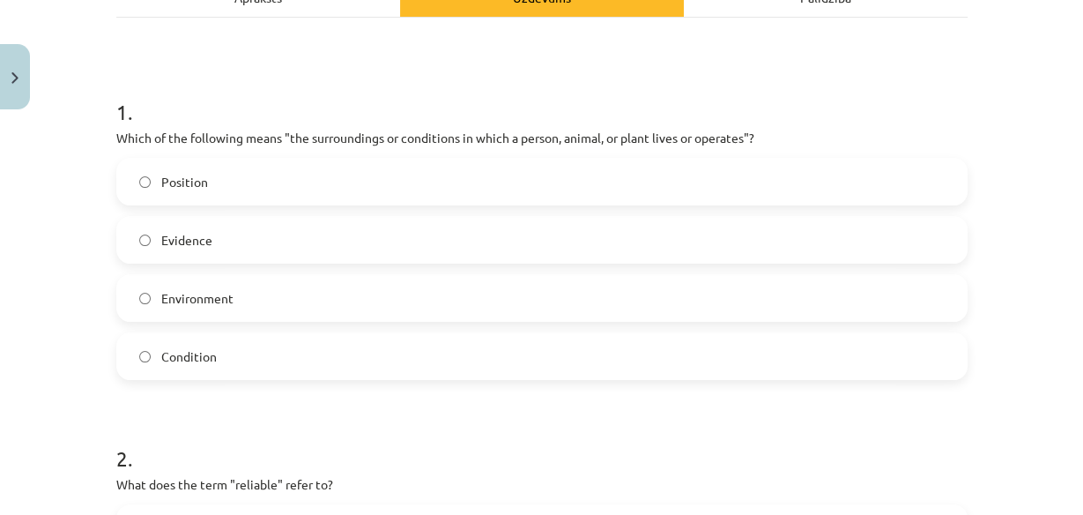
click at [206, 305] on span "Environment" at bounding box center [197, 298] width 72 height 19
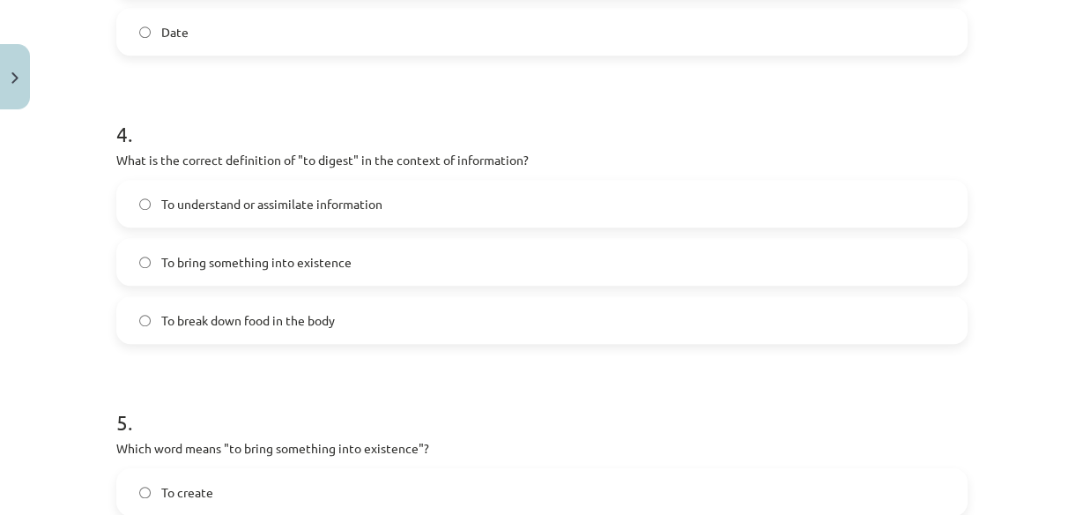
scroll to position [1481, 0]
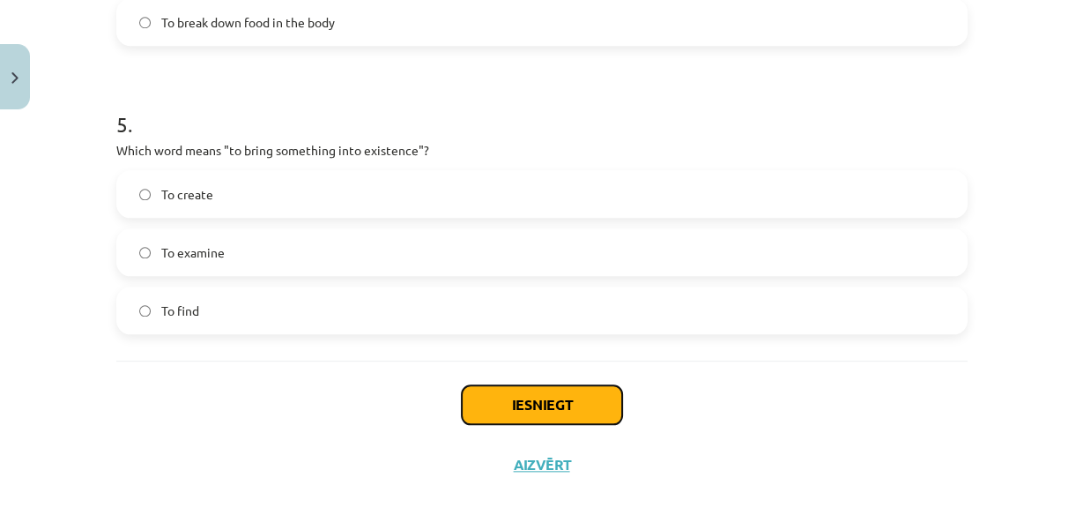
click at [536, 406] on button "Iesniegt" at bounding box center [542, 404] width 160 height 39
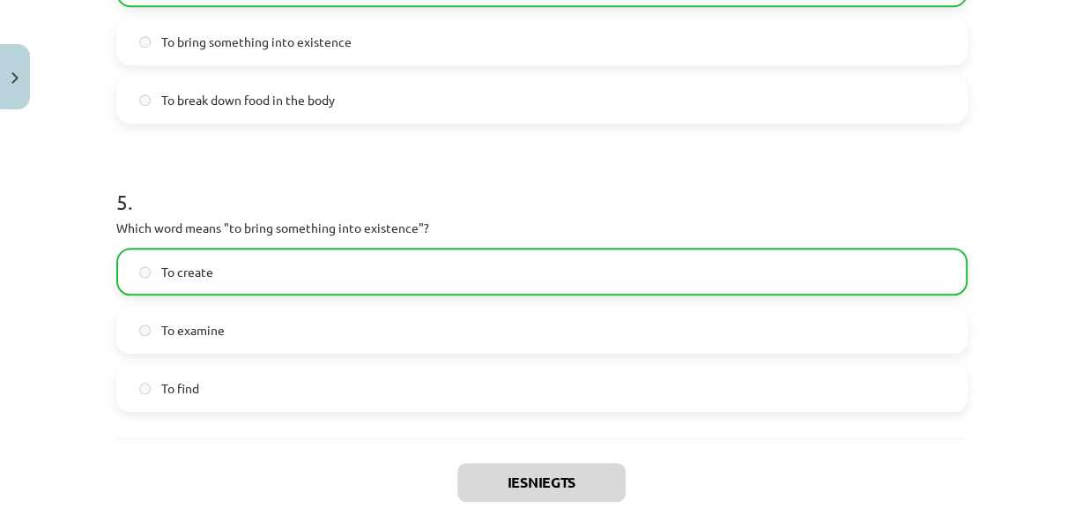
scroll to position [1559, 0]
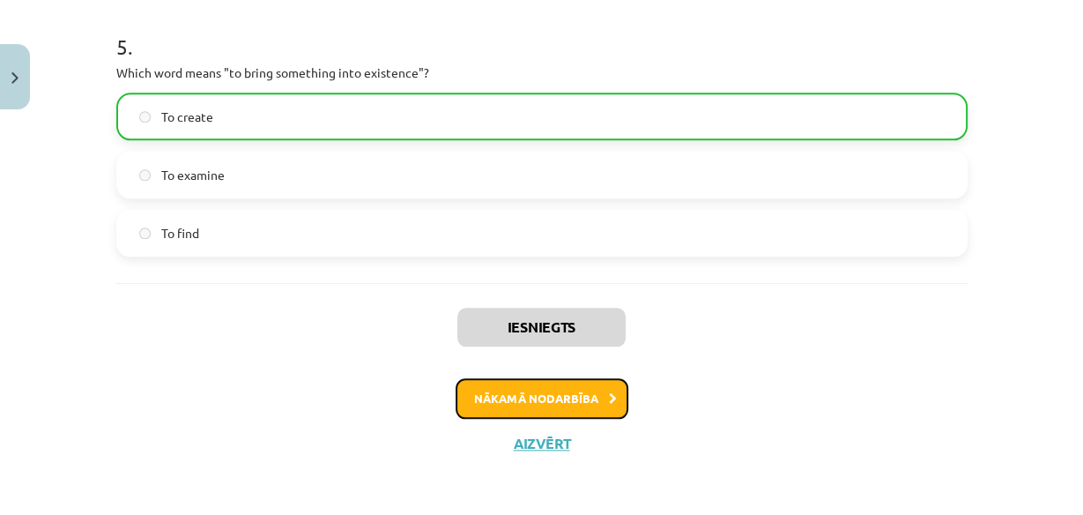
click at [541, 407] on button "Nākamā nodarbība" at bounding box center [542, 398] width 173 height 41
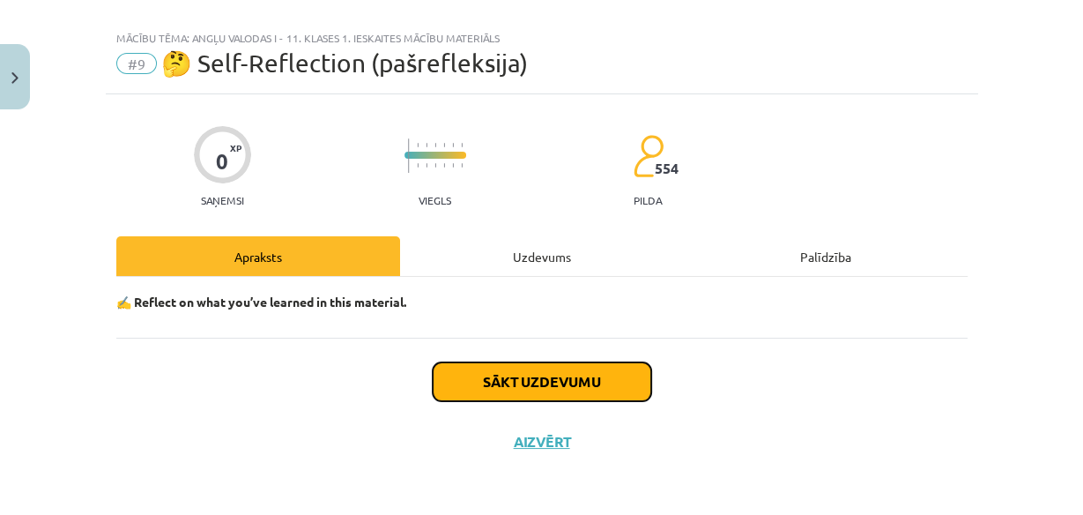
click at [561, 383] on button "Sākt uzdevumu" at bounding box center [542, 381] width 219 height 39
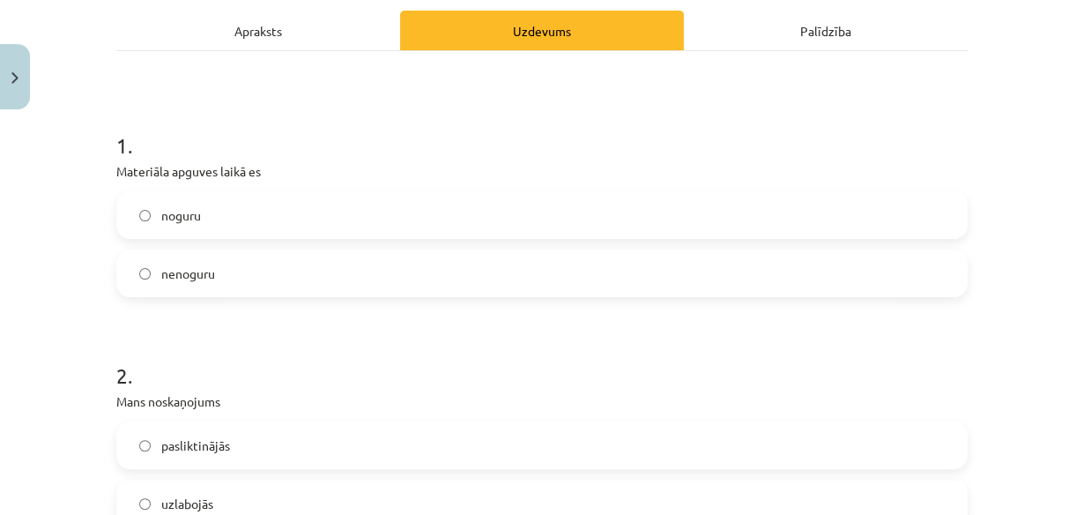
scroll to position [286, 0]
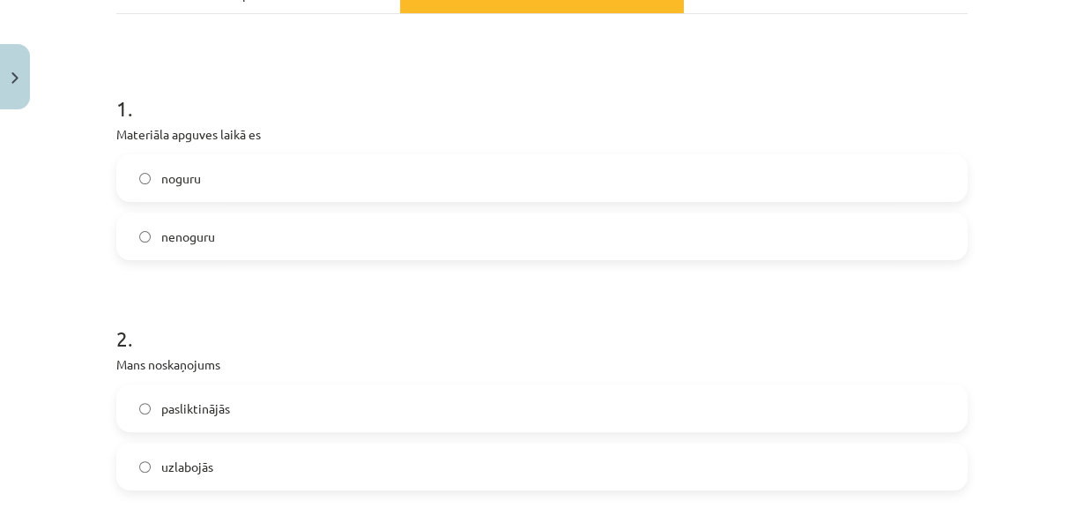
click at [172, 184] on span "noguru" at bounding box center [181, 178] width 40 height 19
click at [194, 413] on span "pasliktinājās" at bounding box center [195, 408] width 69 height 19
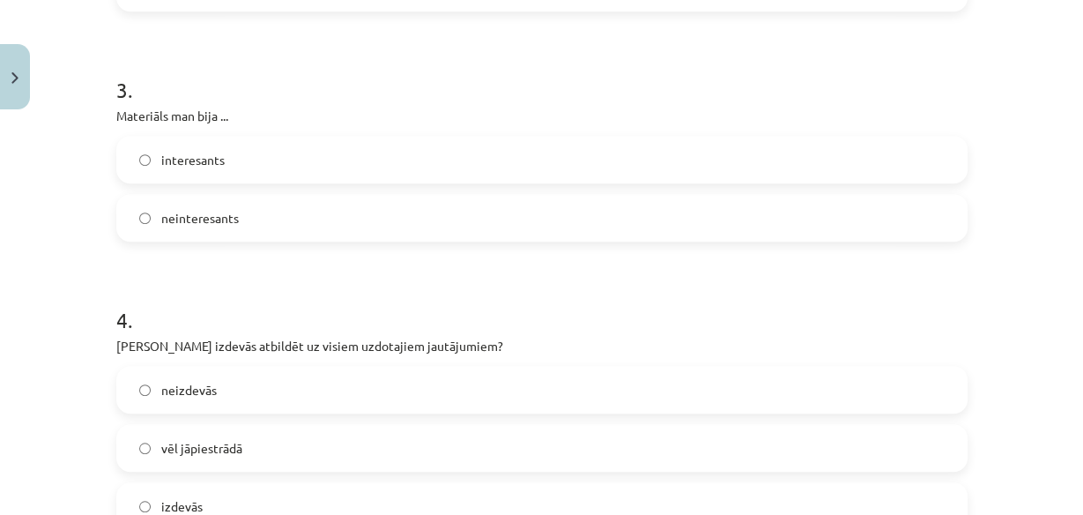
scroll to position [793, 0]
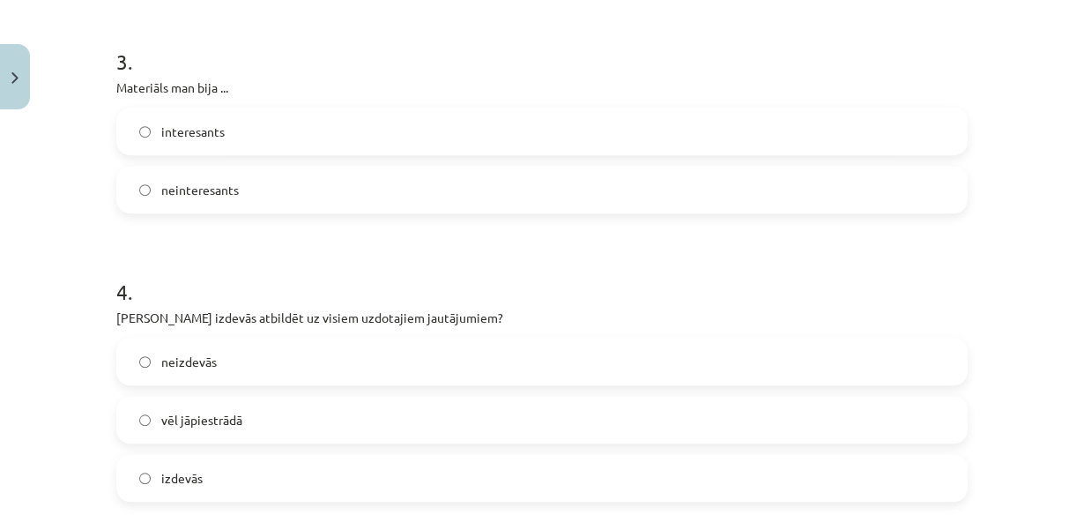
click at [265, 145] on label "interesants" at bounding box center [542, 131] width 848 height 44
click at [257, 415] on label "vēl jāpiestrādā" at bounding box center [542, 420] width 848 height 44
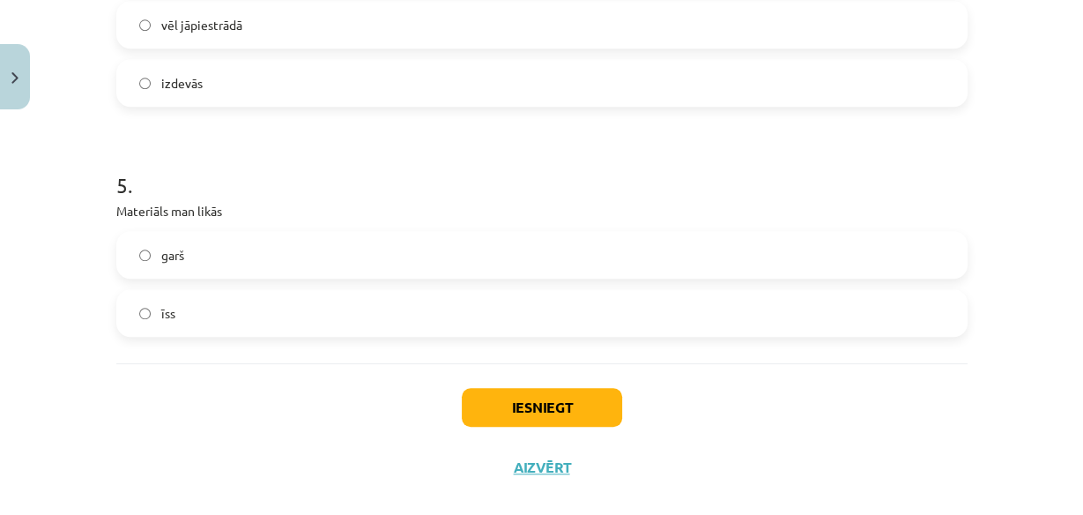
scroll to position [1213, 0]
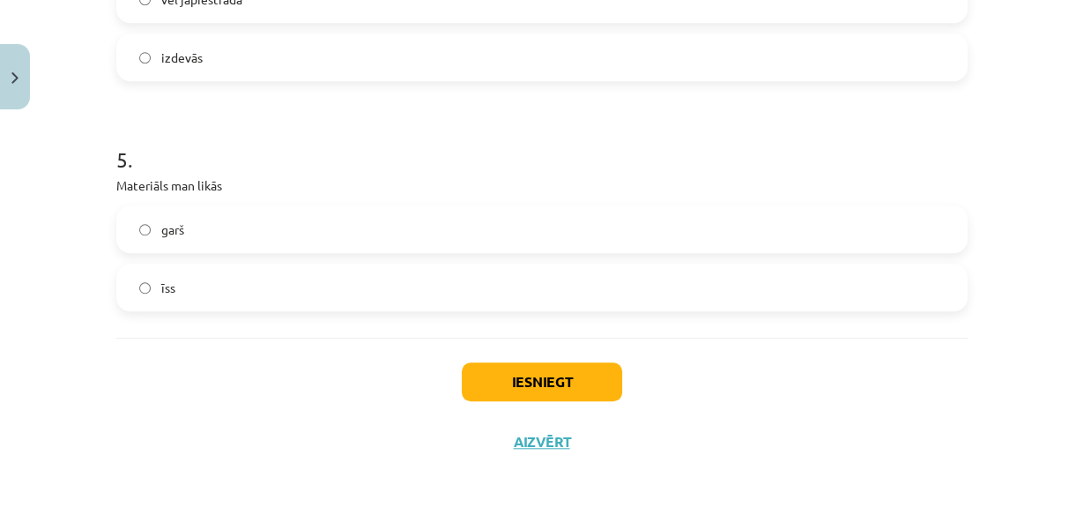
click at [248, 241] on label "garš" at bounding box center [542, 229] width 848 height 44
click at [532, 376] on button "Iesniegt" at bounding box center [542, 381] width 160 height 39
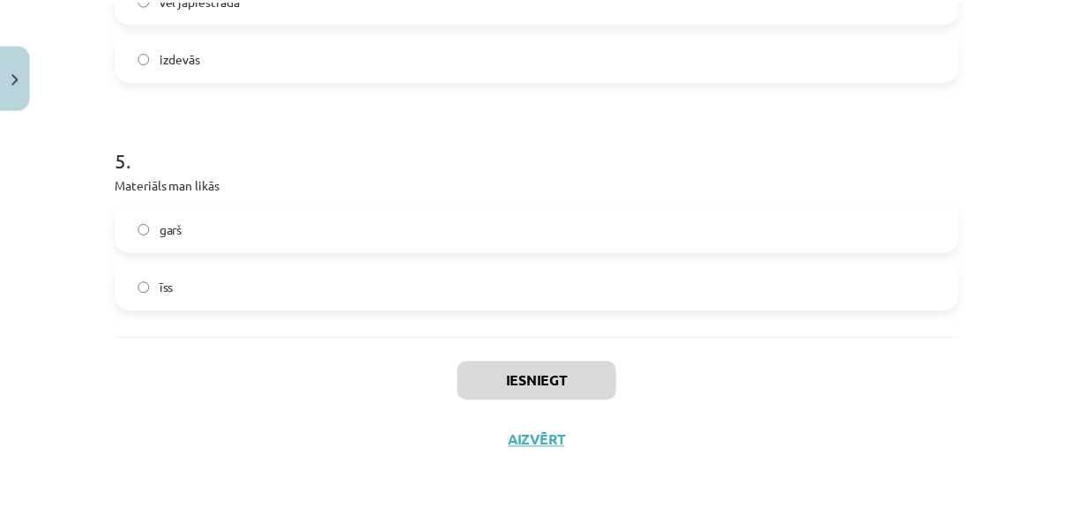
scroll to position [824, 0]
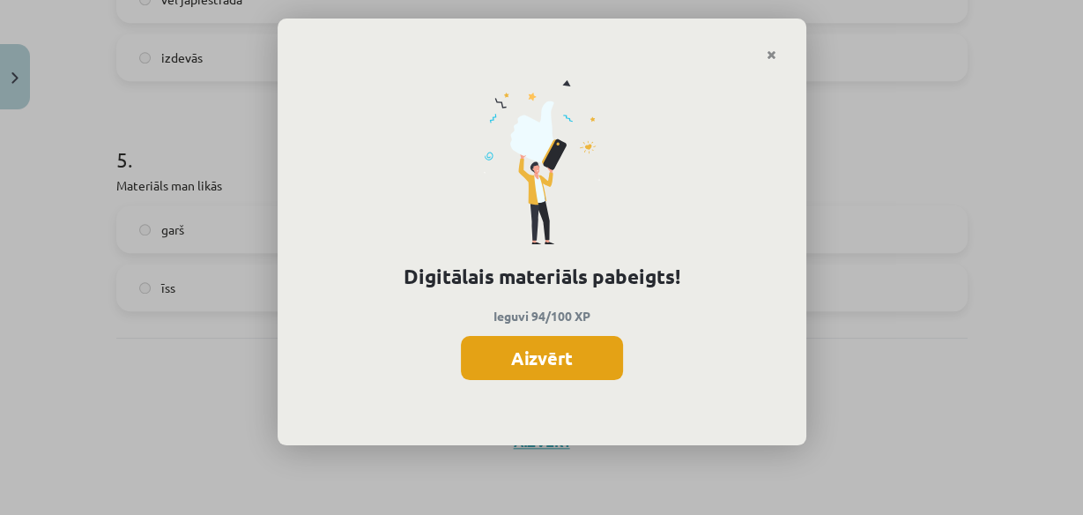
click at [550, 369] on button "Aizvērt" at bounding box center [542, 358] width 162 height 44
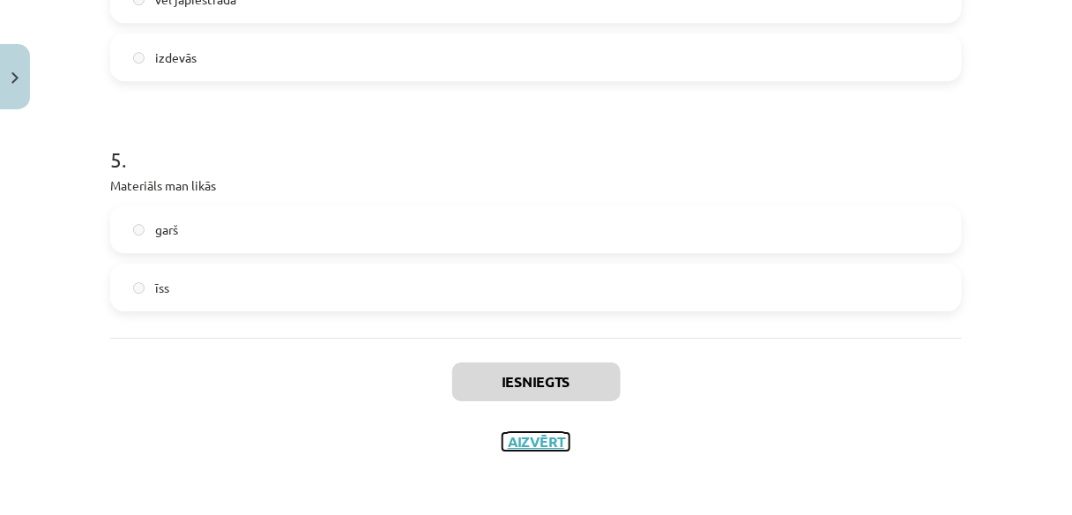
click at [545, 439] on button "Aizvērt" at bounding box center [536, 442] width 67 height 18
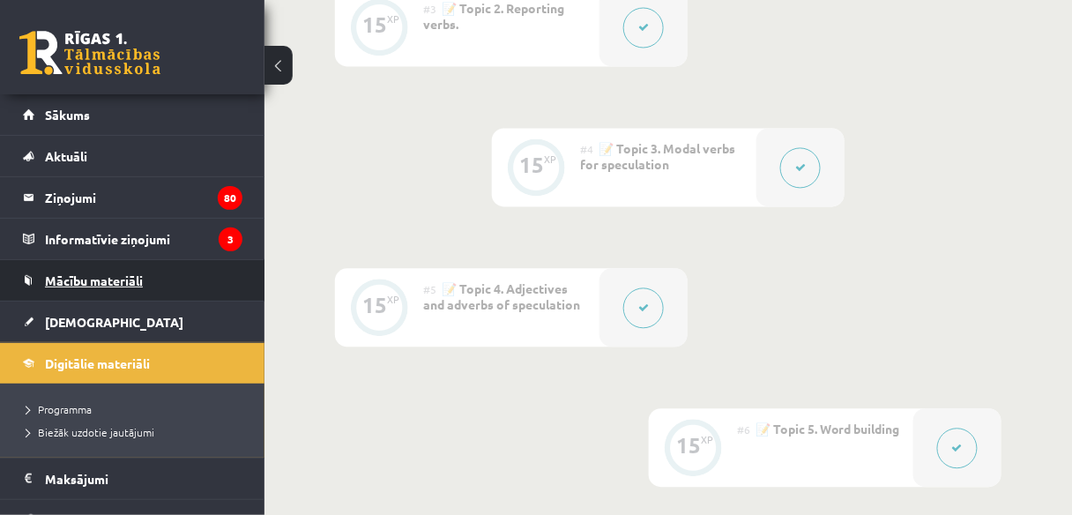
click at [87, 284] on span "Mācību materiāli" at bounding box center [94, 280] width 98 height 16
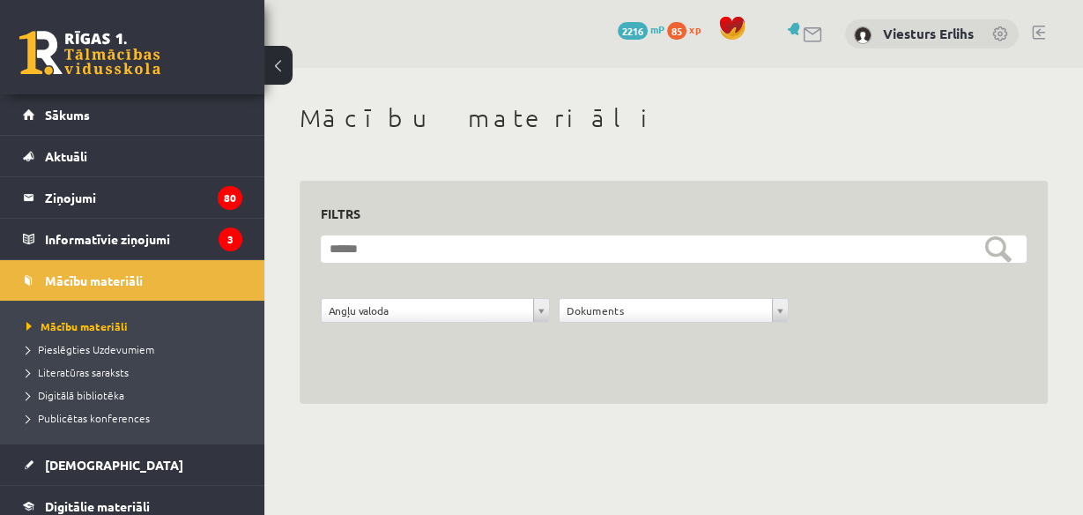
click at [1073, 299] on div "**********" at bounding box center [673, 253] width 819 height 371
click at [81, 111] on span "Sākums" at bounding box center [67, 115] width 45 height 16
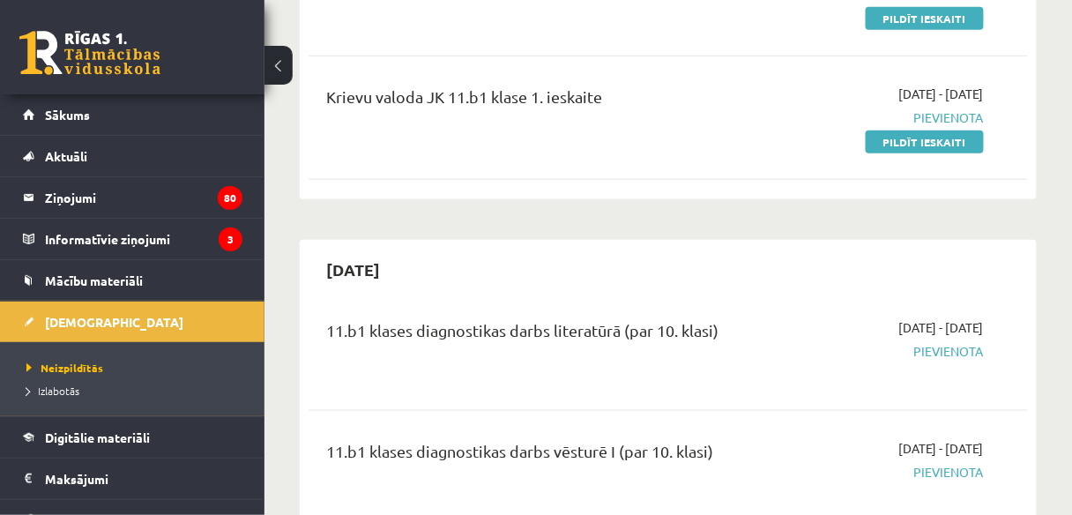
scroll to position [347, 0]
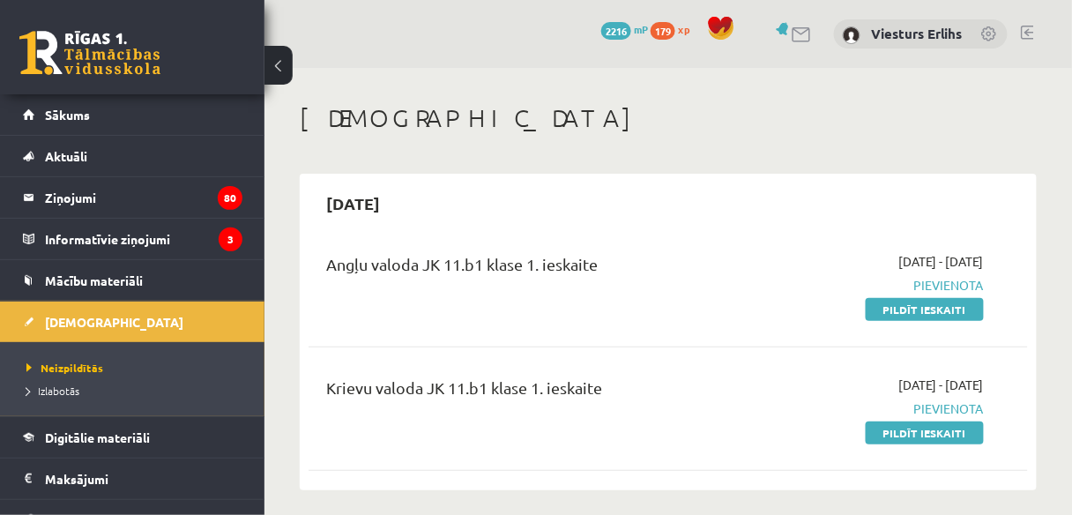
click at [1024, 26] on link at bounding box center [1027, 33] width 13 height 14
click at [1023, 26] on link at bounding box center [1027, 33] width 13 height 14
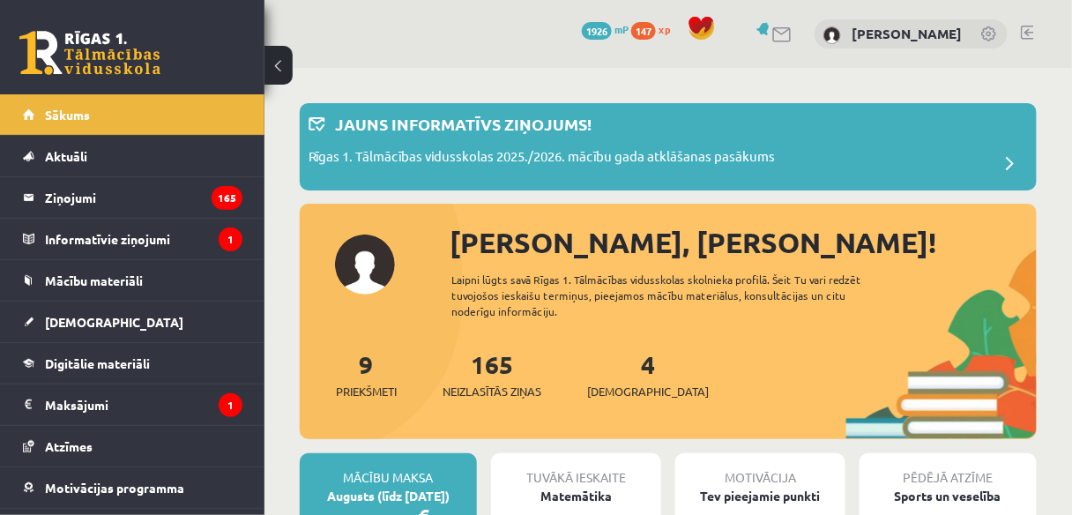
click at [627, 375] on div "4 Ieskaites" at bounding box center [648, 373] width 122 height 55
click at [619, 363] on link "4 Ieskaites" at bounding box center [648, 374] width 122 height 52
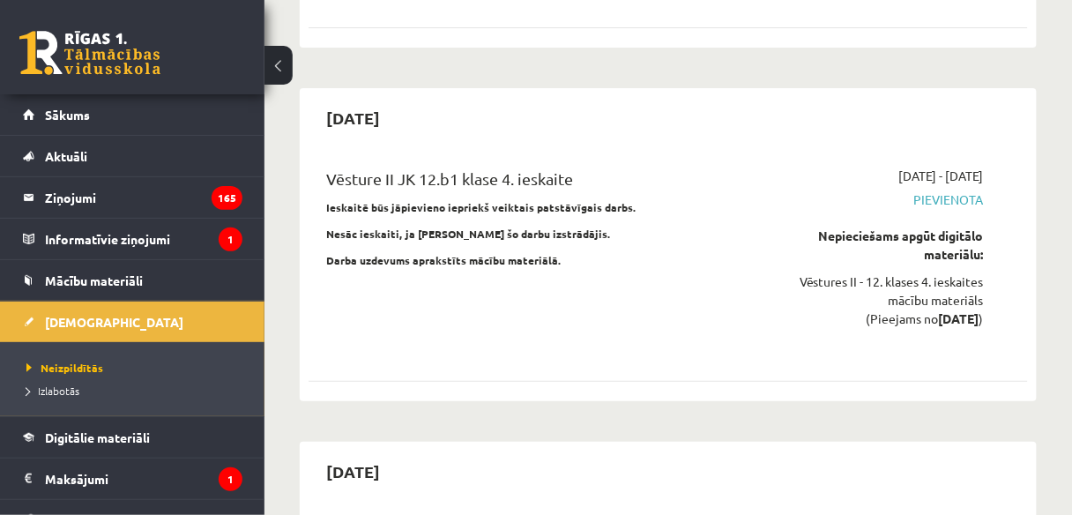
scroll to position [11732, 0]
